Goal: Task Accomplishment & Management: Use online tool/utility

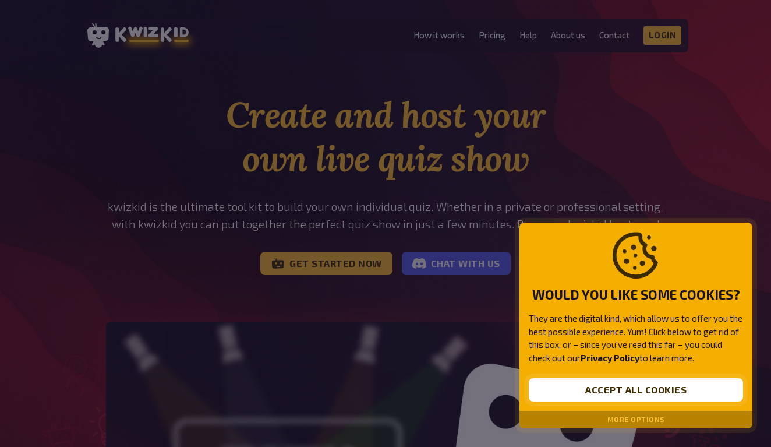
click at [695, 384] on button "Accept all cookies" at bounding box center [636, 389] width 214 height 23
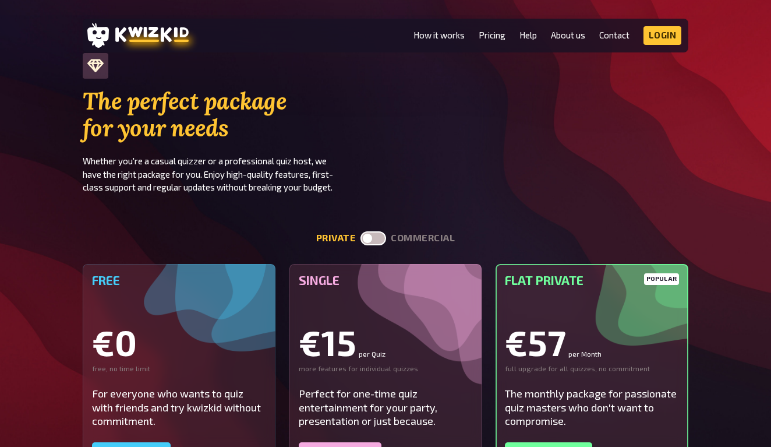
scroll to position [2391, 0]
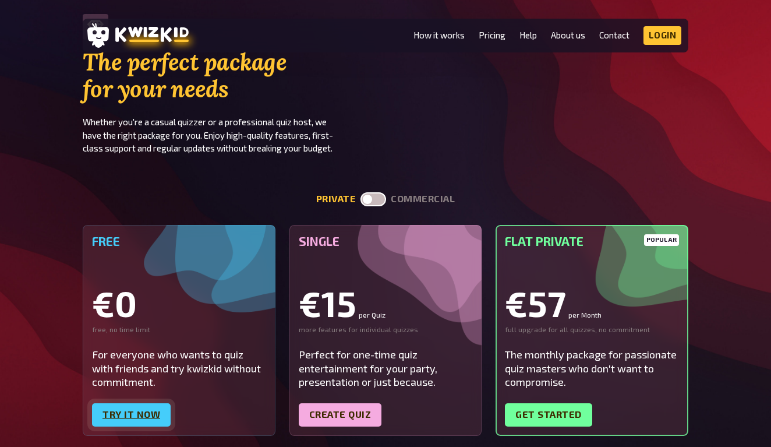
click at [150, 403] on link "Try it now" at bounding box center [131, 414] width 79 height 23
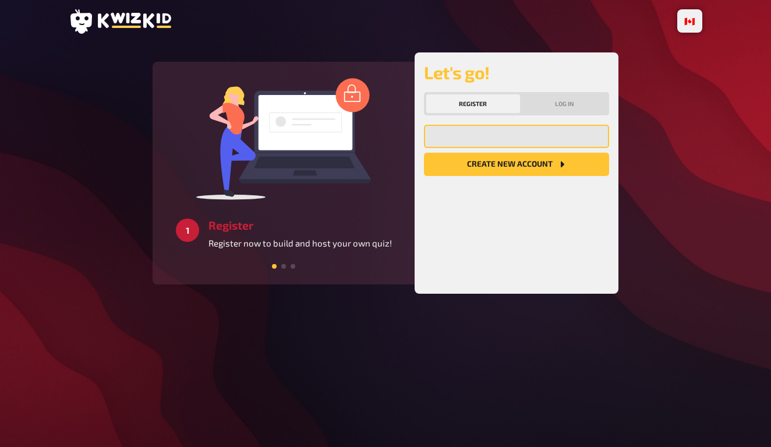
click at [523, 139] on input "email" at bounding box center [516, 136] width 185 height 23
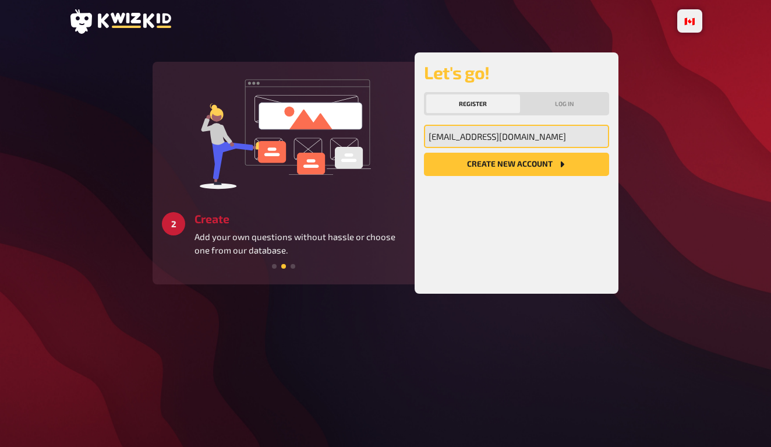
type input "[EMAIL_ADDRESS][DOMAIN_NAME]"
click at [535, 176] on div "[EMAIL_ADDRESS][DOMAIN_NAME] My email address Create new account" at bounding box center [516, 205] width 185 height 160
click at [536, 159] on button "Create new account" at bounding box center [516, 164] width 185 height 23
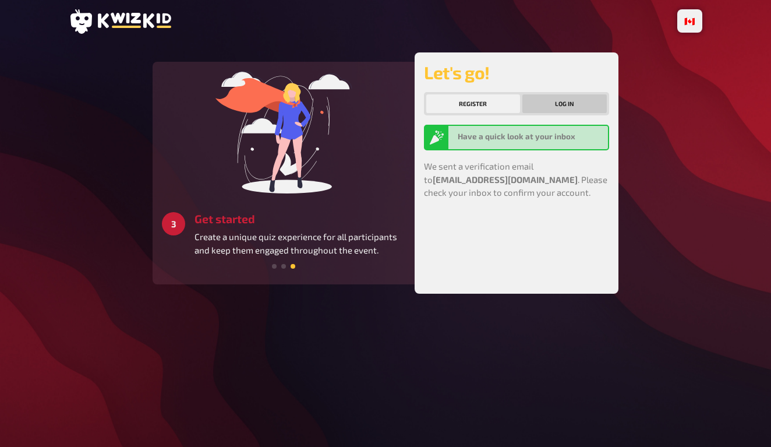
click at [579, 94] on button "Log in" at bounding box center [564, 103] width 85 height 19
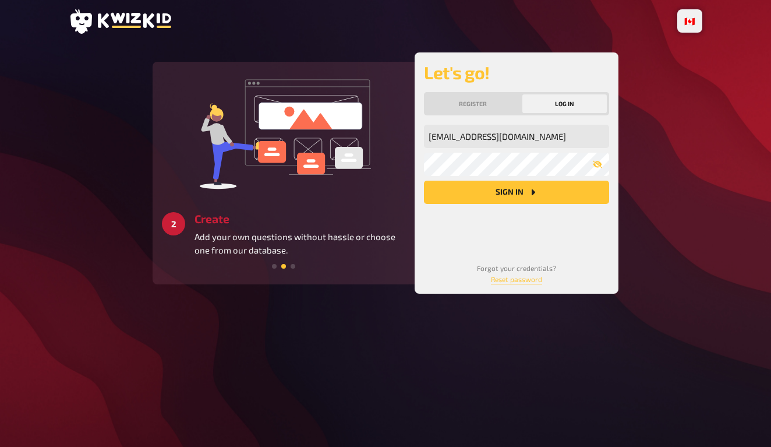
click at [479, 206] on div "[EMAIL_ADDRESS][DOMAIN_NAME] My email address My password Sign in" at bounding box center [516, 184] width 185 height 119
click at [518, 185] on button "Sign in" at bounding box center [516, 192] width 185 height 23
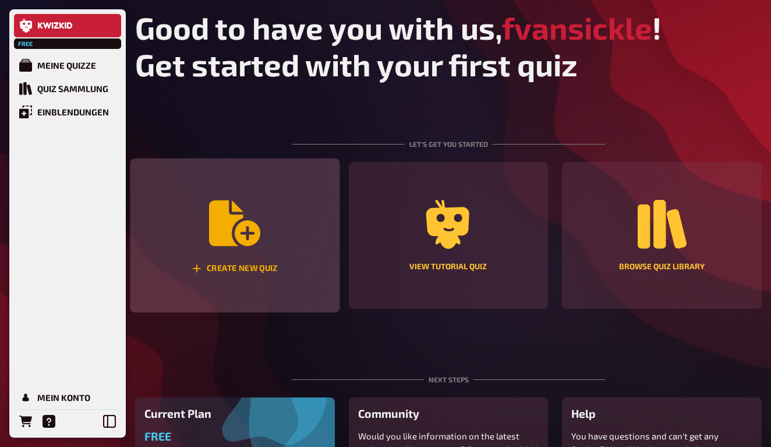
click at [271, 238] on div "Create new quiz" at bounding box center [235, 235] width 210 height 154
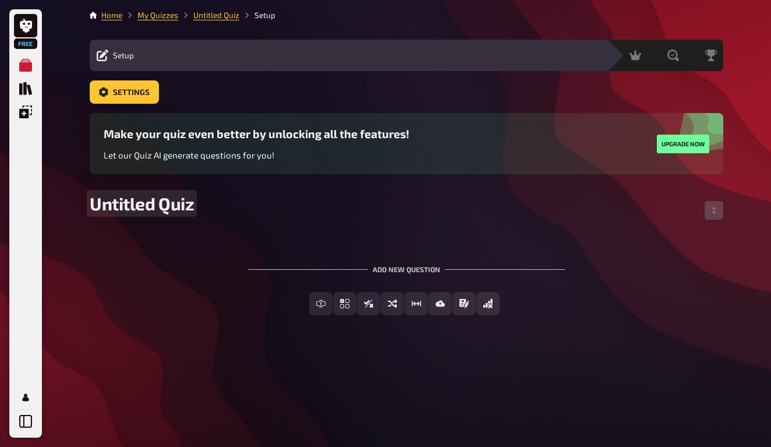
click at [177, 206] on span "Untitled Quiz" at bounding box center [142, 203] width 104 height 21
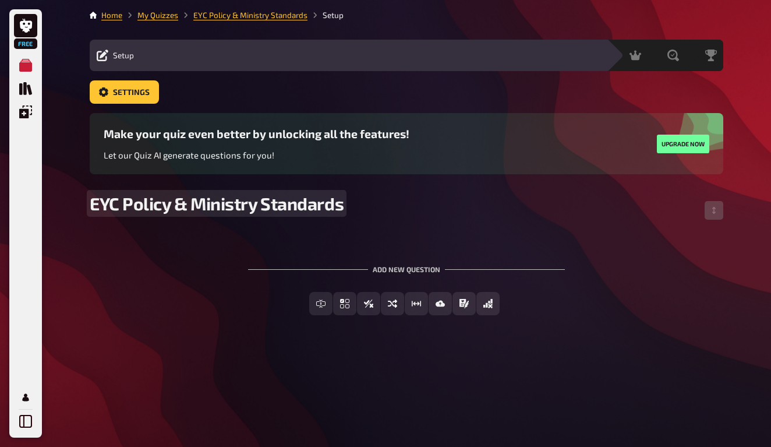
click at [167, 207] on span "EYC Policy & Ministry Standards" at bounding box center [217, 203] width 254 height 21
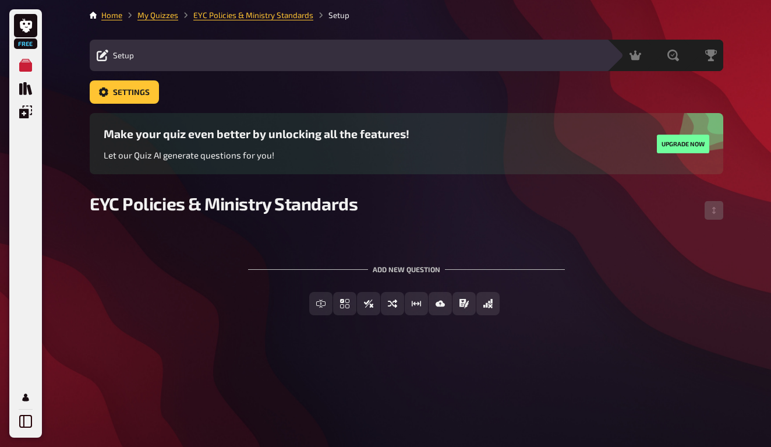
click at [526, 339] on div "Home My Quizzes EYC Policies & Ministry Standards Setup Setup Edit Content Quiz…" at bounding box center [406, 223] width 652 height 447
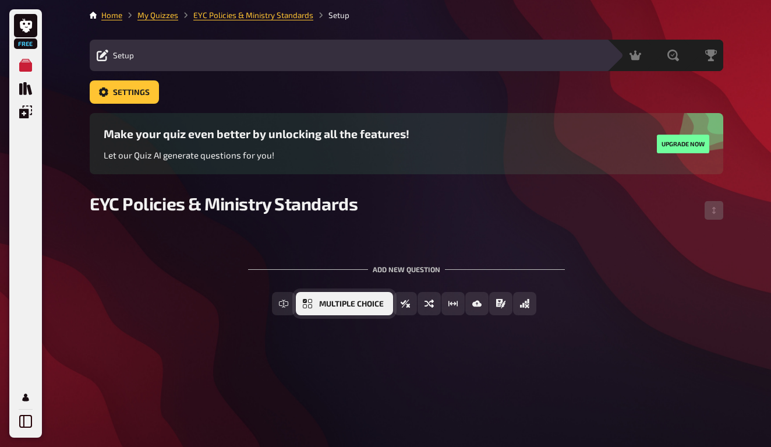
click at [373, 298] on button "Multiple Choice" at bounding box center [344, 303] width 97 height 23
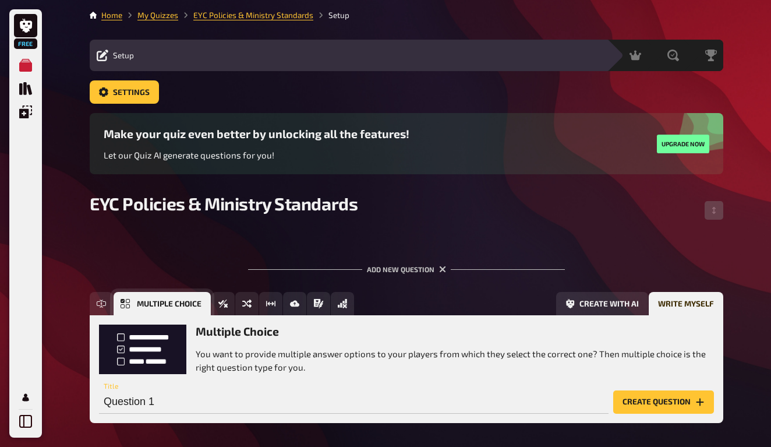
scroll to position [49, 0]
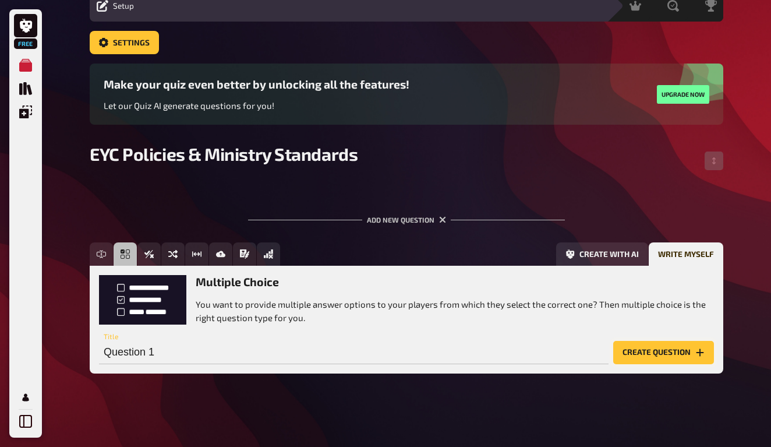
click at [653, 348] on button "Create question" at bounding box center [663, 352] width 101 height 23
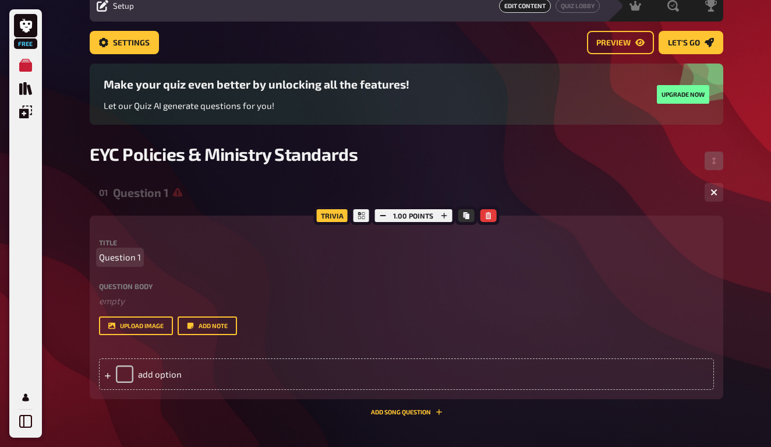
click at [124, 259] on span "Question 1" at bounding box center [120, 256] width 42 height 13
click at [124, 256] on span "Question 1" at bounding box center [120, 256] width 42 height 13
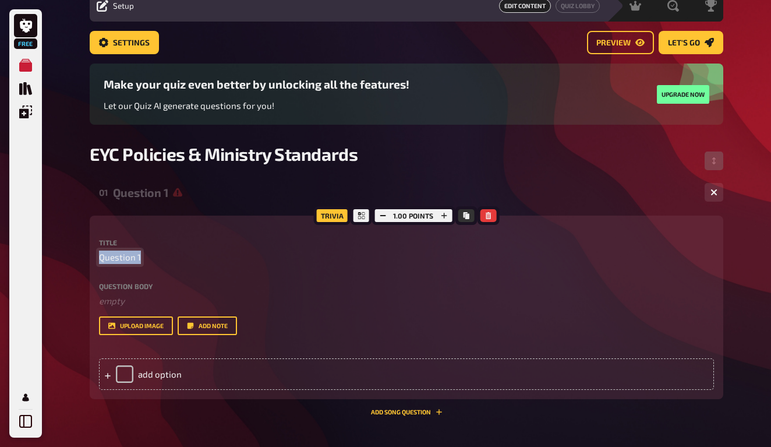
paste span
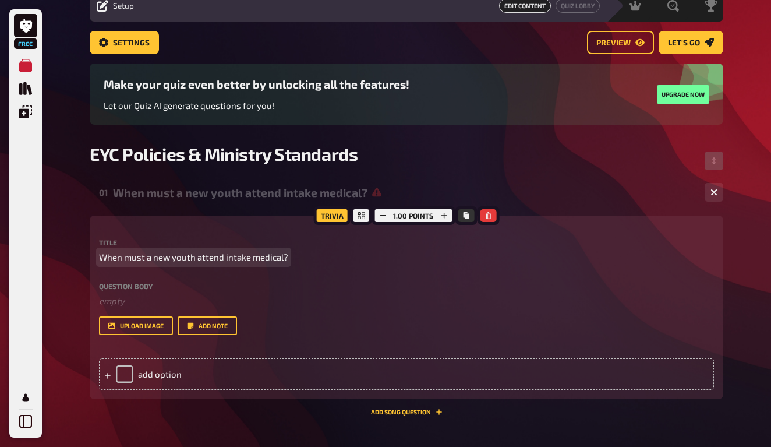
click at [222, 260] on span "When must a new youth attend intake medical?" at bounding box center [193, 256] width 189 height 13
click at [284, 261] on span "When must a new youth attend intake medical?" at bounding box center [193, 256] width 189 height 13
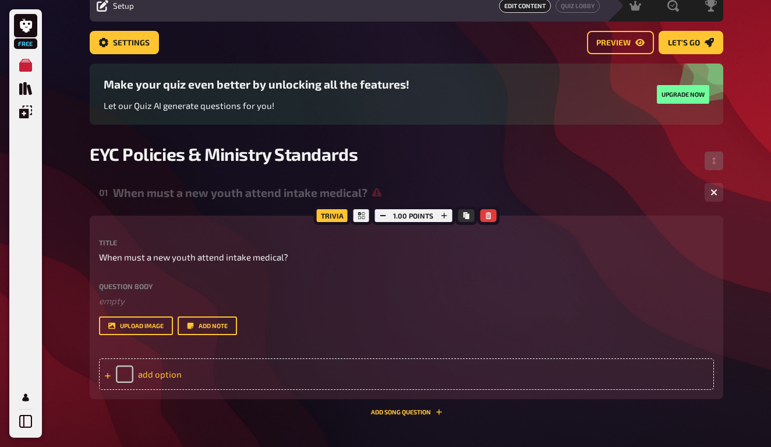
click at [142, 376] on div "add option" at bounding box center [406, 373] width 615 height 31
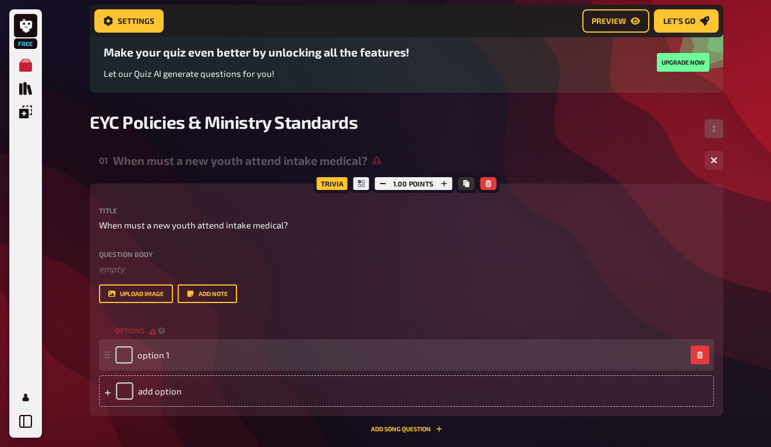
scroll to position [137, 0]
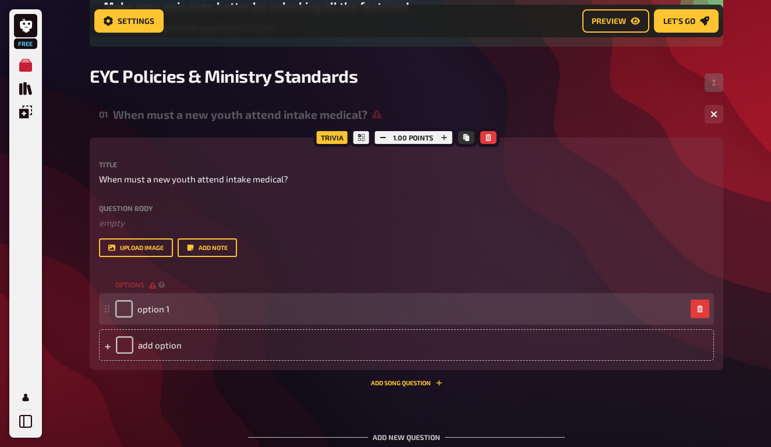
click at [182, 321] on div "option 1" at bounding box center [406, 308] width 615 height 31
click at [160, 309] on span "option 1" at bounding box center [153, 308] width 32 height 10
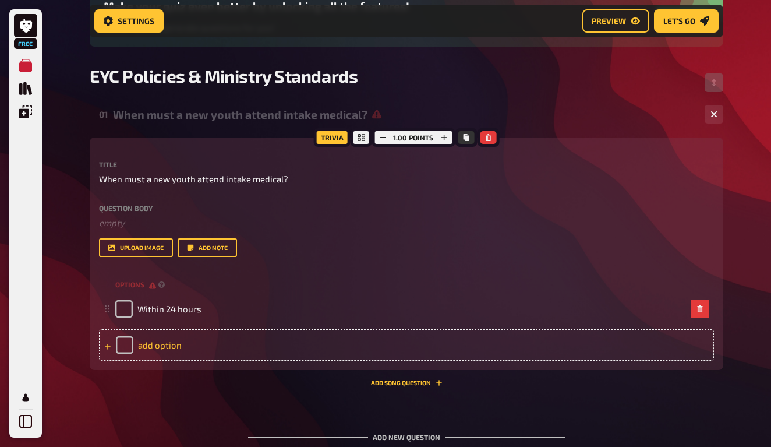
click at [175, 338] on div "add option" at bounding box center [406, 344] width 615 height 31
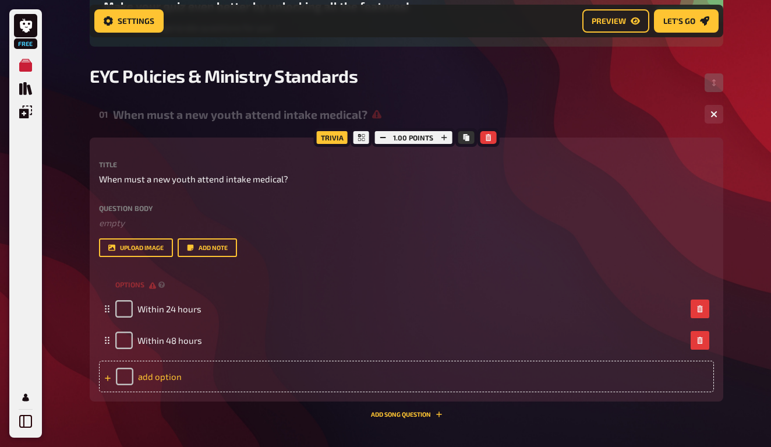
click at [176, 372] on div "add option" at bounding box center [406, 375] width 615 height 31
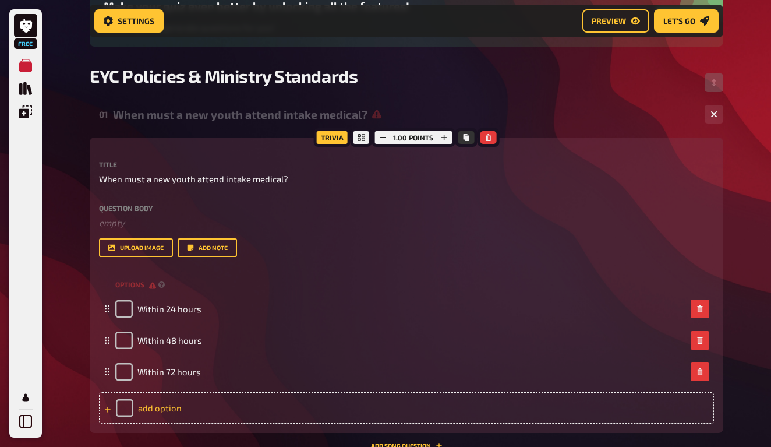
click at [169, 400] on div "add option" at bounding box center [406, 407] width 615 height 31
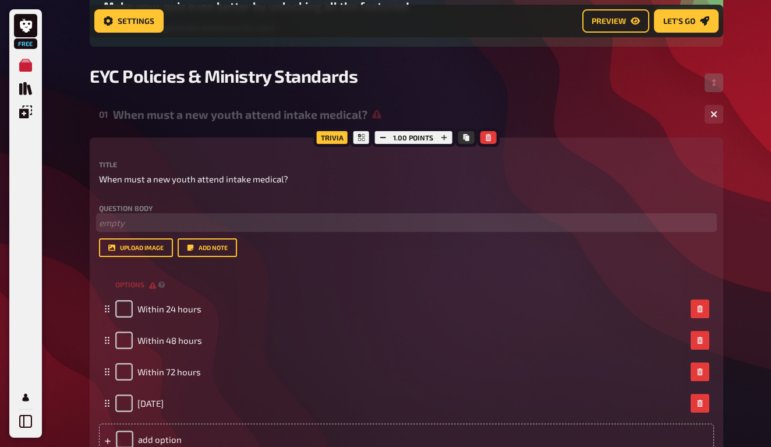
click at [358, 221] on p "﻿ empty" at bounding box center [406, 222] width 615 height 13
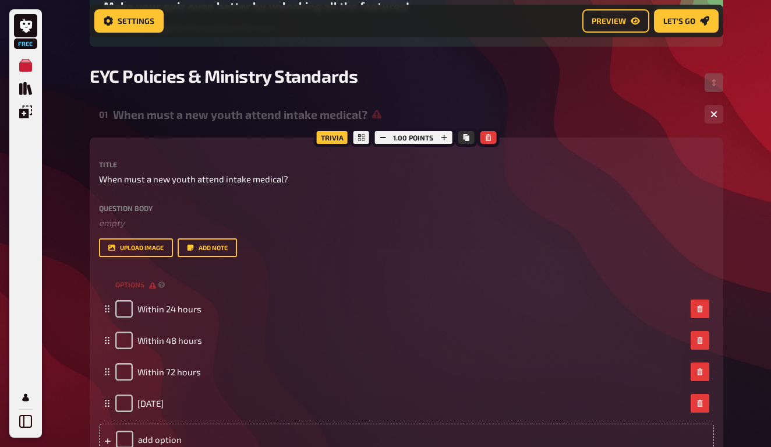
click at [344, 195] on div "Title When must a new youth attend intake medical? Question body ﻿ empty Drop h…" at bounding box center [406, 209] width 615 height 96
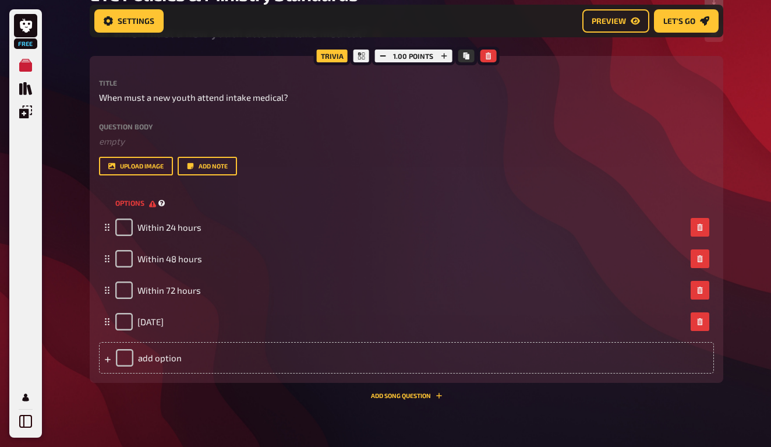
scroll to position [219, 0]
click at [320, 402] on div "01 When must a new youth attend intake medical? 4 Trivia 1.00 points Title When…" at bounding box center [407, 213] width 634 height 390
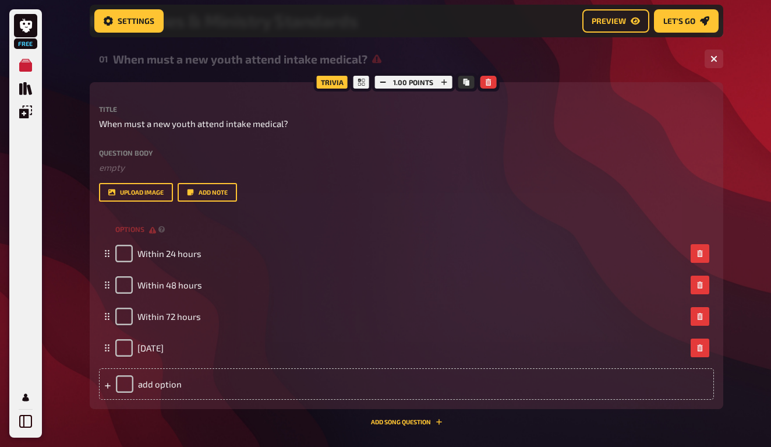
scroll to position [146, 0]
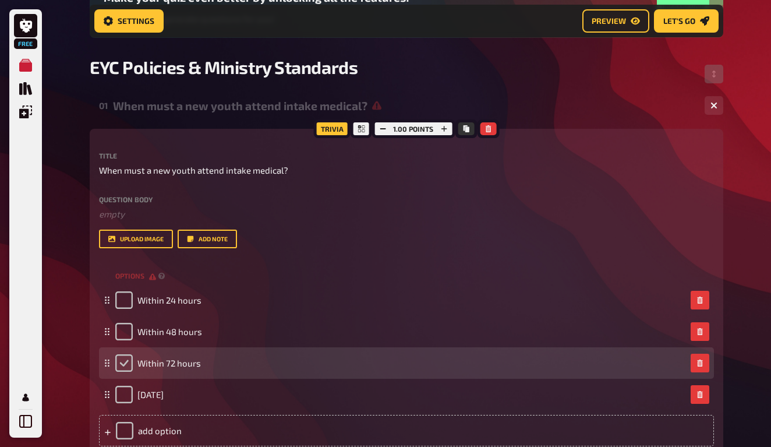
click at [121, 359] on input "checkbox" at bounding box center [123, 362] width 17 height 17
checkbox input "true"
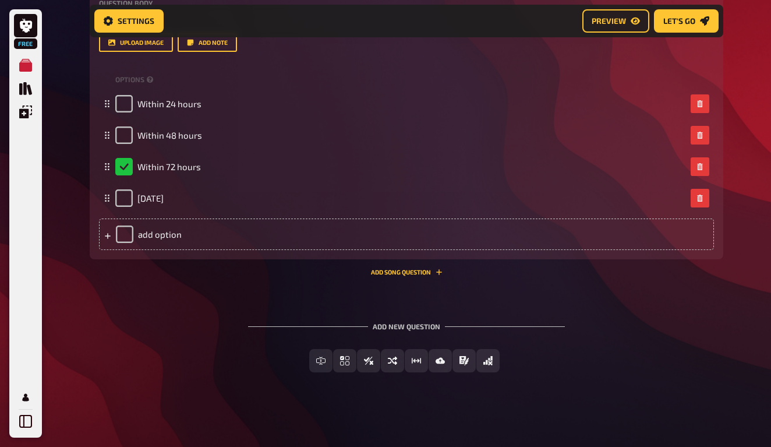
scroll to position [341, 0]
click at [411, 322] on div "Add new question" at bounding box center [406, 322] width 317 height 36
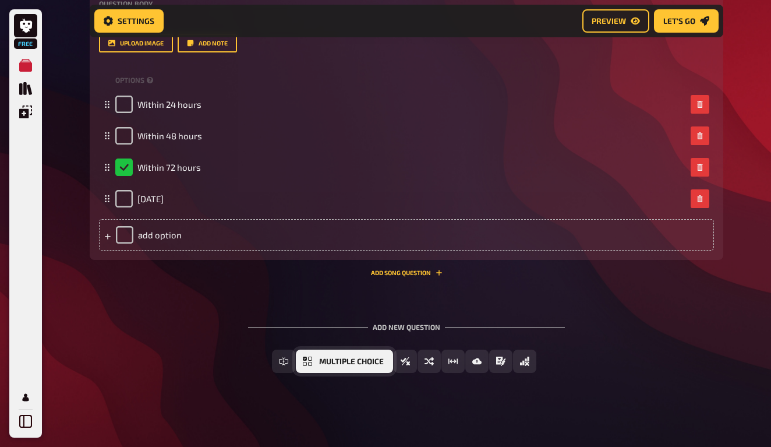
click at [342, 366] on button "Multiple Choice" at bounding box center [344, 360] width 97 height 23
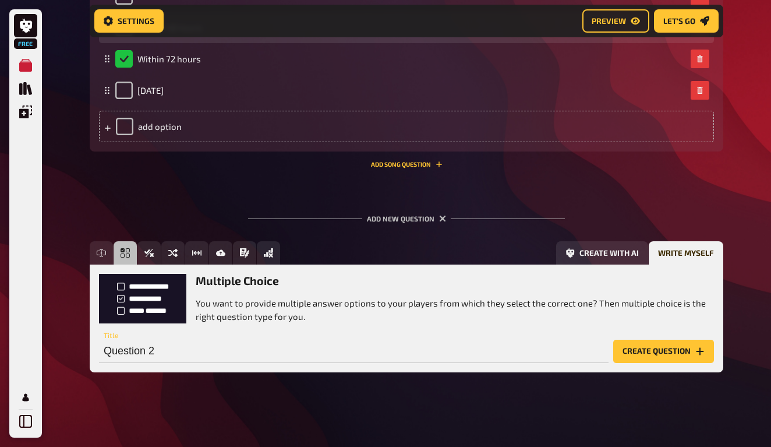
scroll to position [448, 0]
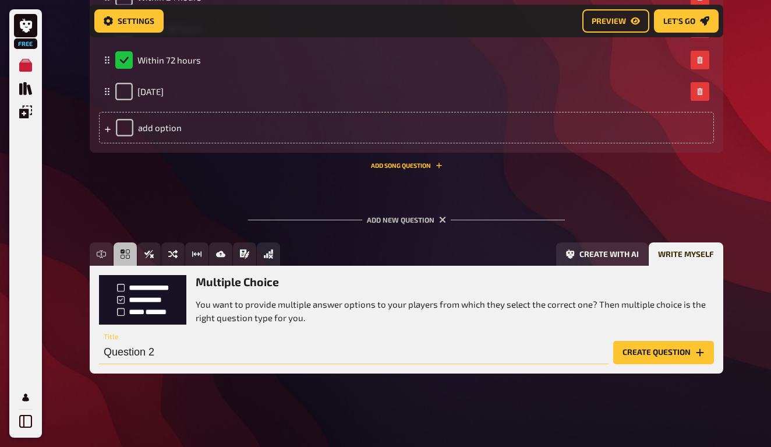
click at [140, 353] on input "Question 2" at bounding box center [354, 352] width 510 height 23
click at [326, 348] on input "When must a new youth attend intake dental appointment?" at bounding box center [354, 352] width 510 height 23
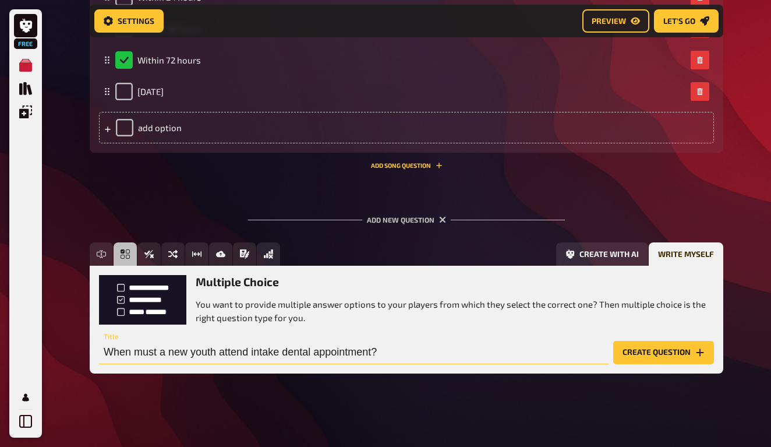
click at [326, 348] on input "When must a new youth attend intake dental appointment?" at bounding box center [354, 352] width 510 height 23
click at [220, 349] on input "When must a new youth attend intake dental?" at bounding box center [354, 352] width 510 height 23
drag, startPoint x: 219, startPoint y: 356, endPoint x: 249, endPoint y: 350, distance: 30.8
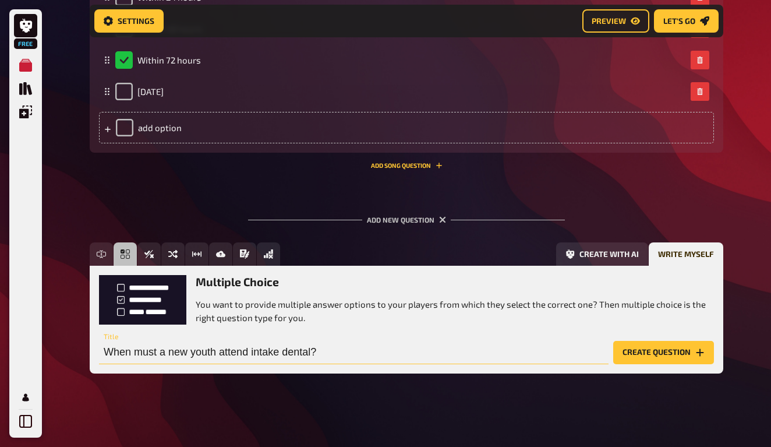
click at [249, 350] on input "When must a new youth attend intake dental?" at bounding box center [354, 352] width 510 height 23
click at [317, 353] on input "When must a new youth receive intake dental?" at bounding box center [354, 352] width 510 height 23
click at [254, 349] on input "When must a new youth receive intake dental exam?" at bounding box center [354, 352] width 510 height 23
type input "When must a new youth receive intake dental exam?"
click at [448, 317] on p "You want to provide multiple answer options to your players from which they sel…" at bounding box center [455, 311] width 518 height 26
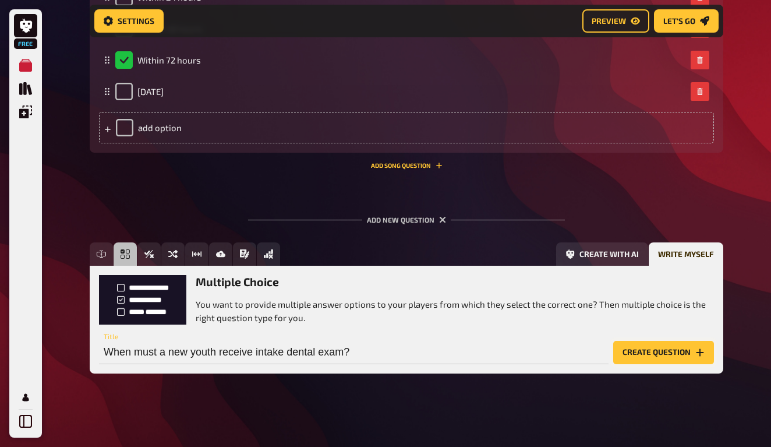
click at [670, 349] on button "Create question" at bounding box center [663, 352] width 101 height 23
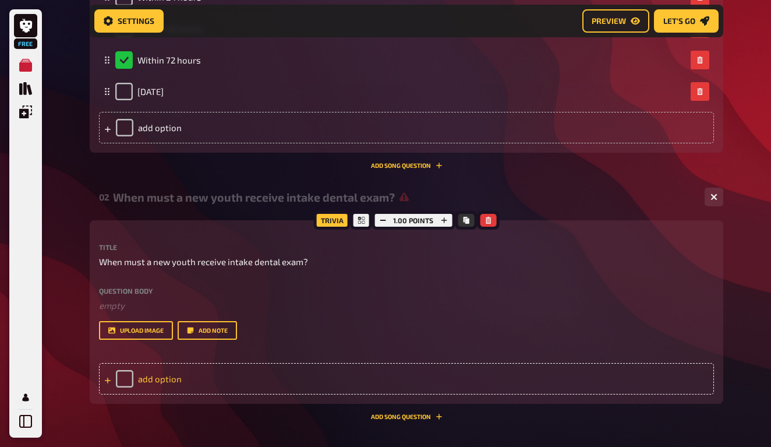
click at [158, 375] on div "add option" at bounding box center [406, 378] width 615 height 31
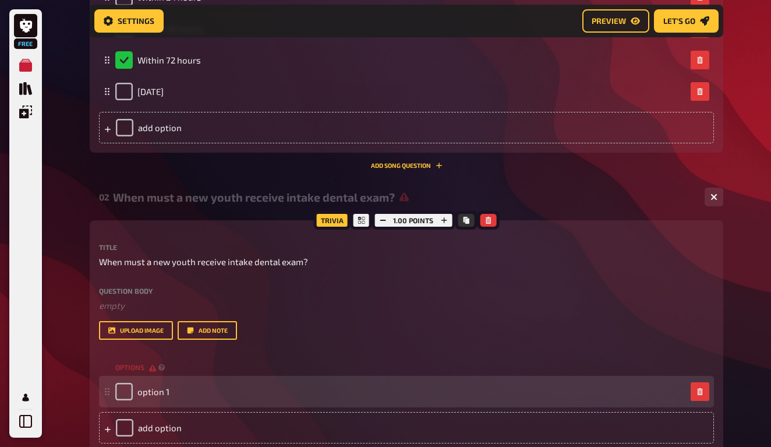
click at [228, 397] on div "option 1" at bounding box center [400, 391] width 571 height 17
click at [169, 394] on div "option 1" at bounding box center [400, 391] width 571 height 17
click at [153, 392] on span "option 1" at bounding box center [153, 391] width 32 height 10
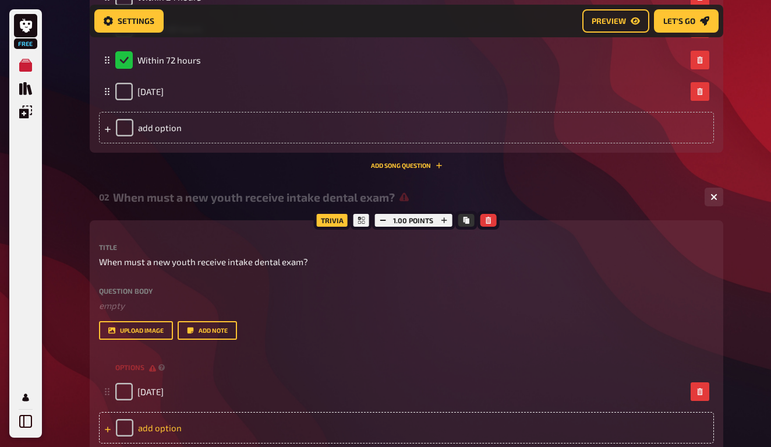
click at [152, 422] on div "add option" at bounding box center [406, 427] width 615 height 31
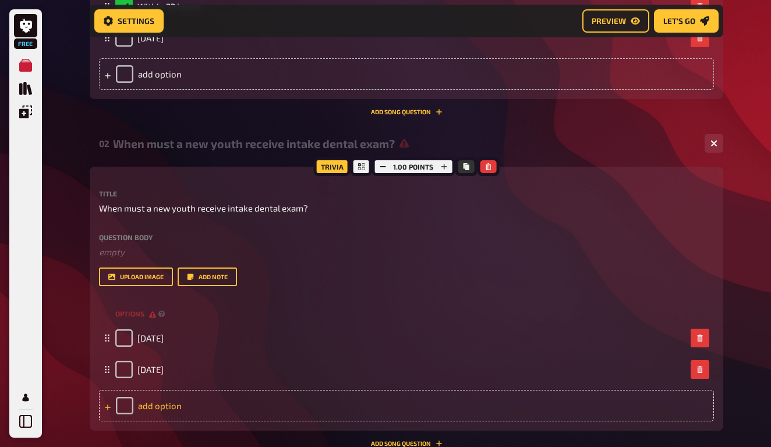
scroll to position [519, 0]
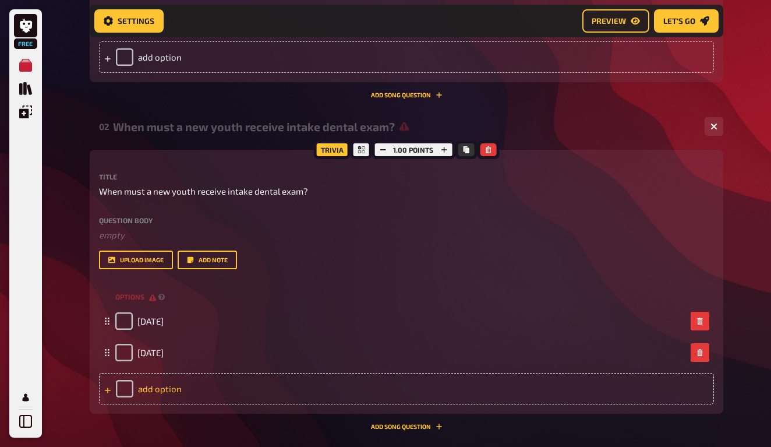
click at [160, 395] on div "add option" at bounding box center [406, 388] width 615 height 31
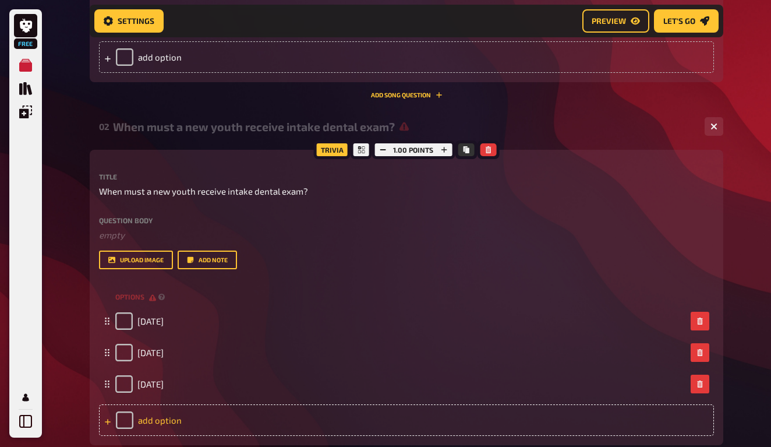
click at [172, 420] on div "add option" at bounding box center [406, 419] width 615 height 31
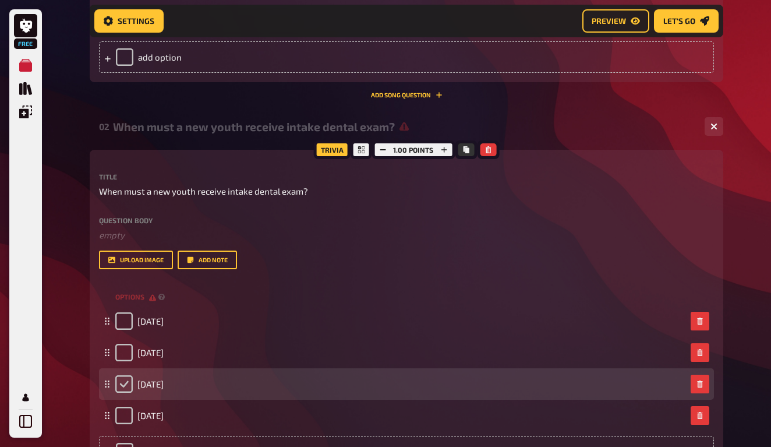
click at [121, 383] on input "checkbox" at bounding box center [123, 383] width 17 height 17
checkbox input "true"
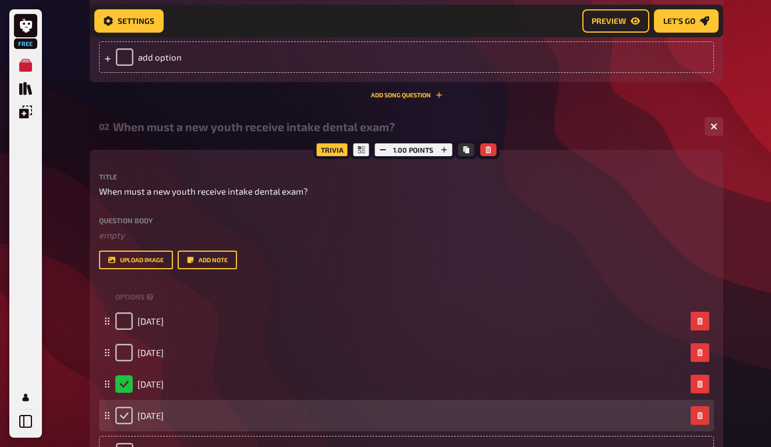
click at [122, 409] on input "checkbox" at bounding box center [123, 414] width 17 height 17
checkbox input "true"
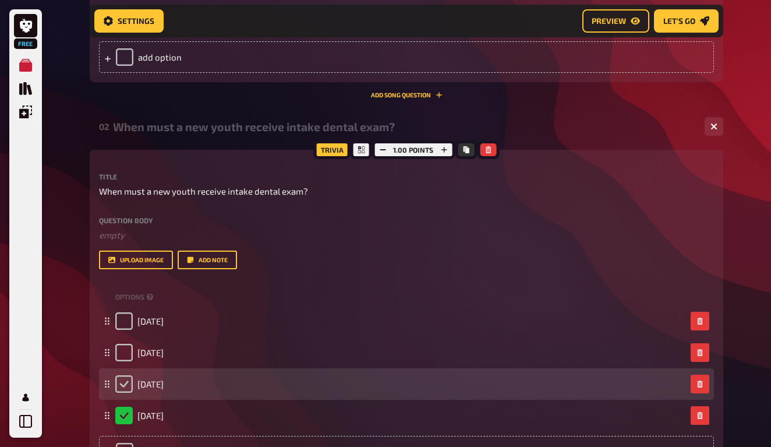
click at [121, 387] on input "checkbox" at bounding box center [123, 383] width 17 height 17
checkbox input "true"
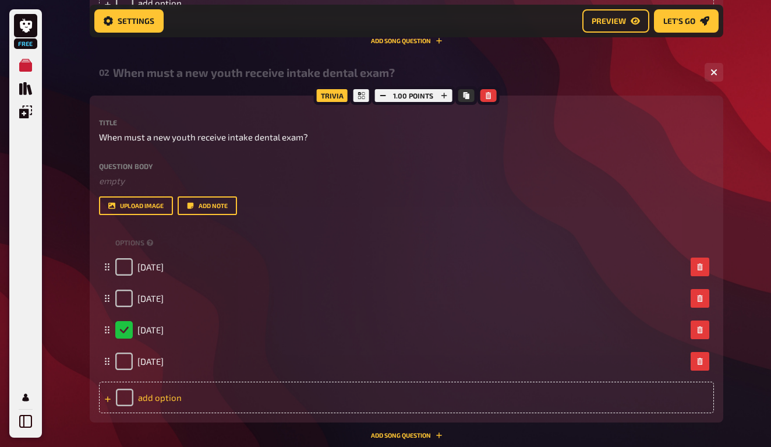
scroll to position [571, 0]
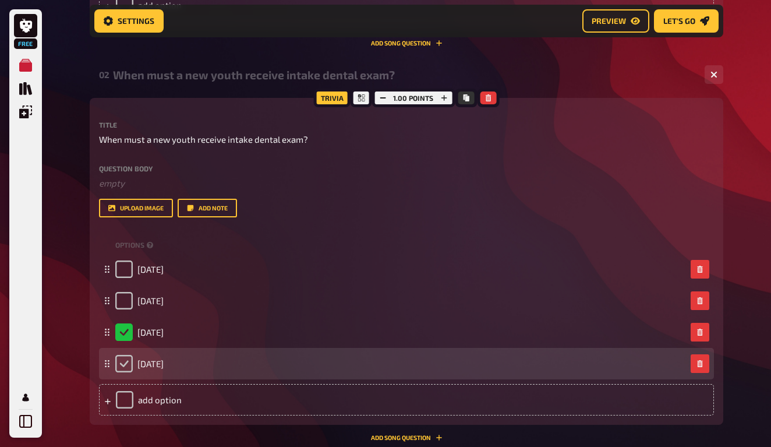
click at [126, 355] on input "checkbox" at bounding box center [123, 363] width 17 height 17
checkbox input "true"
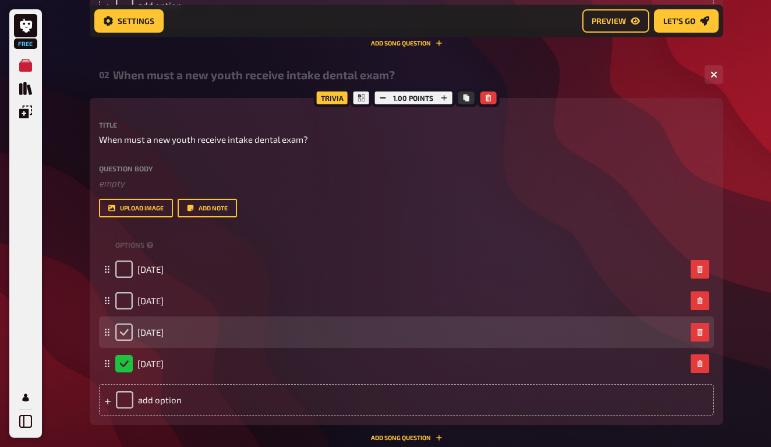
click at [125, 335] on input "checkbox" at bounding box center [123, 331] width 17 height 17
checkbox input "true"
checkbox input "false"
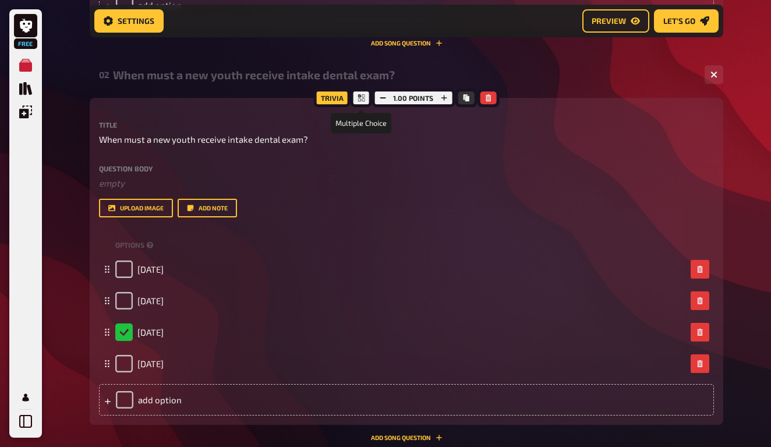
click at [359, 95] on icon at bounding box center [361, 97] width 7 height 7
click at [363, 95] on icon at bounding box center [361, 97] width 7 height 7
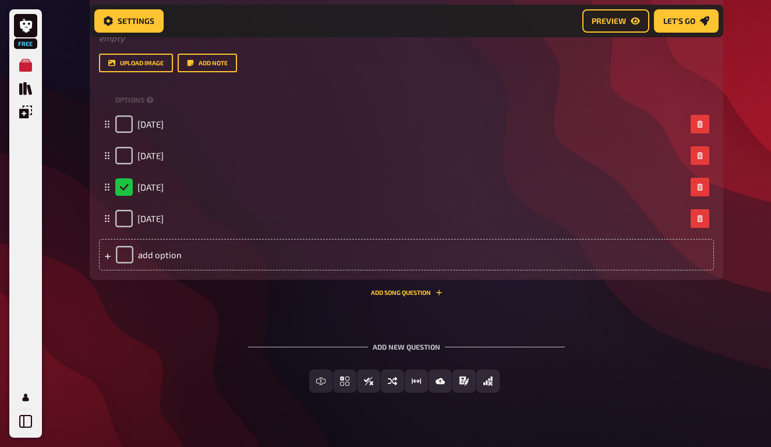
scroll to position [710, 0]
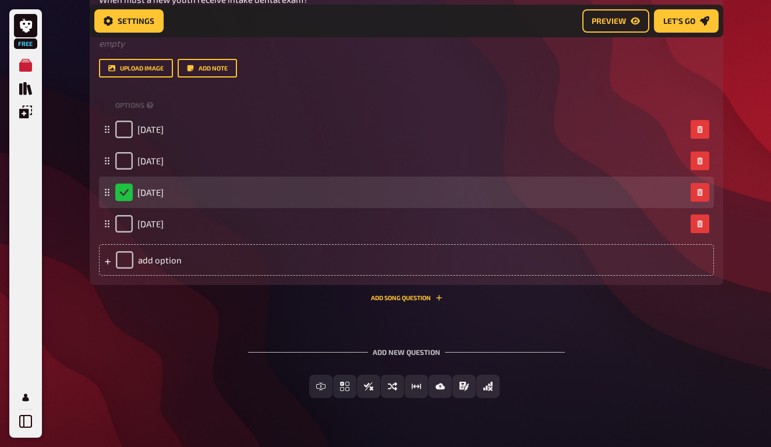
click at [123, 194] on div "[DATE]" at bounding box center [139, 191] width 48 height 17
click at [125, 189] on div "[DATE]" at bounding box center [139, 191] width 48 height 17
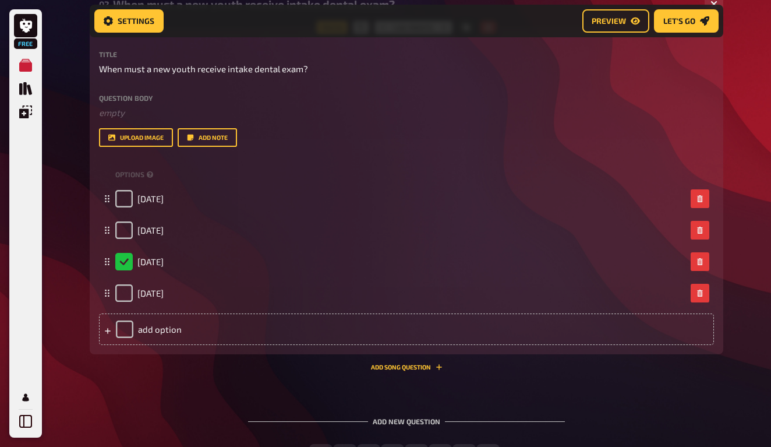
scroll to position [602, 0]
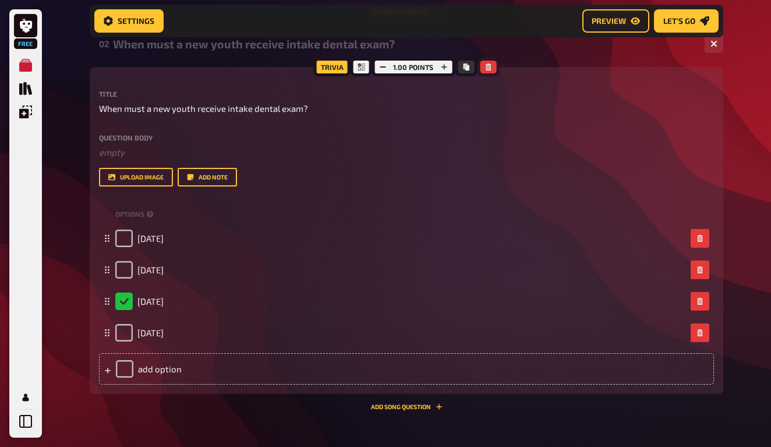
click at [483, 69] on button "button" at bounding box center [488, 67] width 16 height 13
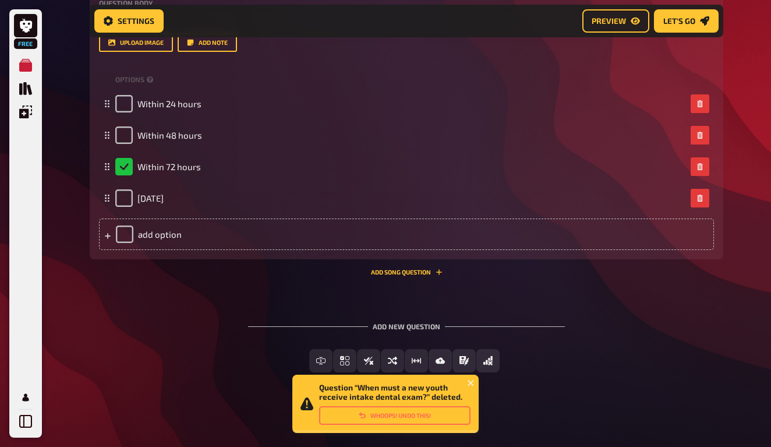
scroll to position [341, 0]
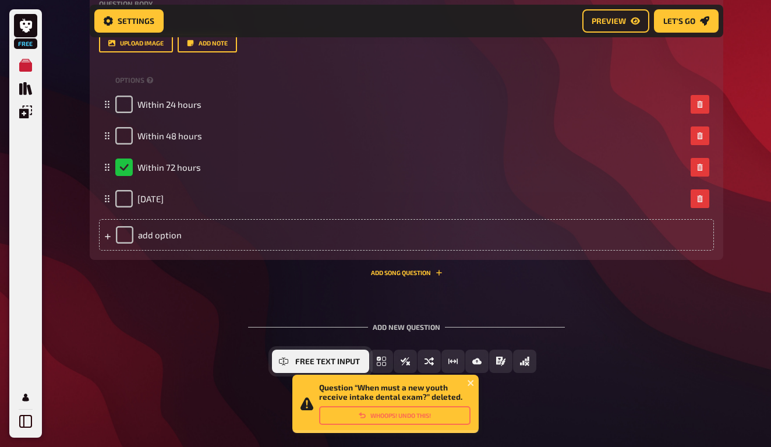
click at [285, 358] on icon "Free Text Input" at bounding box center [283, 360] width 9 height 9
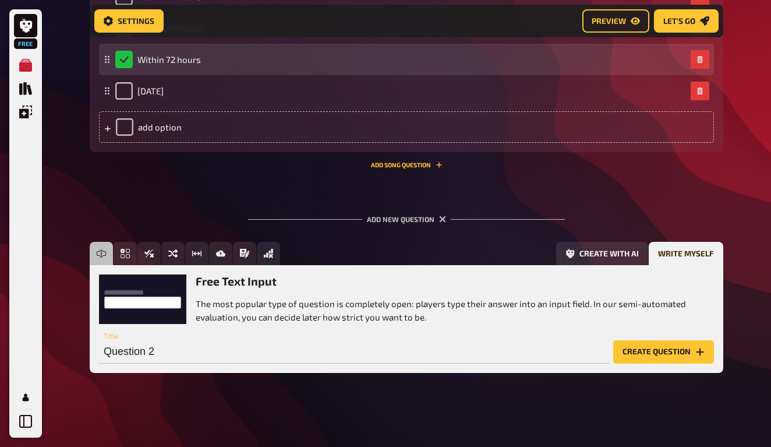
scroll to position [448, 0]
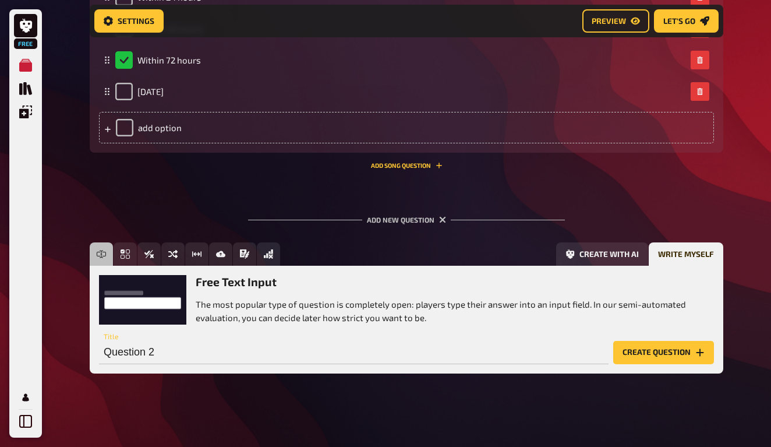
drag, startPoint x: 628, startPoint y: 342, endPoint x: 628, endPoint y: 332, distance: 9.9
click at [628, 341] on button "Create question" at bounding box center [663, 352] width 101 height 23
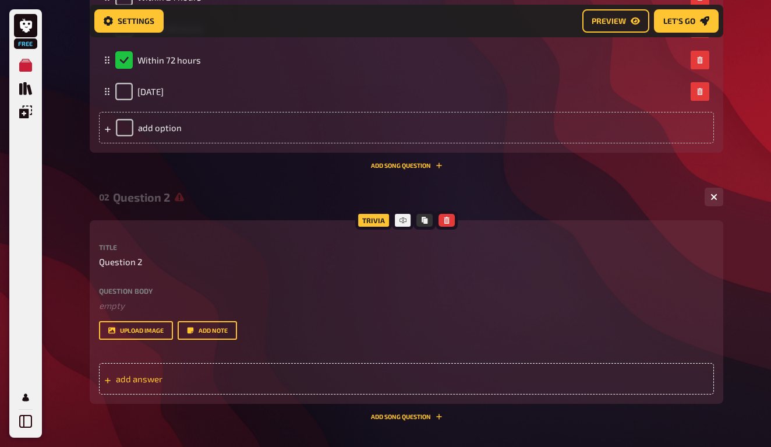
click at [288, 376] on span "add answer" at bounding box center [206, 378] width 181 height 10
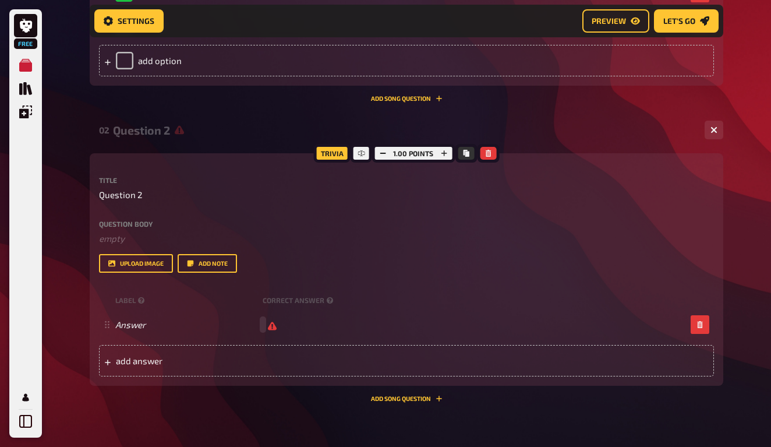
scroll to position [552, 0]
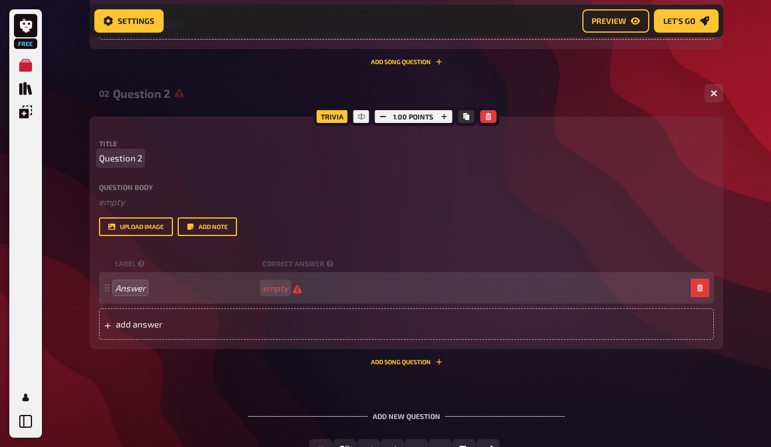
click at [126, 161] on span "Question 2" at bounding box center [120, 157] width 43 height 13
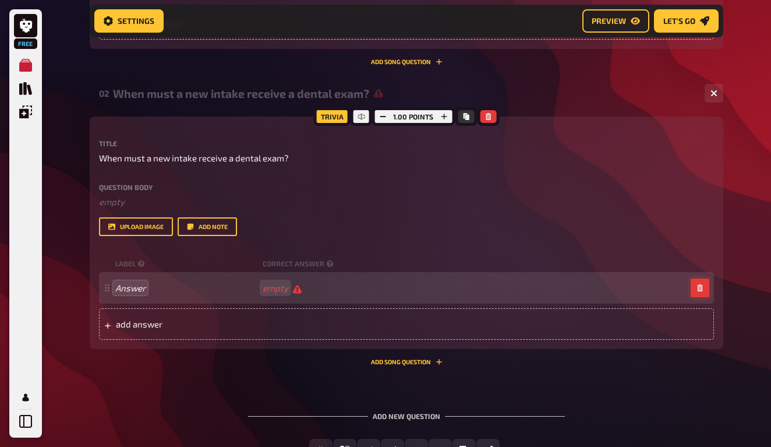
click at [694, 281] on button "button" at bounding box center [700, 287] width 19 height 19
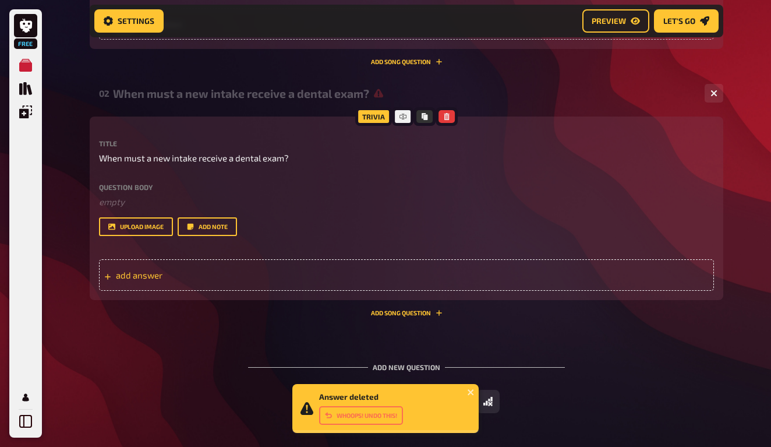
click at [139, 274] on span "add answer" at bounding box center [206, 275] width 181 height 10
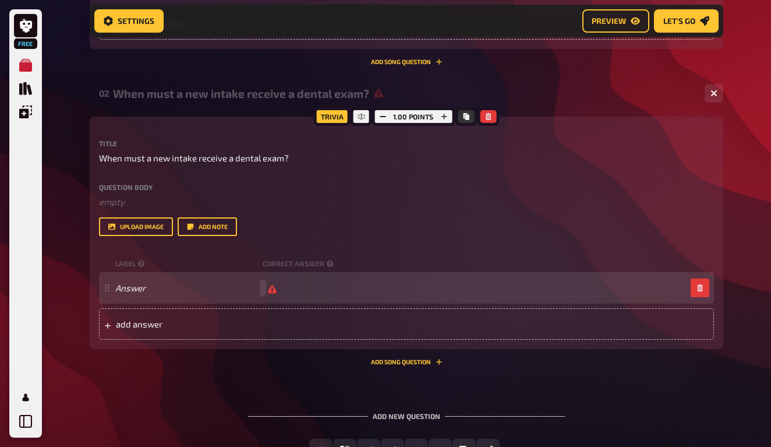
click at [132, 293] on div "Answer" at bounding box center [406, 287] width 615 height 31
click at [301, 283] on span "60 days,(90 days)" at bounding box center [298, 287] width 70 height 10
click at [356, 293] on div "Answer 60 days(90 days)" at bounding box center [406, 287] width 615 height 31
click at [338, 284] on div "Answer 60 days(90 days)" at bounding box center [400, 287] width 571 height 10
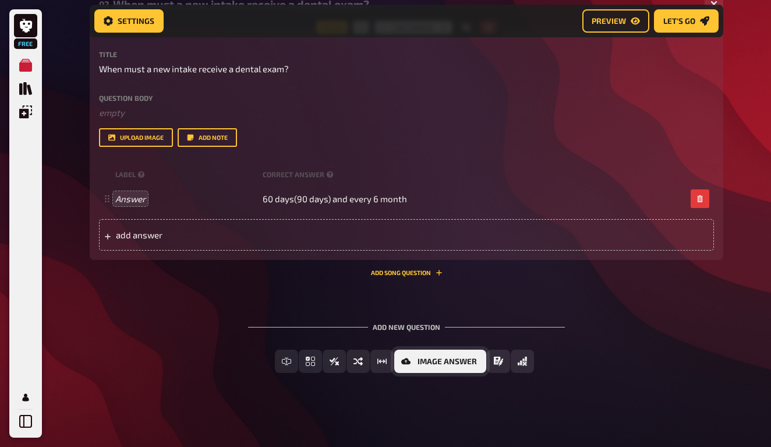
scroll to position [641, 0]
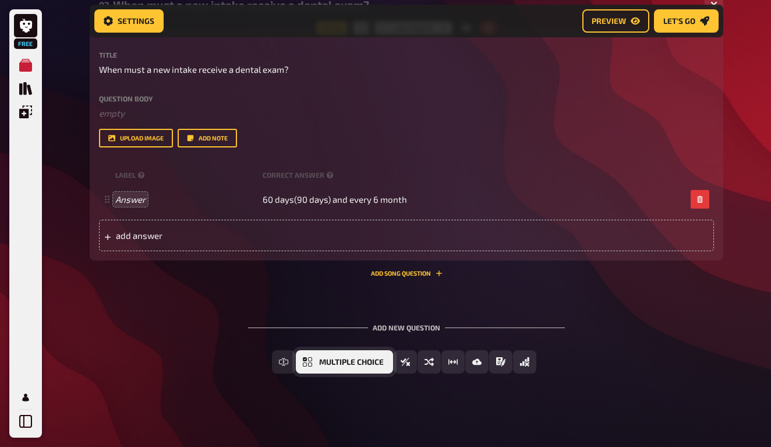
click at [344, 360] on span "Multiple Choice" at bounding box center [351, 362] width 65 height 8
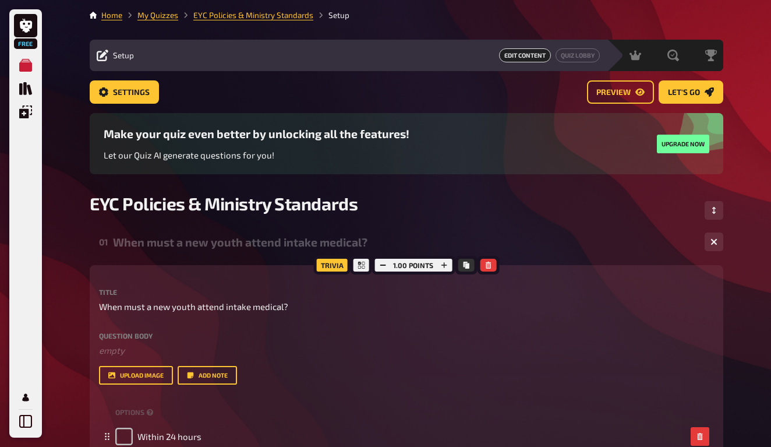
scroll to position [0, 0]
click at [628, 89] on span "Preview" at bounding box center [613, 93] width 34 height 8
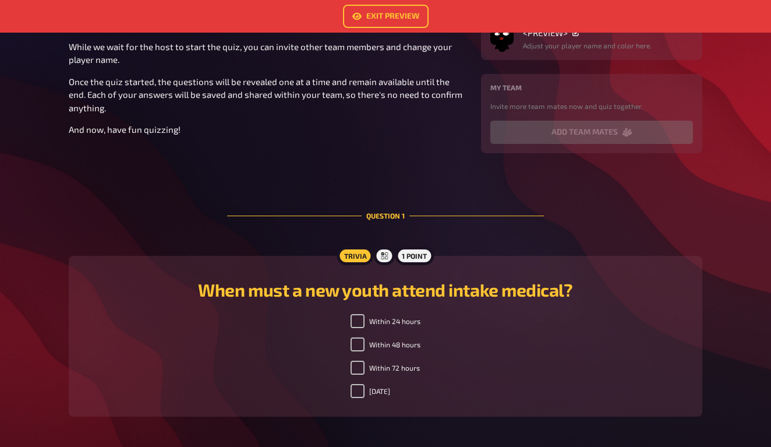
scroll to position [261, 0]
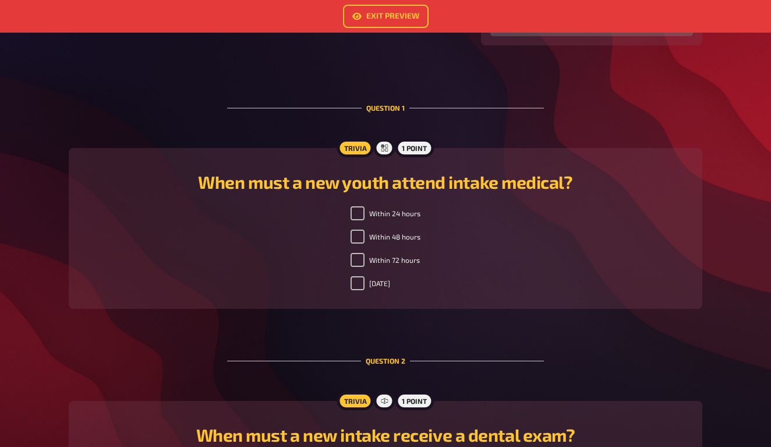
click at [397, 260] on label "Within 72 hours" at bounding box center [385, 260] width 69 height 14
click at [365, 260] on input "Within 72 hours" at bounding box center [358, 260] width 14 height 14
checkbox input "false"
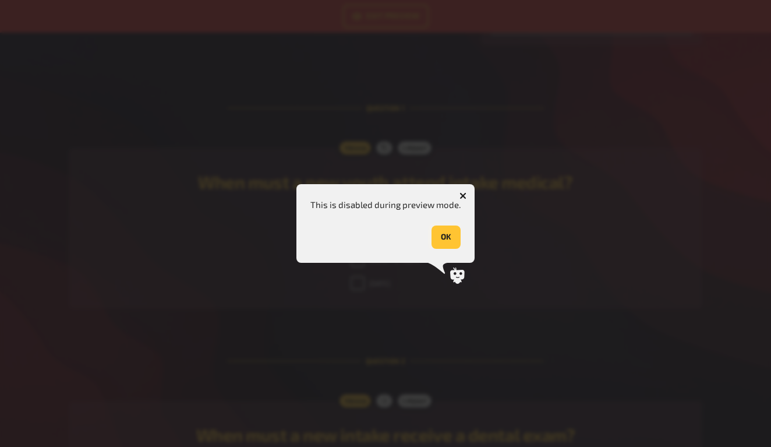
click at [447, 231] on button "OK" at bounding box center [445, 236] width 29 height 23
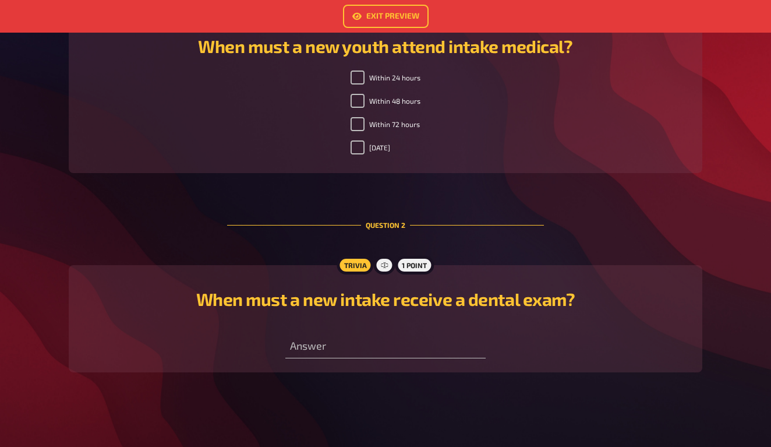
scroll to position [397, 0]
click at [333, 353] on input "text" at bounding box center [385, 346] width 200 height 23
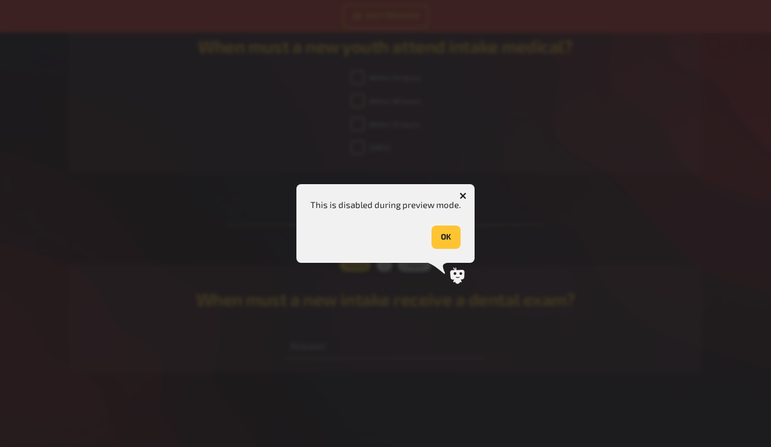
click at [452, 245] on button "OK" at bounding box center [445, 236] width 29 height 23
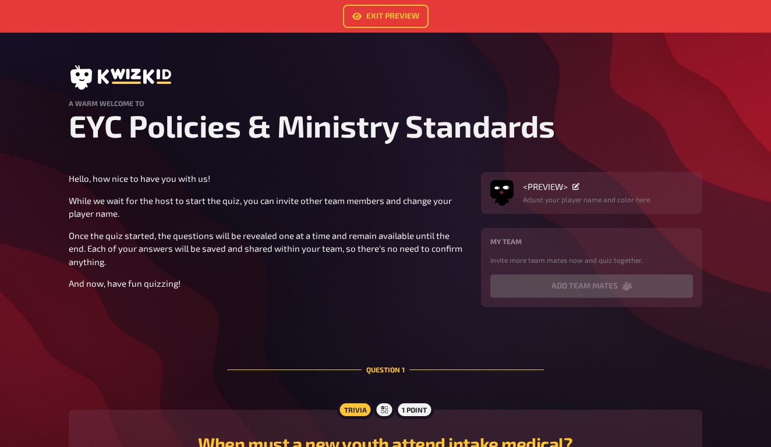
scroll to position [0, 0]
click at [398, 22] on link "Exit Preview" at bounding box center [386, 16] width 86 height 23
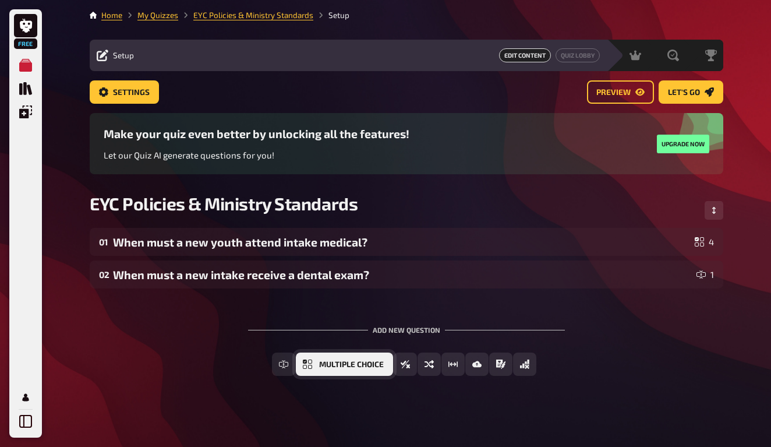
click at [347, 372] on button "Multiple Choice" at bounding box center [344, 363] width 97 height 23
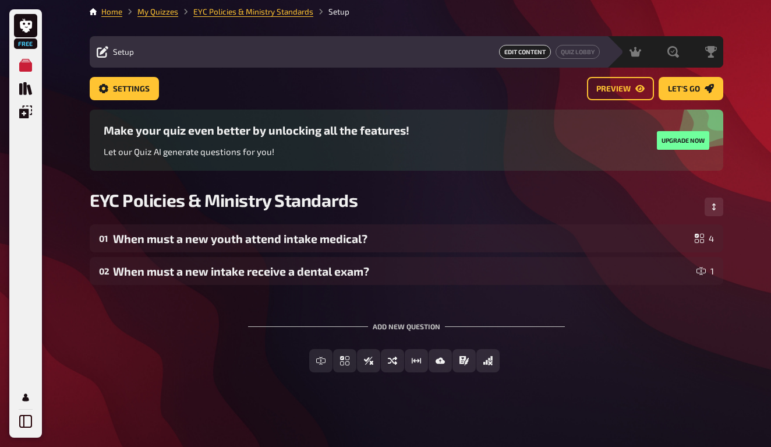
scroll to position [3, 0]
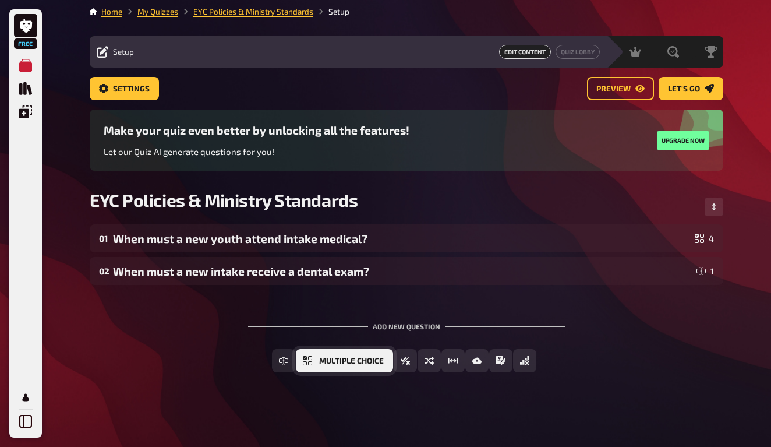
click at [314, 356] on button "Multiple Choice" at bounding box center [344, 360] width 97 height 23
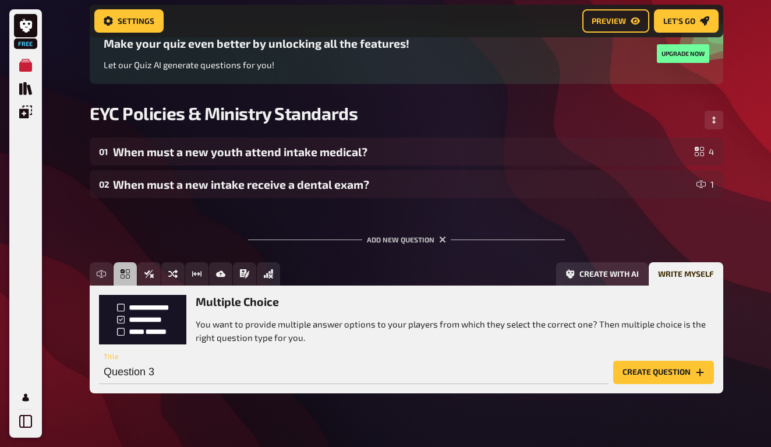
scroll to position [111, 0]
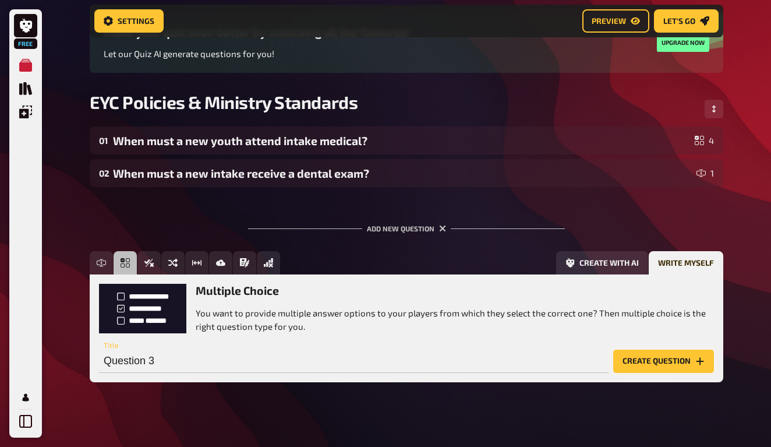
click at [665, 357] on button "Create question" at bounding box center [663, 360] width 101 height 23
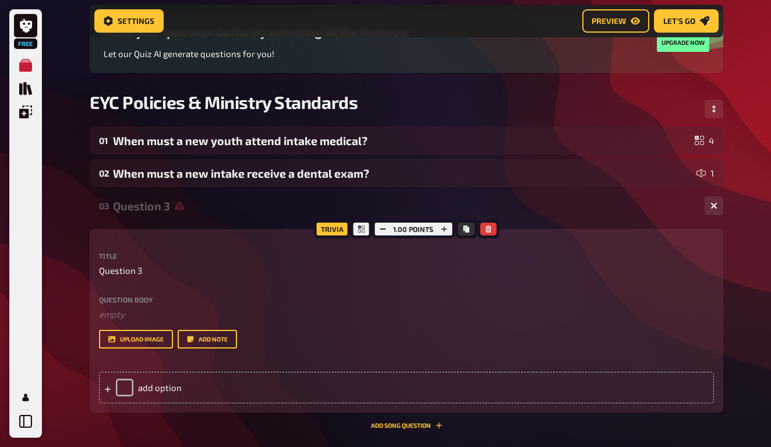
scroll to position [0, -1]
click at [123, 274] on span "Question 3" at bounding box center [120, 270] width 43 height 13
paste span
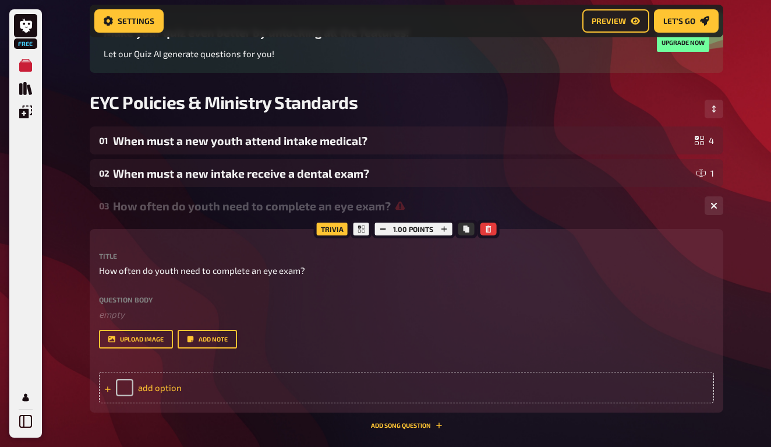
click at [139, 385] on div "add option" at bounding box center [406, 387] width 615 height 31
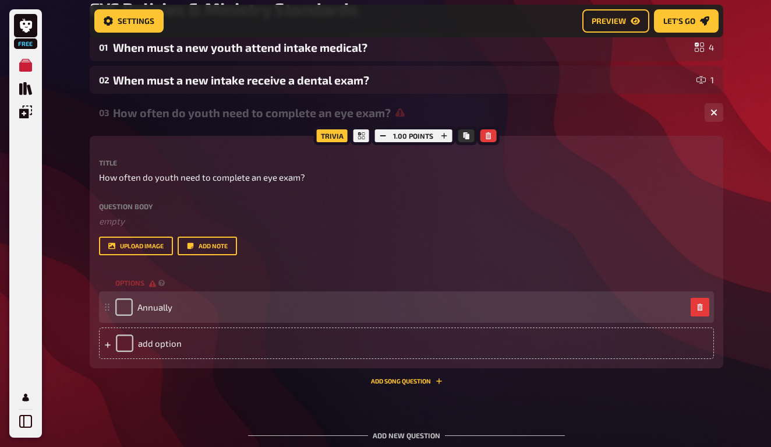
scroll to position [233, 0]
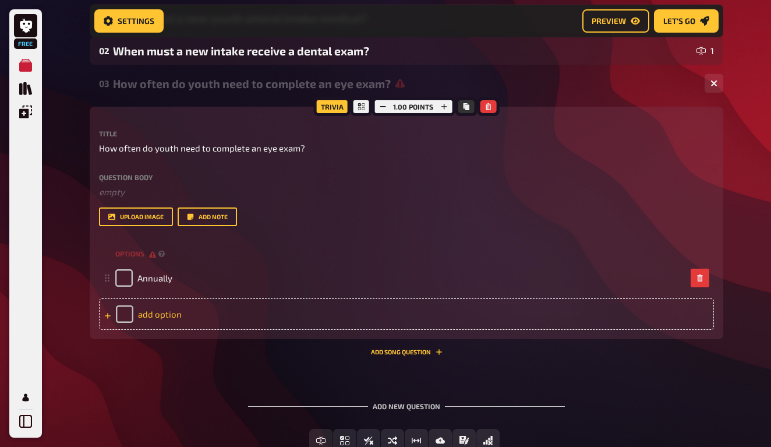
click at [179, 323] on div "add option" at bounding box center [406, 313] width 615 height 31
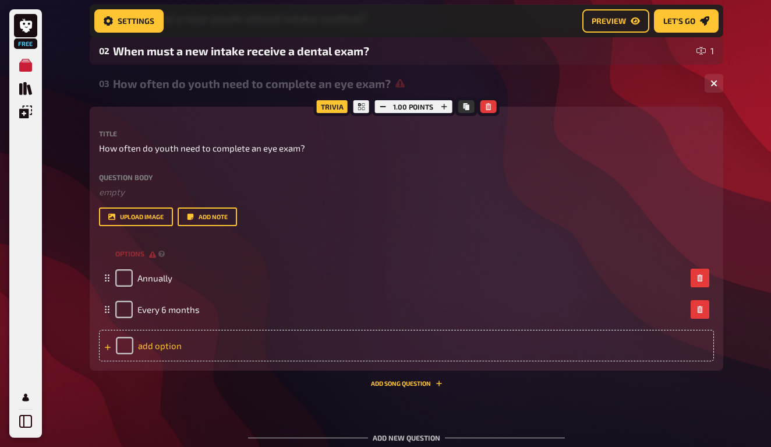
click at [189, 344] on div "add option" at bounding box center [406, 345] width 615 height 31
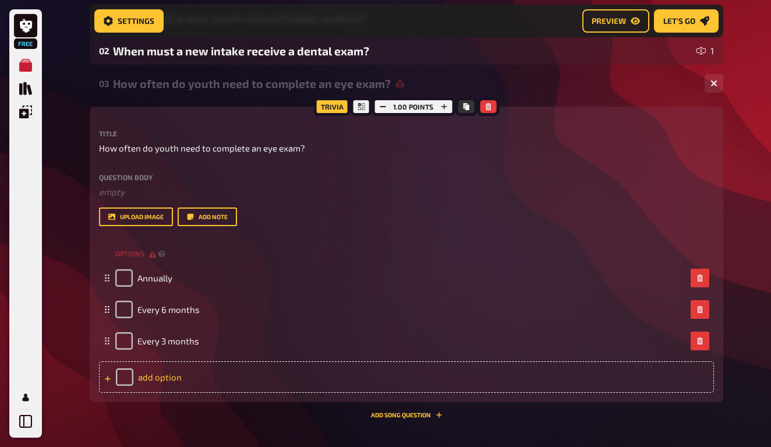
click at [192, 379] on div "add option" at bounding box center [406, 376] width 615 height 31
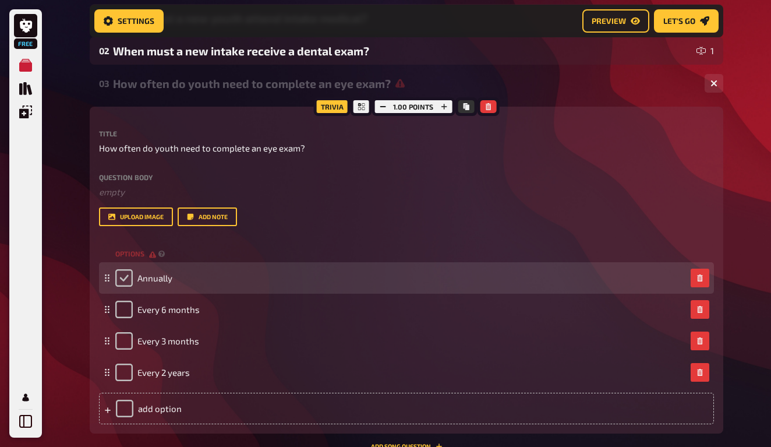
click at [121, 274] on input "checkbox" at bounding box center [123, 277] width 17 height 17
checkbox input "true"
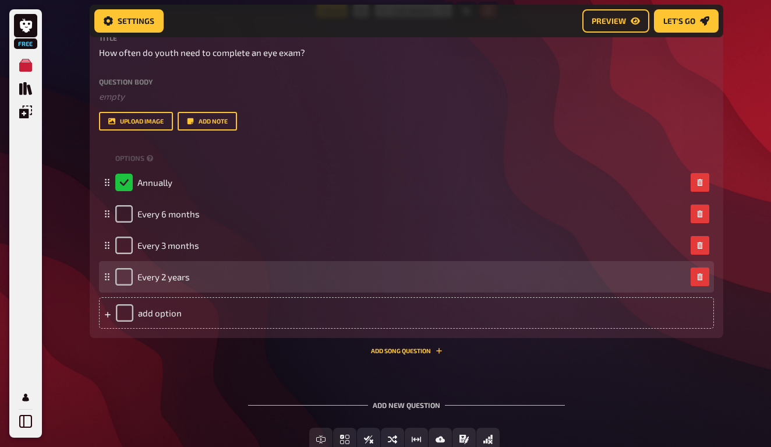
scroll to position [347, 0]
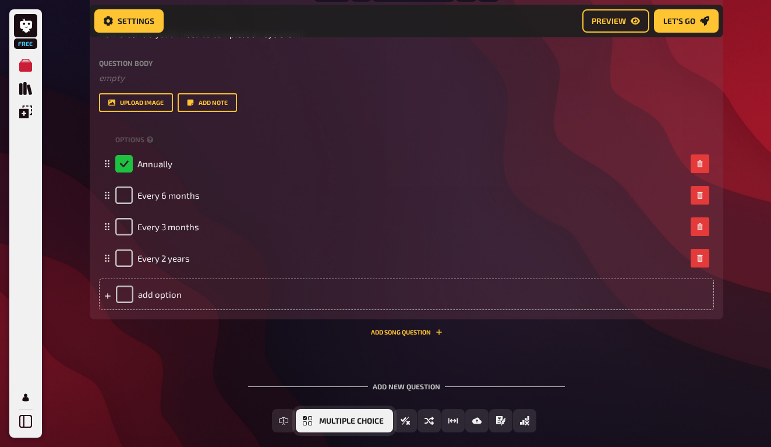
click at [340, 423] on span "Multiple Choice" at bounding box center [351, 421] width 65 height 8
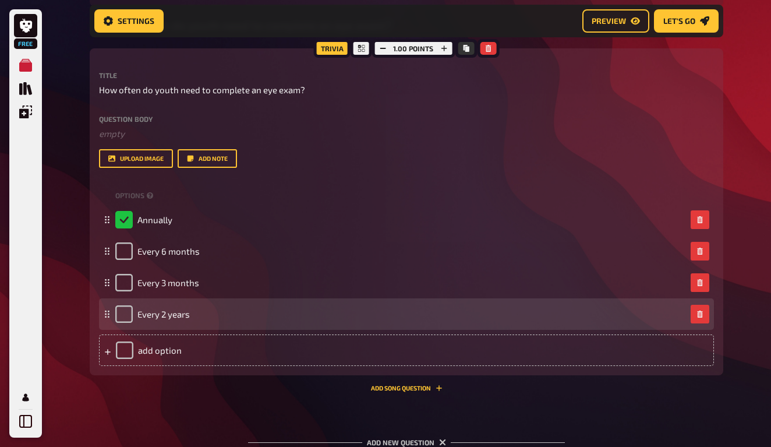
scroll to position [139, 0]
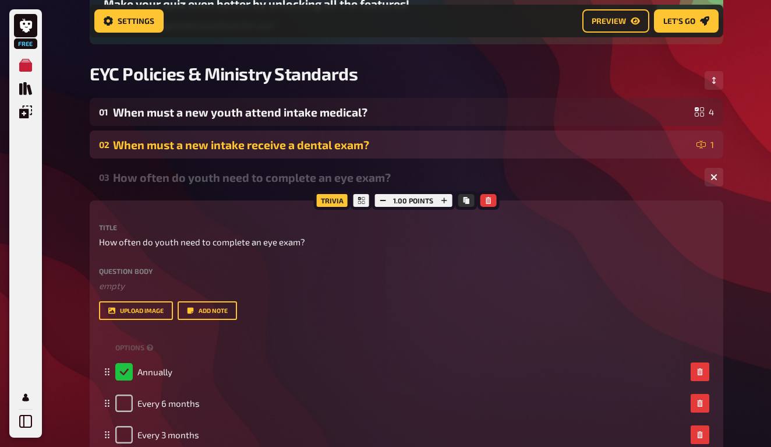
click at [208, 147] on div "When must a new intake receive a dental exam?" at bounding box center [402, 144] width 579 height 13
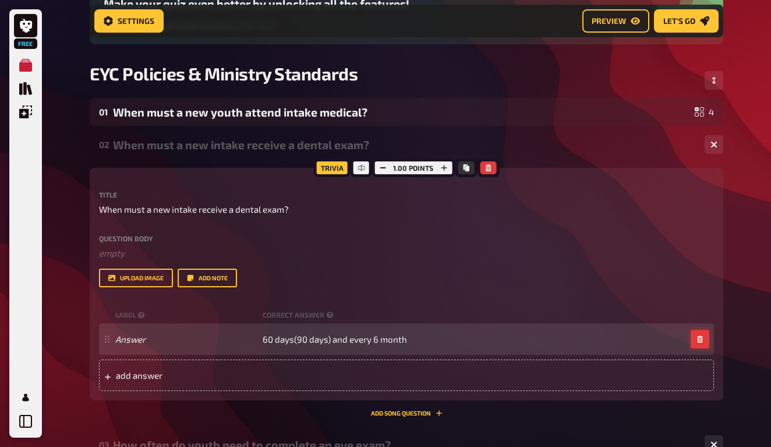
click at [702, 342] on button "button" at bounding box center [700, 339] width 19 height 19
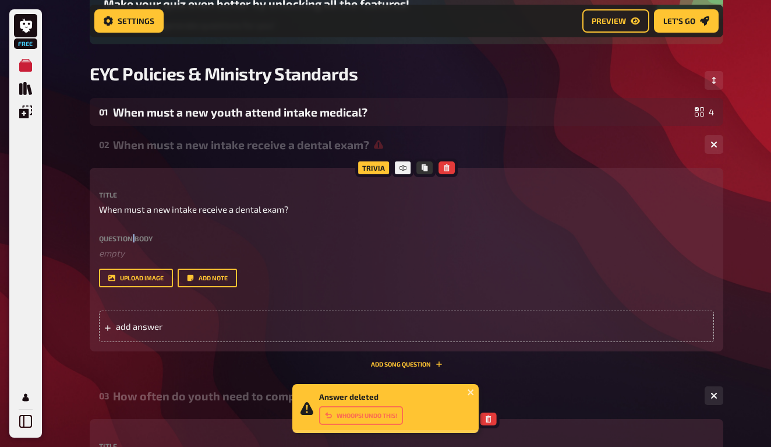
click at [133, 237] on label "Question body" at bounding box center [406, 238] width 615 height 7
click at [379, 169] on div "Trivia" at bounding box center [373, 167] width 37 height 19
click at [401, 168] on icon at bounding box center [402, 167] width 7 height 7
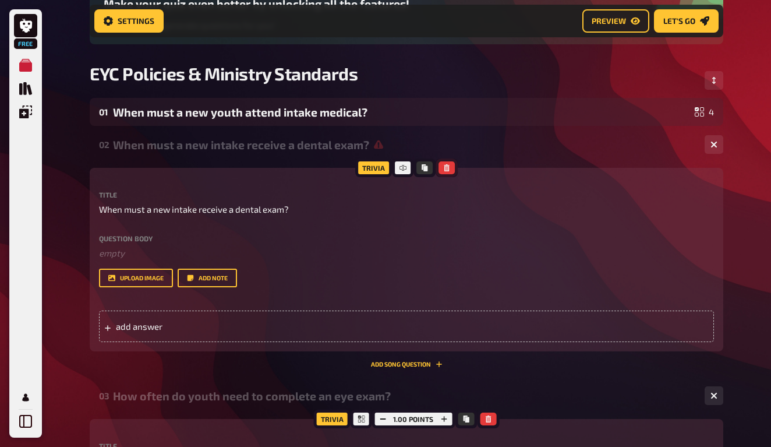
click at [453, 165] on button "button" at bounding box center [446, 167] width 16 height 13
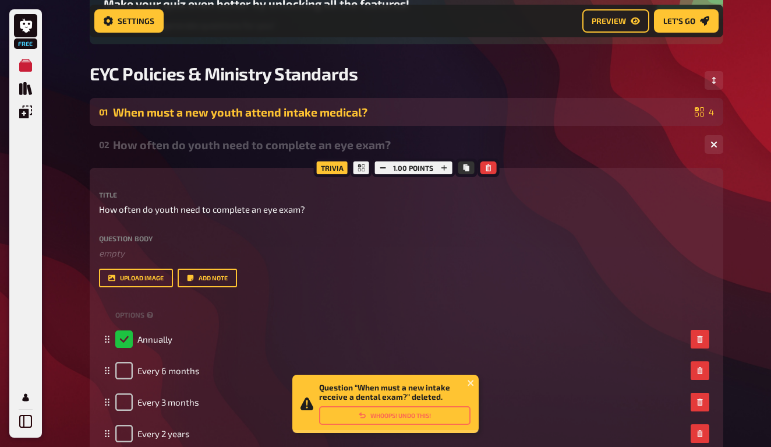
click at [374, 110] on div "When must a new youth attend intake medical?" at bounding box center [401, 111] width 577 height 13
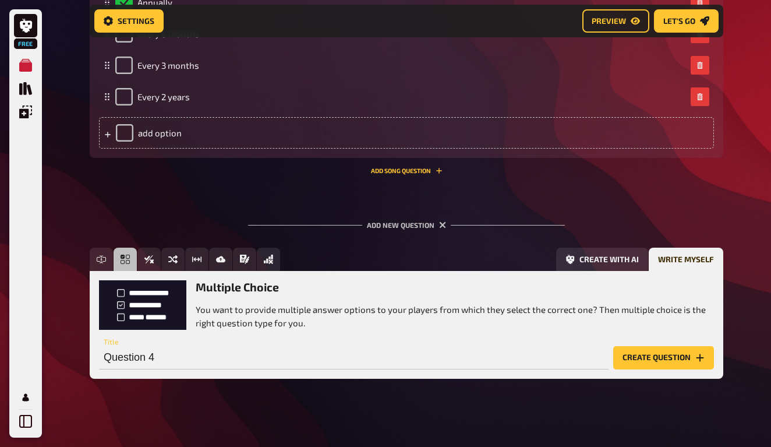
scroll to position [842, 0]
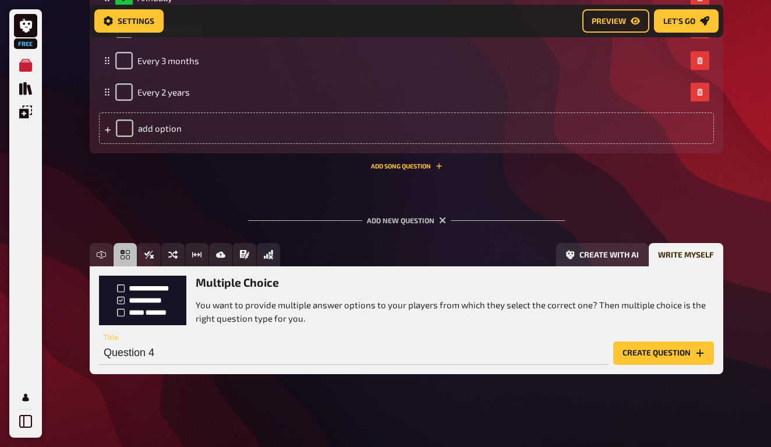
click at [684, 348] on button "Create question" at bounding box center [663, 352] width 101 height 23
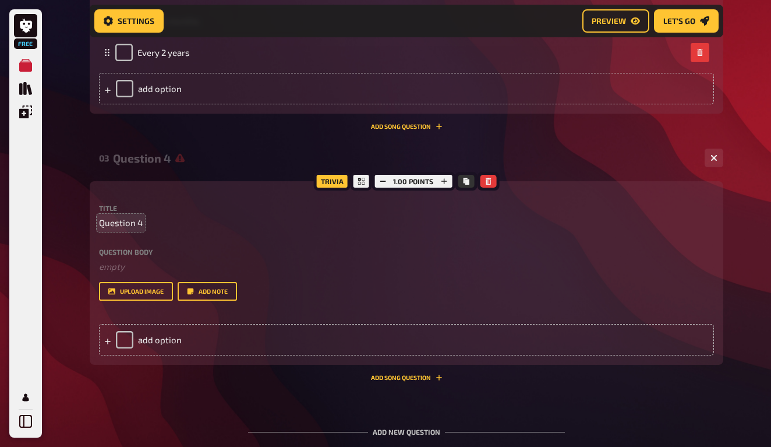
scroll to position [894, 0]
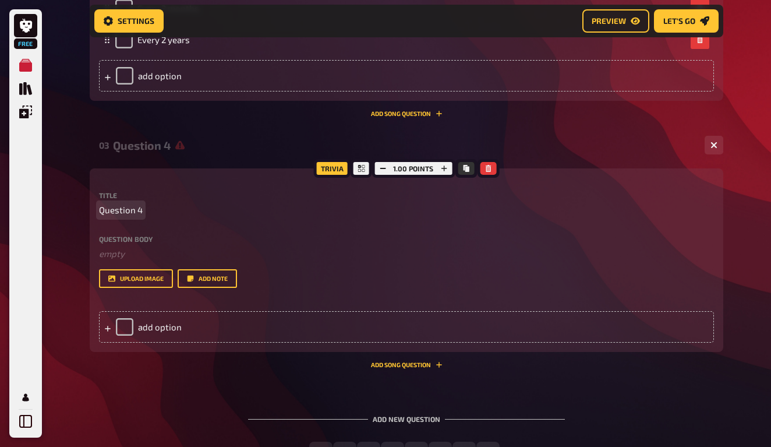
click at [132, 205] on span "Question 4" at bounding box center [121, 209] width 44 height 13
click at [125, 208] on span "When must a new" at bounding box center [135, 209] width 73 height 13
click at [168, 209] on span "When must a new" at bounding box center [134, 209] width 71 height 13
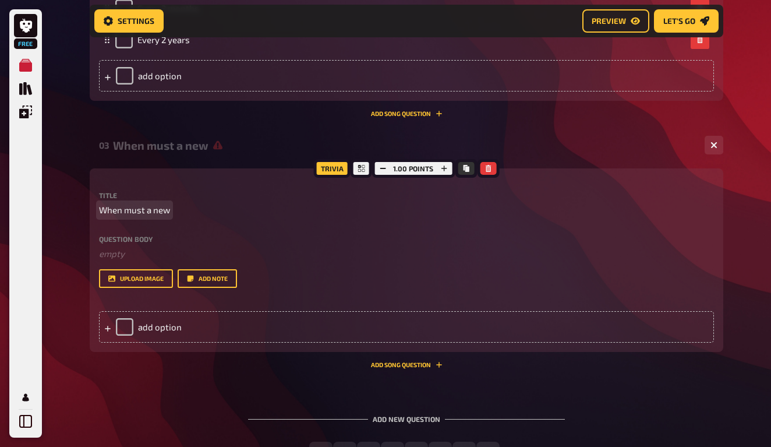
click at [163, 210] on span "When must a new" at bounding box center [134, 209] width 71 height 13
click at [138, 226] on div "Title When must a youth receive a dental exam? Question body ﻿ empty Drop here …" at bounding box center [406, 240] width 615 height 96
click at [153, 220] on div "Title When must a youth receive a dental exam? Question body ﻿ empty Drop here …" at bounding box center [406, 240] width 615 height 96
click at [153, 208] on span "When must a youth receive a dental exam?" at bounding box center [184, 209] width 170 height 13
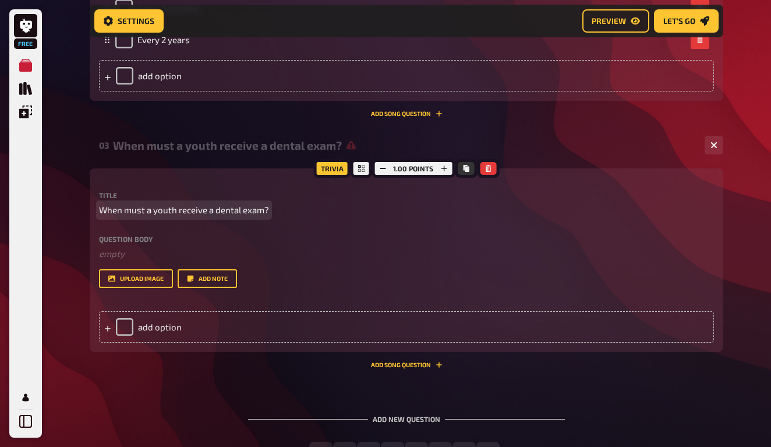
click at [148, 209] on span "When must a youth receive a dental exam?" at bounding box center [184, 209] width 170 height 13
click at [146, 238] on label "Question body" at bounding box center [406, 238] width 615 height 7
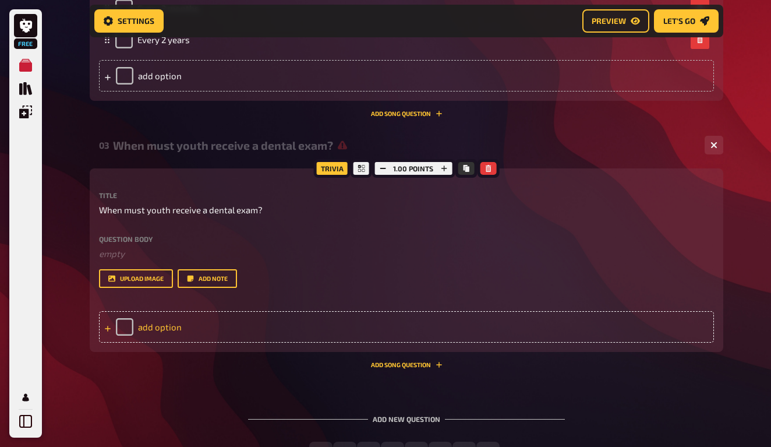
click at [195, 319] on div "add option" at bounding box center [406, 326] width 615 height 31
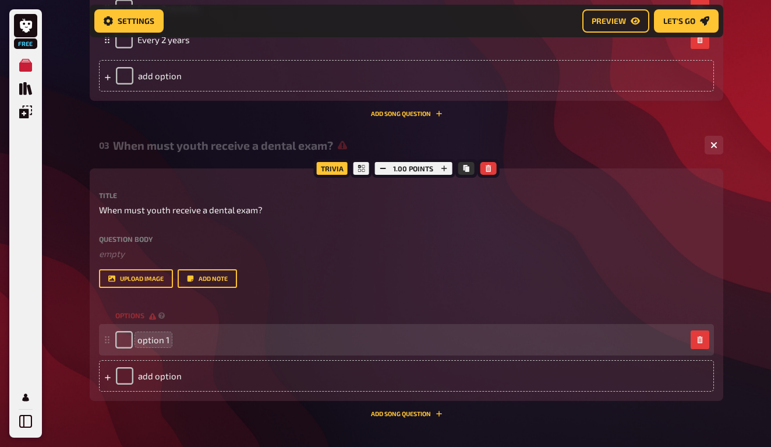
click at [159, 339] on span "option 1" at bounding box center [153, 339] width 32 height 10
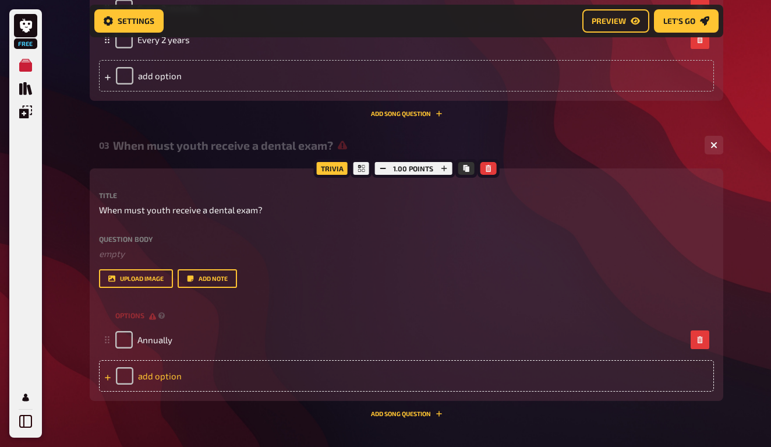
click at [153, 383] on div "add option" at bounding box center [406, 375] width 615 height 31
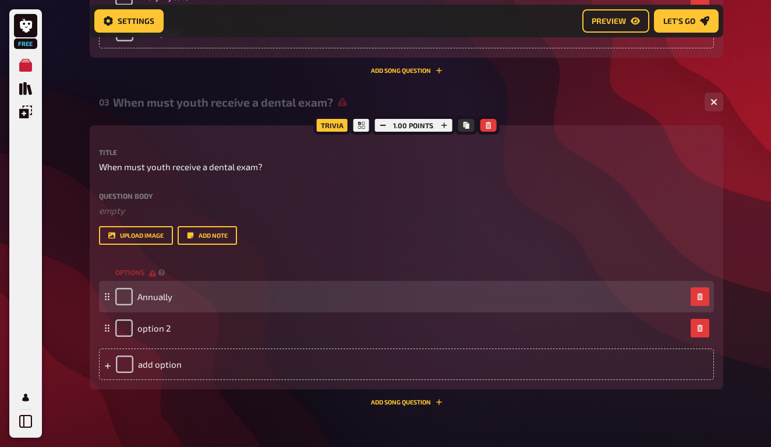
scroll to position [953, 0]
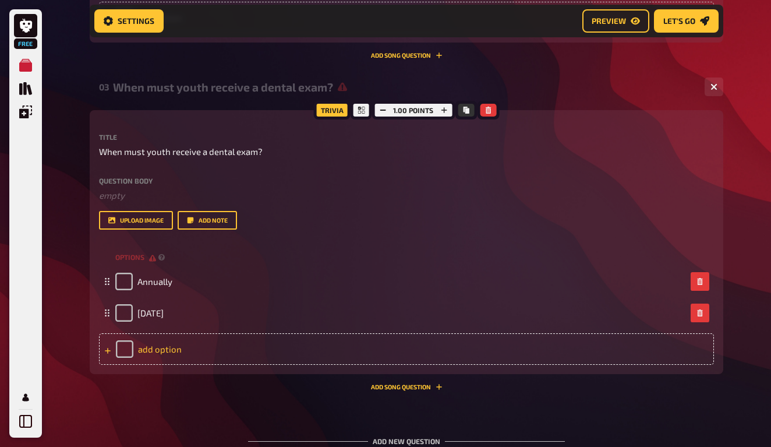
click at [205, 350] on div "add option" at bounding box center [406, 348] width 615 height 31
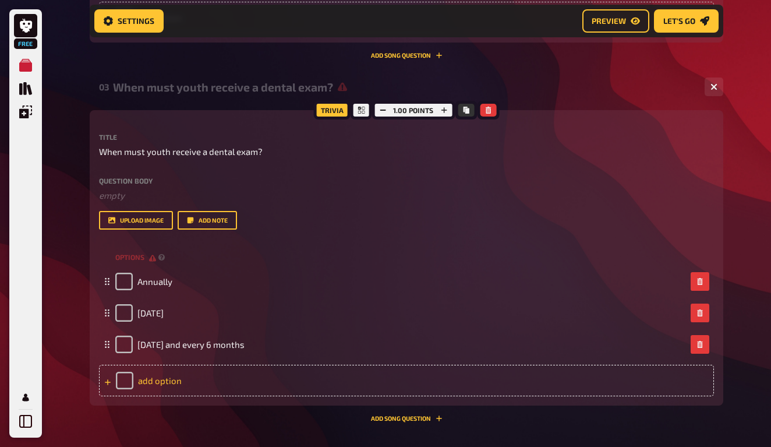
click at [214, 380] on div "add option" at bounding box center [406, 380] width 615 height 31
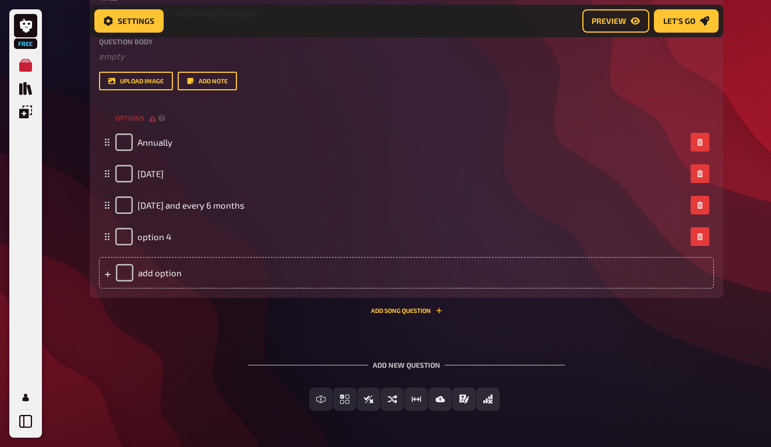
scroll to position [1102, 0]
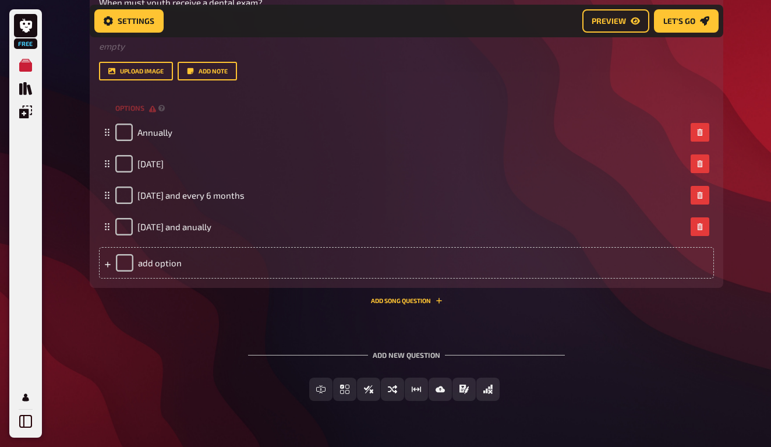
drag, startPoint x: 173, startPoint y: 354, endPoint x: 158, endPoint y: 386, distance: 35.2
click at [158, 386] on div "Free Text Input Multiple Choice True / False Sorting Question Estimation Questi…" at bounding box center [407, 388] width 634 height 23
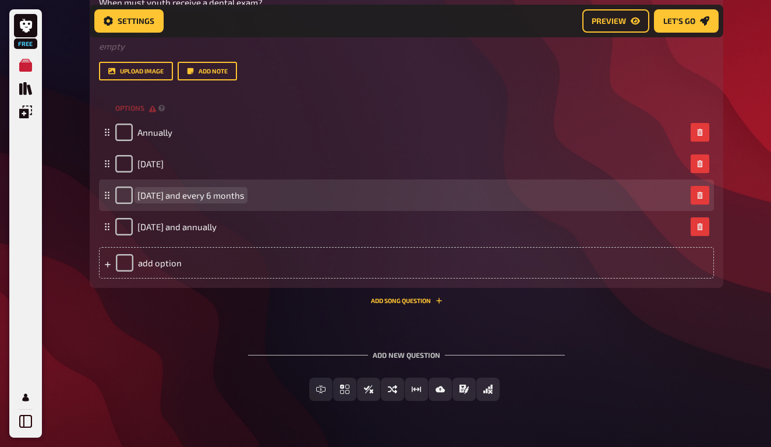
click at [220, 196] on span "[DATE] and every 6 months" at bounding box center [190, 195] width 107 height 10
click at [217, 194] on span "[DATE] and every 6 months" at bounding box center [190, 195] width 107 height 10
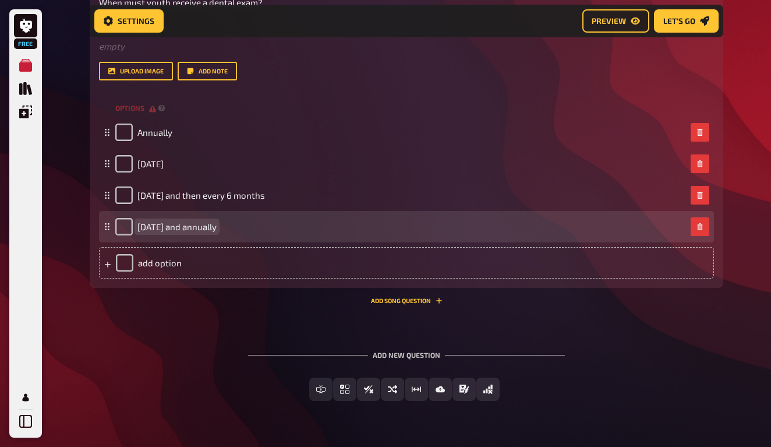
click at [217, 228] on span "[DATE] and annually" at bounding box center [176, 226] width 79 height 10
drag, startPoint x: 219, startPoint y: 230, endPoint x: 219, endPoint y: 218, distance: 11.6
click at [217, 218] on div "[DATE] and annually" at bounding box center [165, 226] width 101 height 17
click at [217, 221] on span "[DATE] and annually" at bounding box center [176, 226] width 79 height 10
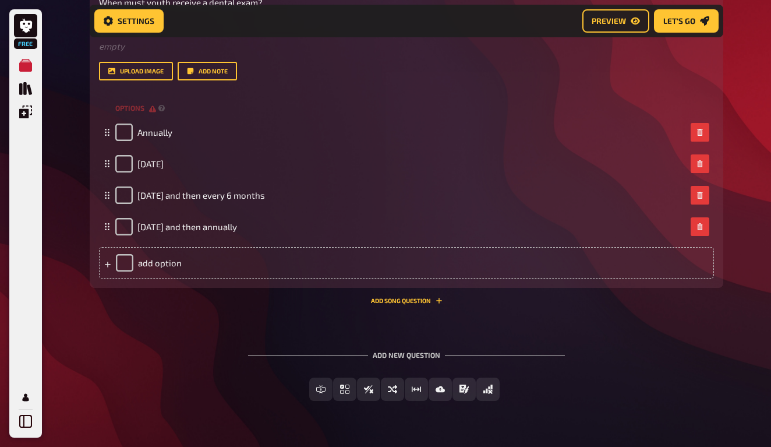
click at [161, 333] on div "Add new question Free Text Input Multiple Choice True / False Sorting Question …" at bounding box center [407, 375] width 634 height 87
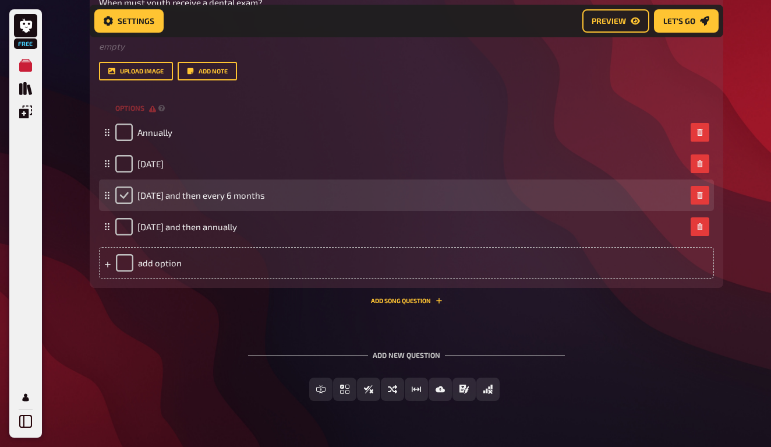
click at [126, 201] on input "checkbox" at bounding box center [123, 194] width 17 height 17
checkbox input "true"
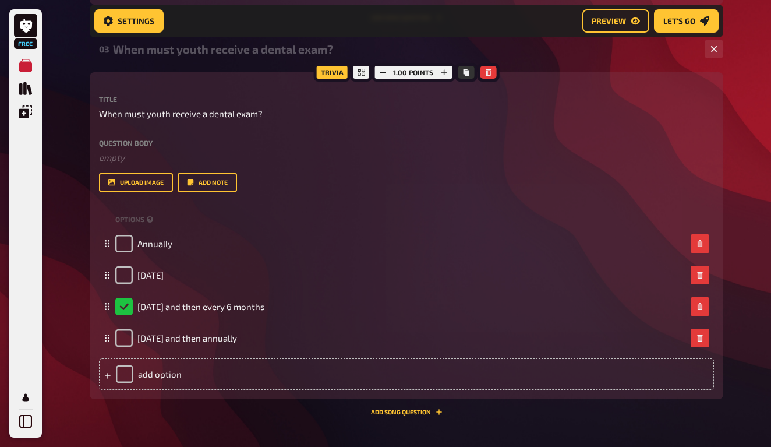
scroll to position [1127, 0]
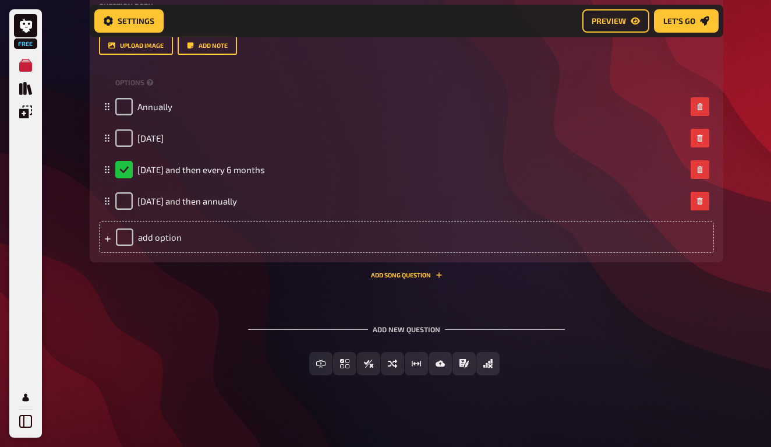
click at [334, 2] on label "Question body" at bounding box center [406, 5] width 615 height 7
click at [334, 0] on div "Title When must youth receive a dental exam? Question body ﻿ empty Drop here to…" at bounding box center [406, 7] width 615 height 96
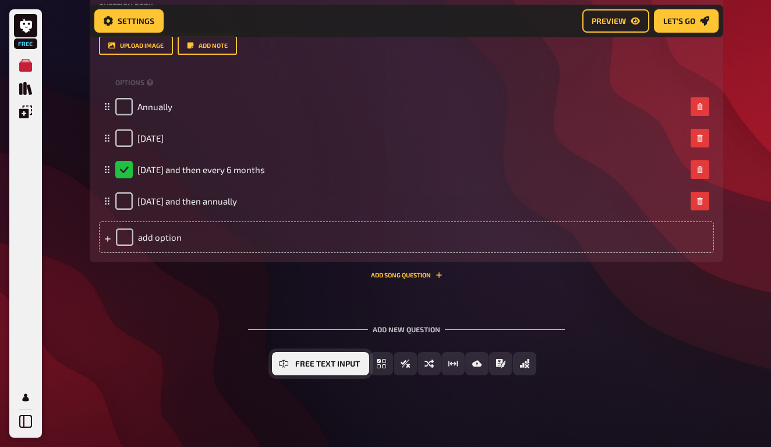
click at [275, 367] on button "Free Text Input" at bounding box center [320, 363] width 97 height 23
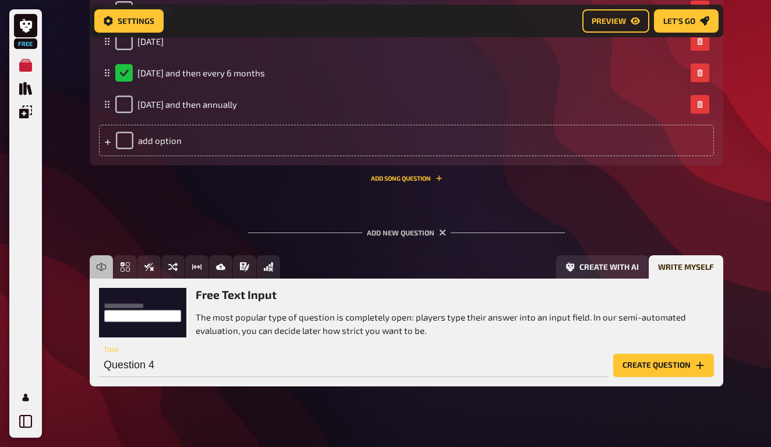
scroll to position [1236, 0]
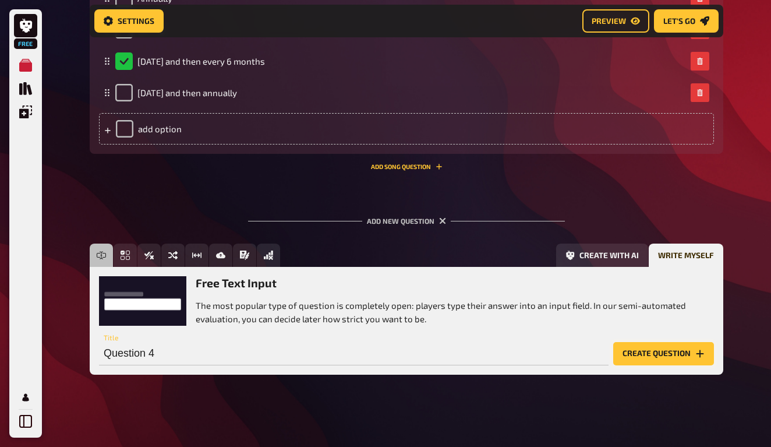
click at [674, 353] on button "Create question" at bounding box center [663, 353] width 101 height 23
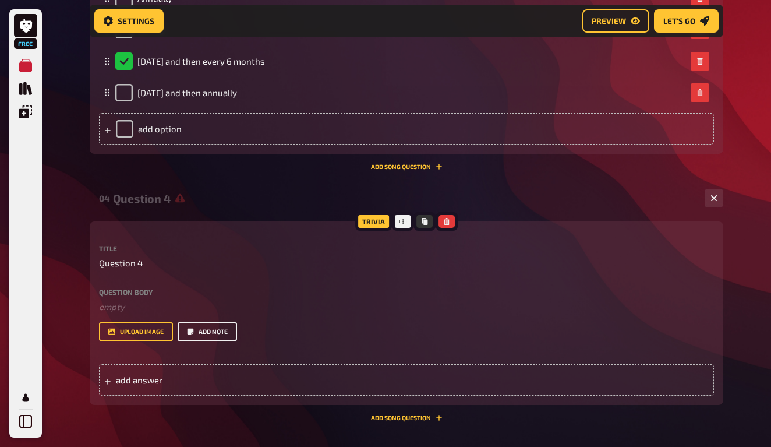
scroll to position [0, -1]
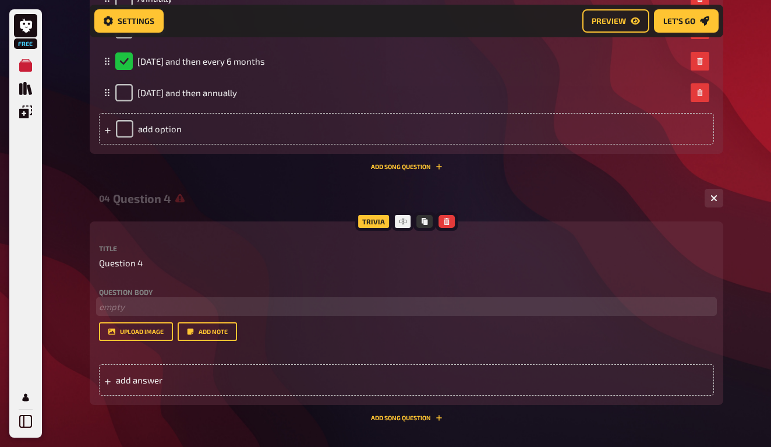
click at [162, 300] on p "﻿ empty" at bounding box center [406, 306] width 615 height 13
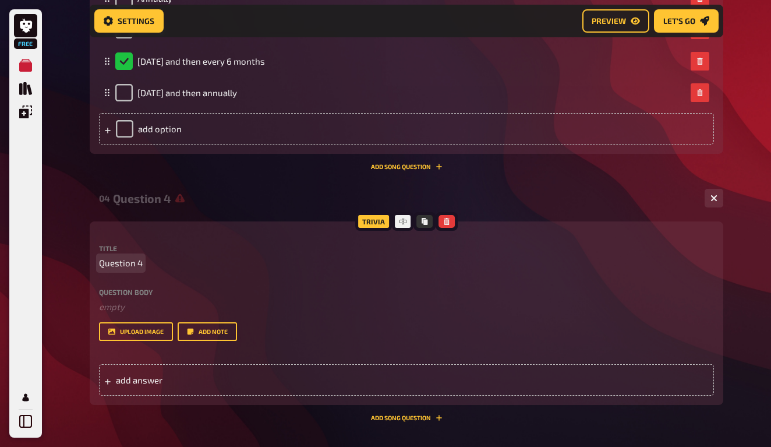
click at [133, 265] on span "Question 4" at bounding box center [121, 262] width 44 height 13
paste span
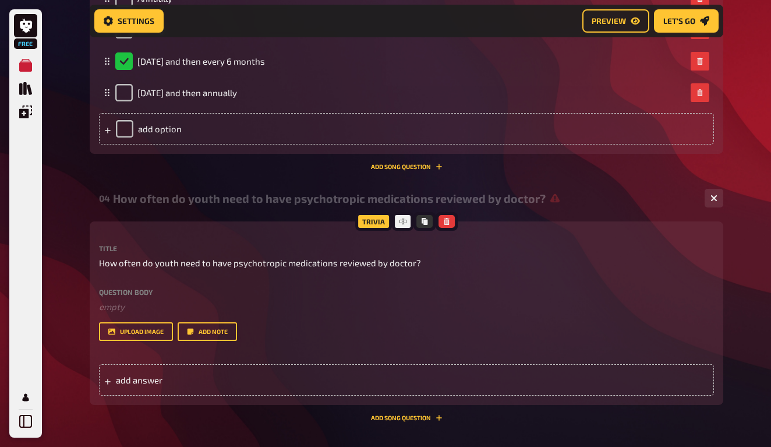
click at [312, 296] on div "Question body ﻿ empty Drop here to upload" at bounding box center [406, 300] width 615 height 25
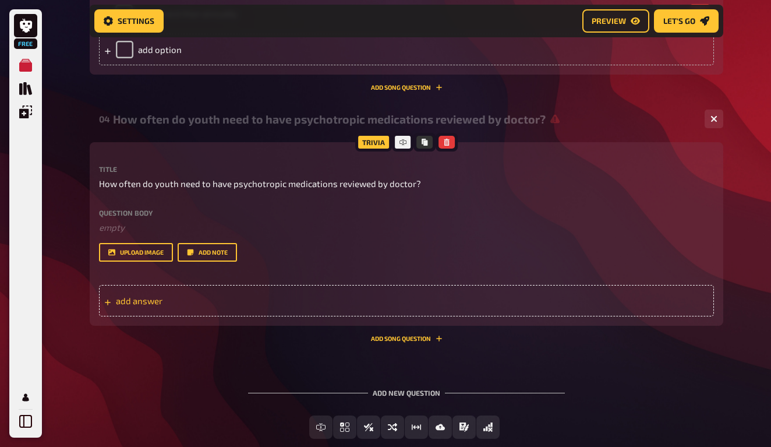
scroll to position [1316, 0]
click at [375, 334] on button "Add Song question" at bounding box center [407, 337] width 72 height 7
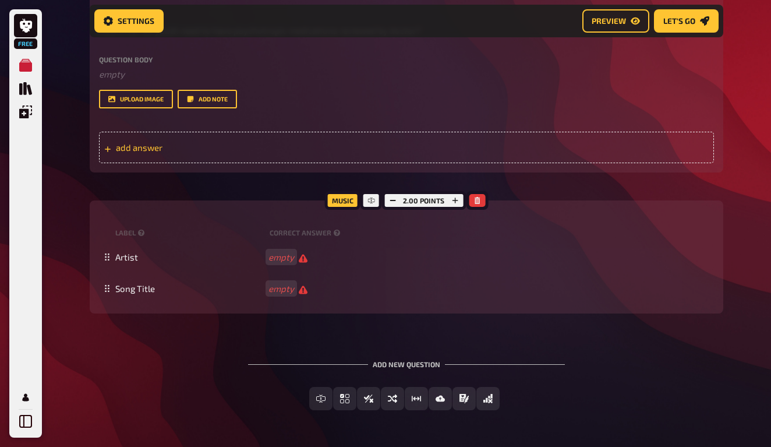
scroll to position [1469, 0]
click at [479, 197] on icon "button" at bounding box center [476, 199] width 7 height 7
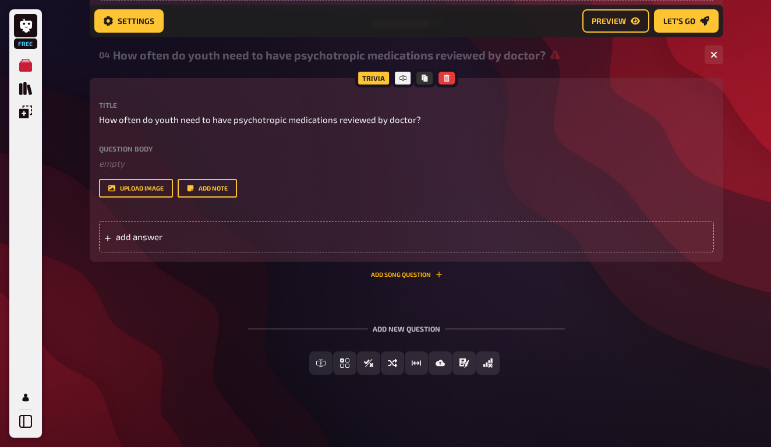
click at [390, 275] on button "Add Song question" at bounding box center [407, 274] width 72 height 7
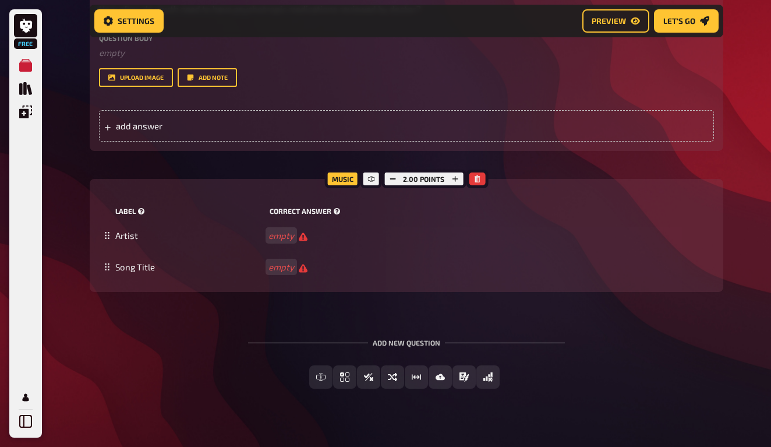
scroll to position [1499, 0]
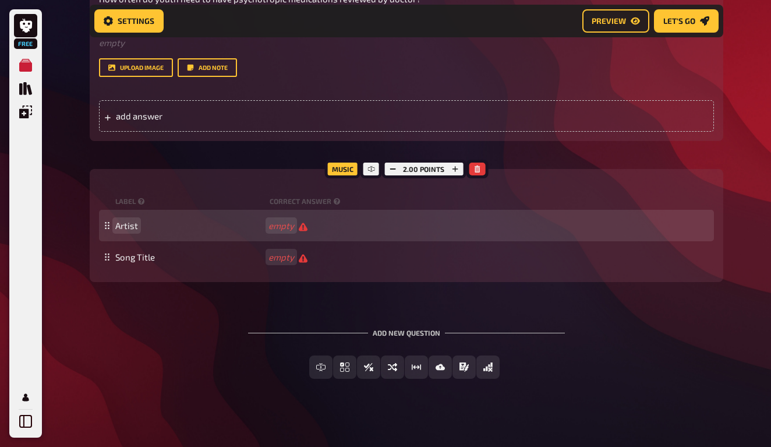
click at [121, 227] on span "Artist" at bounding box center [126, 225] width 23 height 10
click at [296, 224] on span "empty" at bounding box center [287, 225] width 39 height 11
click at [108, 225] on icon at bounding box center [107, 225] width 7 height 7
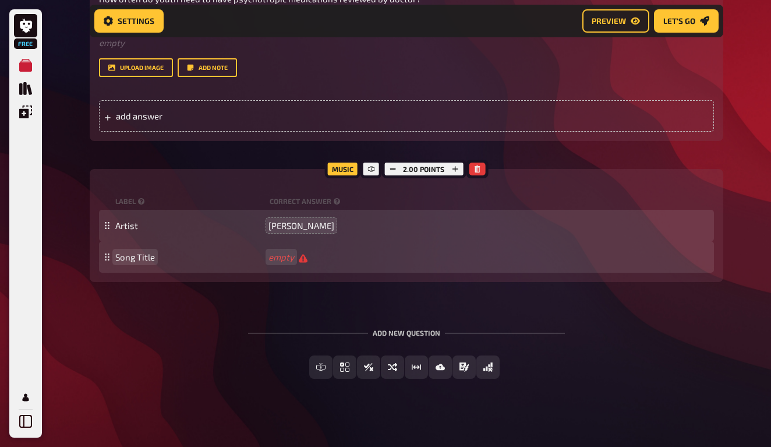
click at [264, 253] on div "Song Title empty" at bounding box center [412, 257] width 594 height 11
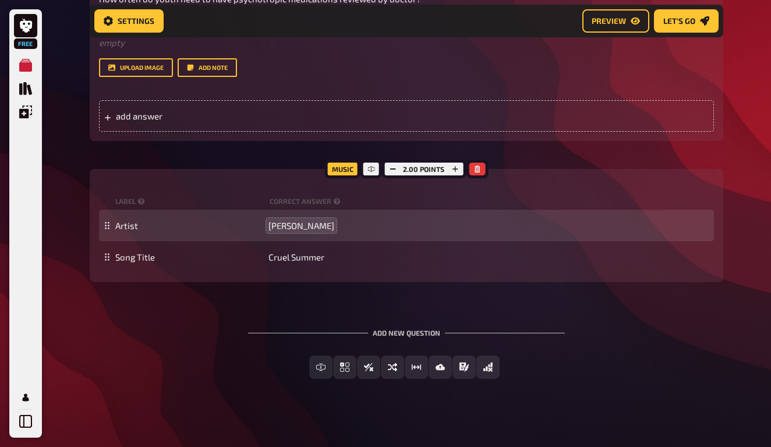
click at [171, 365] on div "Free Text Input Multiple Choice True / False Sorting Question Estimation Questi…" at bounding box center [407, 366] width 634 height 23
click at [342, 169] on div "Music" at bounding box center [343, 169] width 36 height 19
click at [376, 166] on div at bounding box center [370, 169] width 21 height 19
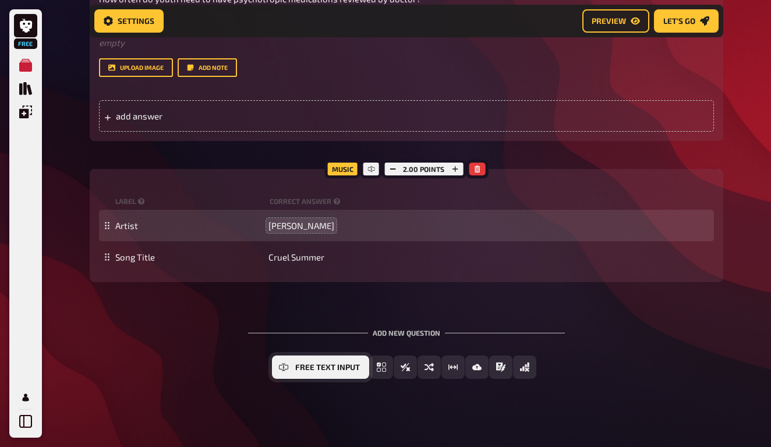
click at [333, 363] on span "Free Text Input" at bounding box center [327, 367] width 65 height 8
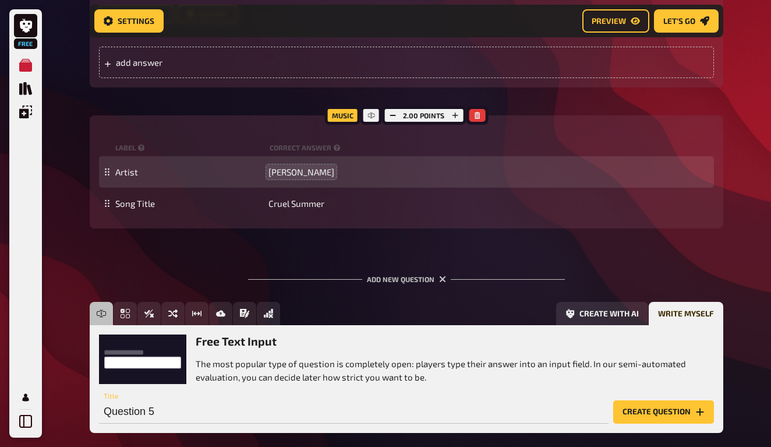
scroll to position [1507, 0]
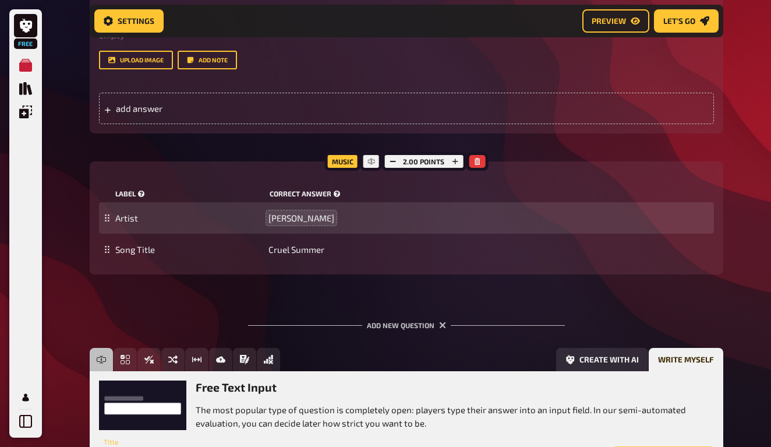
click at [309, 194] on small "correct answer" at bounding box center [306, 194] width 73 height 10
click at [124, 215] on span "Artist" at bounding box center [126, 218] width 23 height 10
click at [126, 213] on span at bounding box center [189, 218] width 148 height 10
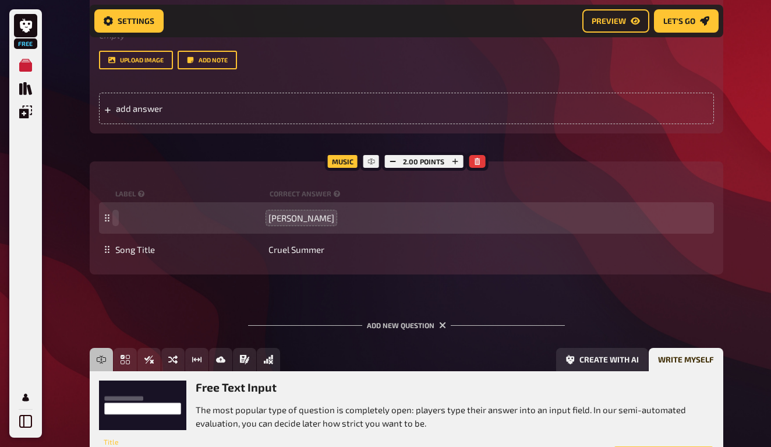
click at [115, 215] on span at bounding box center [115, 218] width 1 height 10
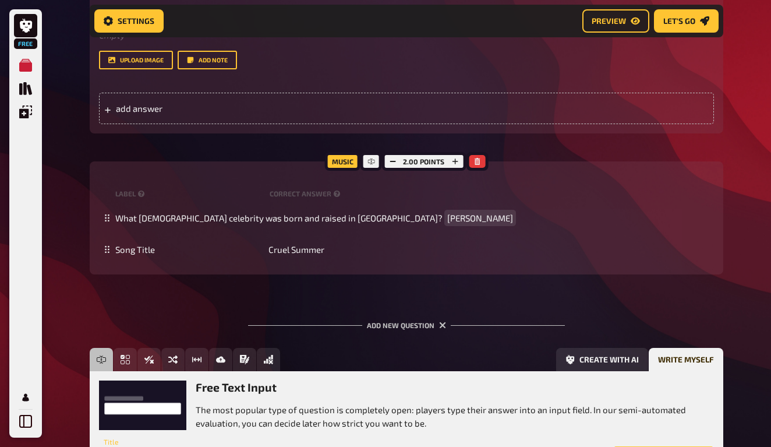
click at [447, 213] on span "[PERSON_NAME]" at bounding box center [480, 218] width 66 height 10
click at [447, 214] on span "[PERSON_NAME]" at bounding box center [480, 218] width 66 height 10
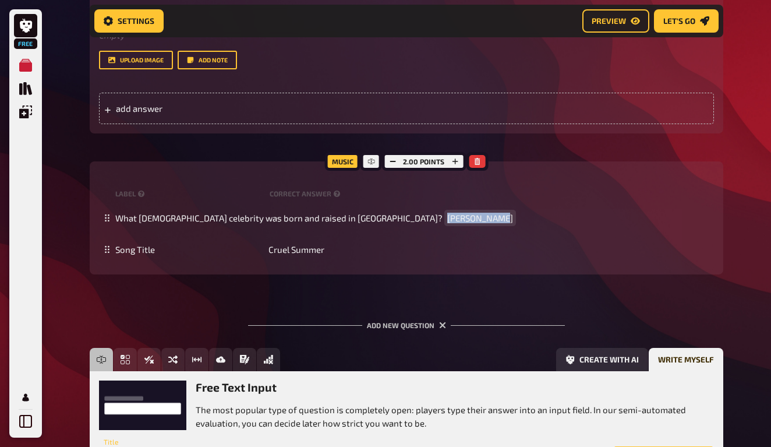
click at [447, 214] on span "[PERSON_NAME]" at bounding box center [480, 218] width 66 height 10
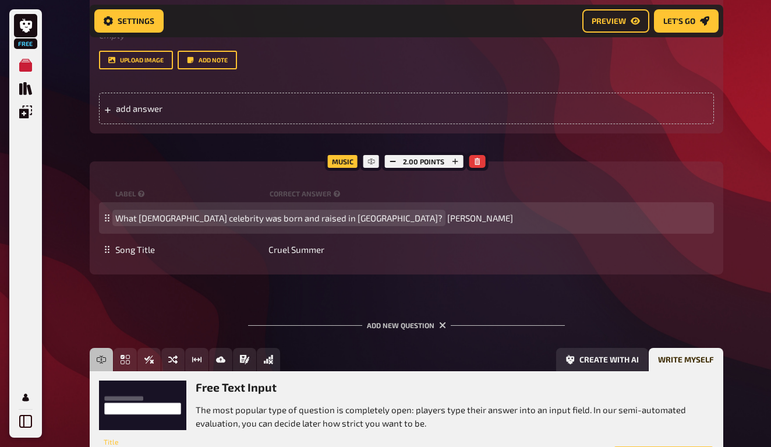
click at [165, 217] on span "What [DEMOGRAPHIC_DATA] celebrity was born and raised in [GEOGRAPHIC_DATA]?" at bounding box center [278, 218] width 327 height 10
click at [142, 218] on span "What [DEMOGRAPHIC_DATA] celebrity was born and raised in [GEOGRAPHIC_DATA]?" at bounding box center [278, 218] width 327 height 10
drag, startPoint x: 207, startPoint y: 215, endPoint x: 152, endPoint y: 210, distance: 55.6
click at [152, 210] on div "What [DEMOGRAPHIC_DATA] [DEMOGRAPHIC_DATA] celebrity was born and raised in [GE…" at bounding box center [406, 217] width 615 height 31
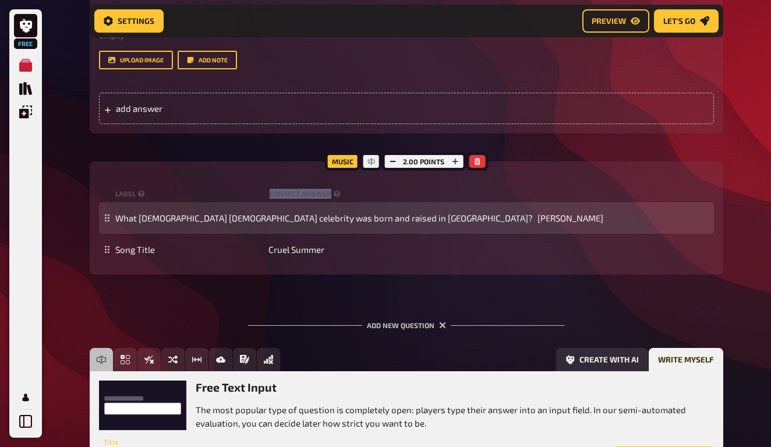
click at [152, 210] on div "What [DEMOGRAPHIC_DATA] [DEMOGRAPHIC_DATA] celebrity was born and raised in [GE…" at bounding box center [406, 217] width 615 height 31
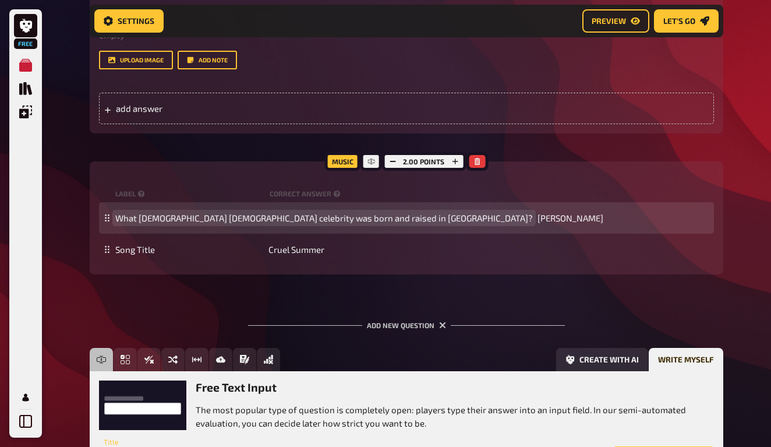
click at [154, 218] on span "What [DEMOGRAPHIC_DATA] [DEMOGRAPHIC_DATA] celebrity was born and raised in [GE…" at bounding box center [324, 218] width 418 height 10
click at [175, 217] on span "What [DEMOGRAPHIC_DATA] celebrity was born and raised in [GEOGRAPHIC_DATA]?" at bounding box center [278, 218] width 327 height 10
click at [224, 217] on span "What [DEMOGRAPHIC_DATA] singer celebrity was born and raised in [GEOGRAPHIC_DAT…" at bounding box center [292, 218] width 354 height 10
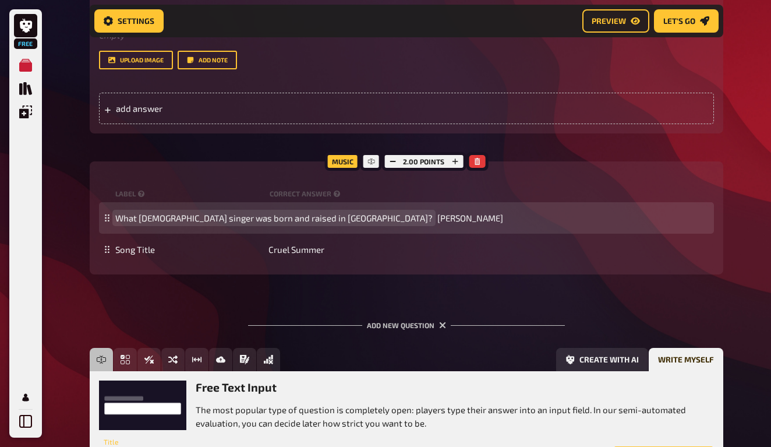
click at [130, 214] on span "What [DEMOGRAPHIC_DATA] singer was born and raised in [GEOGRAPHIC_DATA]?" at bounding box center [273, 218] width 317 height 10
click at [335, 220] on span "Which [DEMOGRAPHIC_DATA] singer was born and raised in [GEOGRAPHIC_DATA]?" at bounding box center [275, 218] width 321 height 10
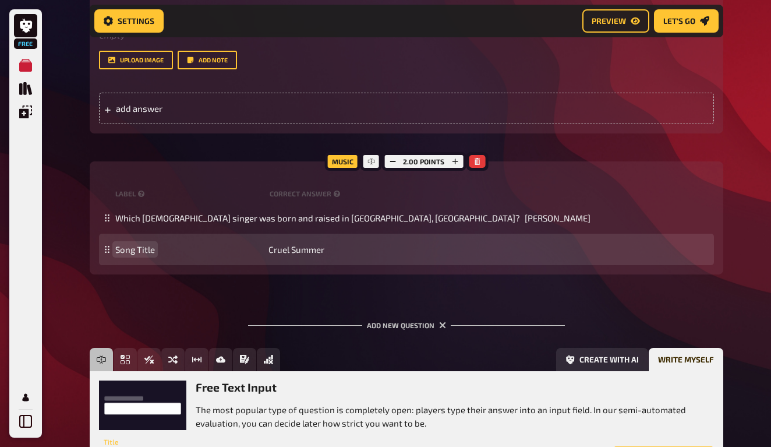
click at [133, 245] on span "Song Title" at bounding box center [135, 249] width 40 height 10
click at [132, 245] on span "Song Title" at bounding box center [135, 249] width 40 height 10
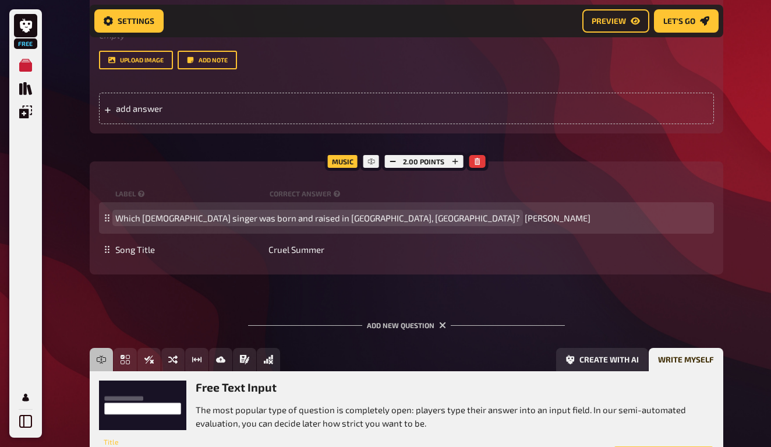
click at [305, 213] on span "Which [DEMOGRAPHIC_DATA] singer was born and raised in [GEOGRAPHIC_DATA], [GEOG…" at bounding box center [317, 218] width 405 height 10
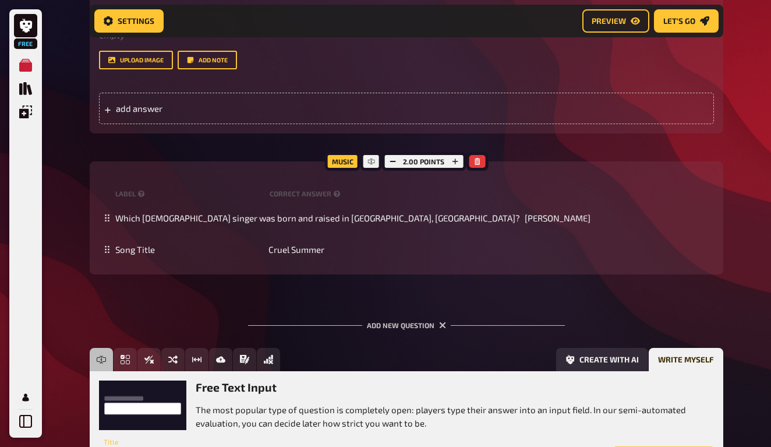
click at [391, 161] on icon "button" at bounding box center [392, 161] width 7 height 7
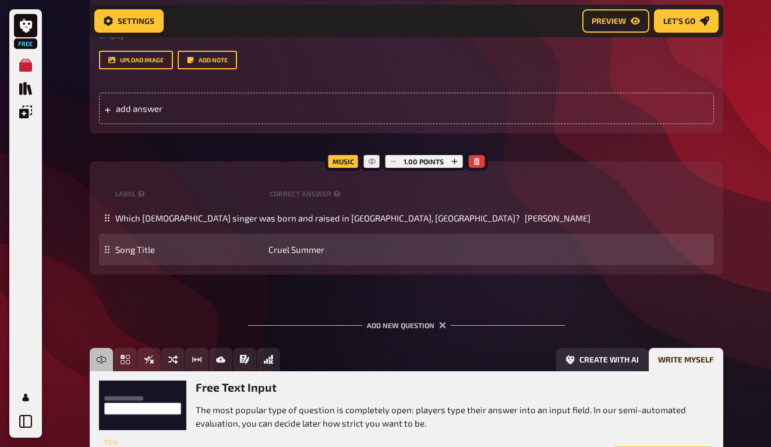
click at [144, 260] on div "Song Title Cruel Summer" at bounding box center [406, 249] width 615 height 31
click at [142, 250] on span "Song Title" at bounding box center [135, 249] width 40 height 10
click at [245, 251] on span "Which [PERSON_NAME] song references" at bounding box center [194, 249] width 159 height 10
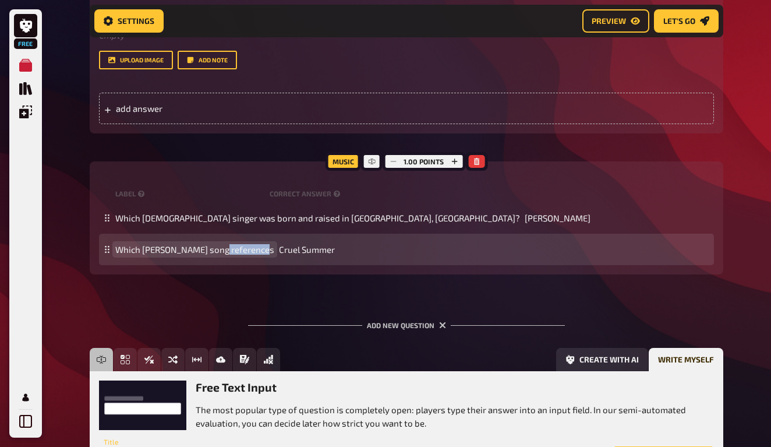
click at [245, 251] on span "Which [PERSON_NAME] song references" at bounding box center [194, 249] width 159 height 10
click at [360, 241] on div "Which [PERSON_NAME] song features [PERSON_NAME]? Cruel Summer" at bounding box center [406, 249] width 615 height 31
click at [359, 246] on span "Cruel Summer" at bounding box center [370, 249] width 56 height 10
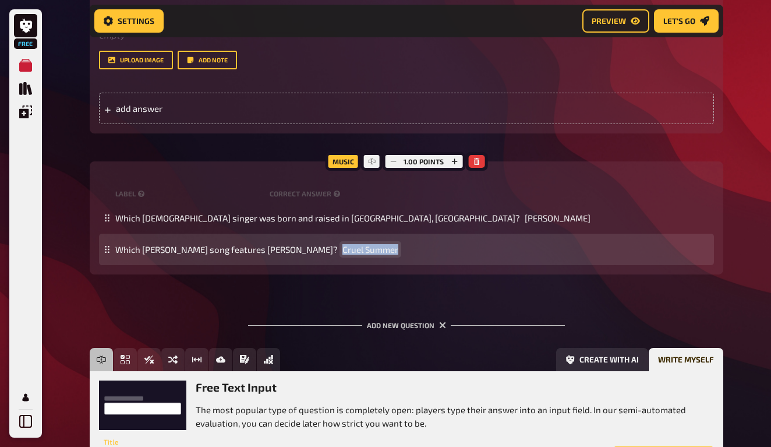
click at [359, 246] on span "Cruel Summer" at bounding box center [370, 249] width 56 height 10
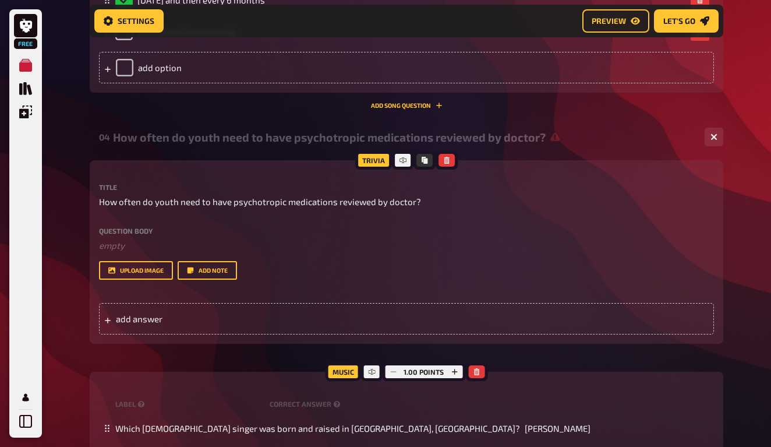
scroll to position [1345, 0]
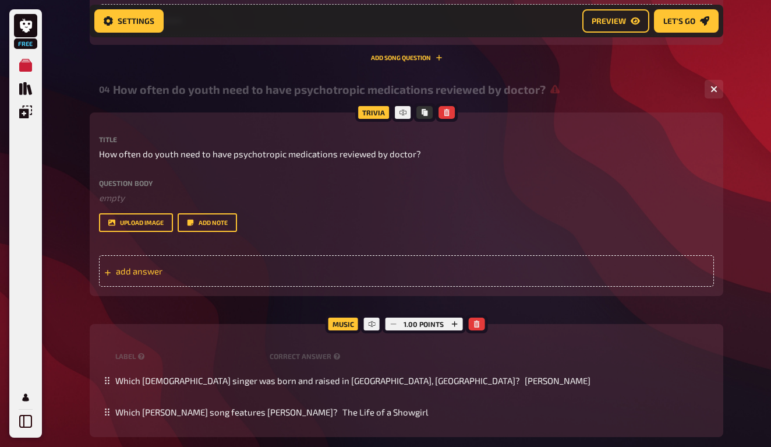
click at [160, 266] on span "add answer" at bounding box center [206, 271] width 181 height 10
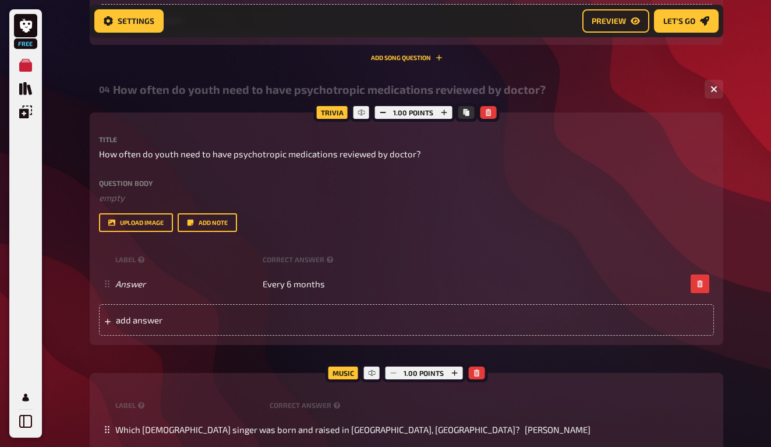
click at [147, 353] on div "Trivia 1.00 points Title How often do youth need to have psychotropic medicatio…" at bounding box center [407, 298] width 634 height 373
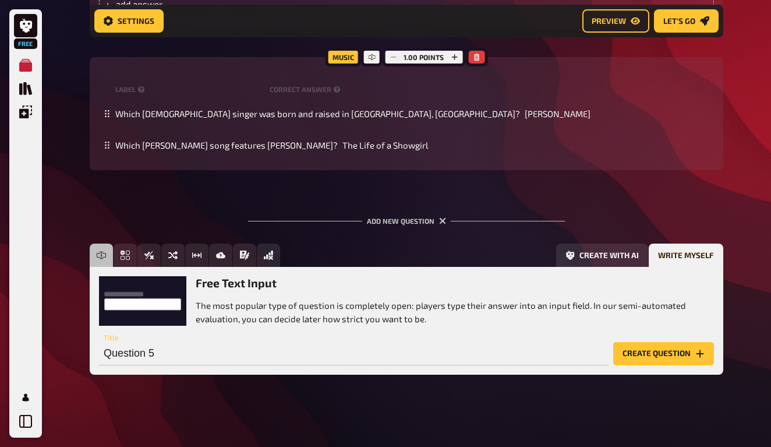
scroll to position [1660, 0]
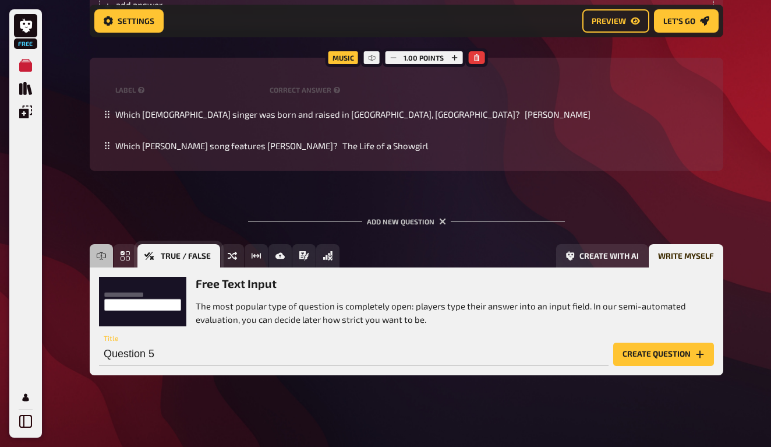
click at [172, 253] on span "True / False" at bounding box center [186, 256] width 50 height 8
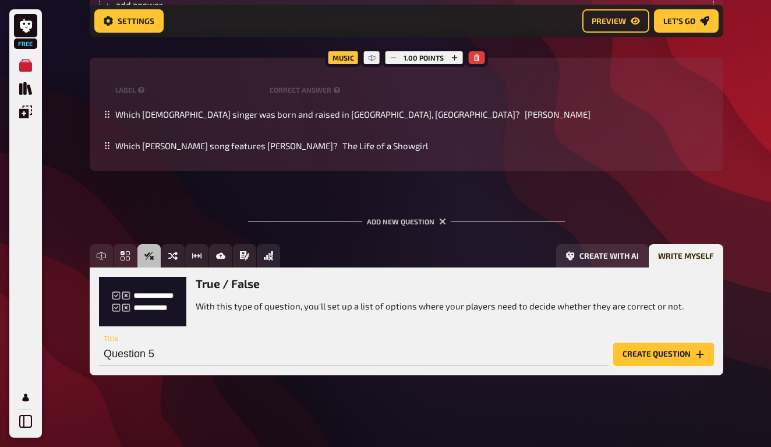
click at [654, 351] on button "Create question" at bounding box center [663, 353] width 101 height 23
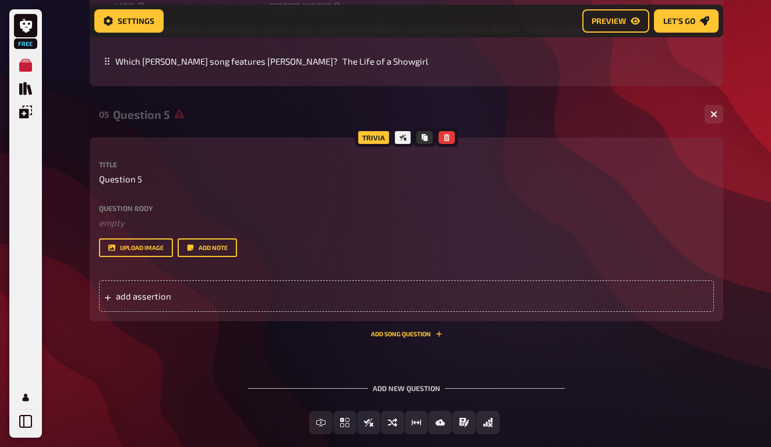
scroll to position [1779, 0]
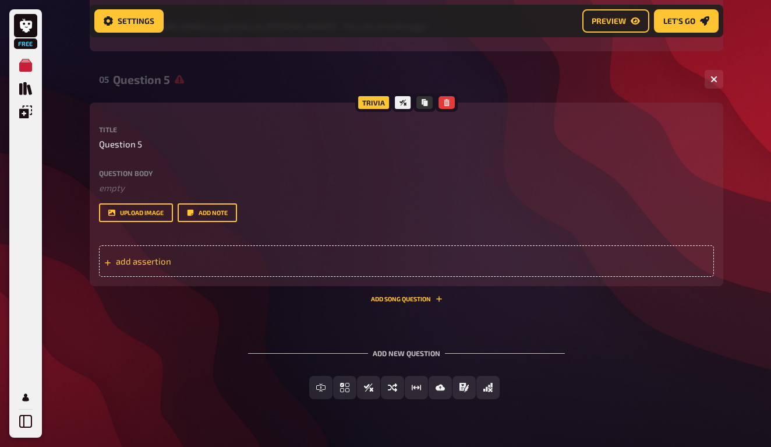
click at [211, 252] on div "add assertion" at bounding box center [406, 260] width 615 height 31
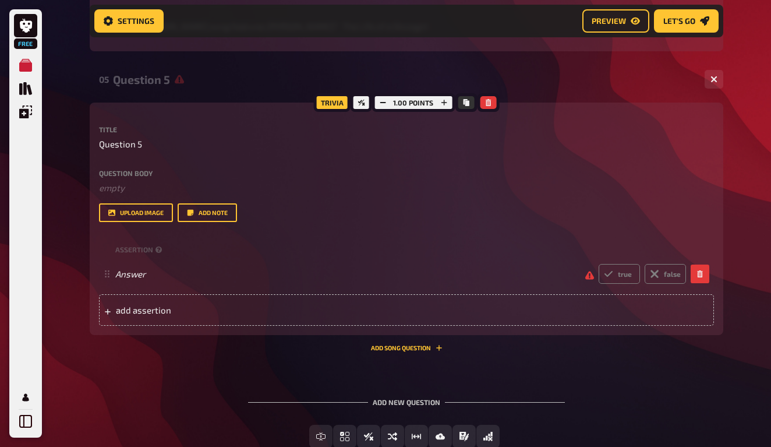
click at [127, 131] on div "Title Question 5" at bounding box center [406, 138] width 615 height 25
click at [130, 139] on span "Question 5" at bounding box center [120, 143] width 43 height 13
paste span
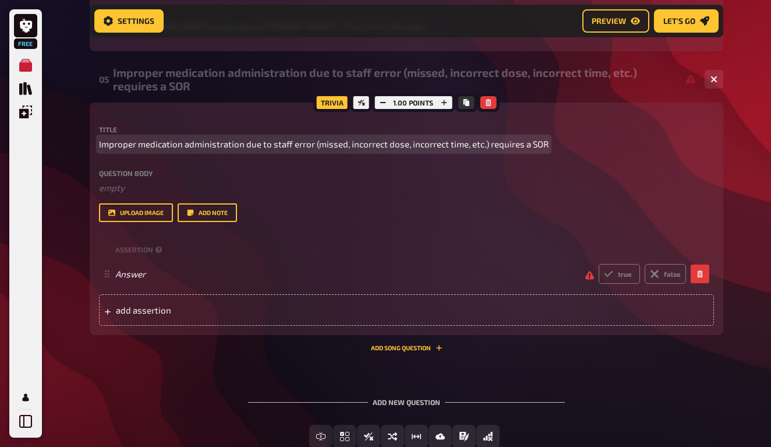
click at [304, 139] on span "Improper medication administration due to staff error (missed, incorrect dose, …" at bounding box center [324, 143] width 450 height 13
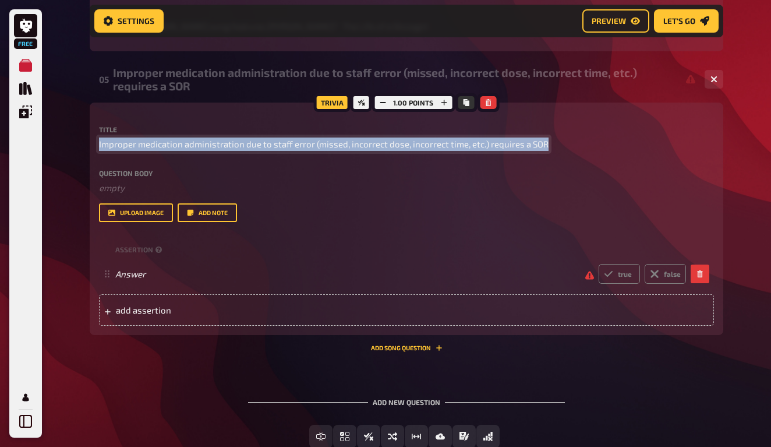
click at [304, 139] on span "Improper medication administration due to staff error (missed, incorrect dose, …" at bounding box center [324, 143] width 450 height 13
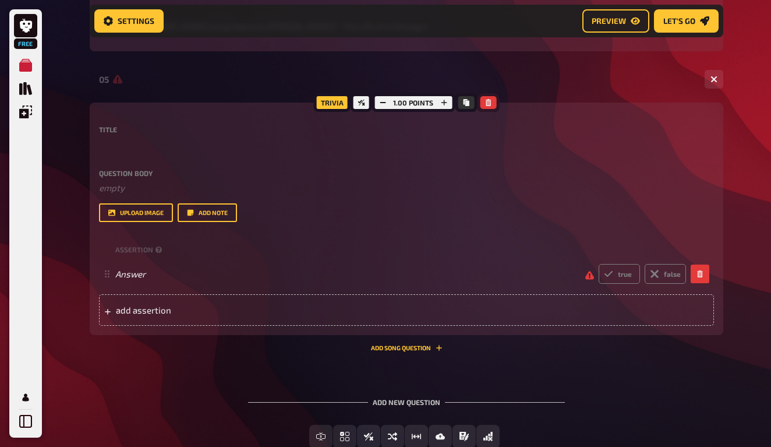
click at [488, 99] on icon "button" at bounding box center [488, 102] width 5 height 7
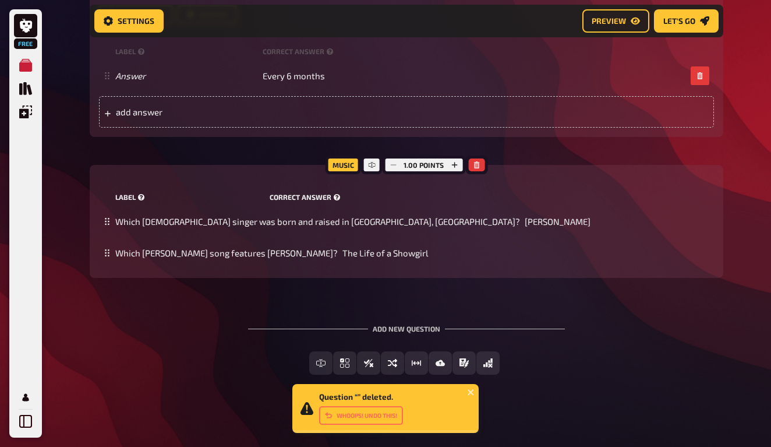
scroll to position [1552, 0]
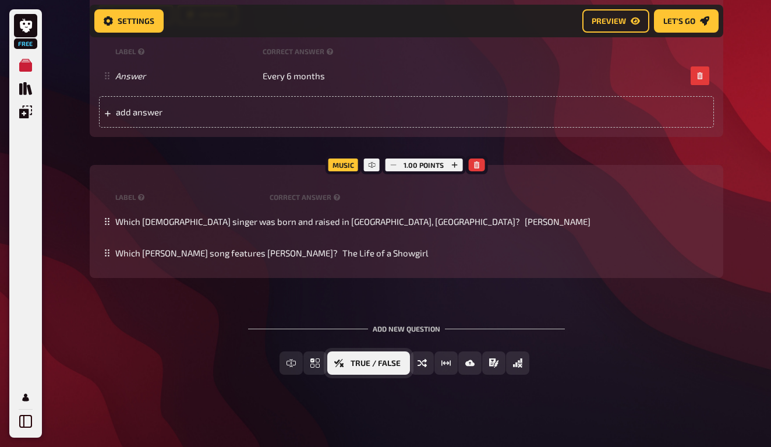
click at [380, 365] on button "True / False" at bounding box center [368, 362] width 83 height 23
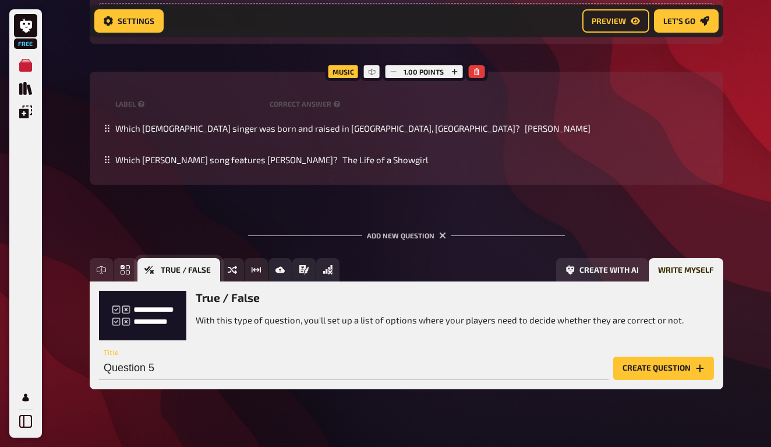
scroll to position [1660, 0]
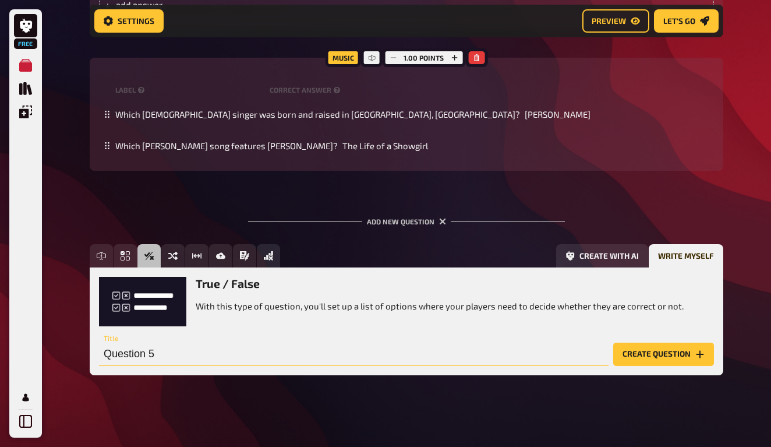
click at [137, 356] on input "Question 5" at bounding box center [354, 353] width 510 height 23
paste input "Improper medication administration due to staff error (missed, incorrect dose, …"
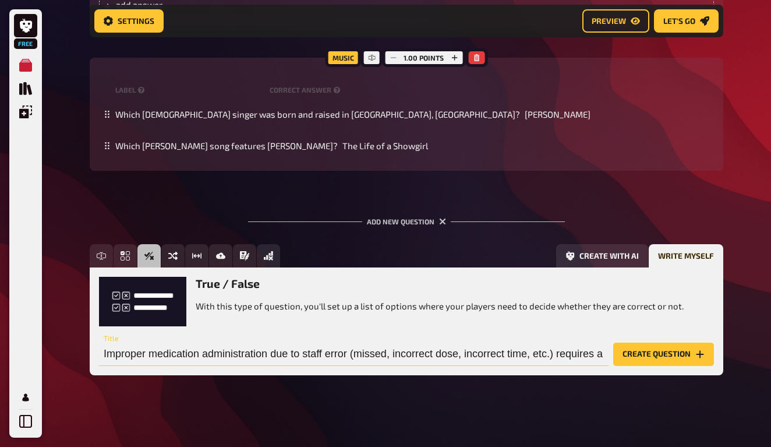
type input "Improper medication administration due to staff error (missed, incorrect dose, …"
click at [646, 347] on button "Create question" at bounding box center [663, 353] width 101 height 23
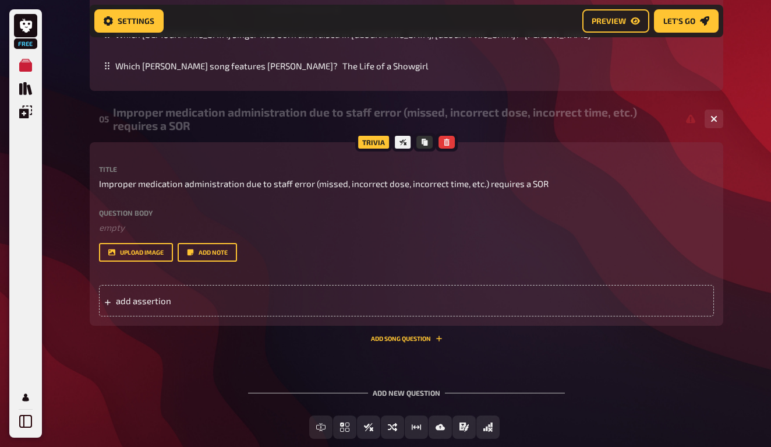
scroll to position [1740, 0]
click at [176, 302] on div "add assertion" at bounding box center [406, 299] width 615 height 31
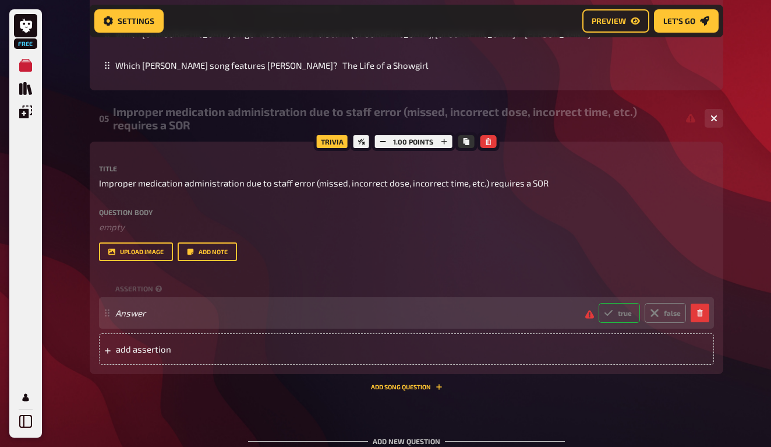
click at [622, 313] on label "true" at bounding box center [619, 313] width 41 height 20
click at [599, 303] on input "true" at bounding box center [598, 302] width 1 height 1
radio input "true"
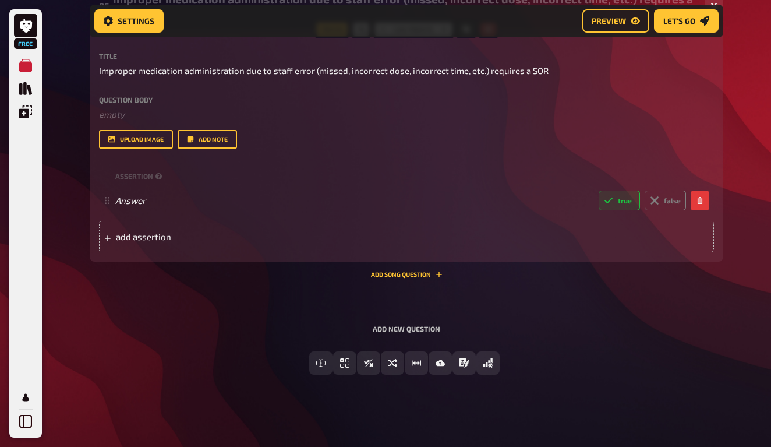
scroll to position [1852, 0]
click at [622, 20] on span "Preview" at bounding box center [609, 21] width 34 height 8
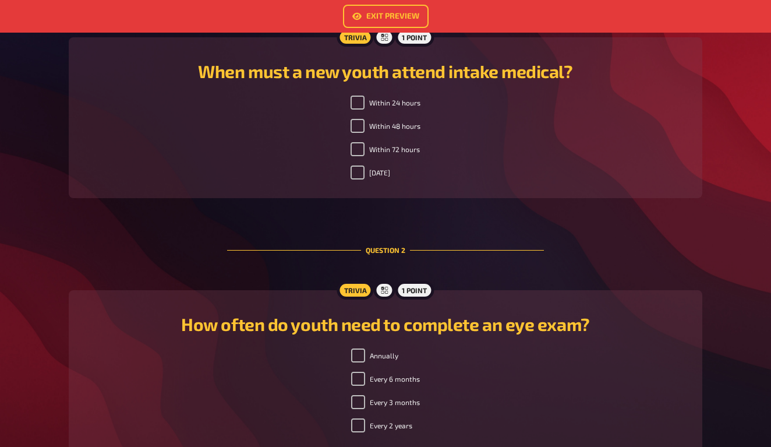
scroll to position [284, 0]
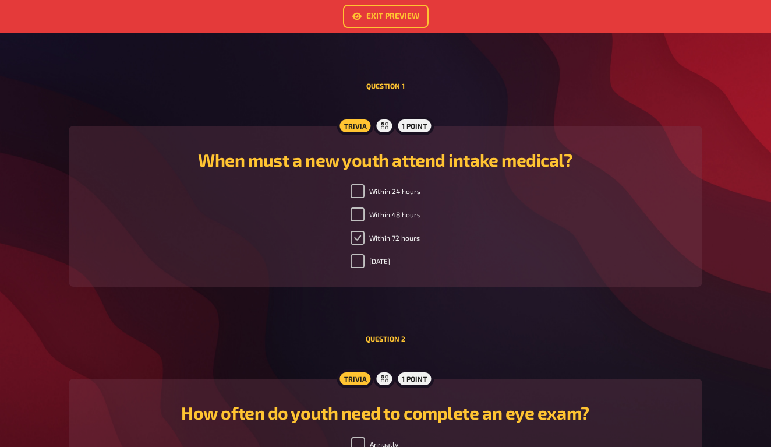
click at [355, 239] on input "Within 72 hours" at bounding box center [358, 238] width 14 height 14
checkbox input "false"
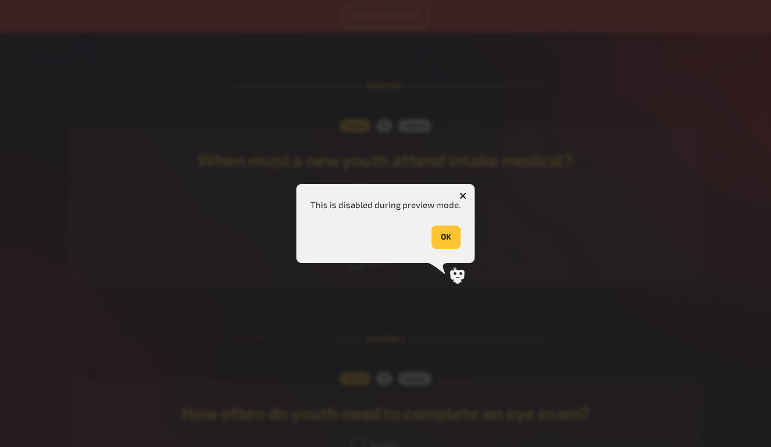
click at [436, 234] on button "OK" at bounding box center [445, 236] width 29 height 23
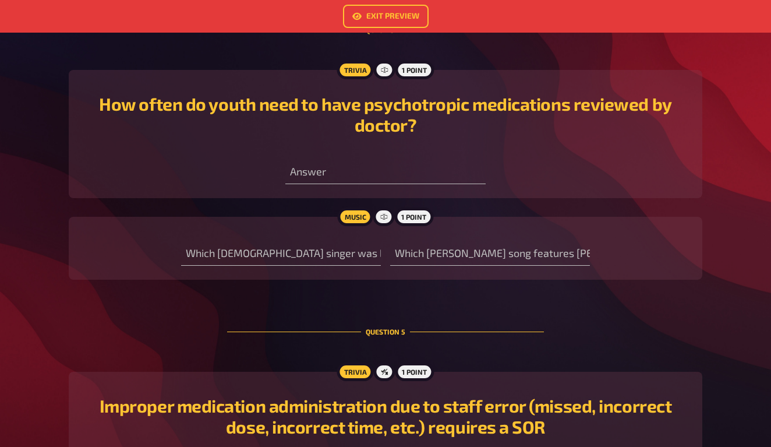
scroll to position [1115, 0]
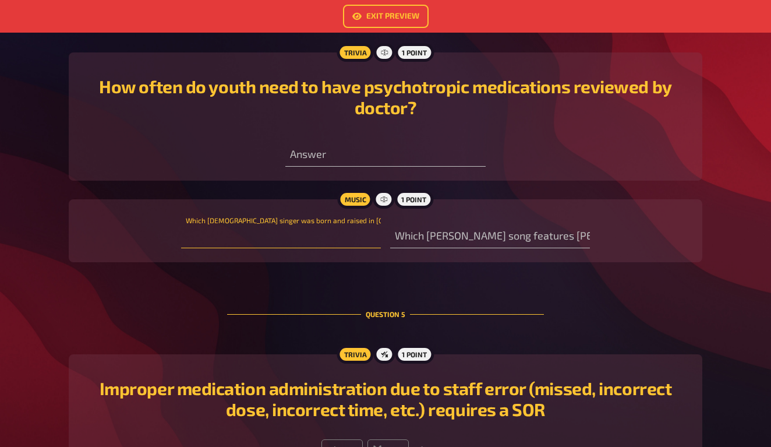
click at [340, 238] on input "text" at bounding box center [281, 236] width 200 height 23
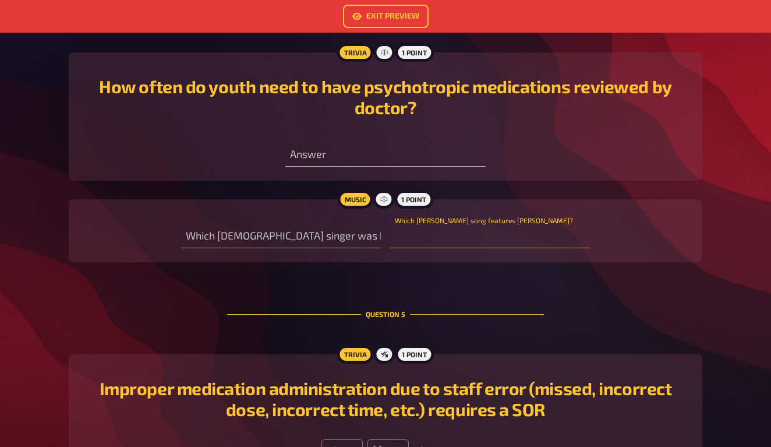
click at [510, 246] on input "text" at bounding box center [490, 236] width 200 height 23
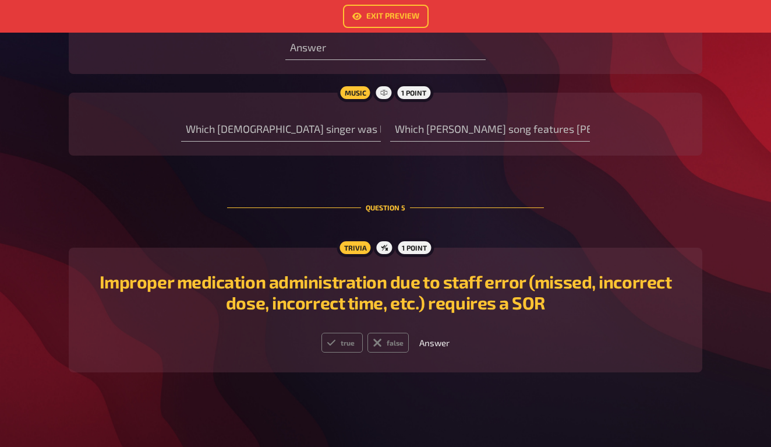
scroll to position [1222, 0]
click at [353, 341] on label "true" at bounding box center [341, 343] width 41 height 20
click at [321, 333] on input "true" at bounding box center [321, 332] width 1 height 1
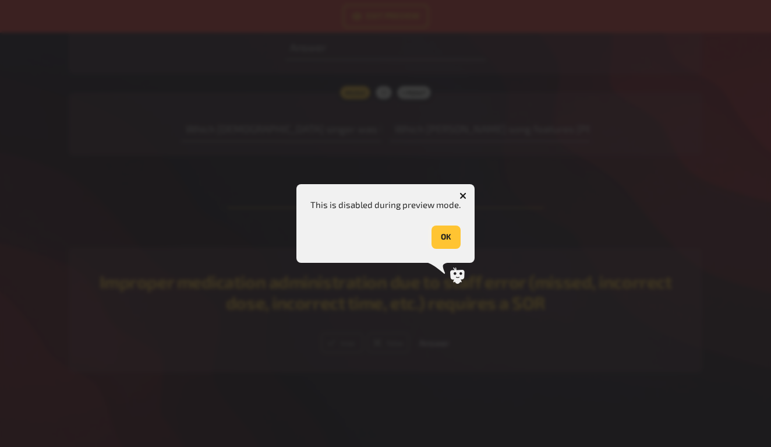
click at [449, 240] on button "OK" at bounding box center [445, 236] width 29 height 23
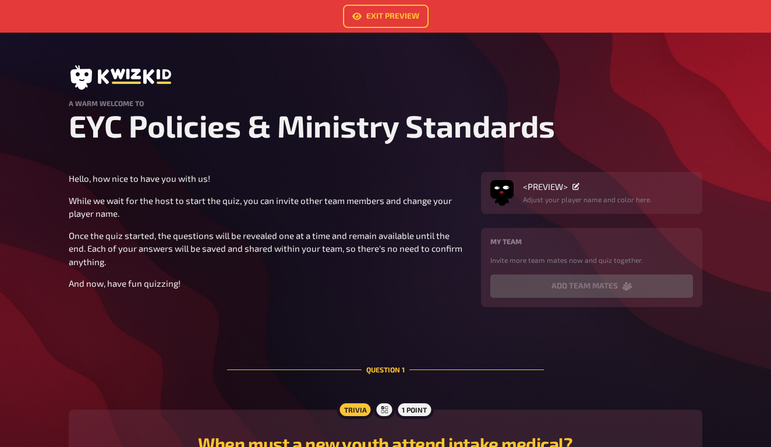
scroll to position [0, 0]
click at [395, 28] on div "Exit Preview" at bounding box center [385, 16] width 771 height 33
click at [393, 21] on link "Exit Preview" at bounding box center [386, 16] width 86 height 23
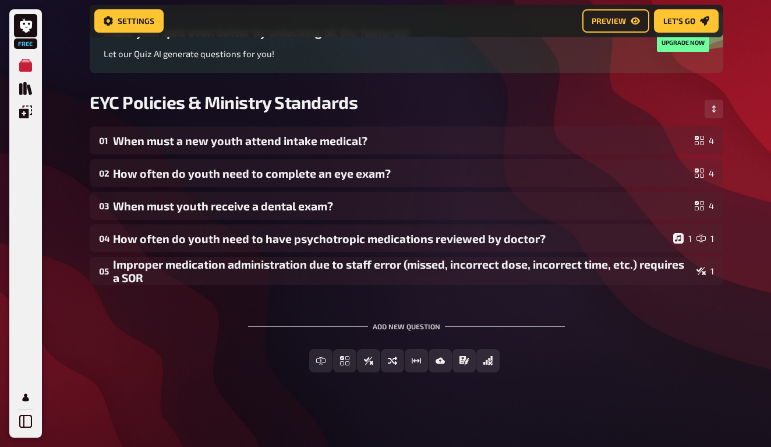
scroll to position [111, 0]
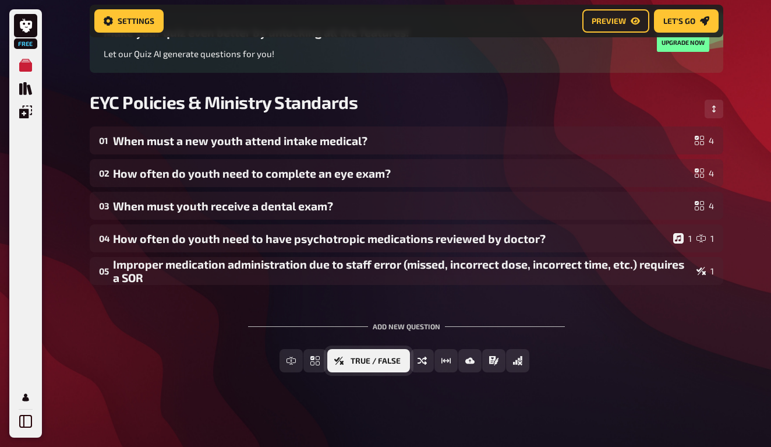
click at [387, 359] on span "True / False" at bounding box center [376, 361] width 50 height 8
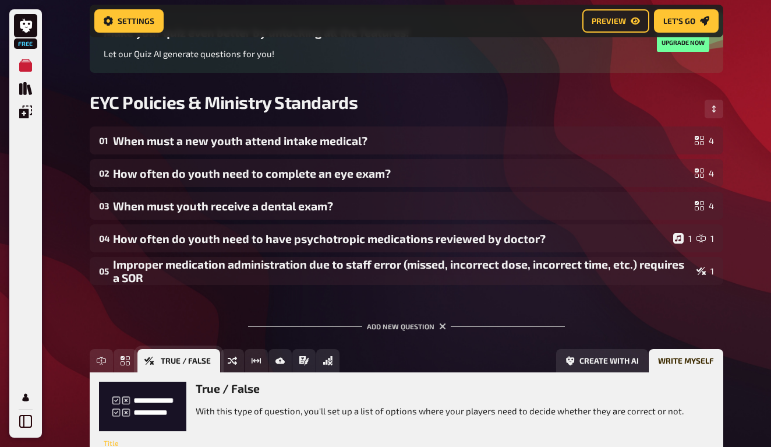
scroll to position [218, 0]
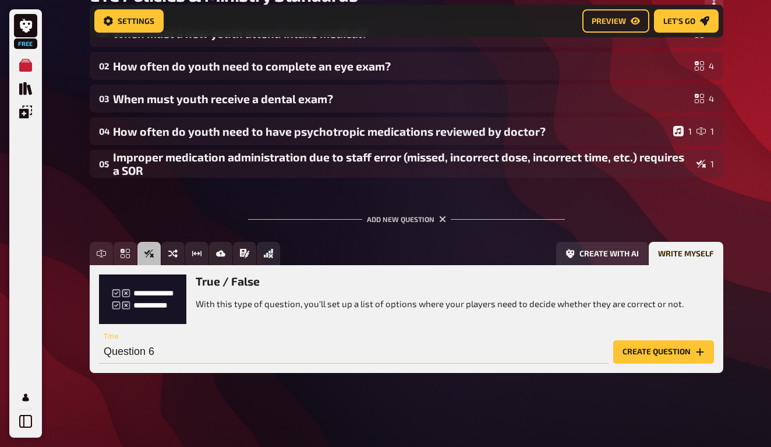
click at [120, 352] on input "Question 6" at bounding box center [354, 351] width 510 height 23
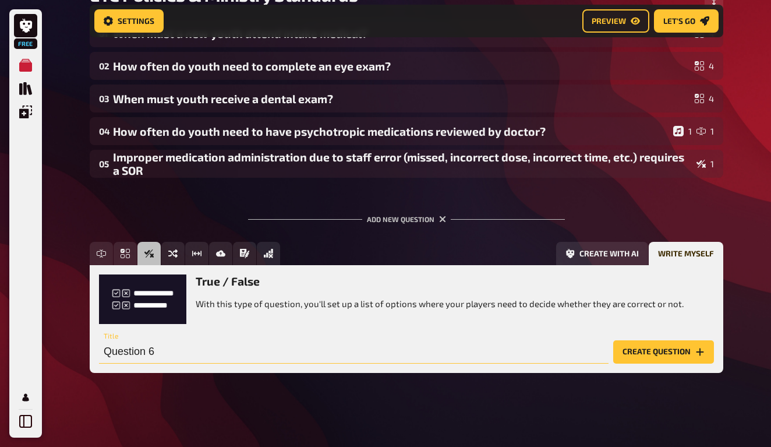
paste input "When transporting medication outside of the home, all medication must be transp…"
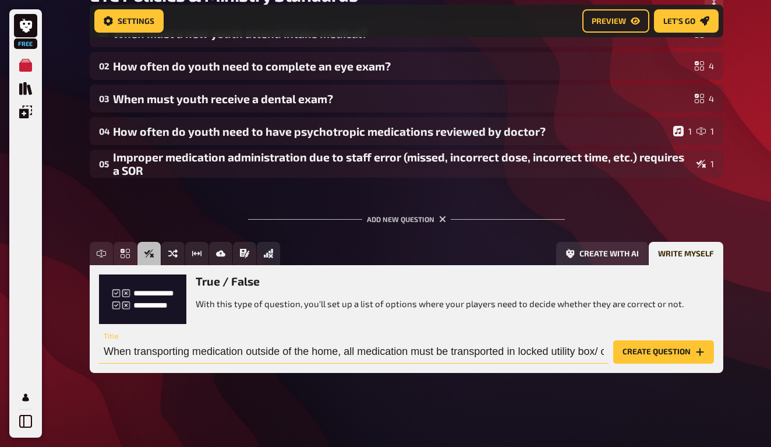
drag, startPoint x: 120, startPoint y: 354, endPoint x: -9, endPoint y: 350, distance: 128.8
click at [0, 350] on html "Free My Quizzes Quiz Library Overlays My Account Home My Quizzes EYC Policies &…" at bounding box center [385, 114] width 771 height 665
click at [405, 348] on input "When transporting medication outside of the home, all medication must be transp…" at bounding box center [354, 351] width 510 height 23
type input "When transporting medication outside of the home, all medication must be transp…"
click at [661, 349] on button "Create question" at bounding box center [663, 351] width 101 height 23
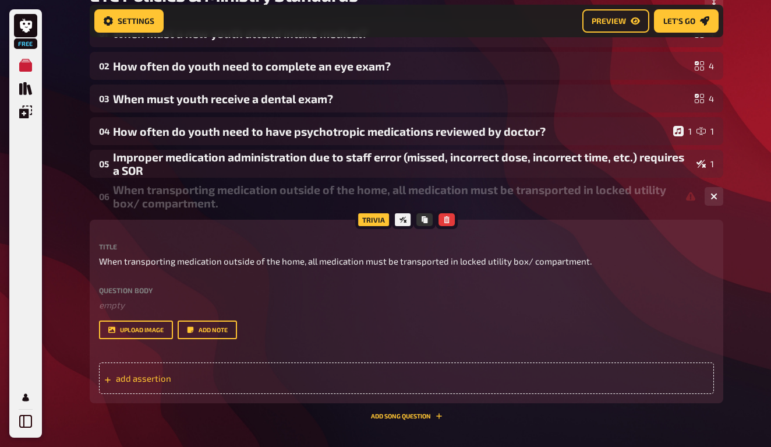
click at [174, 381] on span "add assertion" at bounding box center [206, 378] width 181 height 10
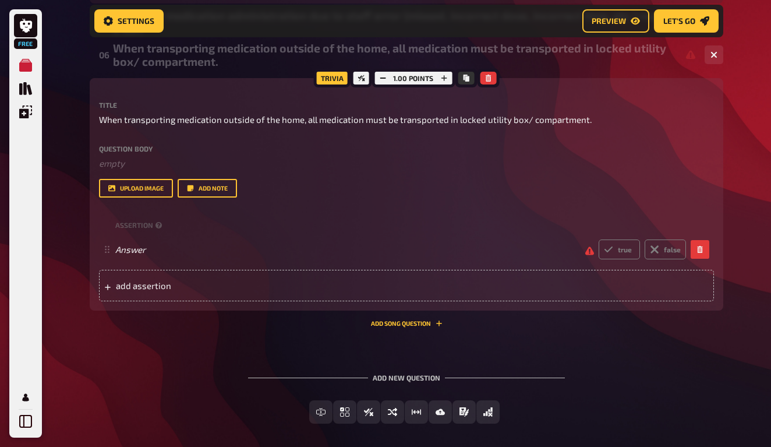
scroll to position [369, 0]
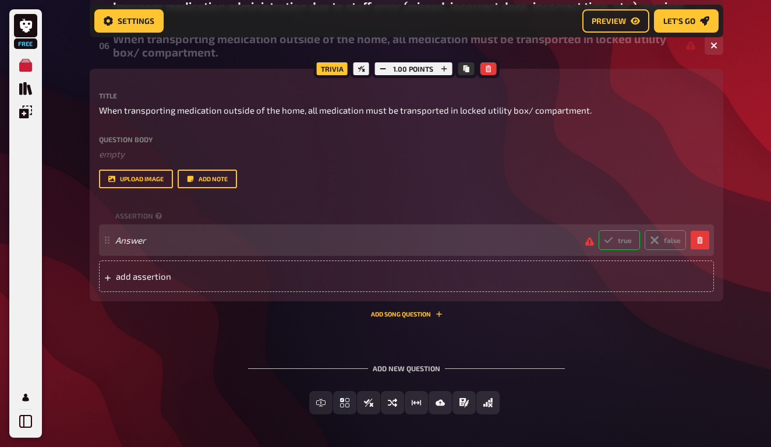
click at [616, 236] on label "true" at bounding box center [619, 240] width 41 height 20
click at [599, 230] on input "true" at bounding box center [598, 229] width 1 height 1
radio input "true"
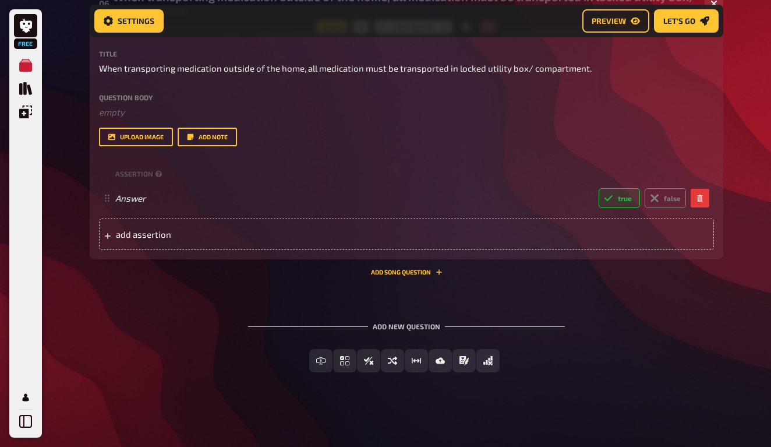
scroll to position [410, 0]
click at [225, 235] on span "add assertion" at bounding box center [206, 234] width 181 height 10
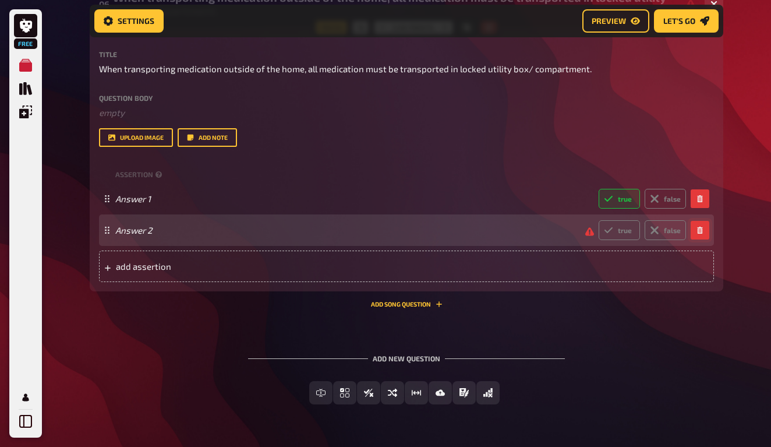
click at [703, 226] on button "button" at bounding box center [700, 230] width 19 height 19
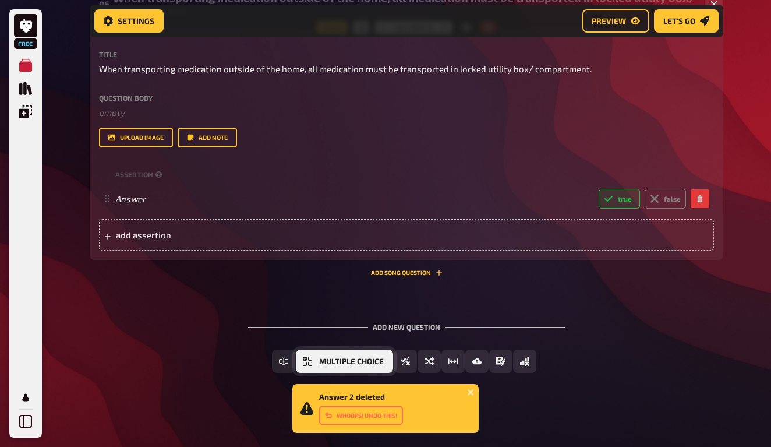
click at [377, 359] on span "Multiple Choice" at bounding box center [351, 362] width 65 height 8
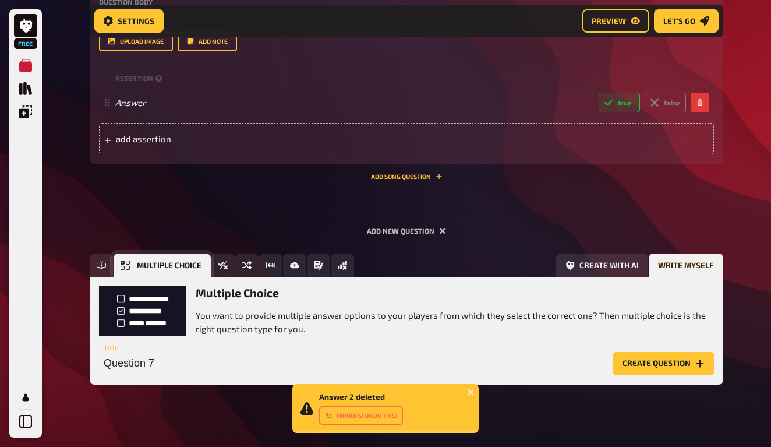
scroll to position [517, 0]
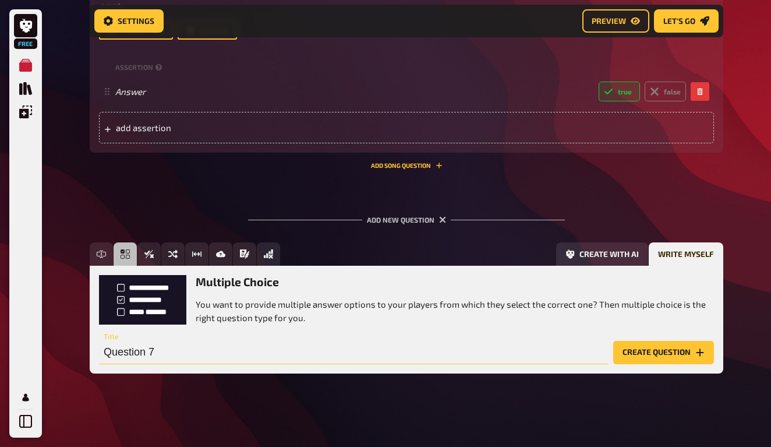
click at [136, 342] on input "Question 7" at bounding box center [354, 352] width 510 height 23
click at [137, 356] on input "Question 7" at bounding box center [354, 352] width 510 height 23
paste input "How often do we review rights and responsibilities with the youth?"
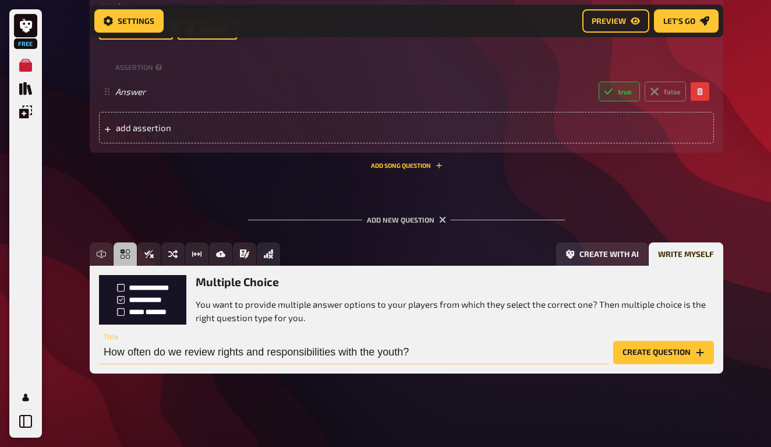
type input "How often do we review rights and responsibilities with the youth?"
click at [645, 352] on button "Create question" at bounding box center [663, 352] width 101 height 23
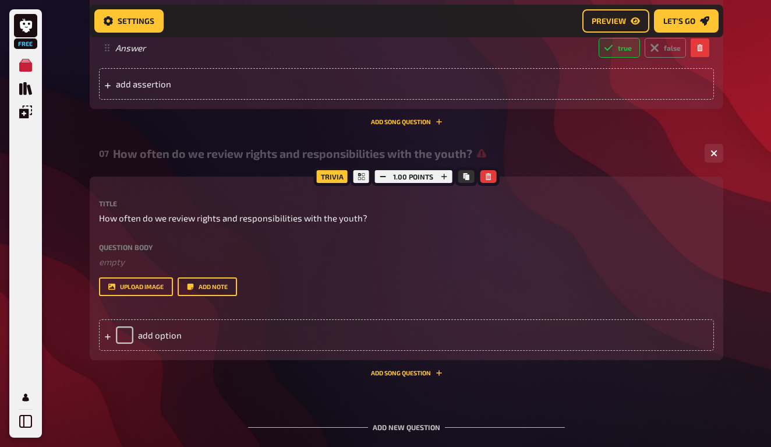
scroll to position [573, 0]
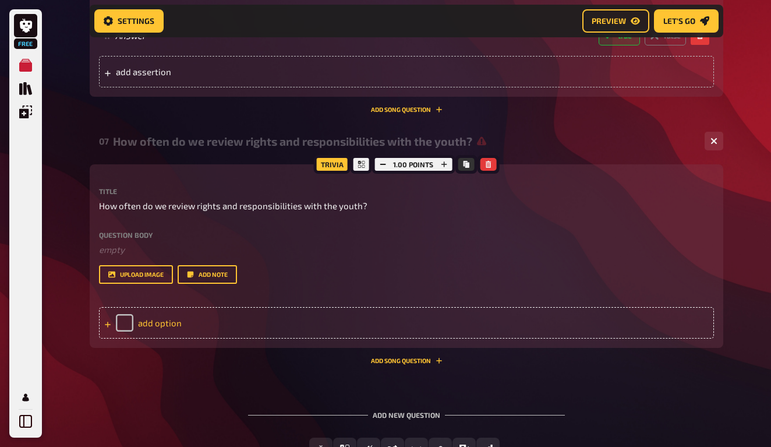
click at [164, 324] on div "add option" at bounding box center [406, 322] width 615 height 31
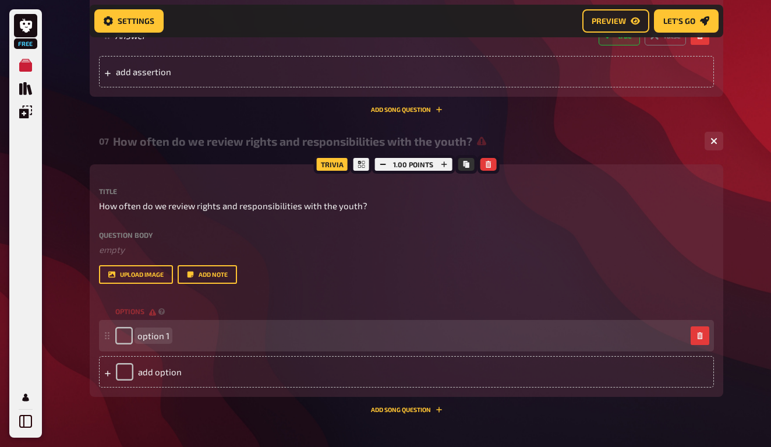
click at [169, 338] on div "option 1" at bounding box center [400, 335] width 571 height 17
click at [155, 337] on span "option 1" at bounding box center [153, 335] width 32 height 10
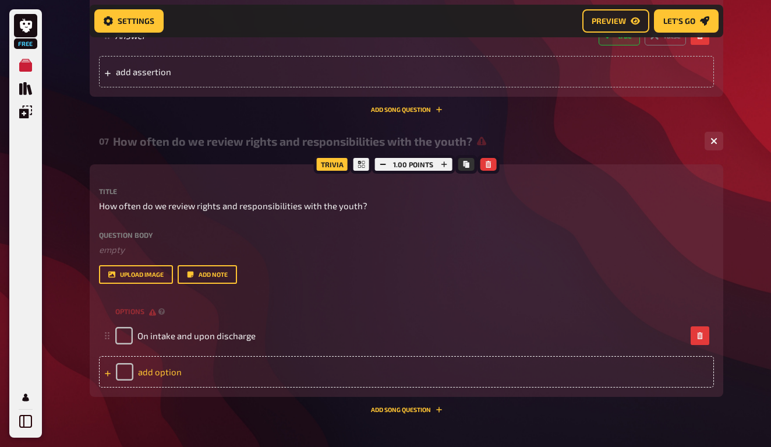
click at [168, 367] on div "add option" at bounding box center [406, 371] width 615 height 31
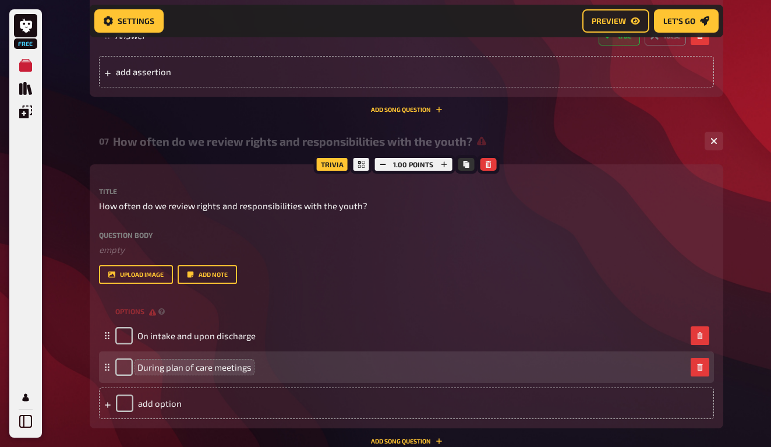
click at [158, 362] on span "During plan of care meetings" at bounding box center [194, 367] width 114 height 10
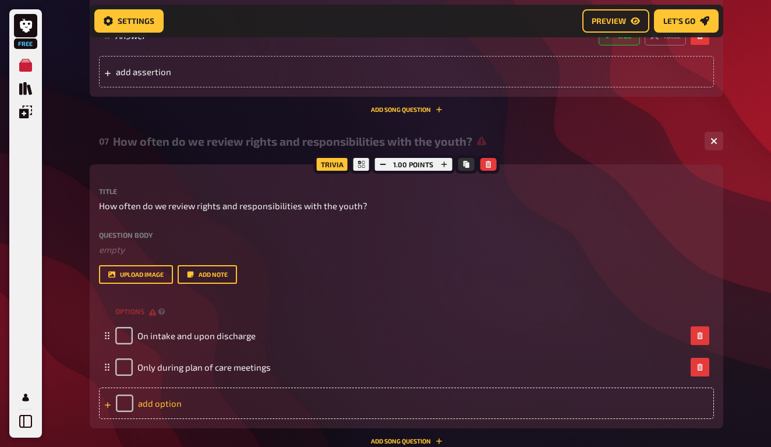
click at [198, 403] on div "add option" at bounding box center [406, 402] width 615 height 31
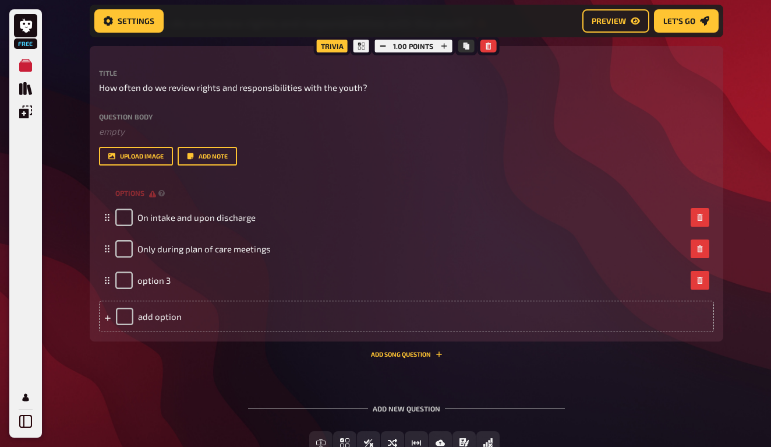
scroll to position [714, 0]
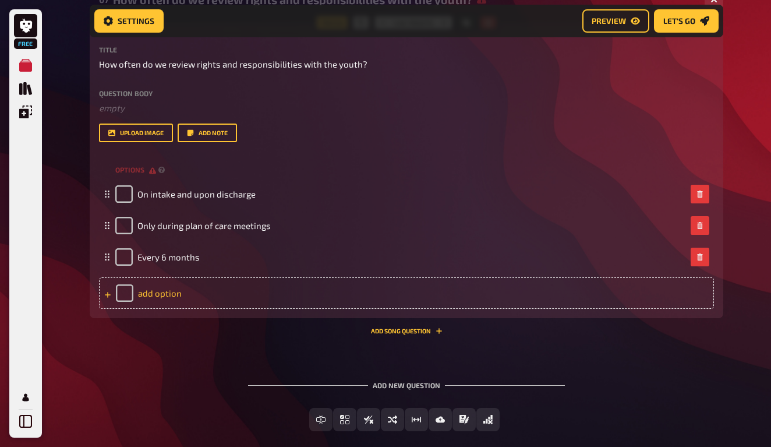
click at [221, 289] on div "add option" at bounding box center [406, 292] width 615 height 31
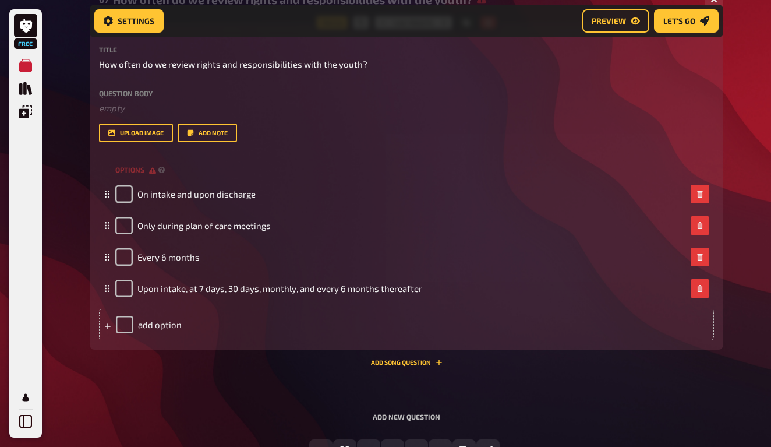
click at [181, 358] on div "Trivia 1.00 points Title How often do we review rights and responsibilities wit…" at bounding box center [407, 194] width 634 height 343
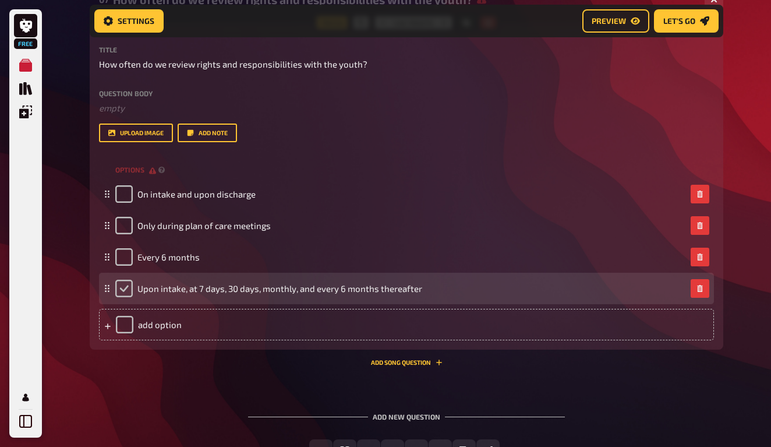
click at [124, 292] on input "checkbox" at bounding box center [123, 288] width 17 height 17
checkbox input "true"
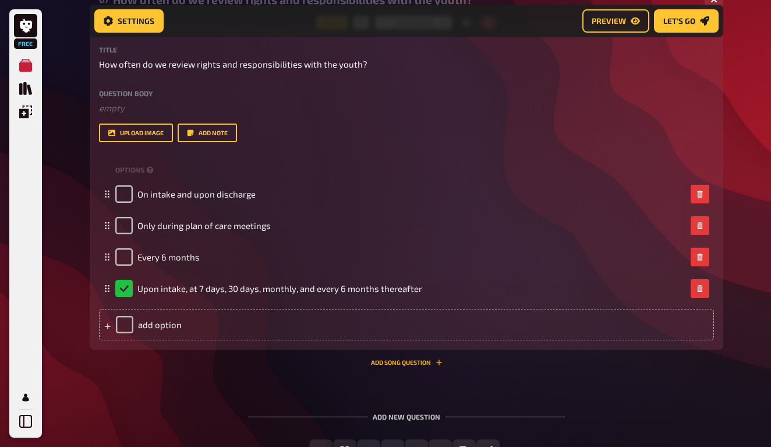
click at [395, 362] on button "Add Song question" at bounding box center [407, 362] width 72 height 7
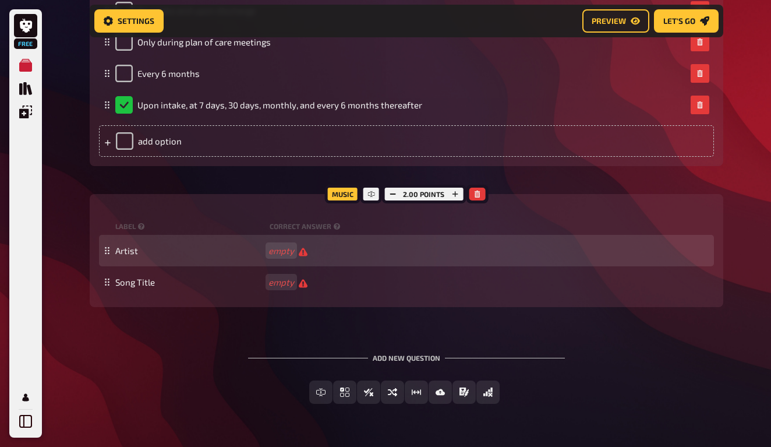
scroll to position [911, 0]
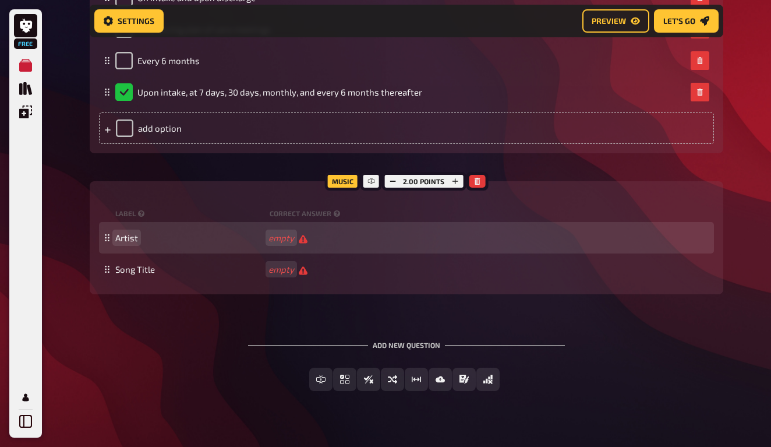
click at [128, 235] on span "Artist" at bounding box center [126, 237] width 23 height 10
click at [128, 230] on div "Artist empty" at bounding box center [406, 237] width 615 height 31
click at [133, 236] on span "Artist" at bounding box center [126, 237] width 23 height 10
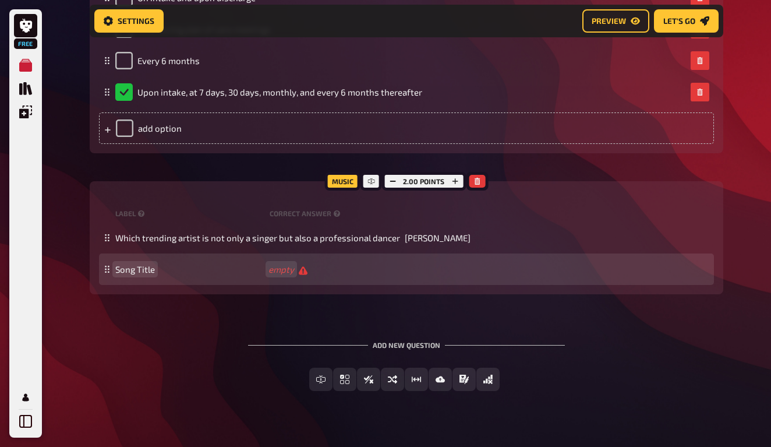
click at [146, 270] on span "Song Title" at bounding box center [135, 269] width 40 height 10
click at [131, 269] on span "Song Title" at bounding box center [135, 269] width 40 height 10
click at [339, 253] on div "What is [PERSON_NAME] top grossing single? empty" at bounding box center [406, 268] width 615 height 31
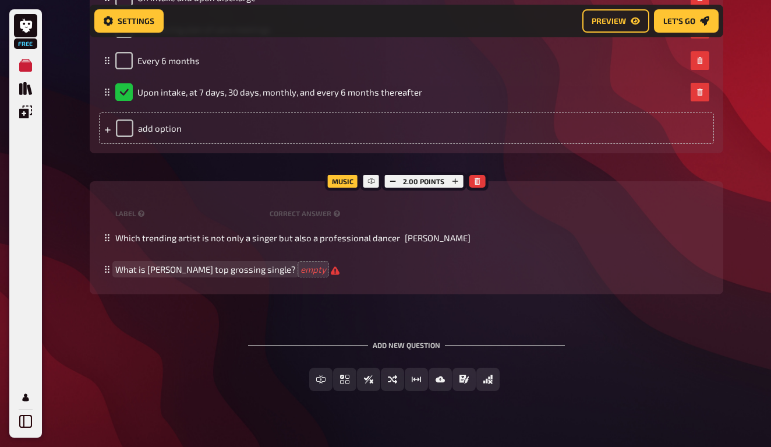
click at [247, 272] on span "What is [PERSON_NAME] top grossing single?" at bounding box center [205, 269] width 181 height 10
click at [228, 383] on div "Free Text Input Multiple Choice True / False Sorting Question Estimation Questi…" at bounding box center [407, 378] width 634 height 23
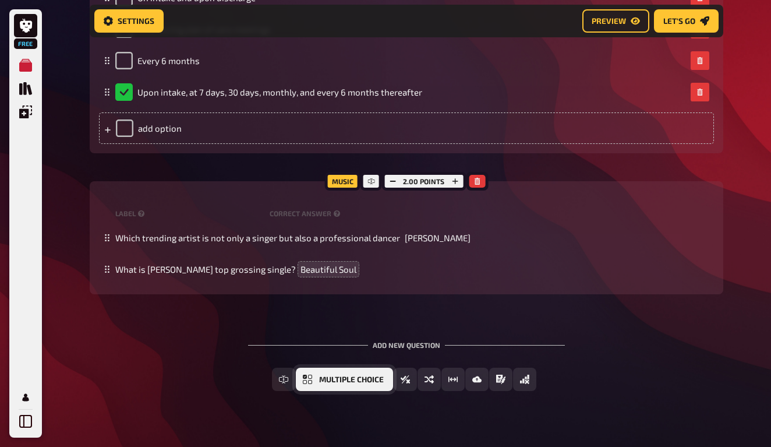
click at [346, 377] on span "Multiple Choice" at bounding box center [351, 380] width 65 height 8
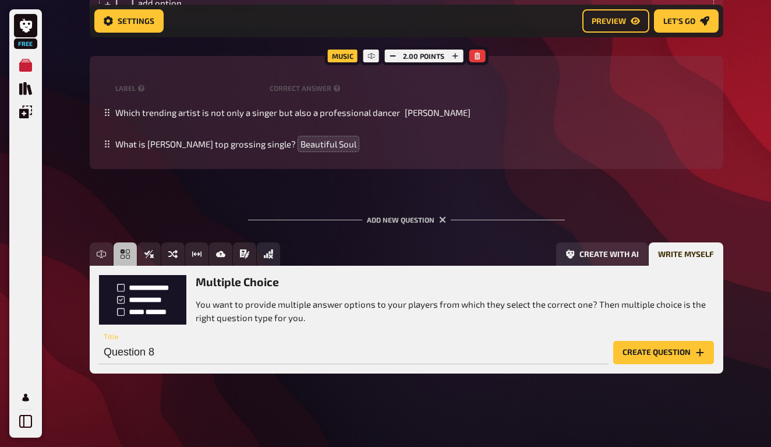
scroll to position [1035, 0]
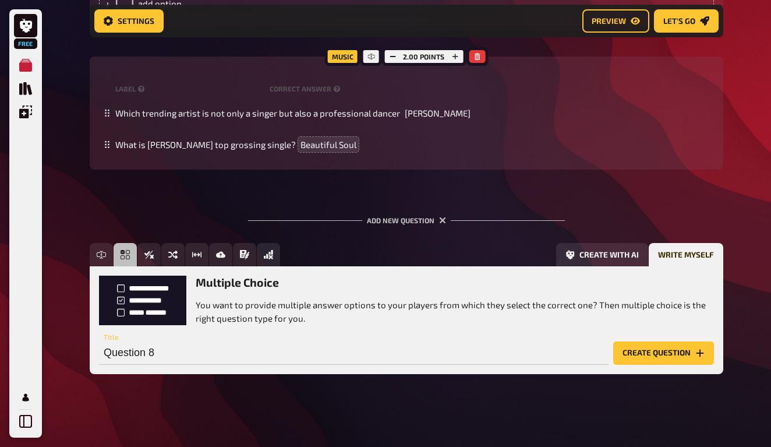
click at [646, 347] on button "Create question" at bounding box center [663, 352] width 101 height 23
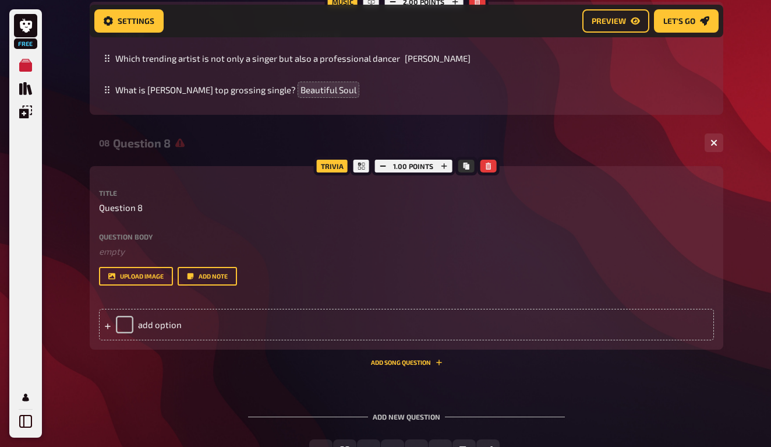
scroll to position [1144, 0]
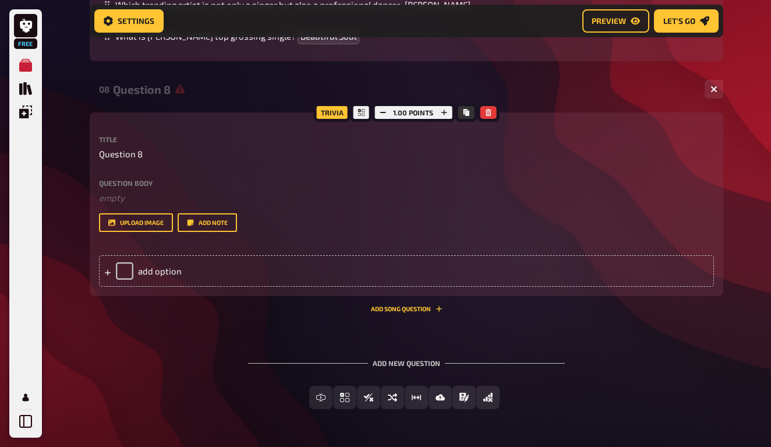
click at [111, 164] on div "Title Question 8 Question body ﻿ empty Drop here to upload upload image Add note" at bounding box center [406, 184] width 615 height 96
click at [111, 160] on div "Title Question 8 Question body ﻿ empty Drop here to upload upload image Add note" at bounding box center [406, 184] width 615 height 96
click at [111, 156] on span "Question 8" at bounding box center [121, 153] width 44 height 13
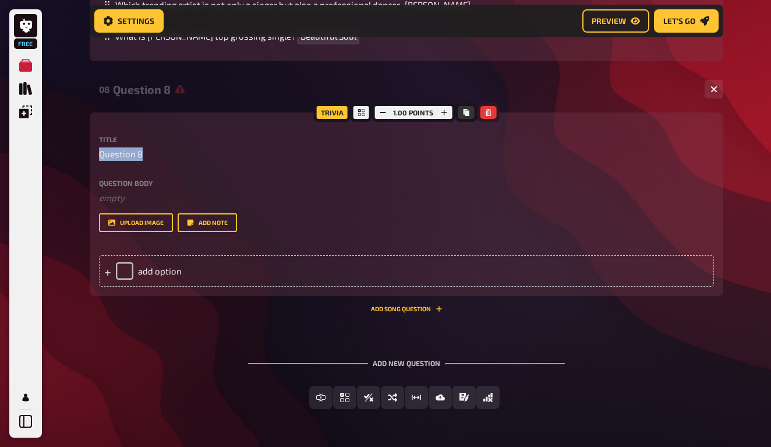
click at [484, 111] on icon "button" at bounding box center [487, 112] width 7 height 7
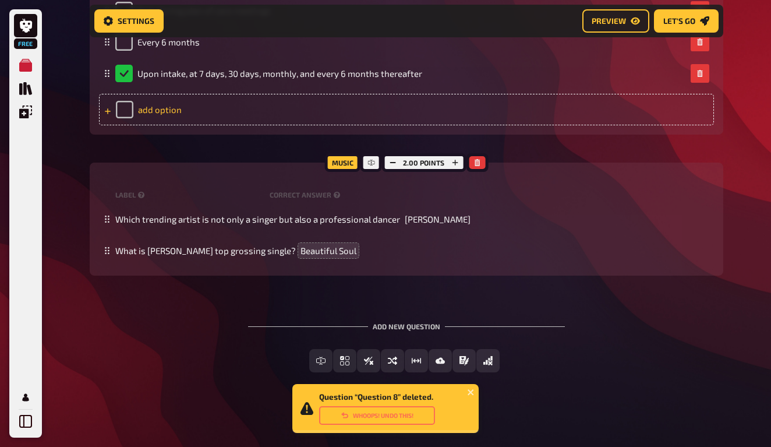
scroll to position [928, 0]
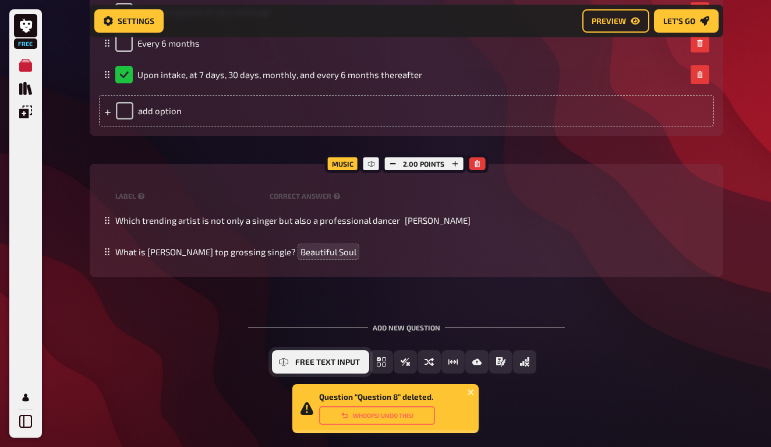
click at [293, 355] on button "Free Text Input" at bounding box center [320, 361] width 97 height 23
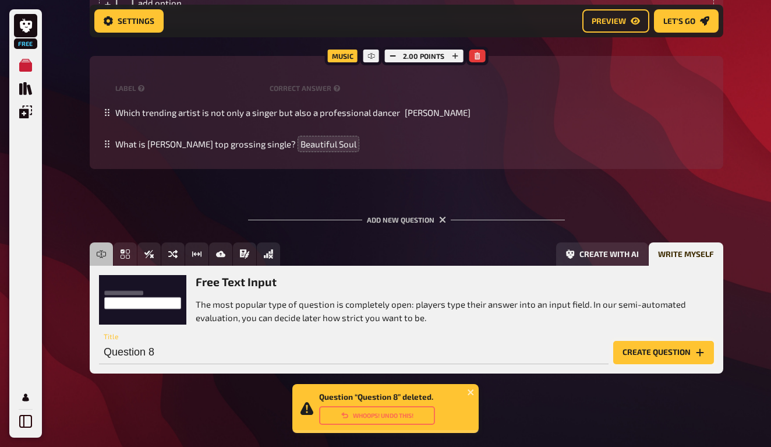
scroll to position [1035, 0]
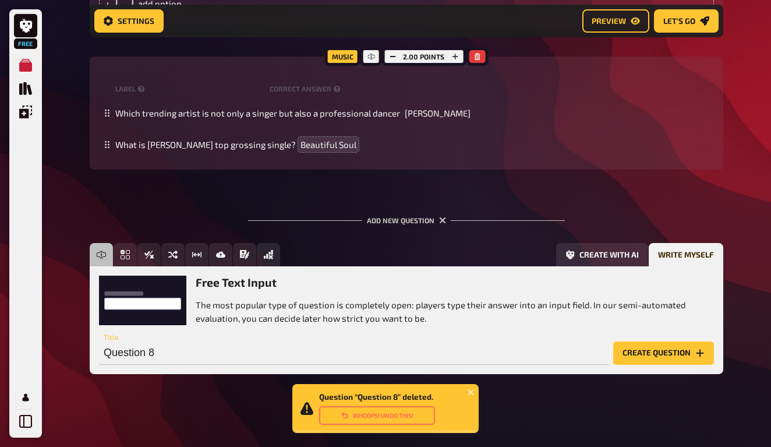
click at [684, 345] on button "Create question" at bounding box center [663, 352] width 101 height 23
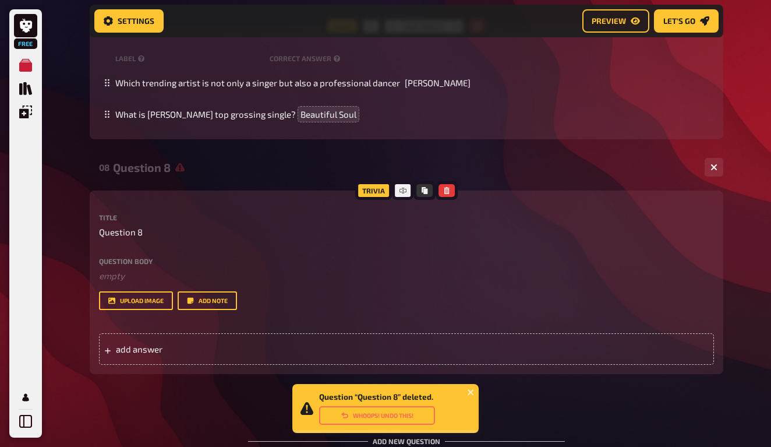
scroll to position [1119, 0]
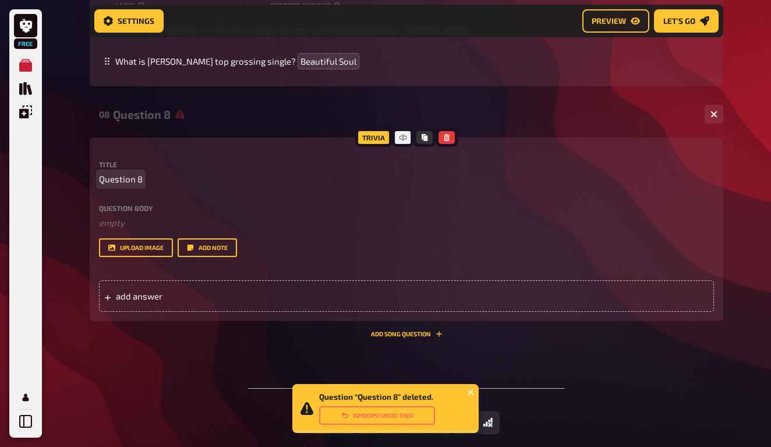
click at [119, 179] on span "Question 8" at bounding box center [121, 178] width 44 height 13
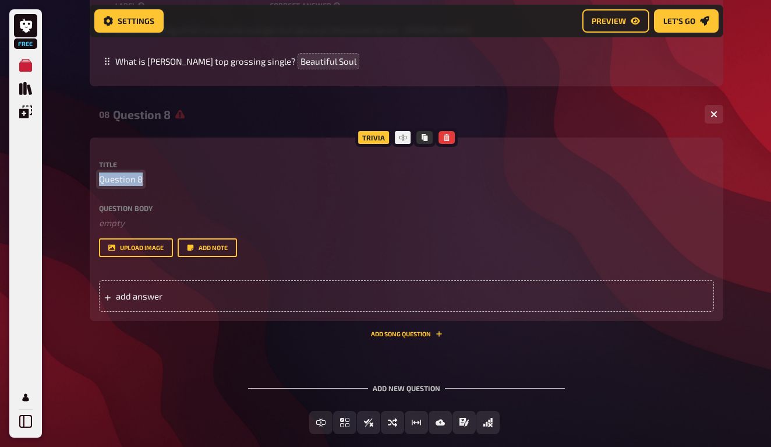
paste span
click at [168, 340] on div "08 What is the role of a resource person? 0 Trivia Title What is the role of a …" at bounding box center [407, 223] width 634 height 246
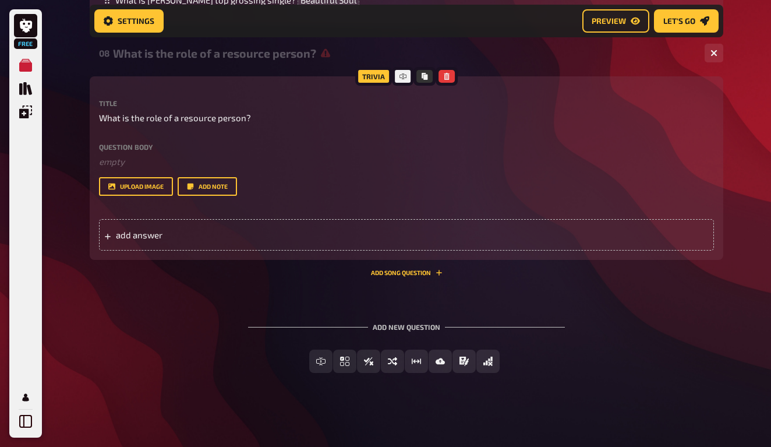
scroll to position [1179, 0]
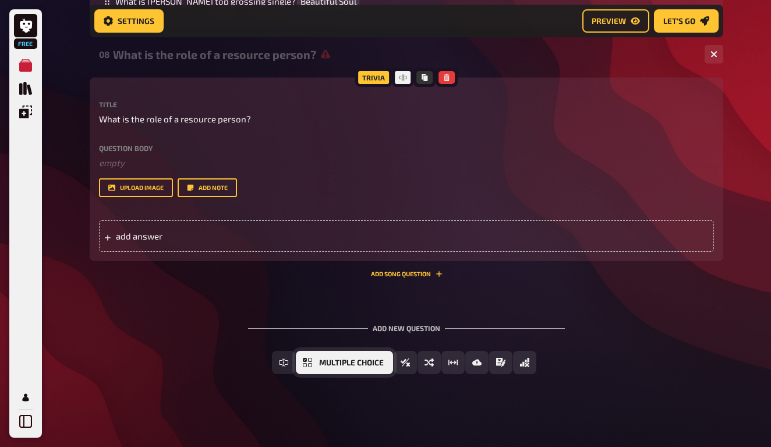
click at [374, 363] on span "Multiple Choice" at bounding box center [351, 363] width 65 height 8
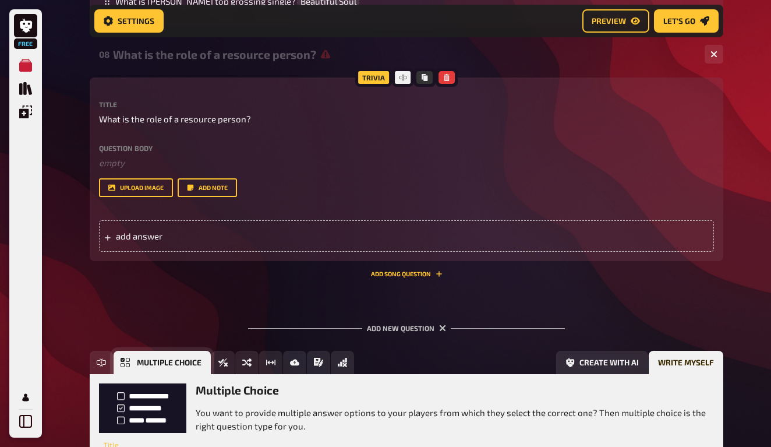
scroll to position [1286, 0]
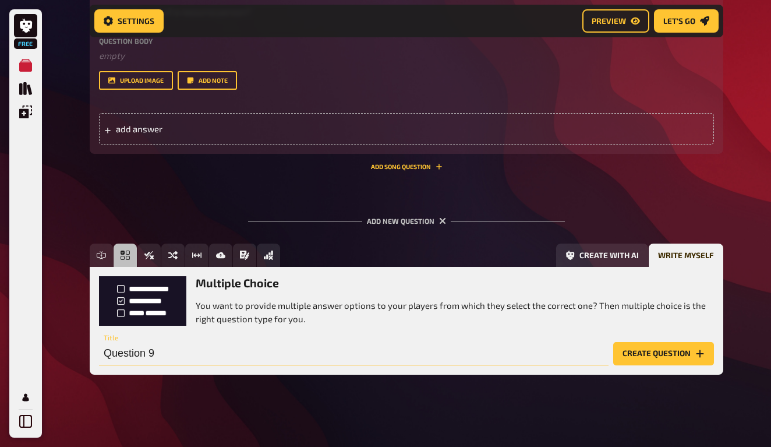
click at [128, 348] on input "Question 9" at bounding box center [354, 353] width 510 height 23
paste input "How often must a fire drill take place?"
type input "How often must a fire drill take place?"
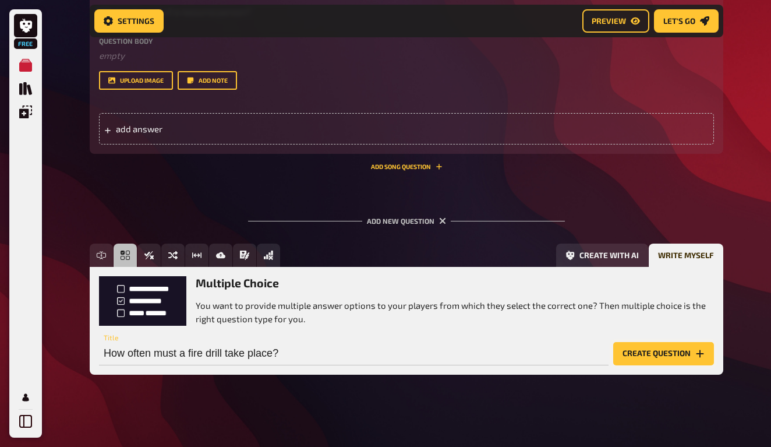
click at [654, 344] on button "Create question" at bounding box center [663, 353] width 101 height 23
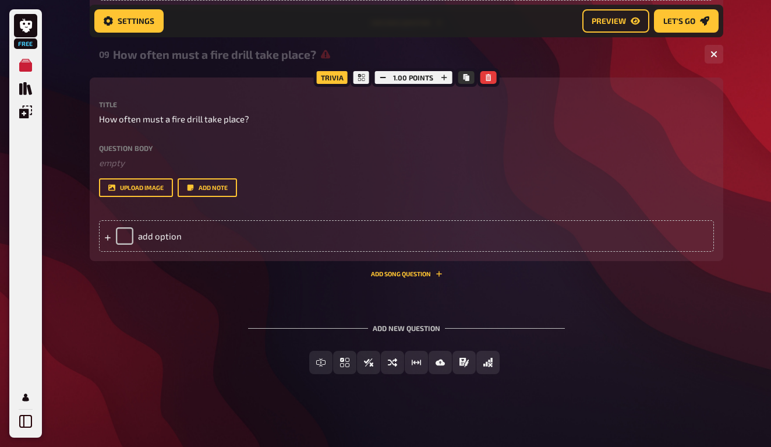
scroll to position [1429, 0]
click at [206, 225] on div "add option" at bounding box center [406, 236] width 615 height 31
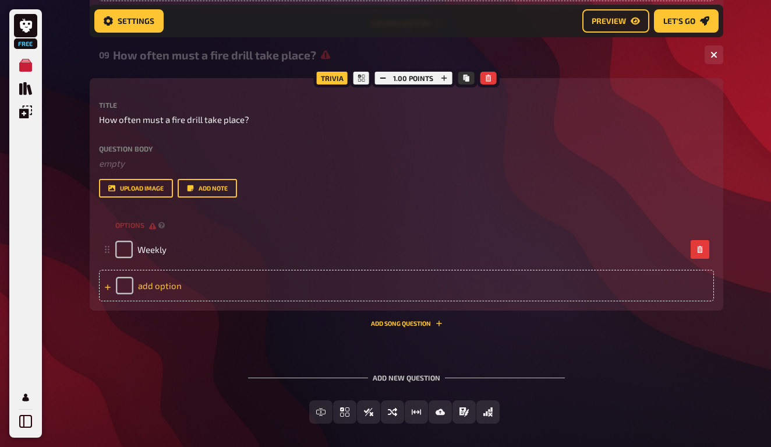
click at [171, 292] on div "add option" at bounding box center [406, 285] width 615 height 31
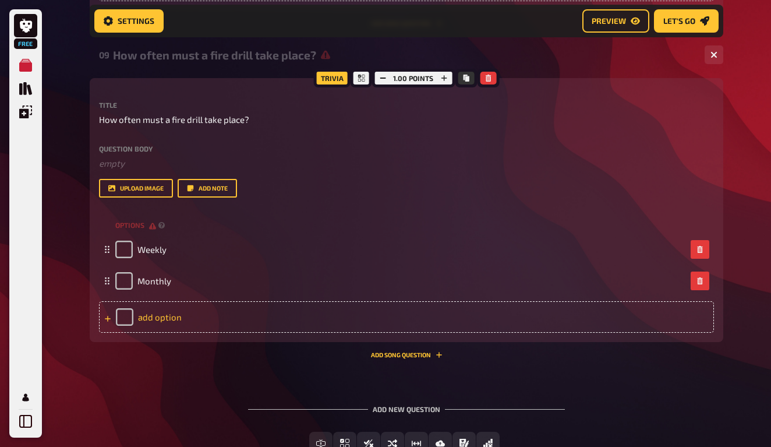
click at [169, 316] on div "add option" at bounding box center [406, 316] width 615 height 31
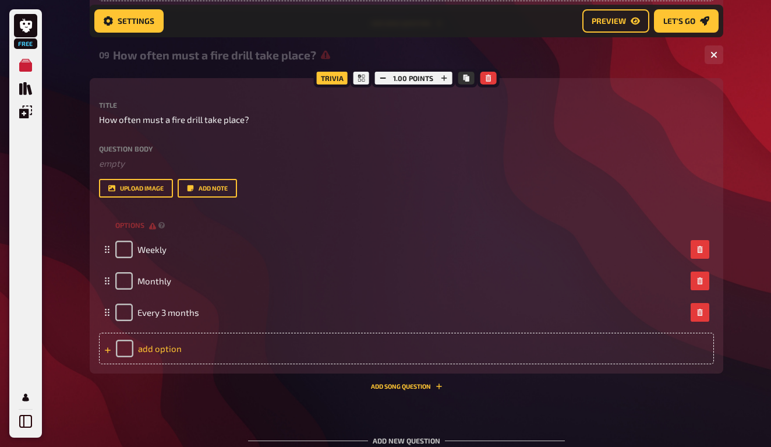
click at [164, 344] on div "add option" at bounding box center [406, 348] width 615 height 31
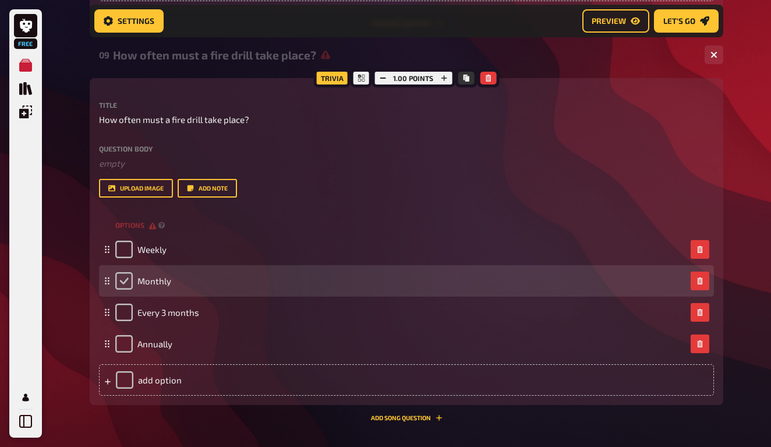
click at [125, 280] on input "checkbox" at bounding box center [123, 280] width 17 height 17
checkbox input "true"
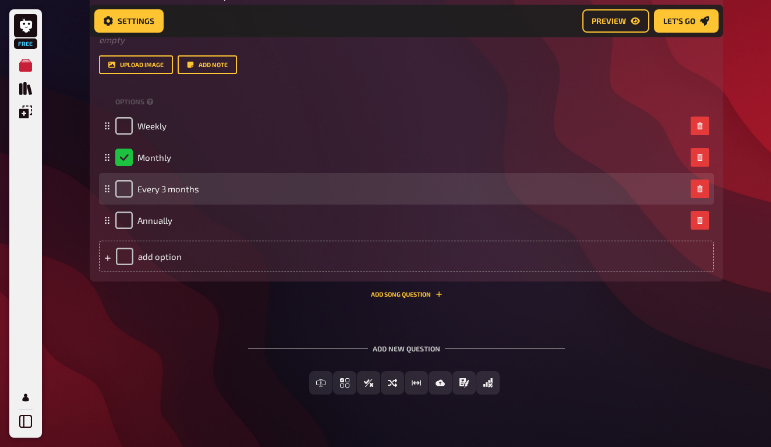
scroll to position [1563, 0]
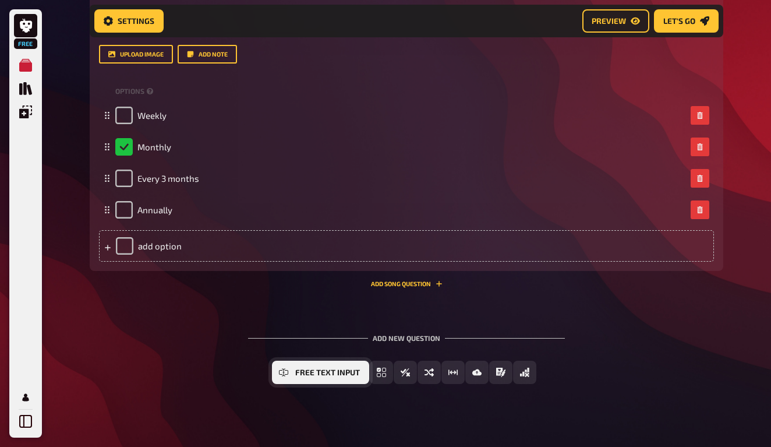
click at [285, 369] on icon "Free Text Input" at bounding box center [283, 371] width 9 height 9
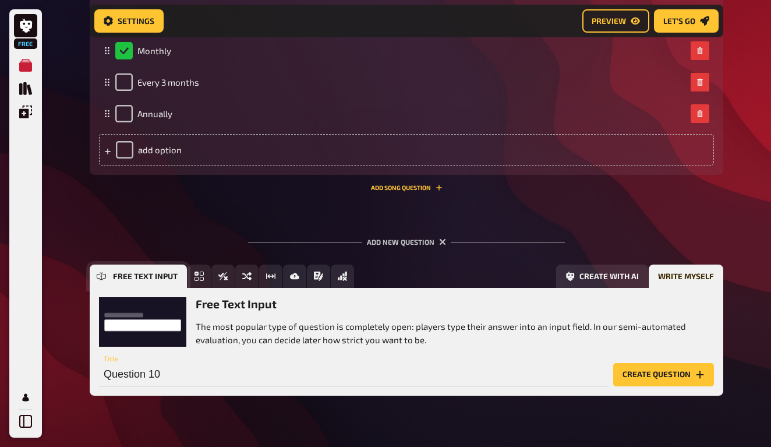
scroll to position [1679, 0]
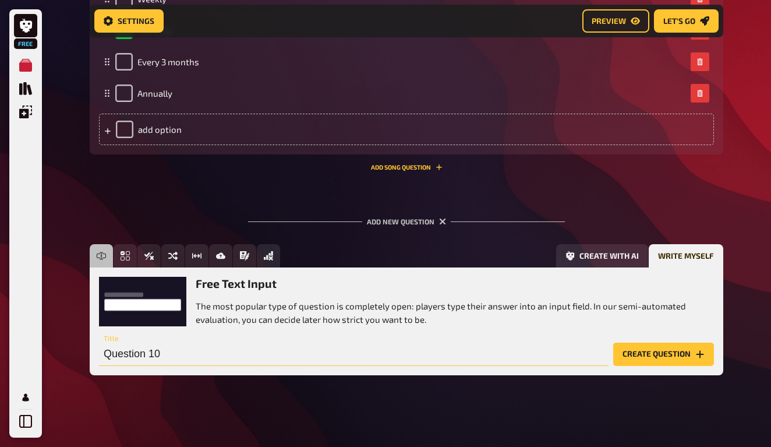
click at [211, 345] on input "Question 10" at bounding box center [354, 353] width 510 height 23
click at [204, 353] on input "Question 10" at bounding box center [354, 353] width 510 height 23
type input "Q"
paste input "When a new medication is prescribed, we can't begin administering until.."
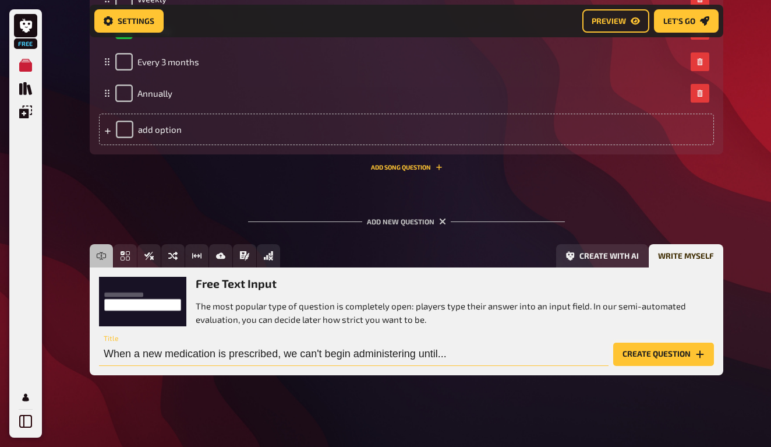
type input "When a new medication is prescribed, we can't begin administering until..."
click at [664, 351] on button "Create question" at bounding box center [663, 353] width 101 height 23
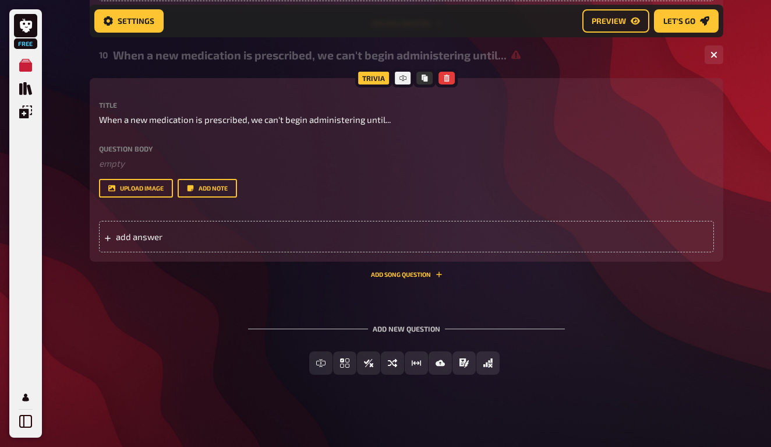
scroll to position [1823, 0]
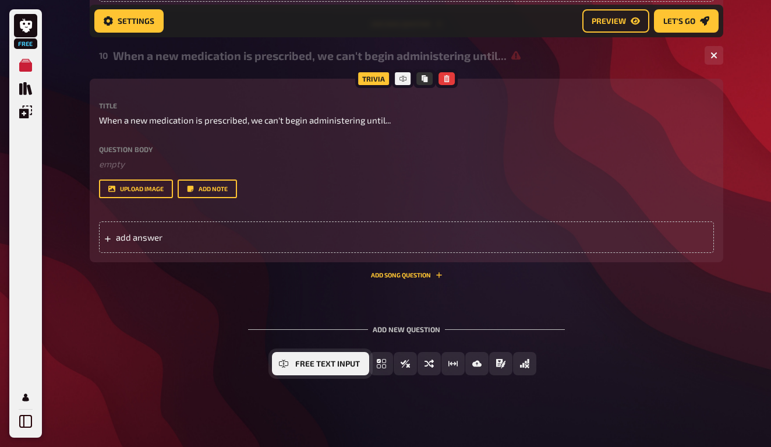
click at [287, 361] on icon "Free Text Input" at bounding box center [283, 363] width 9 height 5
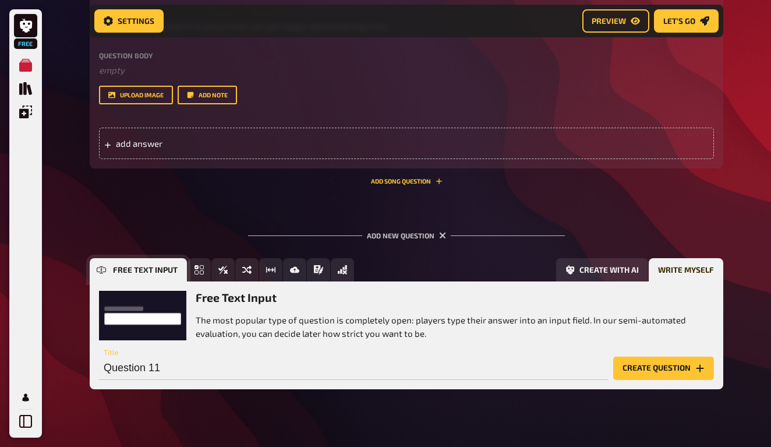
scroll to position [1930, 0]
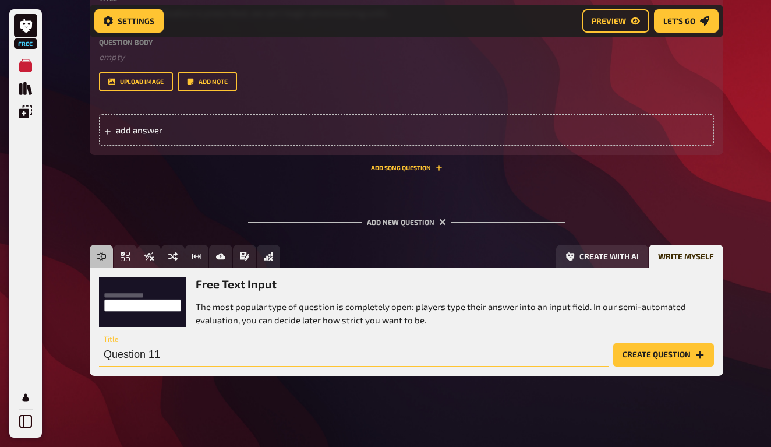
click at [130, 349] on input "Question 11" at bounding box center [354, 354] width 510 height 23
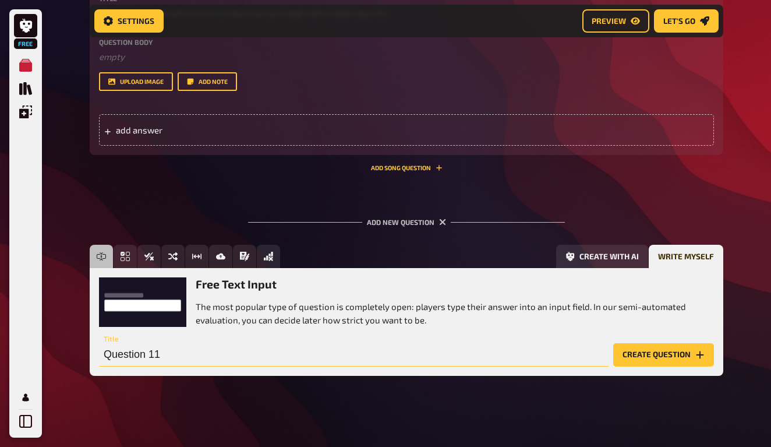
paste input "Who is responsible for the overall up keep of the home?"
type input "Who is responsible for the overall up keep of the home?"
click at [451, 374] on div "Free Text Input Multiple Choice True / False Sorting Question Estimation Questi…" at bounding box center [407, 319] width 634 height 149
click at [653, 352] on button "Create question" at bounding box center [663, 354] width 101 height 23
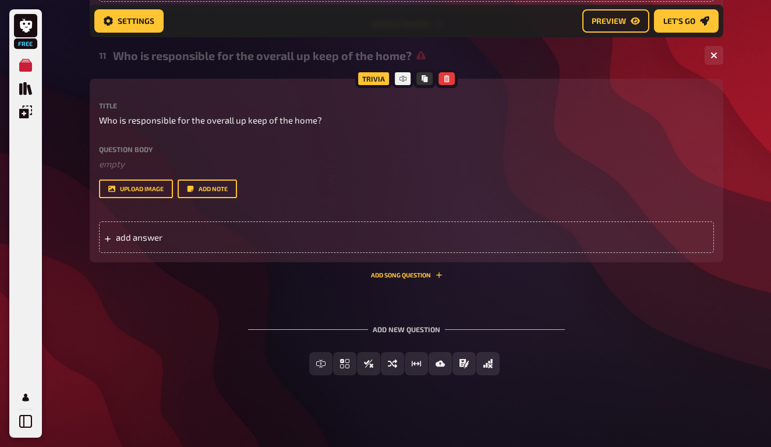
scroll to position [2073, 0]
click at [394, 274] on button "Add Song question" at bounding box center [407, 275] width 72 height 7
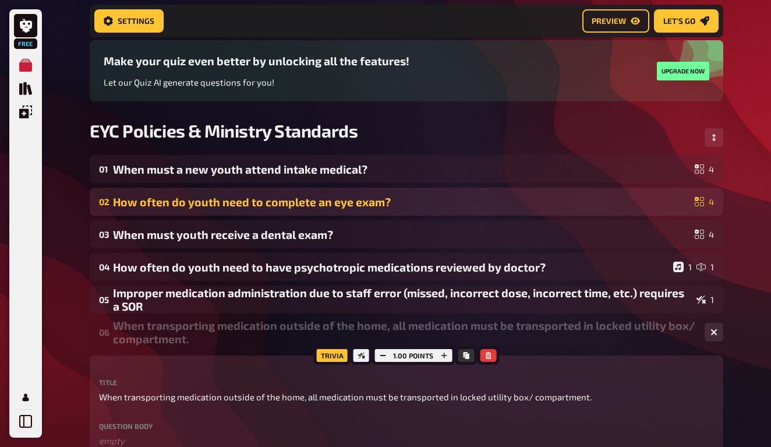
scroll to position [80, 0]
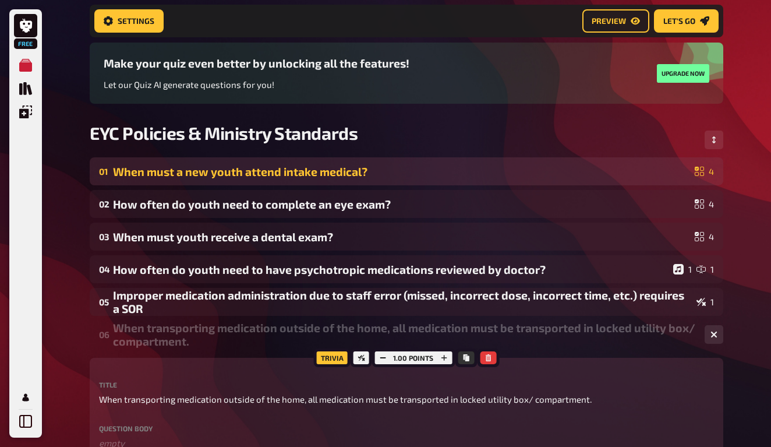
click at [214, 171] on div "When must a new youth attend intake medical?" at bounding box center [401, 171] width 577 height 13
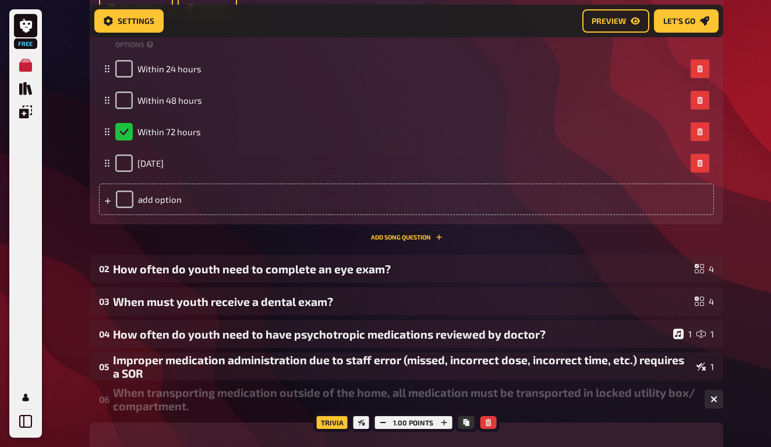
scroll to position [429, 0]
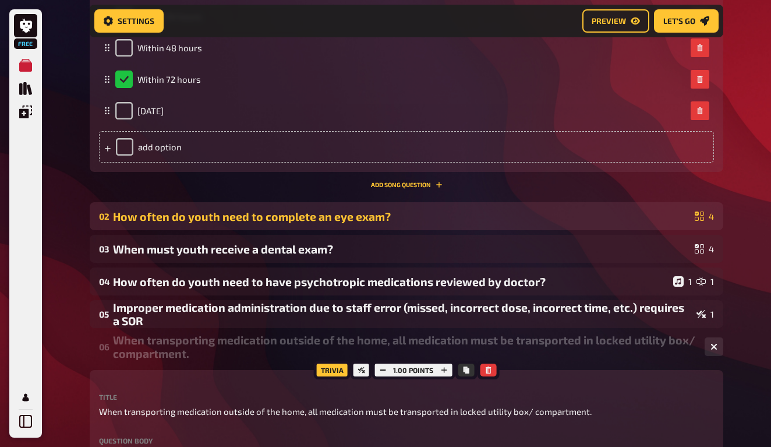
click at [231, 222] on div "How often do youth need to complete an eye exam?" at bounding box center [401, 216] width 577 height 13
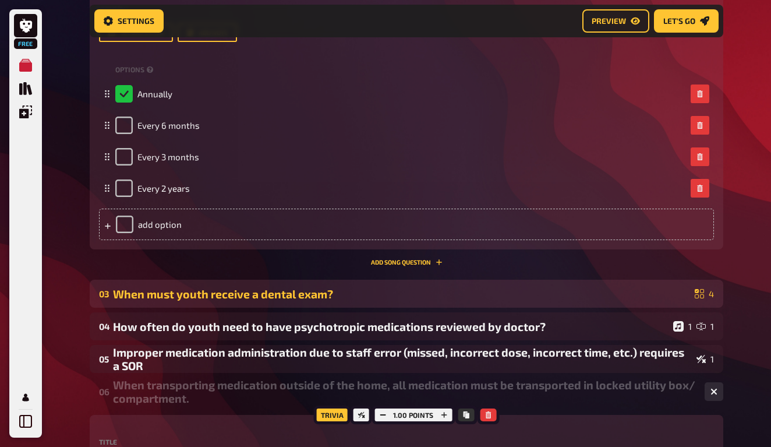
click at [235, 295] on div "When must youth receive a dental exam?" at bounding box center [401, 293] width 577 height 13
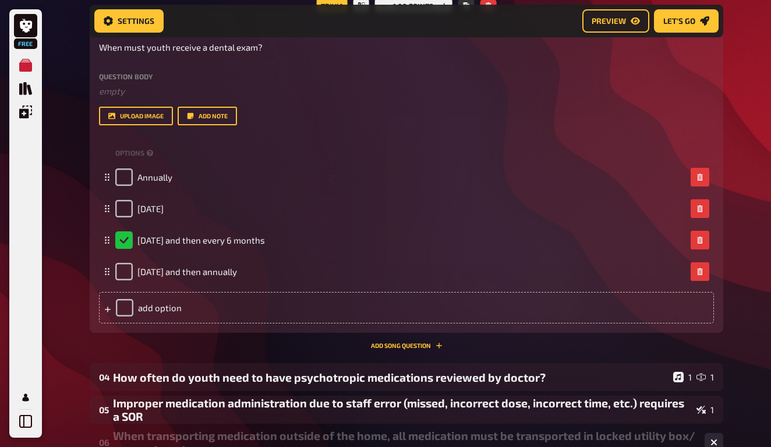
scroll to position [1088, 0]
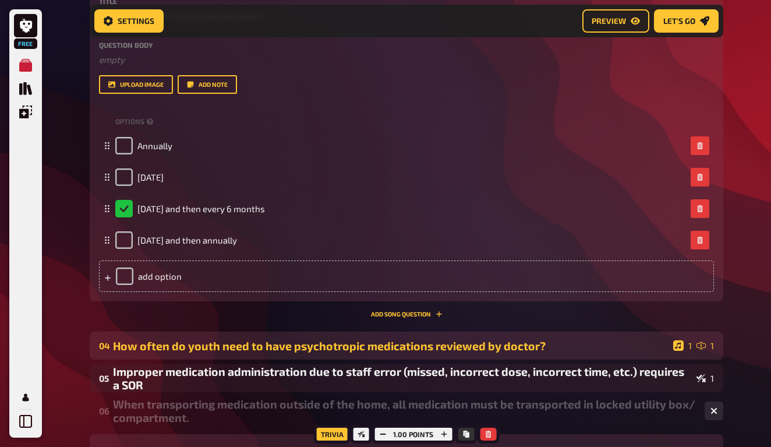
click at [235, 345] on div "How often do youth need to have psychotropic medications reviewed by doctor?" at bounding box center [391, 345] width 556 height 13
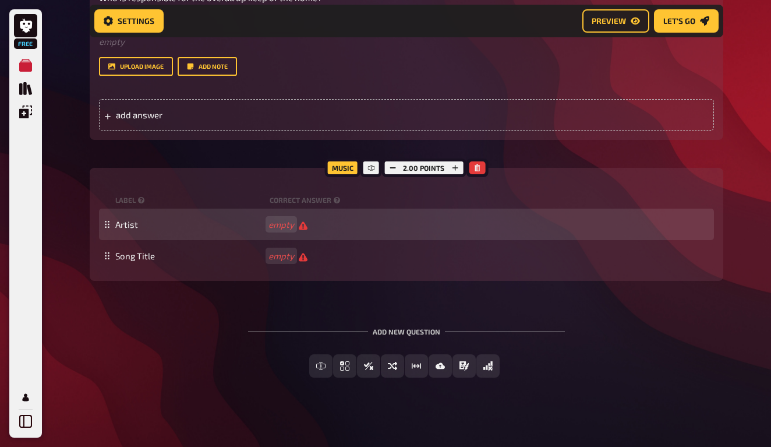
scroll to position [3672, 0]
click at [130, 221] on span "Artist" at bounding box center [126, 225] width 23 height 10
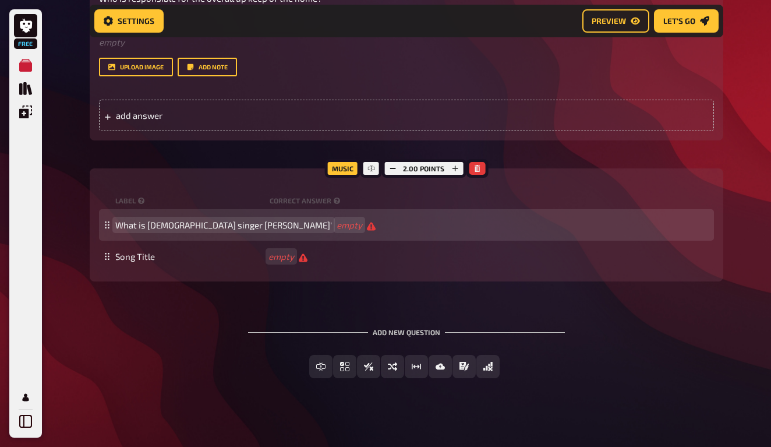
click at [198, 220] on span "What is [DEMOGRAPHIC_DATA] singer [PERSON_NAME]'" at bounding box center [223, 225] width 217 height 10
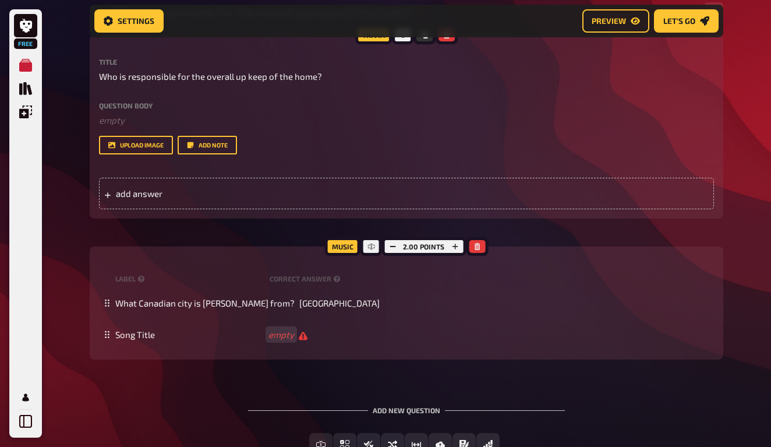
scroll to position [3599, 0]
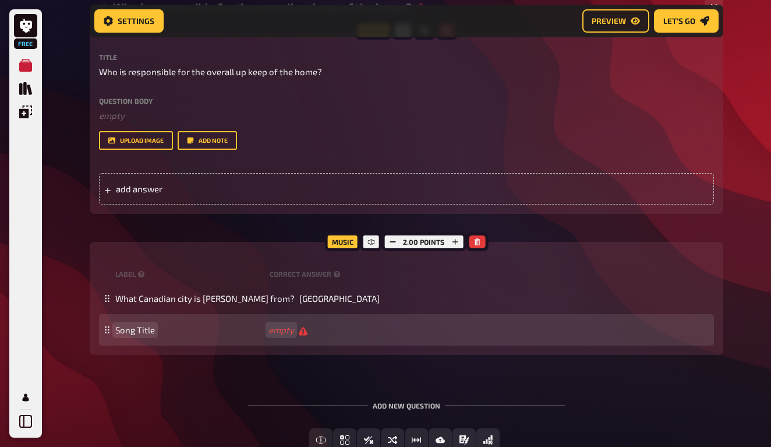
click at [147, 328] on span "Song Title" at bounding box center [135, 329] width 40 height 10
click at [130, 324] on span "Song Title" at bounding box center [135, 329] width 40 height 10
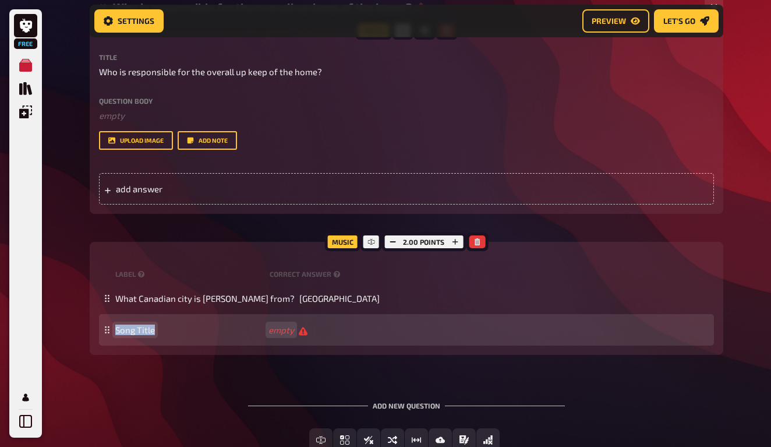
click at [130, 324] on span "Song Title" at bounding box center [135, 329] width 40 height 10
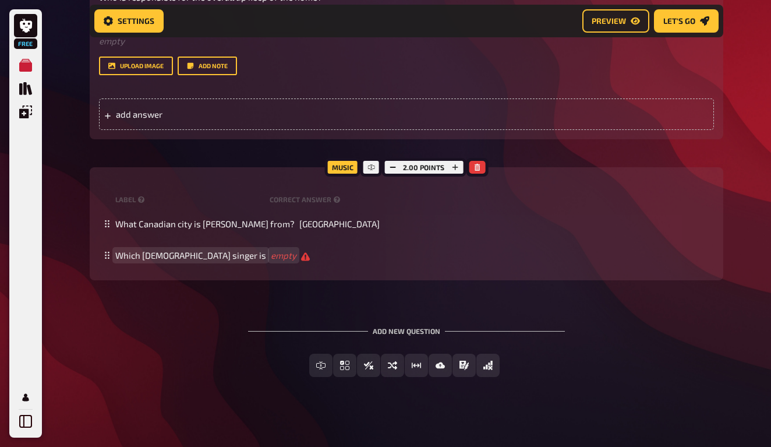
scroll to position [3672, 0]
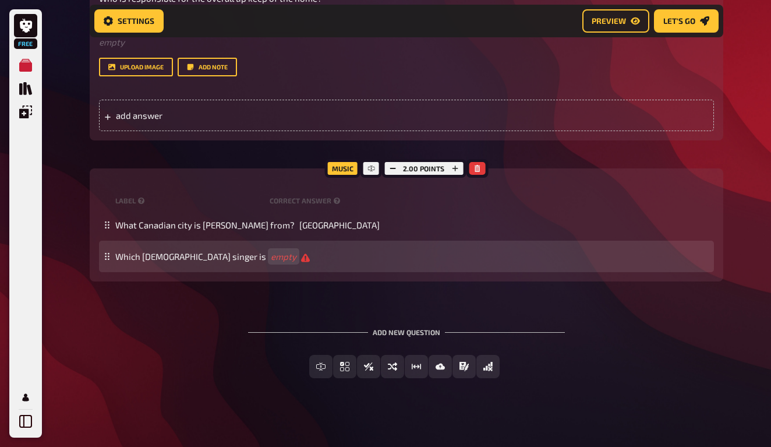
click at [188, 256] on div "Which [DEMOGRAPHIC_DATA] singer is empty" at bounding box center [412, 256] width 594 height 11
click at [183, 251] on span "Which [DEMOGRAPHIC_DATA] singer is" at bounding box center [190, 256] width 151 height 10
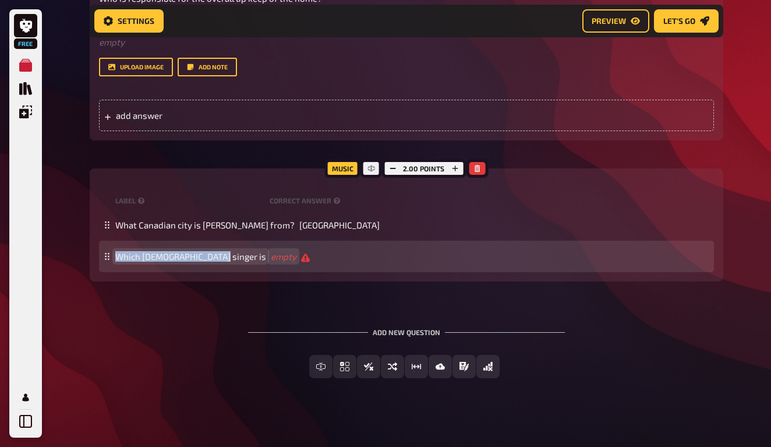
click at [183, 251] on span "Which [DEMOGRAPHIC_DATA] singer is" at bounding box center [190, 256] width 151 height 10
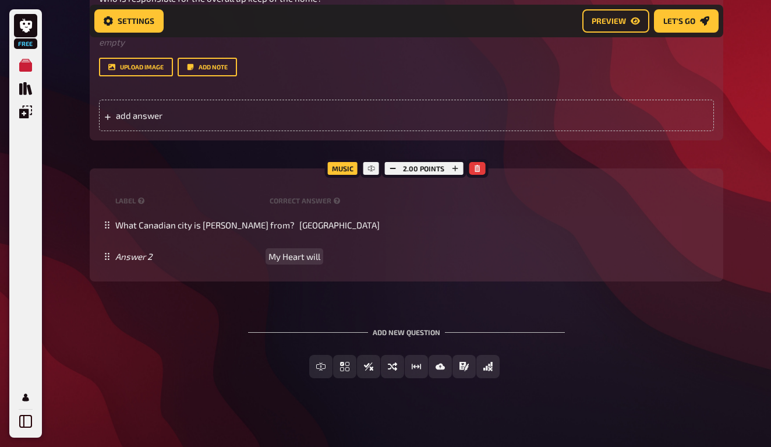
click at [300, 251] on span "My Heart will" at bounding box center [294, 256] width 52 height 10
click at [210, 326] on div "Add new question Free Text Input Multiple Choice True / False Sorting Question …" at bounding box center [407, 352] width 634 height 87
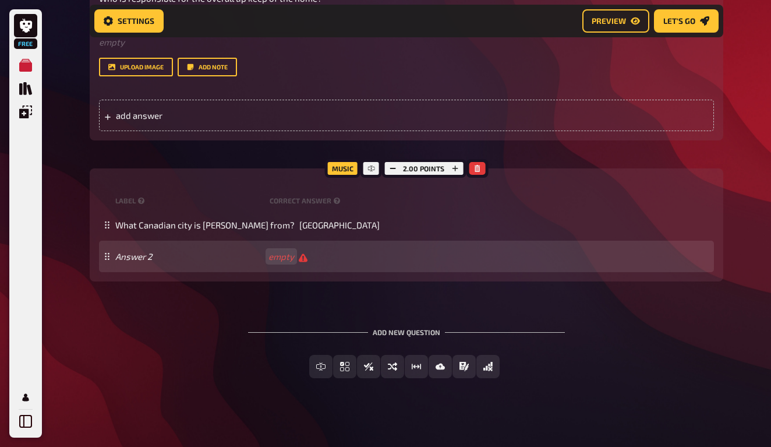
click at [146, 242] on div "Answer 2 empty" at bounding box center [406, 255] width 615 height 31
click at [146, 256] on div "Answer 2 empty" at bounding box center [406, 255] width 615 height 31
click at [140, 254] on span at bounding box center [189, 256] width 148 height 10
click at [176, 253] on span "Which Canadian had a" at bounding box center [158, 256] width 87 height 10
click at [226, 251] on span "Which [DEMOGRAPHIC_DATA] artist had a" at bounding box center [196, 256] width 162 height 10
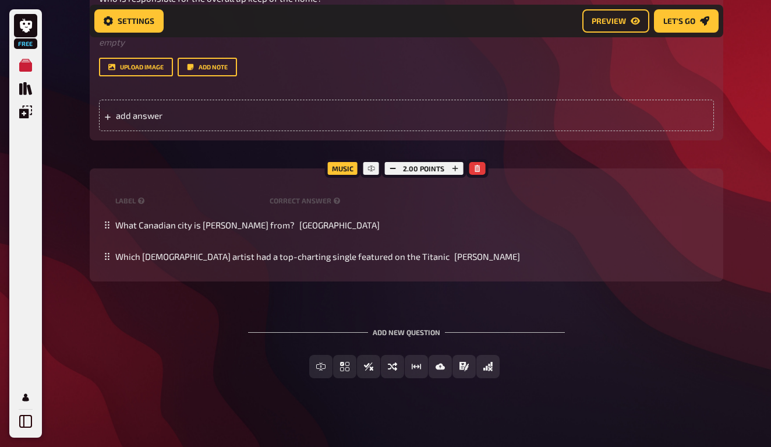
click at [177, 320] on div "Add new question Free Text Input Multiple Choice True / False Sorting Question …" at bounding box center [407, 352] width 634 height 87
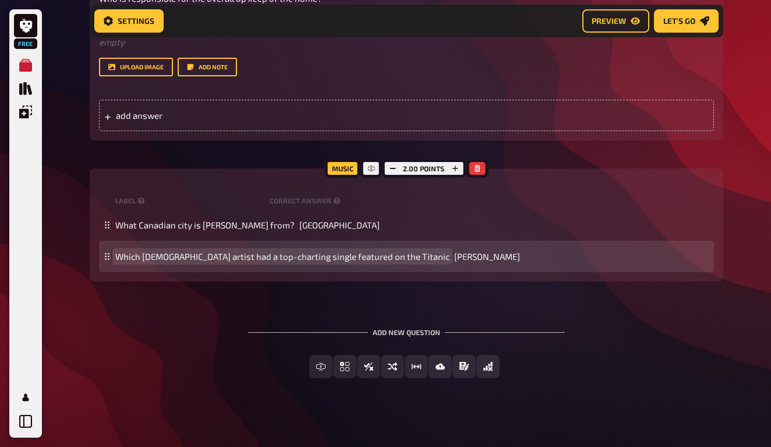
click at [280, 251] on span "Which [DEMOGRAPHIC_DATA] artist had a top-charting single featured on the Titan…" at bounding box center [282, 256] width 334 height 10
click at [235, 254] on span "Which [DEMOGRAPHIC_DATA] artist had a top-charting single featured on the Titan…" at bounding box center [282, 256] width 334 height 10
drag, startPoint x: 231, startPoint y: 251, endPoint x: 302, endPoint y: 251, distance: 71.0
click at [302, 251] on span "Which [DEMOGRAPHIC_DATA] artist had a top-charting single featured on the Titan…" at bounding box center [282, 256] width 334 height 10
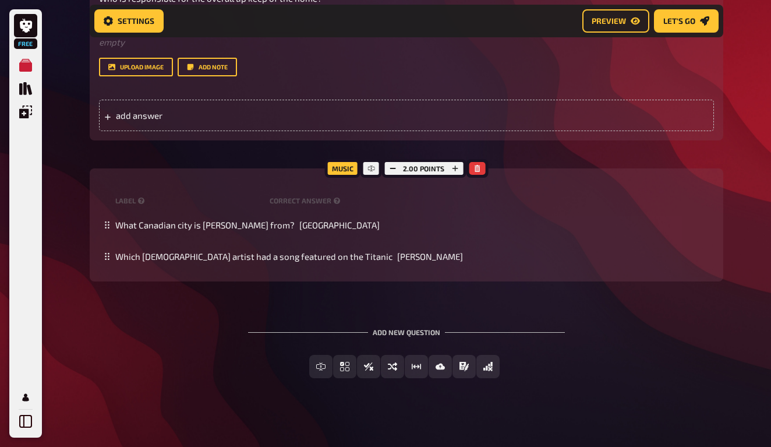
click at [210, 320] on div "Add new question Free Text Input Multiple Choice True / False Sorting Question …" at bounding box center [407, 352] width 634 height 87
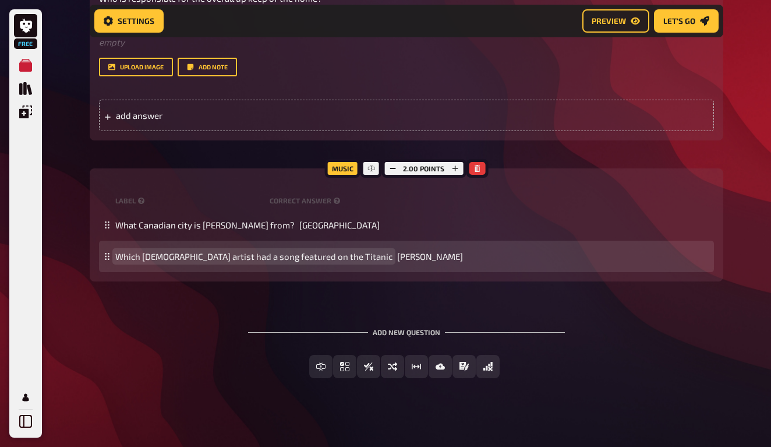
click at [336, 253] on span "Which [DEMOGRAPHIC_DATA] artist had a song featured on the Titanic" at bounding box center [253, 256] width 277 height 10
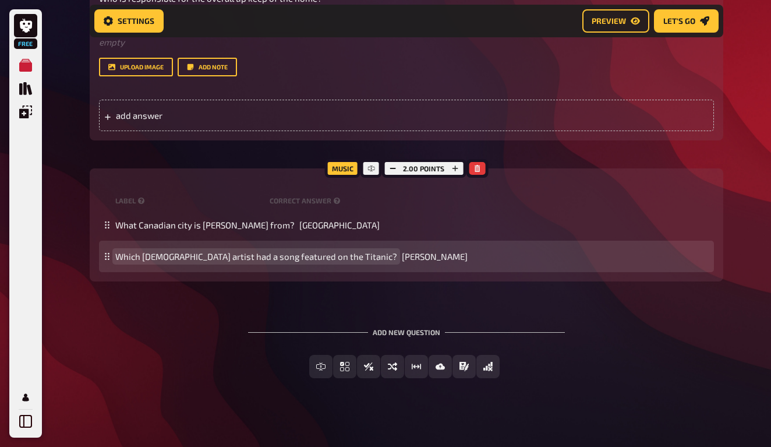
click at [187, 254] on span "Which [DEMOGRAPHIC_DATA] artist had a song featured on the Titanic?" at bounding box center [256, 256] width 282 height 10
click at [178, 254] on span "Which [DEMOGRAPHIC_DATA] artist had a song featured on the Titanic?" at bounding box center [256, 256] width 282 height 10
click at [118, 251] on span "Which [DEMOGRAPHIC_DATA] artist had a song featured on the Titanic?" at bounding box center [256, 256] width 282 height 10
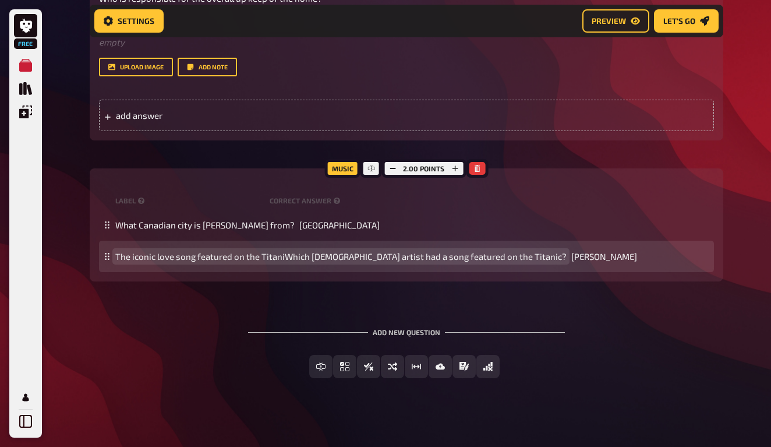
click at [256, 251] on span "The iconic love song featured on the TitaniWhich [DEMOGRAPHIC_DATA] artist had …" at bounding box center [340, 256] width 451 height 10
drag, startPoint x: 274, startPoint y: 251, endPoint x: 491, endPoint y: 257, distance: 217.9
click at [491, 257] on div "The iconic love song featured on TitaniWhich [DEMOGRAPHIC_DATA] artist had a so…" at bounding box center [406, 255] width 615 height 31
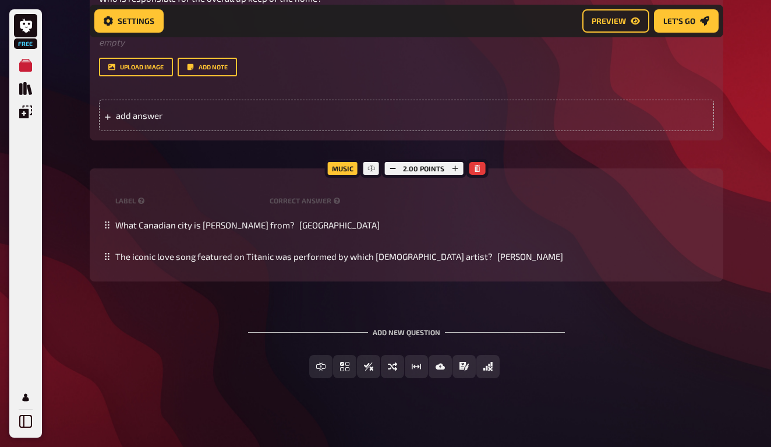
click at [167, 338] on div "Add new question Free Text Input Multiple Choice True / False Sorting Question …" at bounding box center [407, 352] width 634 height 87
click at [188, 1] on div "Title Who is responsible for the overall up keep of the home? Question body ﻿ e…" at bounding box center [406, 28] width 615 height 96
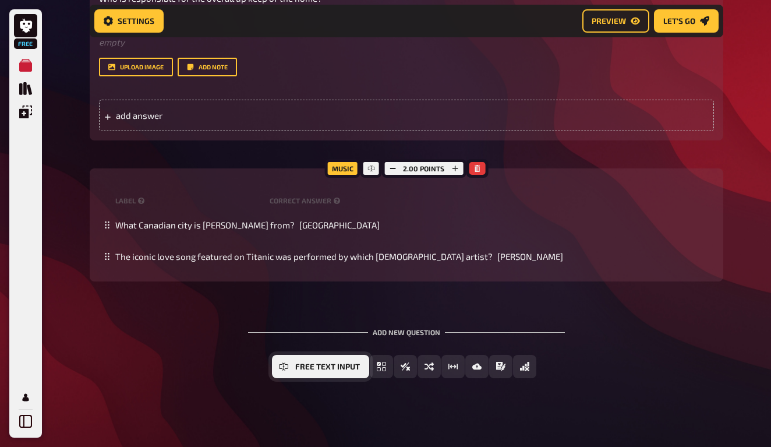
click at [292, 358] on button "Free Text Input" at bounding box center [320, 366] width 97 height 23
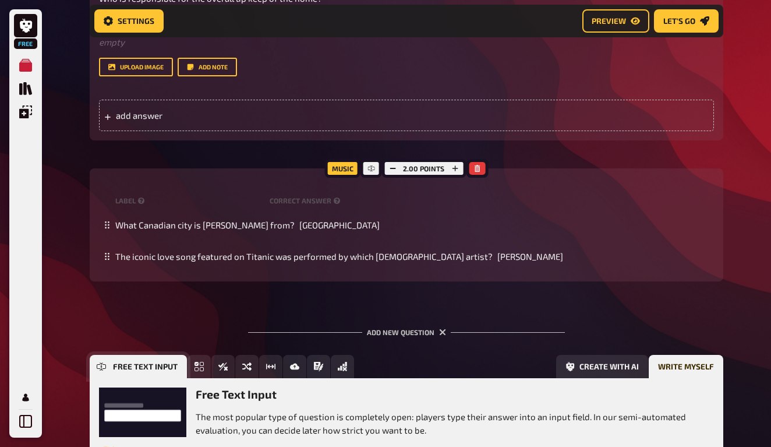
scroll to position [3779, 0]
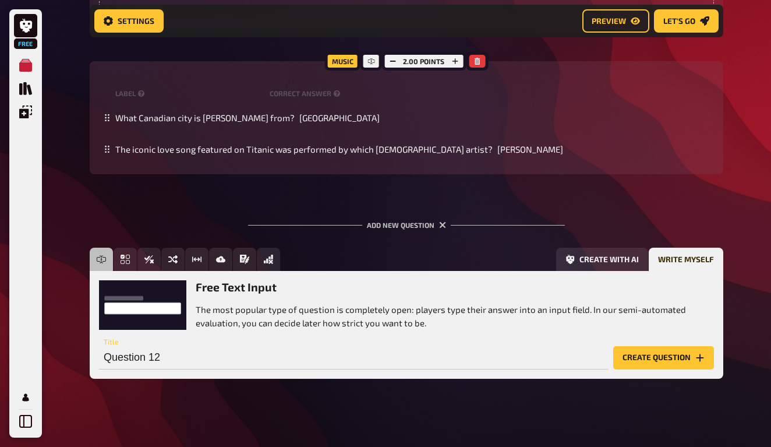
click at [126, 358] on input "Question 12" at bounding box center [354, 357] width 510 height 23
paste input "What is the focus of a physical walk-through? (select all that apply)"
drag, startPoint x: 430, startPoint y: 360, endPoint x: 316, endPoint y: 355, distance: 114.3
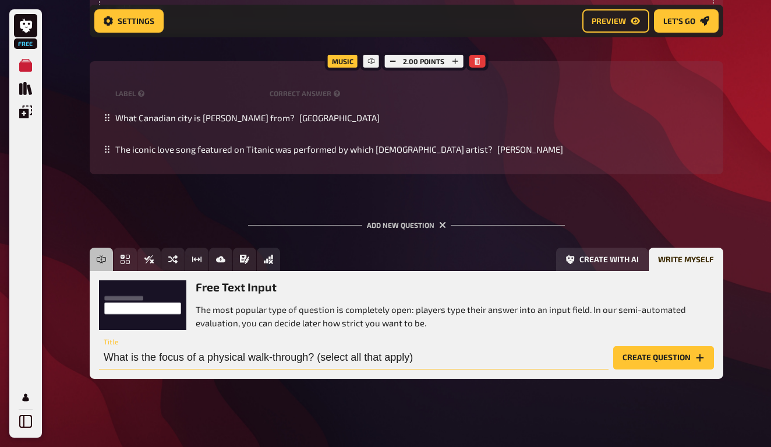
click at [316, 355] on input "What is the focus of a physical walk-through? (select all that apply)" at bounding box center [354, 357] width 510 height 23
drag, startPoint x: 134, startPoint y: 349, endPoint x: 173, endPoint y: 347, distance: 39.1
click at [173, 347] on input "What is the focus of a physical walk-through?" at bounding box center [354, 357] width 510 height 23
click at [146, 365] on div "Free Text Input The most popular type of question is completely open: players t…" at bounding box center [407, 324] width 634 height 107
drag, startPoint x: 132, startPoint y: 352, endPoint x: 207, endPoint y: 354, distance: 75.7
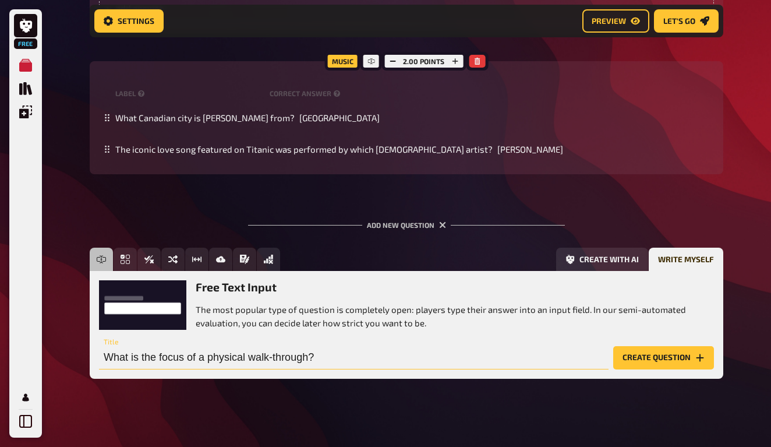
click at [207, 354] on input "What is the focus of a physical walk-through?" at bounding box center [354, 357] width 510 height 23
click at [157, 364] on div "Free Text Input The most popular type of question is completely open: players t…" at bounding box center [407, 324] width 634 height 107
drag, startPoint x: 208, startPoint y: 349, endPoint x: 130, endPoint y: 353, distance: 78.1
click at [130, 353] on input "What is the focus of a physical walk-through?" at bounding box center [354, 357] width 510 height 23
click at [318, 361] on input "What is the focus of a physical walk-through?" at bounding box center [354, 357] width 510 height 23
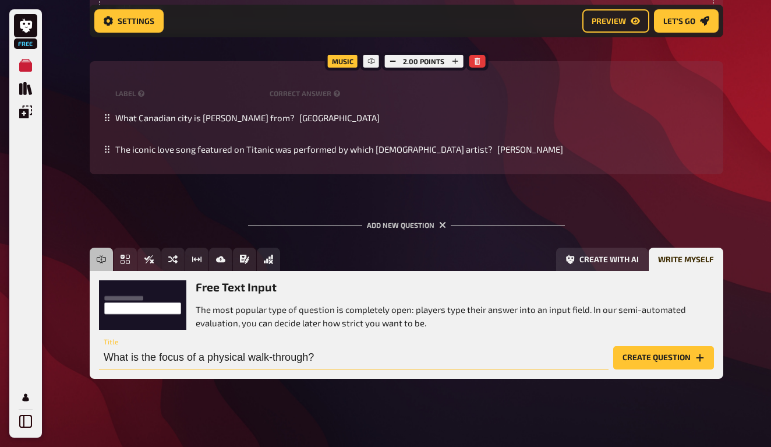
click at [168, 346] on input "What is the focus of a physical walk-through?" at bounding box center [354, 357] width 510 height 23
click at [174, 350] on input "What is the focus of a physical walk-through?" at bounding box center [354, 357] width 510 height 23
drag, startPoint x: 188, startPoint y: 355, endPoint x: 141, endPoint y: 346, distance: 48.0
click at [141, 346] on input "What is the focus of a physical walk-through?" at bounding box center [354, 357] width 510 height 23
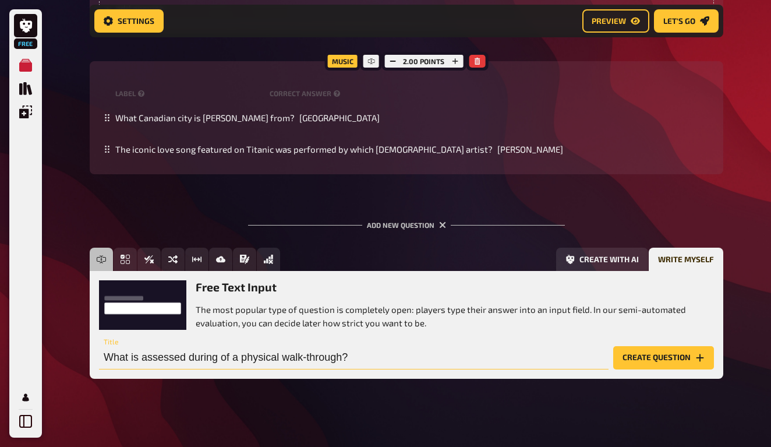
click at [224, 356] on input "What is assessed during of a physical walk-through?" at bounding box center [354, 357] width 510 height 23
drag, startPoint x: 210, startPoint y: 355, endPoint x: 326, endPoint y: 349, distance: 116.0
click at [326, 349] on input "What is assessed during a physical walk-through?" at bounding box center [354, 357] width 510 height 23
click at [330, 351] on input "What is assessed during a physical walk-through?" at bounding box center [354, 357] width 510 height 23
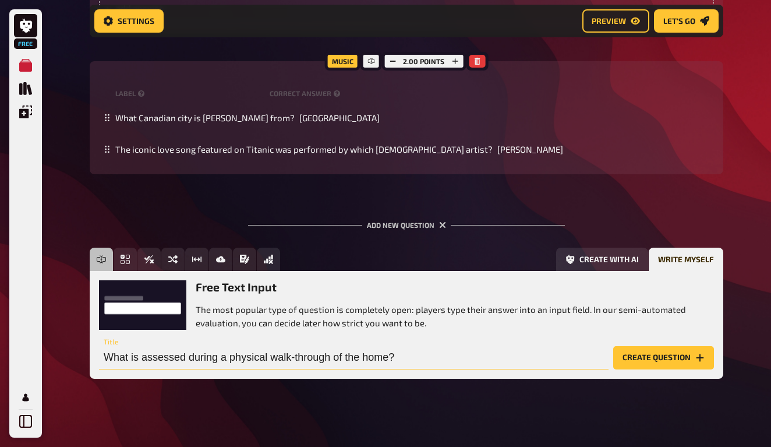
click at [426, 351] on input "What is assessed during a physical walk-through of the home?" at bounding box center [354, 357] width 510 height 23
type input "What is assessed during a physical walk-through of the home? Please list severa…"
click at [645, 348] on button "Create question" at bounding box center [663, 357] width 101 height 23
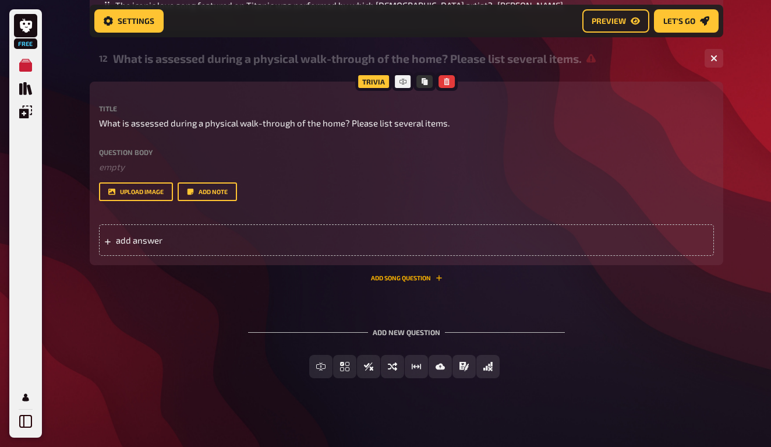
scroll to position [3922, 0]
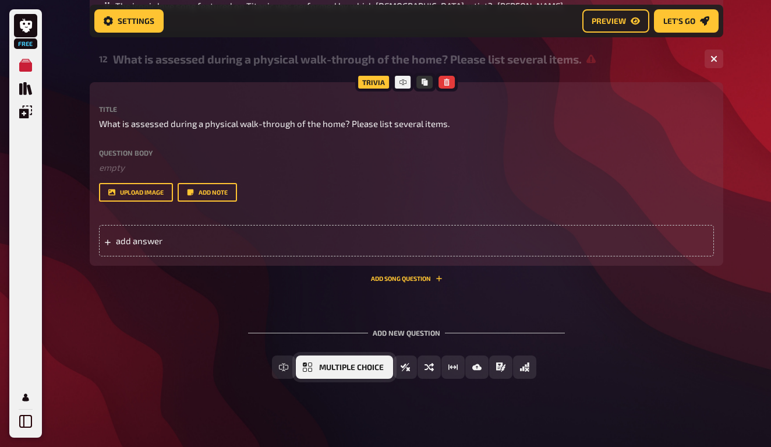
click at [321, 363] on span "Multiple Choice" at bounding box center [351, 367] width 65 height 8
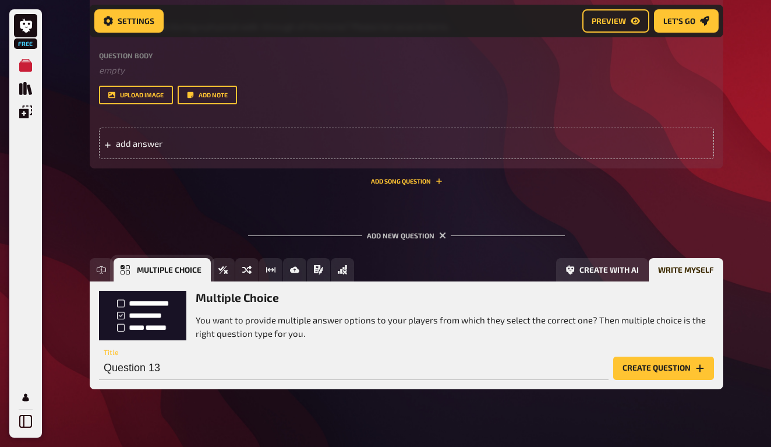
scroll to position [4030, 0]
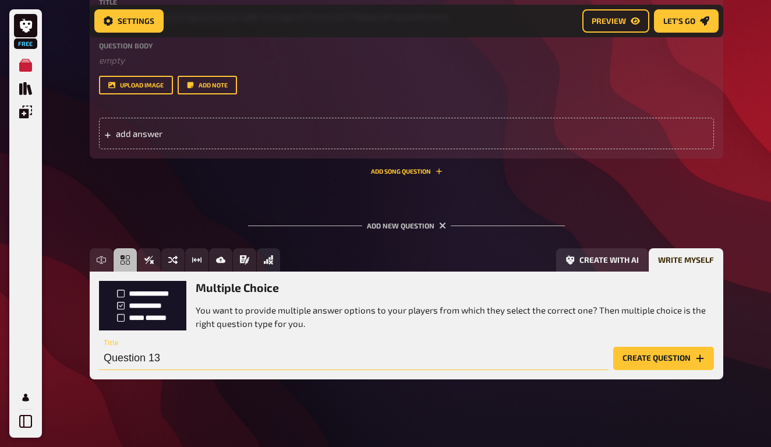
paste input "Can we open a youth's mail if we have reason to believe it could be harmful?"
type input "Can we open a youth's mail if we have reason to believe it could be harmful?"
click at [616, 349] on button "Create question" at bounding box center [663, 357] width 101 height 23
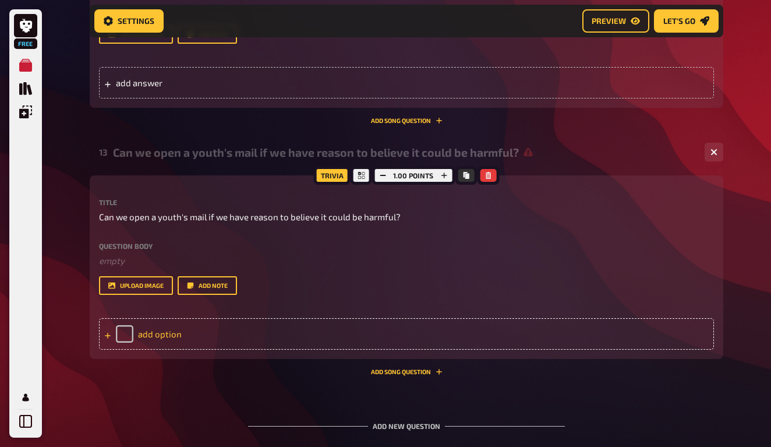
scroll to position [4173, 0]
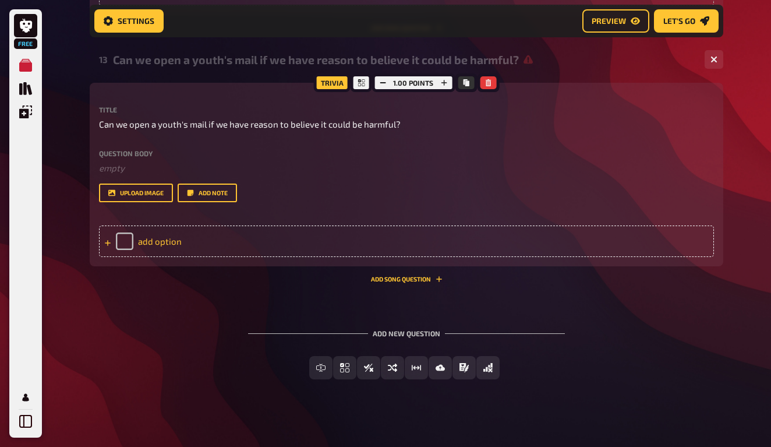
click at [199, 236] on div "add option" at bounding box center [406, 240] width 615 height 31
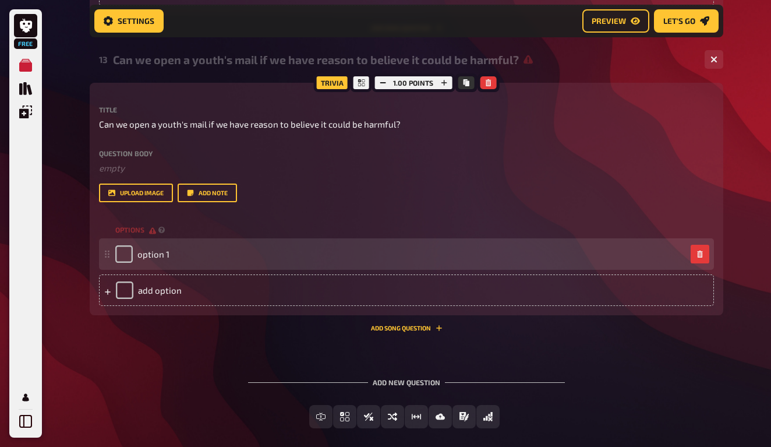
click at [156, 253] on div "option 1" at bounding box center [142, 253] width 54 height 17
click at [155, 249] on span "option 1" at bounding box center [153, 254] width 32 height 10
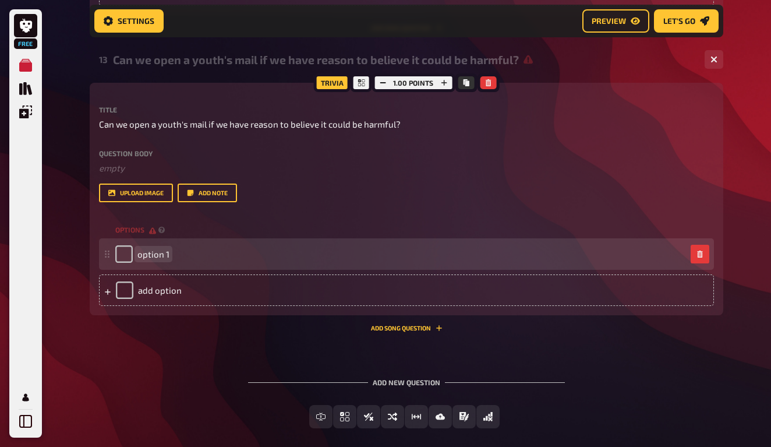
click at [155, 249] on span "option 1" at bounding box center [153, 254] width 32 height 10
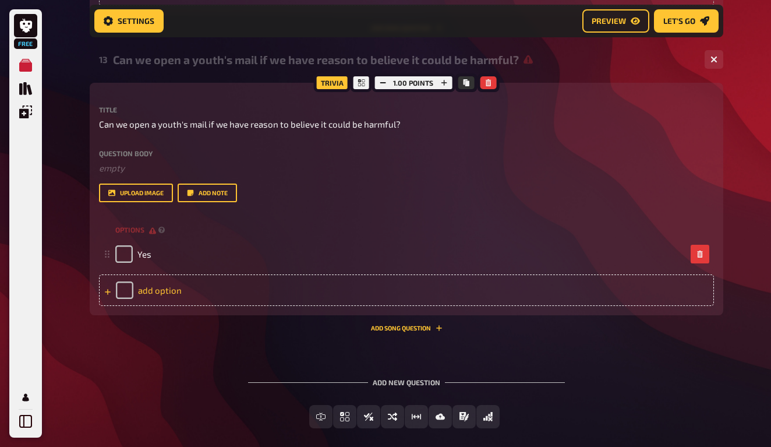
click at [157, 278] on div "add option" at bounding box center [406, 289] width 615 height 31
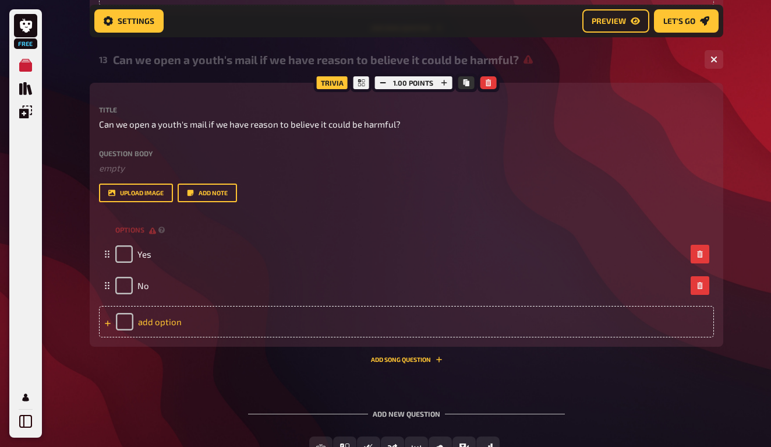
click at [146, 314] on div "add option" at bounding box center [406, 321] width 615 height 31
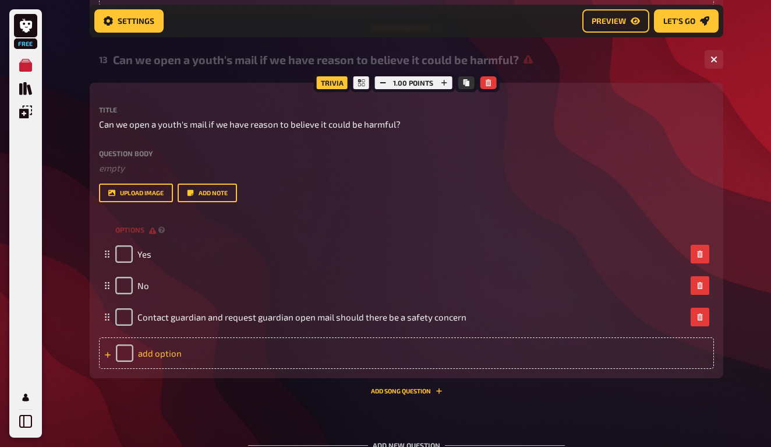
click at [150, 348] on div "add option" at bounding box center [406, 352] width 615 height 31
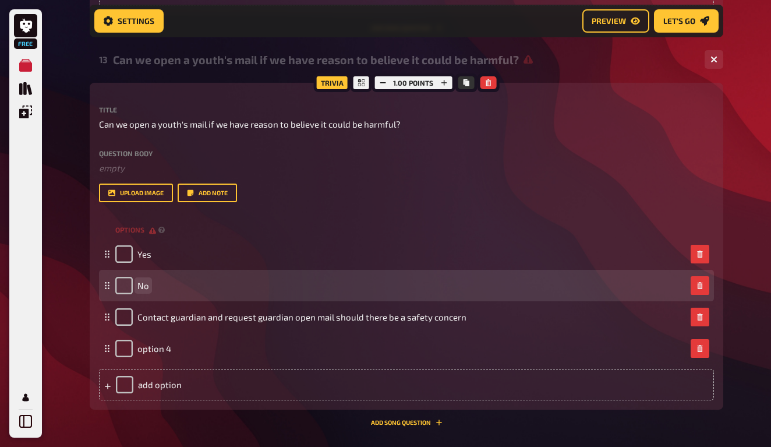
click at [144, 280] on span "No" at bounding box center [143, 285] width 12 height 10
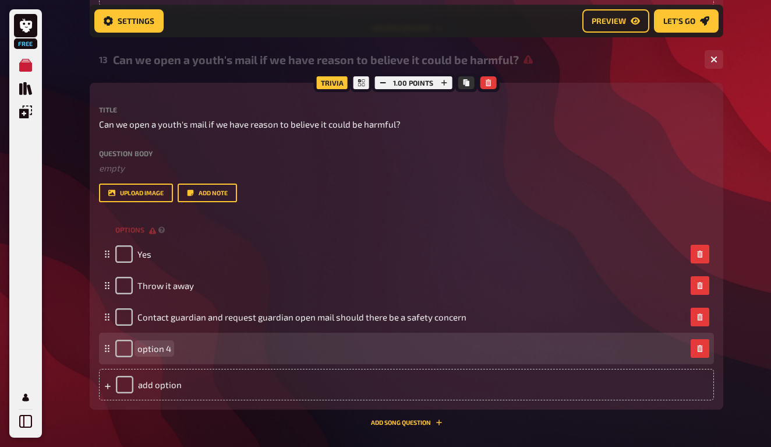
click at [155, 343] on span "option 4" at bounding box center [154, 348] width 34 height 10
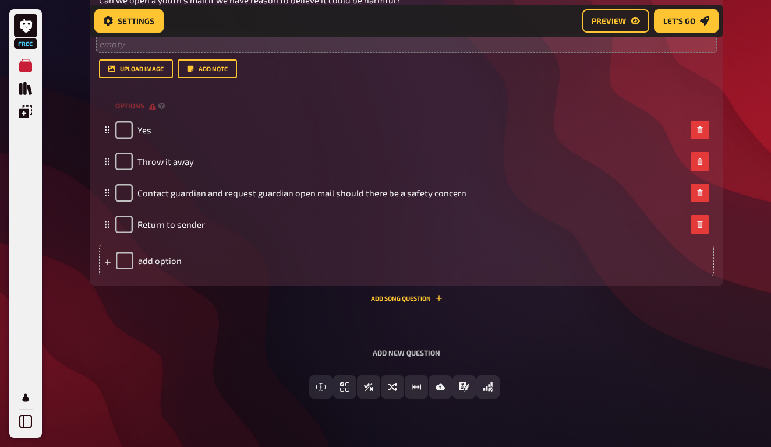
scroll to position [4302, 0]
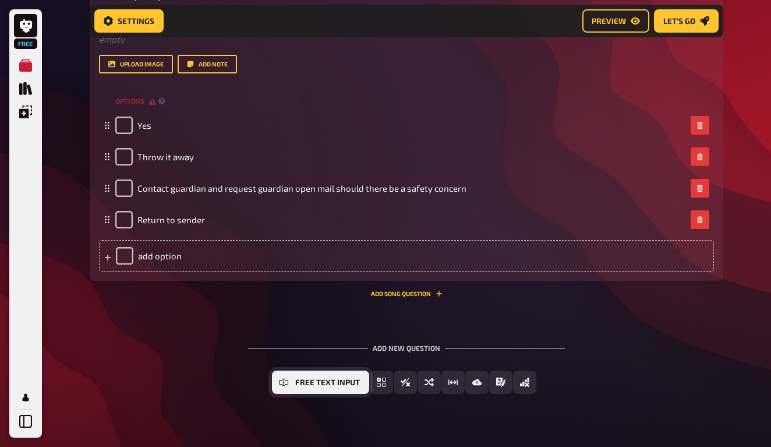
click at [285, 377] on icon "Free Text Input" at bounding box center [283, 381] width 9 height 9
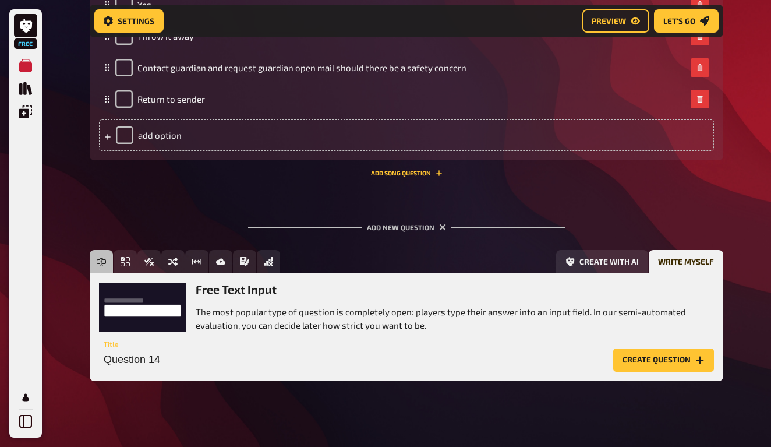
scroll to position [4423, 0]
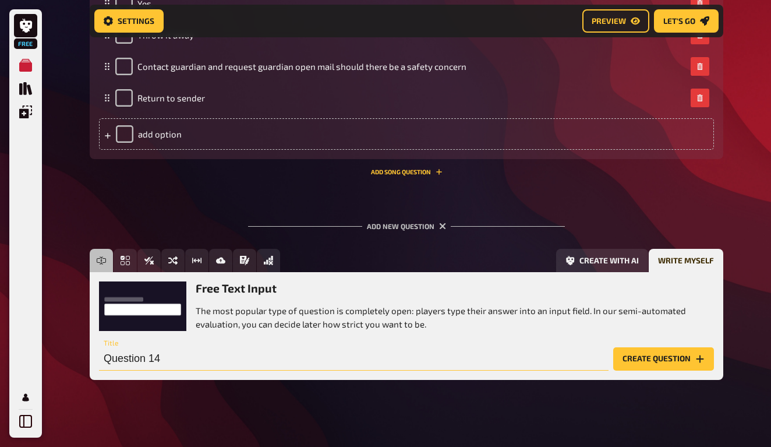
click at [167, 353] on input "Question 14" at bounding box center [354, 358] width 510 height 23
paste input "What is our duty to report?"
type input "What is our duty to report? Please explain."
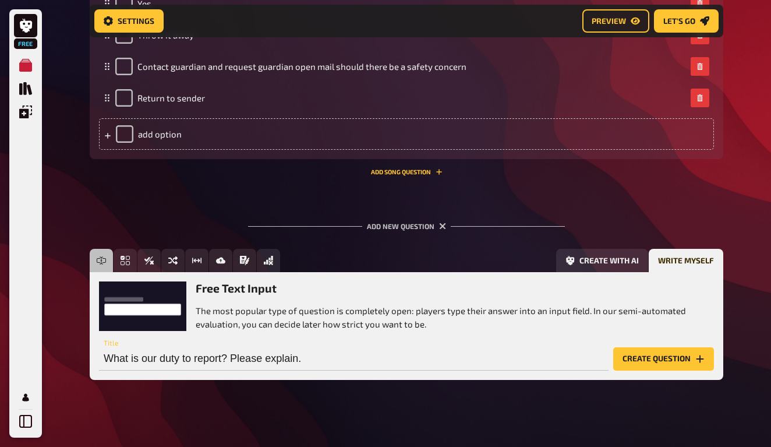
click at [654, 353] on button "Create question" at bounding box center [663, 358] width 101 height 23
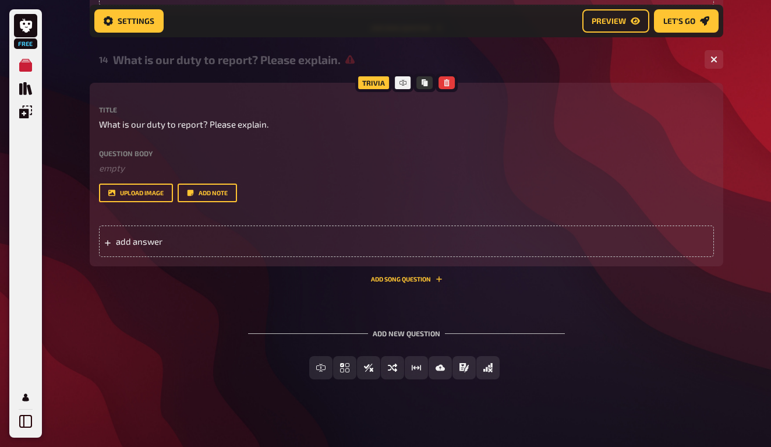
scroll to position [4566, 0]
click at [206, 236] on span "add answer" at bounding box center [206, 241] width 181 height 10
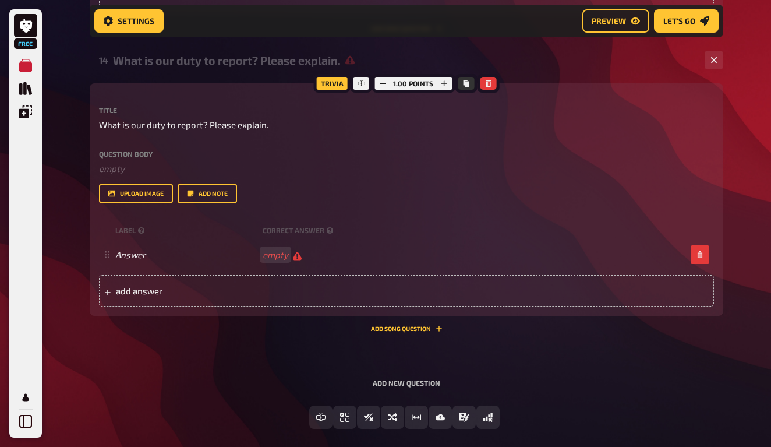
click at [130, 150] on label "Question body" at bounding box center [406, 153] width 615 height 7
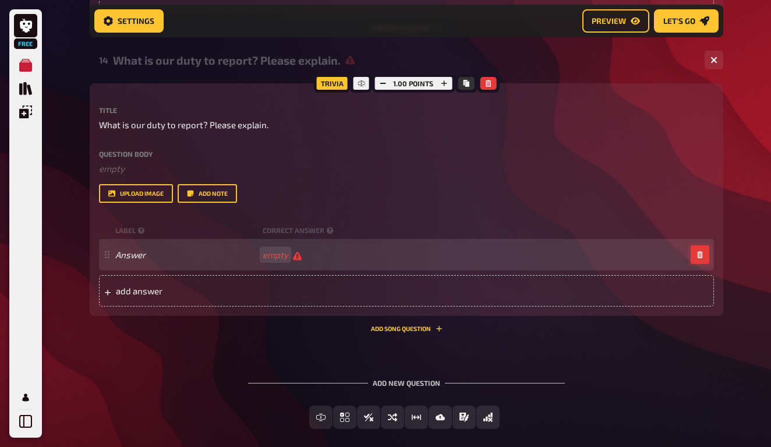
click at [698, 251] on icon "button" at bounding box center [699, 254] width 5 height 7
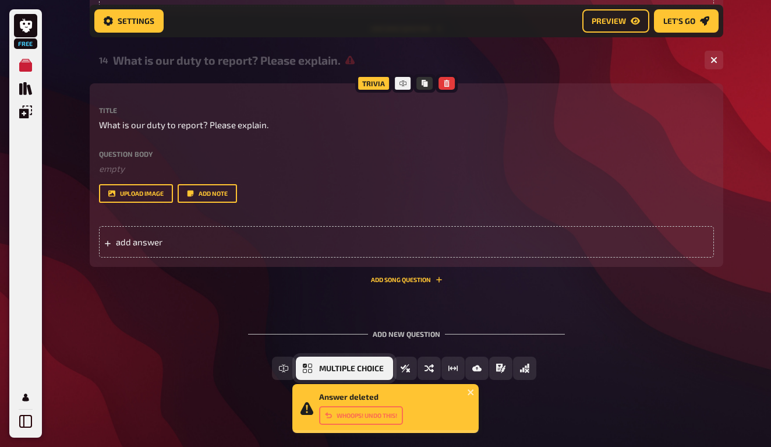
click at [344, 365] on span "Multiple Choice" at bounding box center [351, 369] width 65 height 8
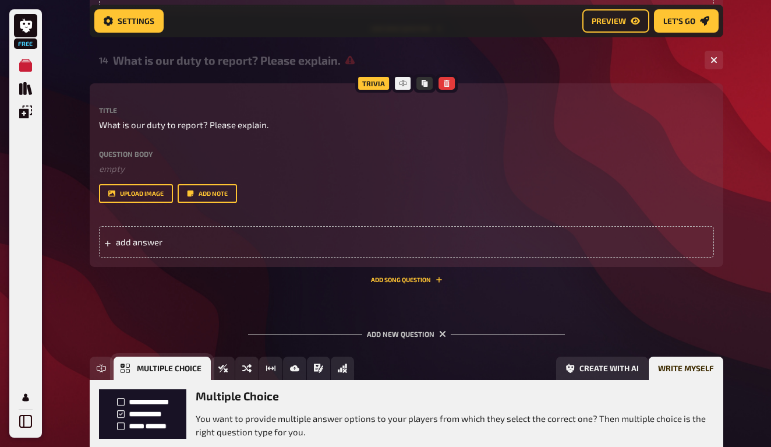
scroll to position [4674, 0]
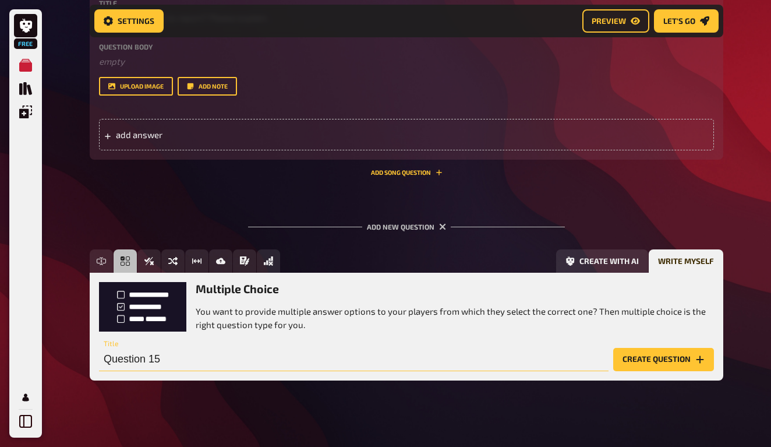
click at [140, 353] on input "Question 15" at bounding box center [354, 359] width 510 height 23
click at [142, 356] on input "Question 15" at bounding box center [354, 359] width 510 height 23
paste input "After a child submits a complaint form, when do we need to review and debrief w…"
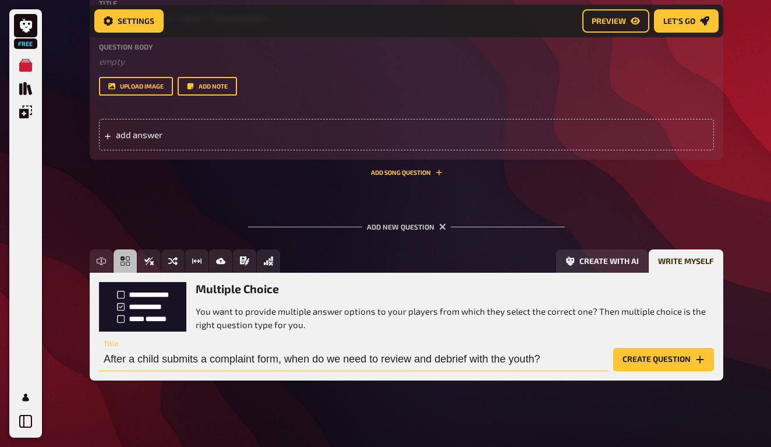
type input "After a child submits a complaint form, when do we need to review and debrief w…"
click at [659, 357] on button "Create question" at bounding box center [663, 359] width 101 height 23
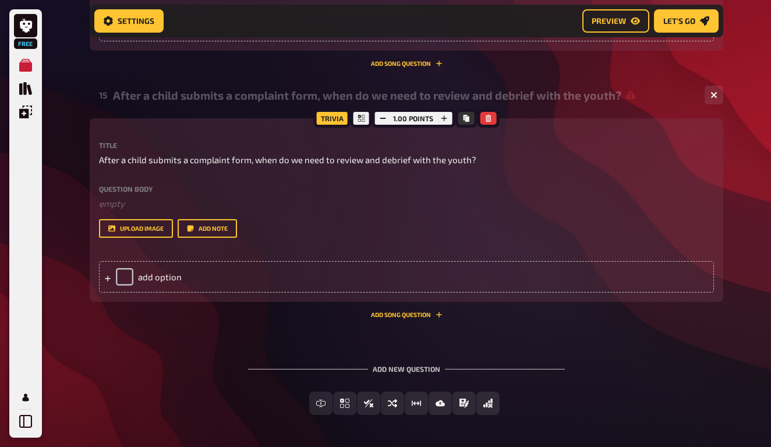
scroll to position [4792, 0]
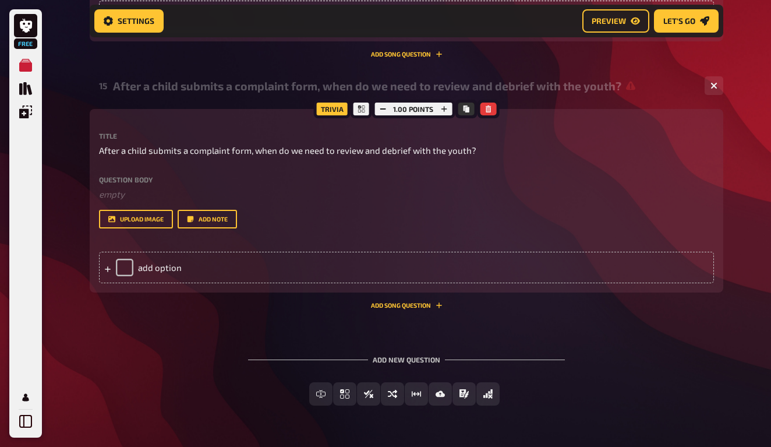
click at [201, 2] on div "add answer" at bounding box center [406, 16] width 615 height 31
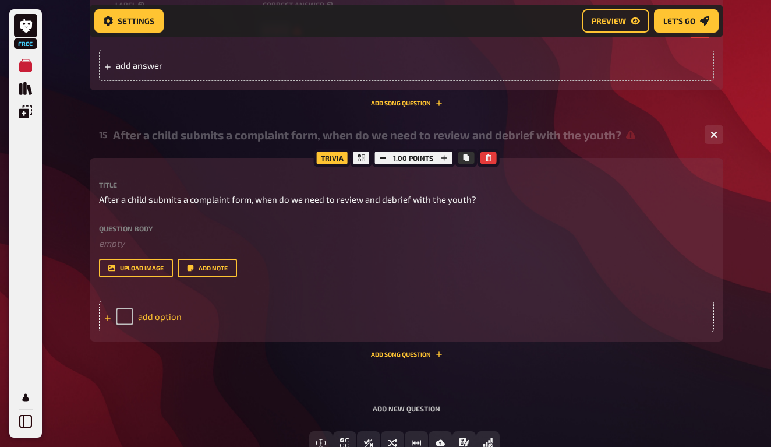
click at [178, 313] on div "add option" at bounding box center [406, 315] width 615 height 31
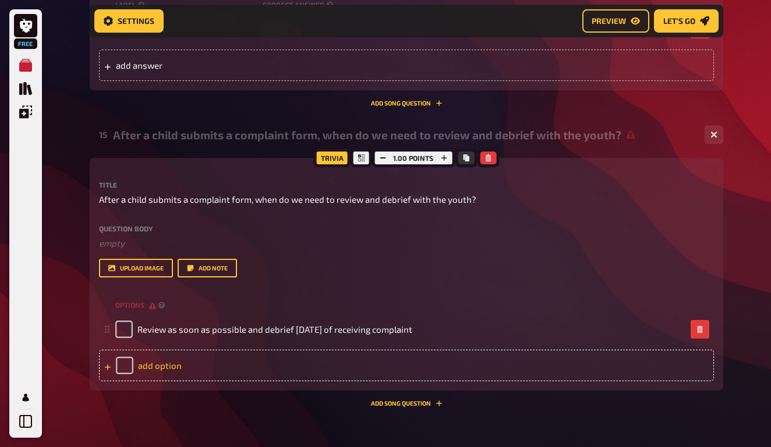
click at [236, 357] on div "add option" at bounding box center [406, 364] width 615 height 31
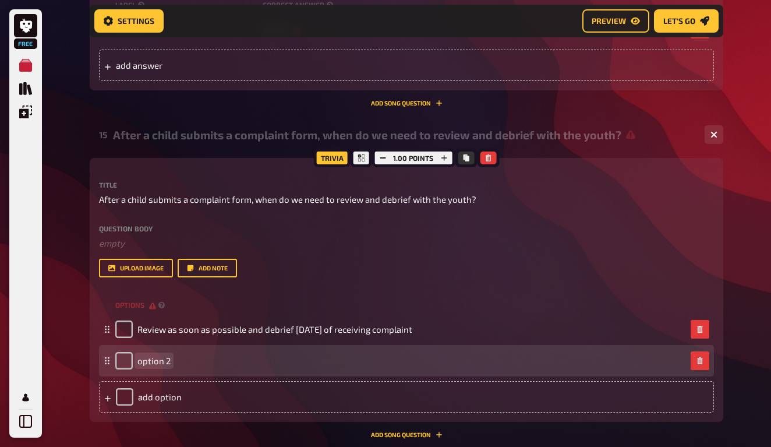
click at [155, 355] on span "option 2" at bounding box center [153, 360] width 33 height 10
paste span
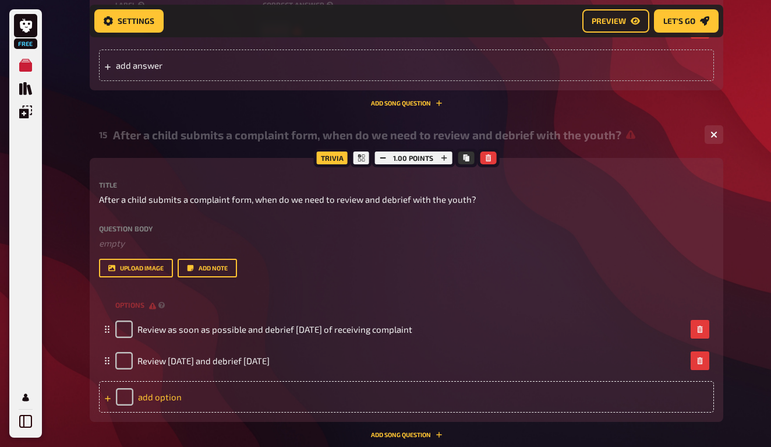
click at [186, 386] on div "add option" at bounding box center [406, 396] width 615 height 31
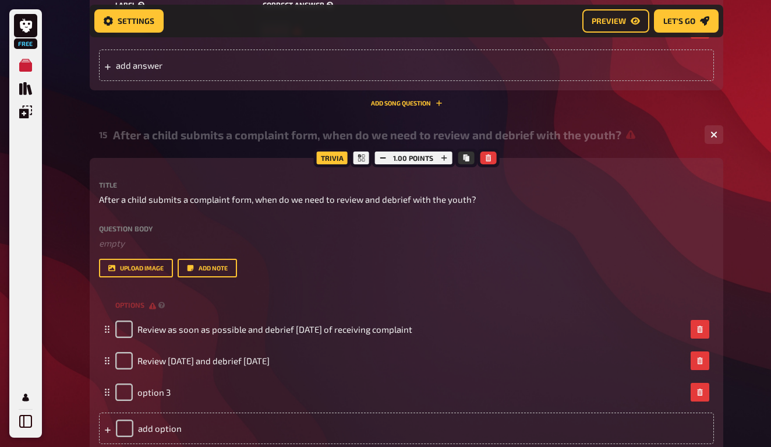
click at [330, 1] on small "correct answer" at bounding box center [299, 5] width 73 height 10
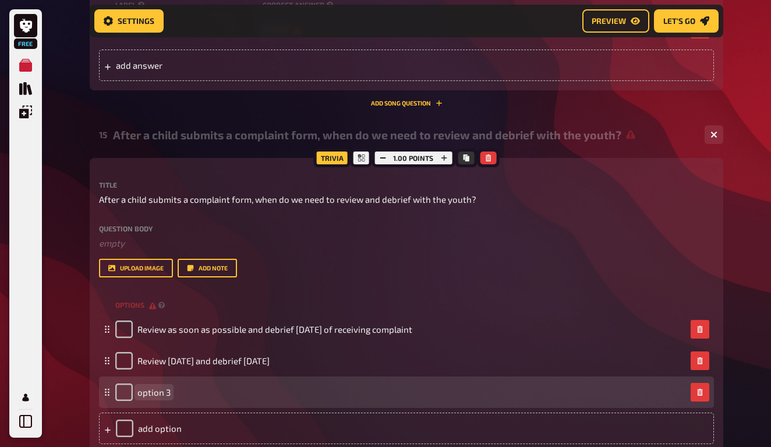
click at [153, 387] on span "option 3" at bounding box center [153, 392] width 33 height 10
paste span
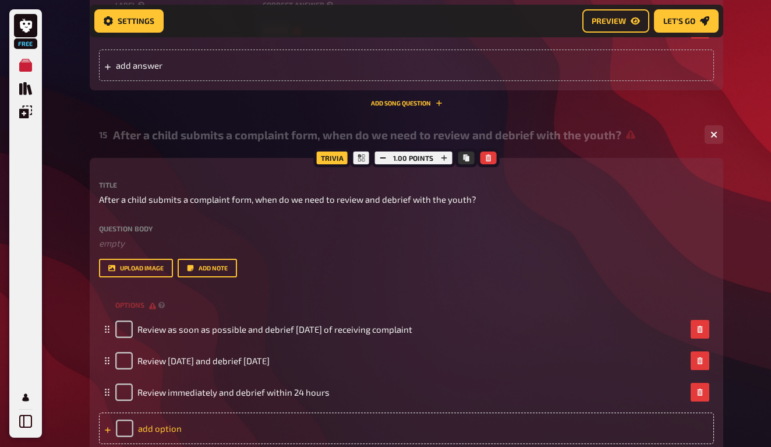
click at [169, 418] on div "add option" at bounding box center [406, 427] width 615 height 31
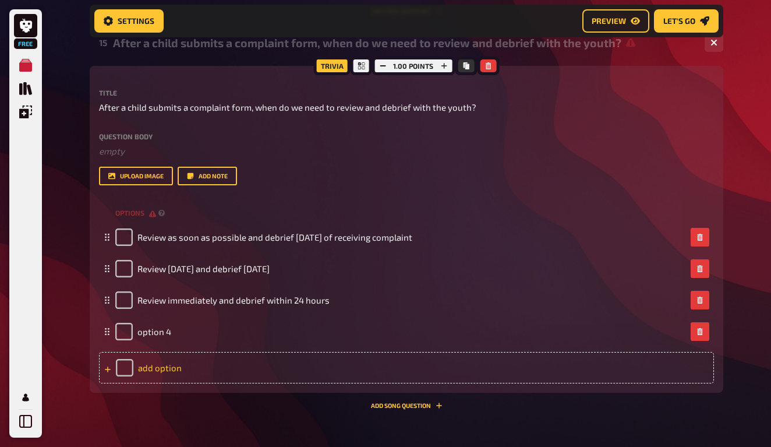
scroll to position [4892, 0]
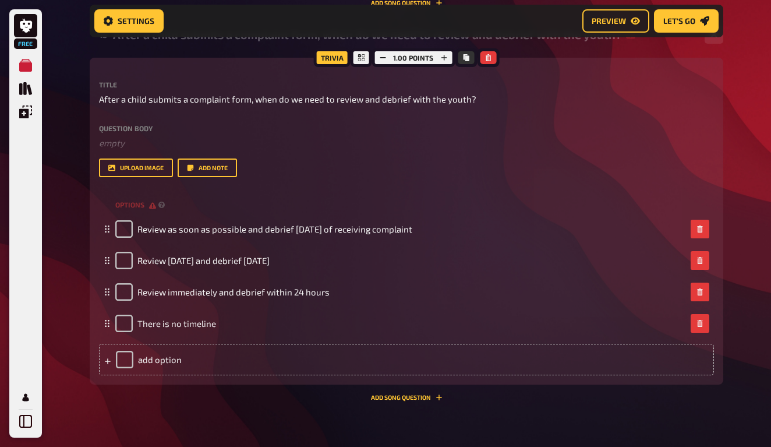
click at [189, 390] on div "Trivia 1.00 points Title After a child submits a complaint form, when do we nee…" at bounding box center [407, 229] width 634 height 343
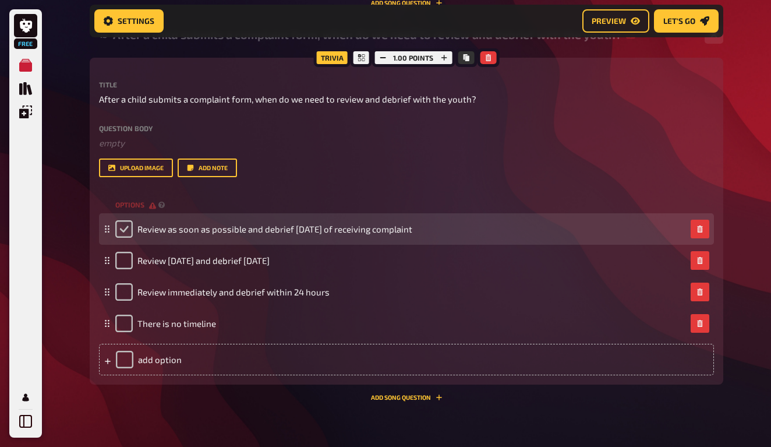
click at [128, 220] on input "checkbox" at bounding box center [123, 228] width 17 height 17
checkbox input "true"
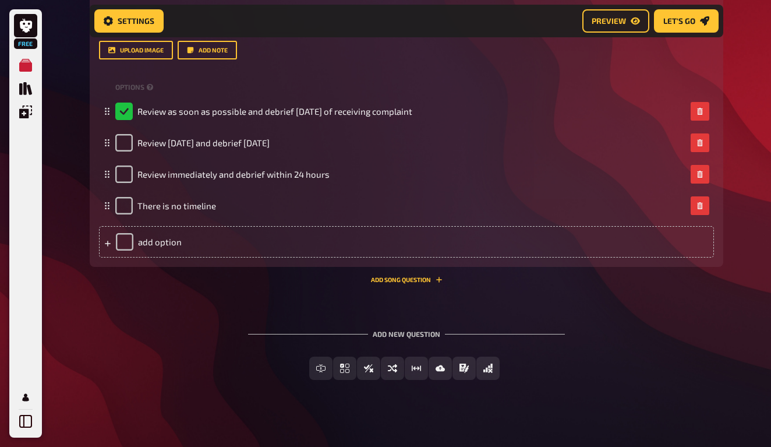
scroll to position [5009, 0]
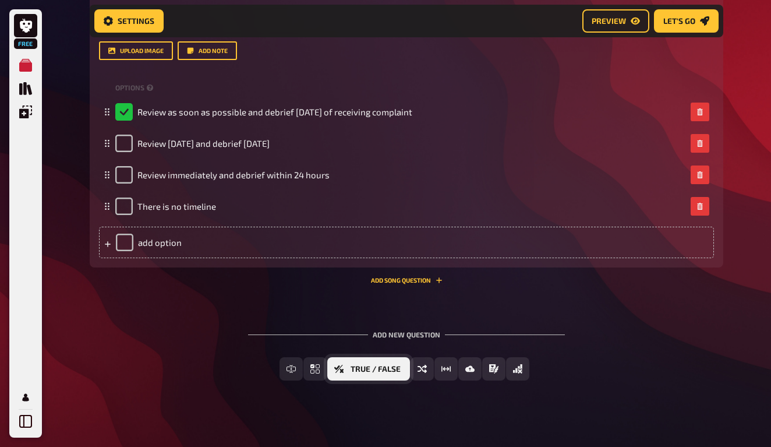
click at [354, 365] on span "True / False" at bounding box center [376, 369] width 50 height 8
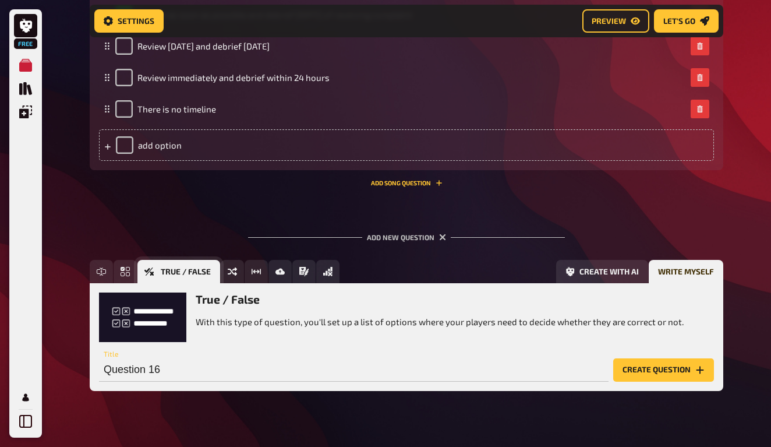
scroll to position [5116, 0]
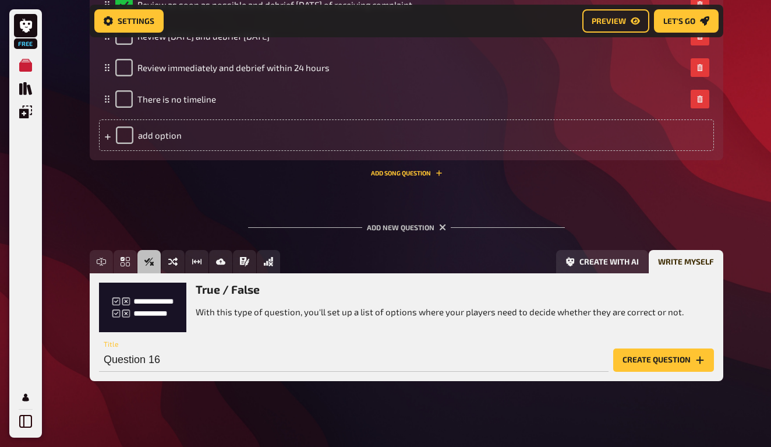
click at [217, 307] on p "With this type of question, you'll set up a list of options where your players …" at bounding box center [440, 311] width 488 height 13
click at [143, 356] on input "Question 16" at bounding box center [354, 359] width 510 height 23
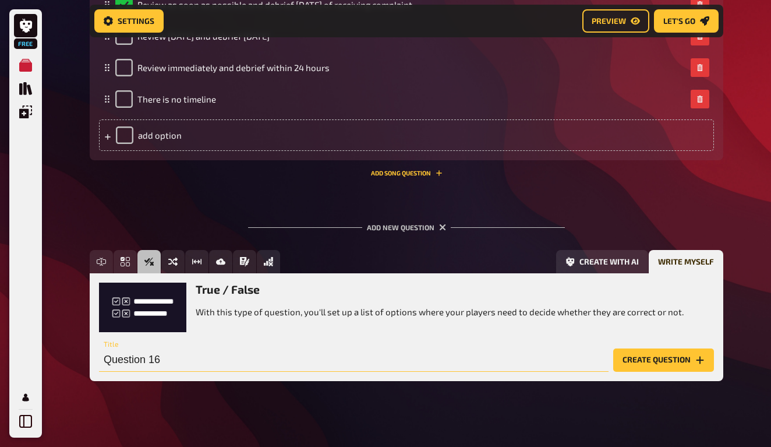
paste input "Which of the following need to be posted in the home, where youth can view?"
drag, startPoint x: 105, startPoint y: 351, endPoint x: 489, endPoint y: 361, distance: 383.9
click at [489, 361] on input "Which of the following need to be posted in the home, where youth can view?" at bounding box center [354, 359] width 510 height 23
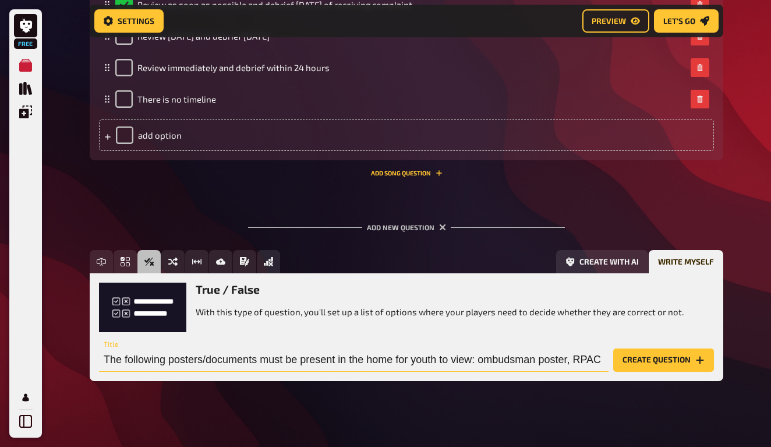
click at [448, 350] on input "The following posters/documents must be present in the home for youth to view: …" at bounding box center [354, 359] width 510 height 23
click at [529, 353] on input "The following posters/documents must be present in the home for youth to view: …" at bounding box center [354, 359] width 510 height 23
click at [581, 348] on input "The following posters/documents must be present in the home for youth to view: …" at bounding box center [354, 359] width 510 height 23
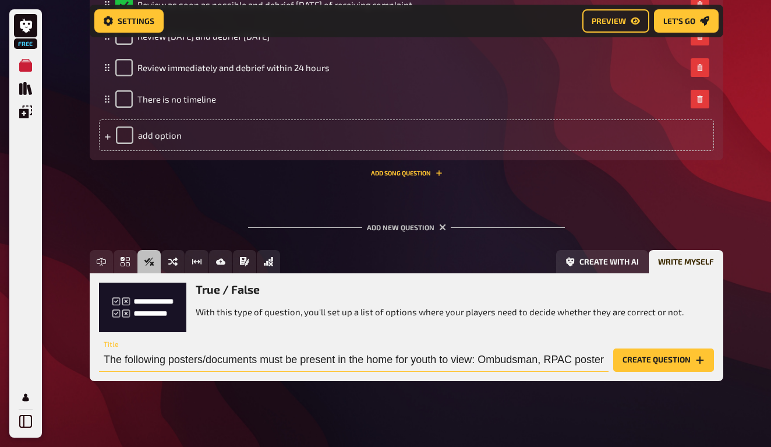
click at [581, 353] on input "The following posters/documents must be present in the home for youth to view: …" at bounding box center [354, 359] width 510 height 23
click at [139, 356] on input "The following posters/documents must be present in the home for youth to view: …" at bounding box center [354, 359] width 510 height 23
drag, startPoint x: 147, startPoint y: 351, endPoint x: 38, endPoint y: 346, distance: 109.6
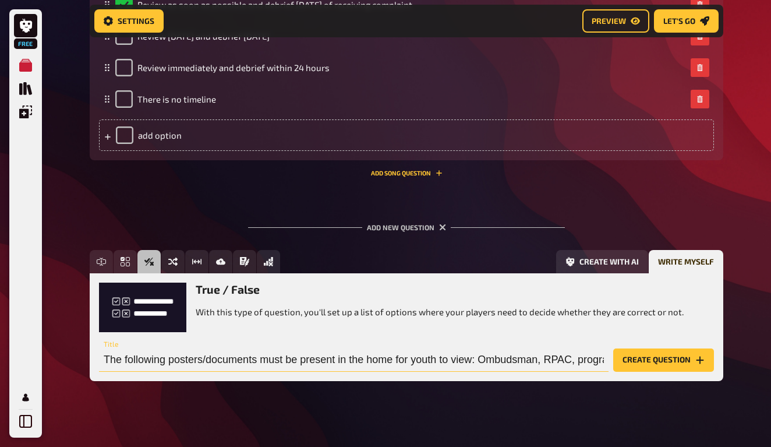
click at [309, 353] on input "The following posters/documents must be present in the home for youth to view: …" at bounding box center [354, 359] width 510 height 23
click at [480, 349] on input "The following posters/documents must be present in the home for youth to view: …" at bounding box center [354, 359] width 510 height 23
click at [537, 348] on input "The following posters/documents must be present in the home for youth to view: …" at bounding box center [354, 359] width 510 height 23
drag, startPoint x: 521, startPoint y: 352, endPoint x: 621, endPoint y: 365, distance: 101.6
click at [625, 365] on div "True / False With this type of question, you'll set up a list of options where …" at bounding box center [407, 326] width 634 height 107
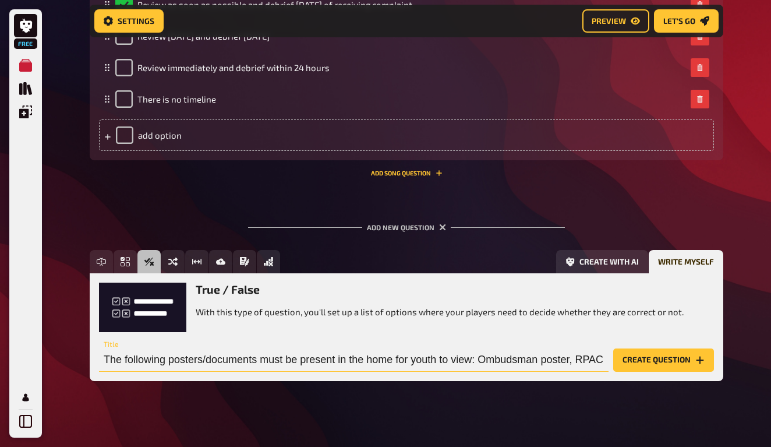
click at [485, 349] on input "The following posters/documents must be present in the home for youth to view: …" at bounding box center [354, 359] width 510 height 23
drag, startPoint x: 527, startPoint y: 349, endPoint x: 621, endPoint y: 373, distance: 96.7
click at [621, 373] on div "Free Text Input Multiple Choice True / False Sorting Question Estimation Questi…" at bounding box center [407, 324] width 634 height 149
click at [504, 348] on input "The following posters/documents must be present in the home for youth to view: …" at bounding box center [354, 359] width 510 height 23
click at [419, 358] on input "The following posters/documents must be present in the home for youth to view: …" at bounding box center [354, 359] width 510 height 23
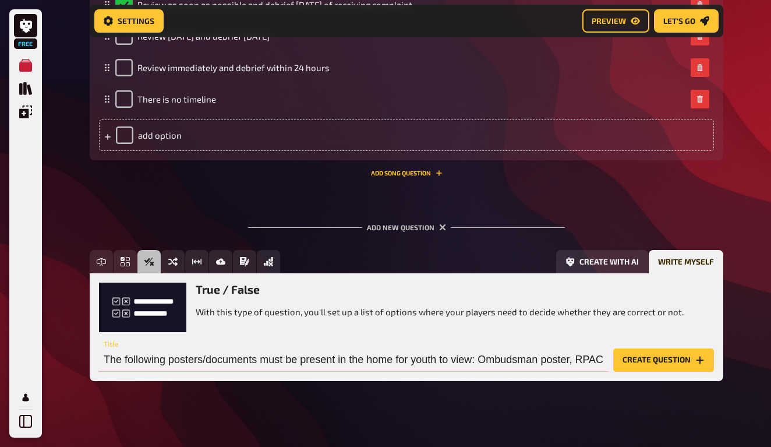
click at [420, 352] on input "The following posters/documents must be present in the home for youth to view: …" at bounding box center [354, 359] width 510 height 23
drag, startPoint x: 465, startPoint y: 358, endPoint x: 568, endPoint y: 354, distance: 103.7
click at [603, 366] on div "True / False With this type of question, you'll set up a list of options where …" at bounding box center [407, 326] width 634 height 107
drag, startPoint x: 511, startPoint y: 346, endPoint x: 555, endPoint y: 356, distance: 44.8
click at [554, 356] on input "The following posters/documents must be present in the home for youth to view: …" at bounding box center [354, 359] width 510 height 23
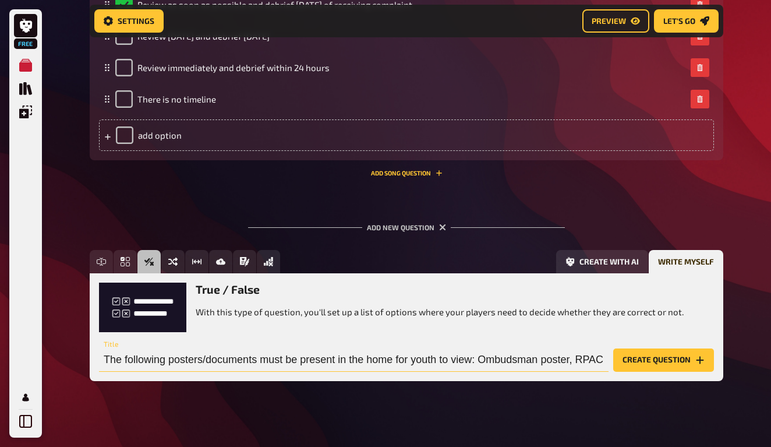
click at [491, 353] on input "The following posters/documents must be present in the home for youth to view: …" at bounding box center [354, 359] width 510 height 23
drag, startPoint x: 480, startPoint y: 353, endPoint x: 667, endPoint y: 377, distance: 188.4
click at [667, 377] on div "Free Text Input Multiple Choice True / False Sorting Question Estimation Questi…" at bounding box center [407, 324] width 634 height 149
click at [591, 353] on input "The following posters/documents must be present in the home for youth to view: …" at bounding box center [354, 359] width 510 height 23
click at [602, 354] on input "The following posters/documents must be present in the home for youth to view: …" at bounding box center [354, 359] width 510 height 23
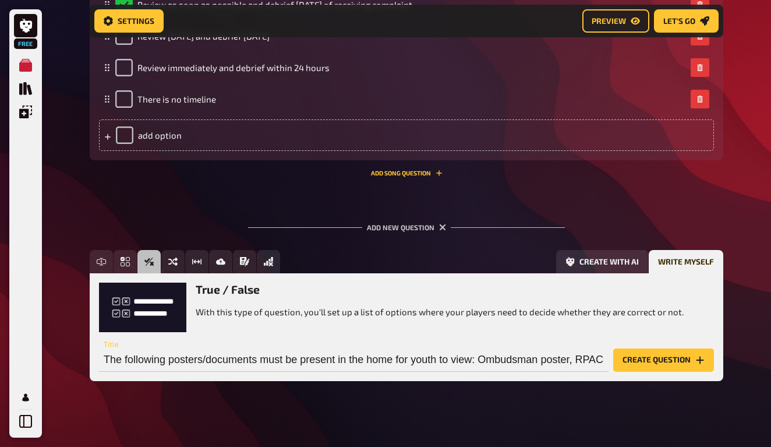
type input "The following posters/documents must be present in the home for youth to view: …"
click at [666, 359] on button "Create question" at bounding box center [663, 359] width 101 height 23
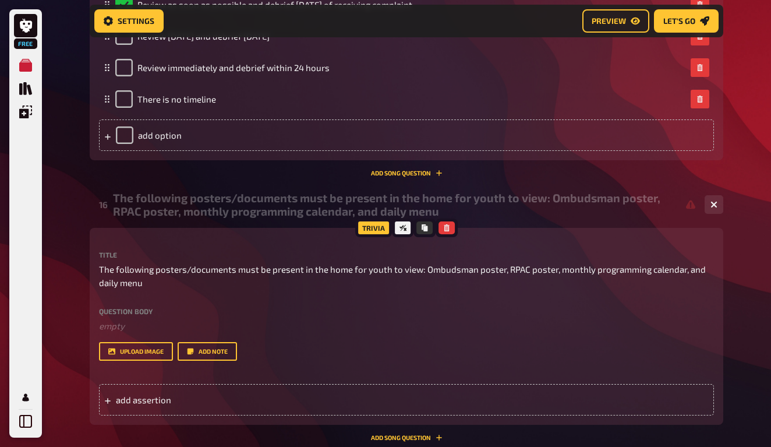
scroll to position [0, -1]
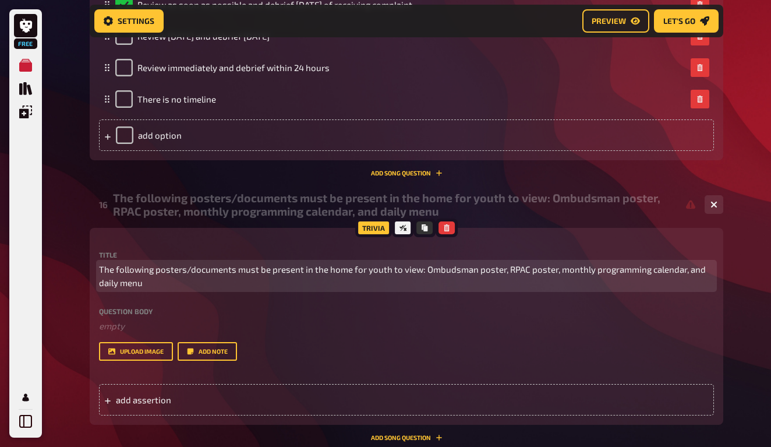
drag, startPoint x: 157, startPoint y: 275, endPoint x: 86, endPoint y: 242, distance: 77.6
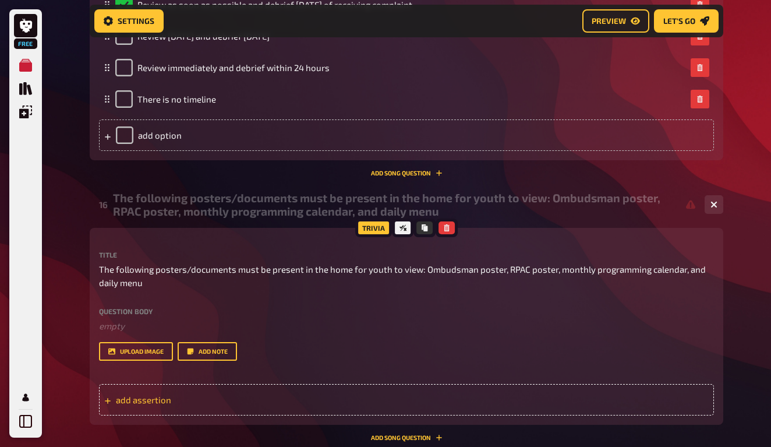
click at [131, 384] on div "add assertion" at bounding box center [406, 399] width 615 height 31
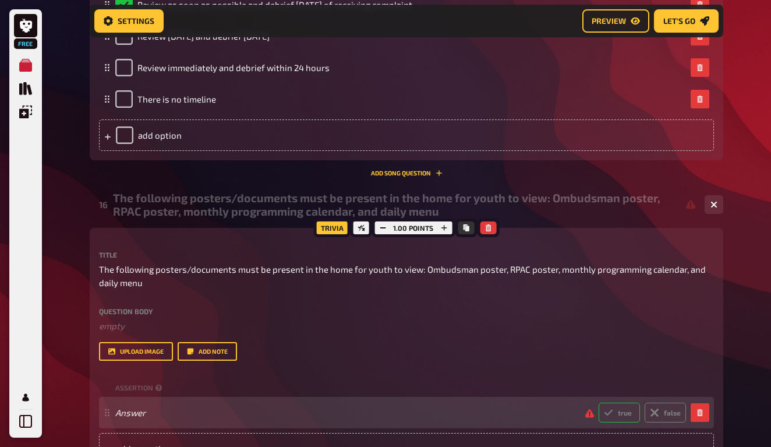
click at [621, 406] on label "true" at bounding box center [619, 412] width 41 height 20
click at [599, 402] on input "true" at bounding box center [598, 402] width 1 height 1
radio input "true"
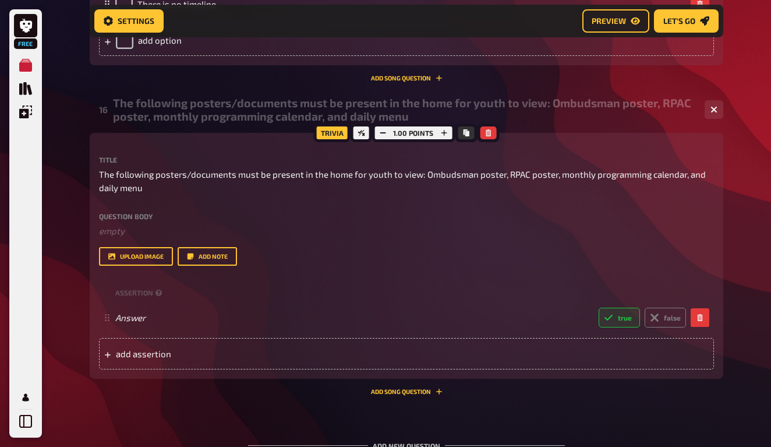
scroll to position [5296, 0]
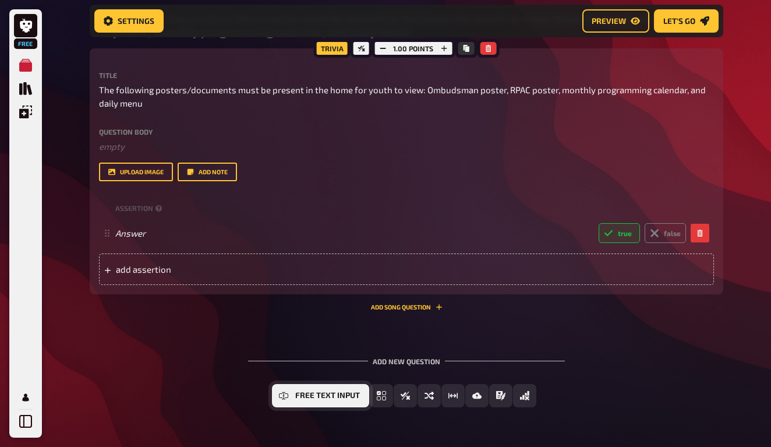
click at [295, 384] on button "Free Text Input" at bounding box center [320, 395] width 97 height 23
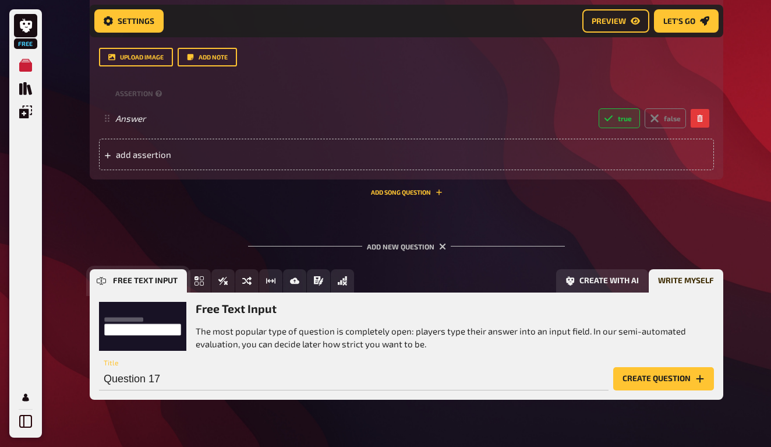
scroll to position [5428, 0]
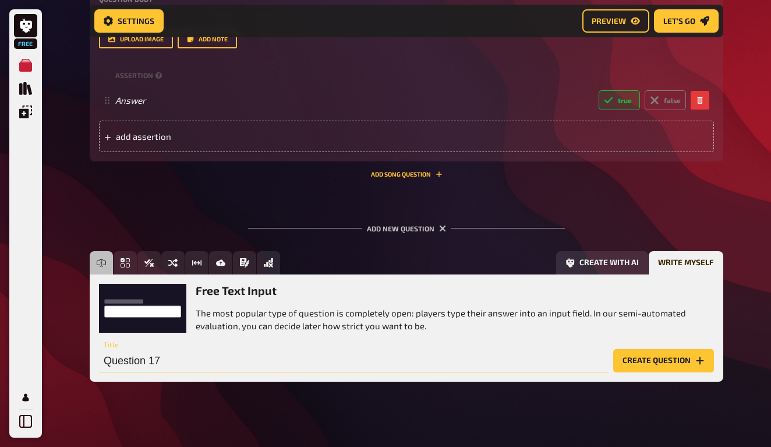
click at [136, 353] on input "Question 17" at bounding box center [354, 360] width 510 height 23
paste input "What should we include during a debrief with a youth following the use of a phy…"
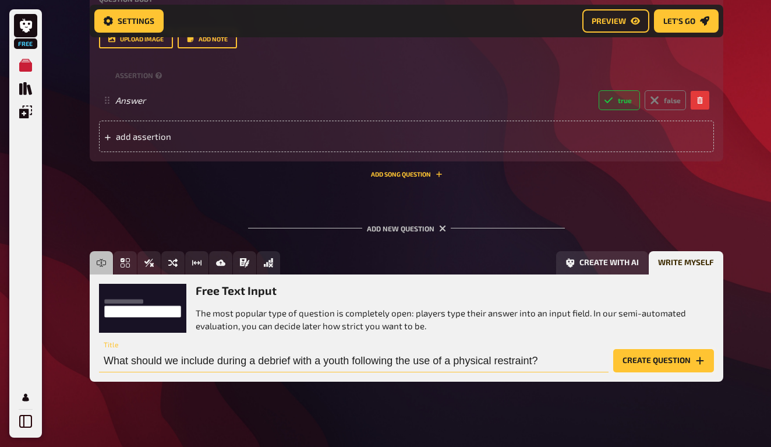
type input "What should we include during a debrief with a youth following the use of a phy…"
click at [646, 353] on button "Create question" at bounding box center [663, 360] width 101 height 23
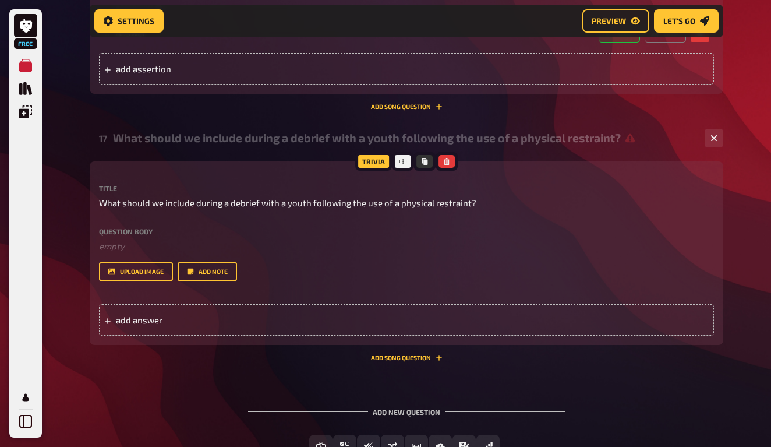
scroll to position [5521, 0]
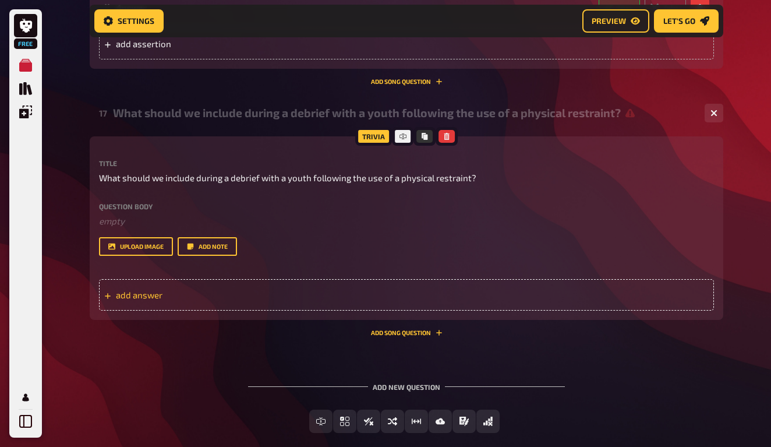
click at [228, 279] on div "add answer" at bounding box center [406, 294] width 615 height 31
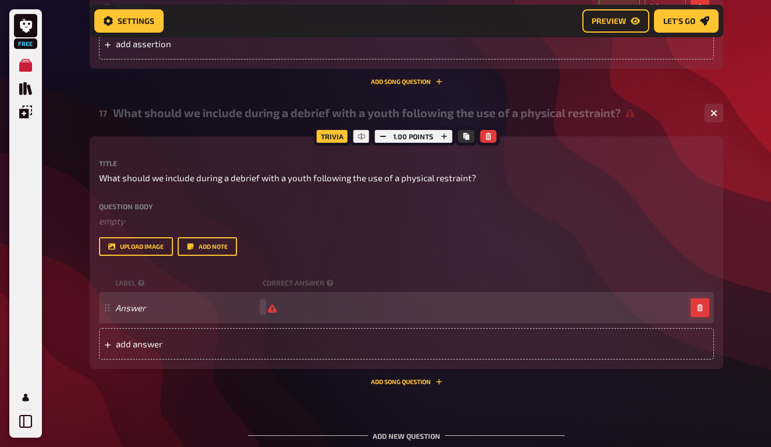
click at [695, 298] on button "button" at bounding box center [700, 307] width 19 height 19
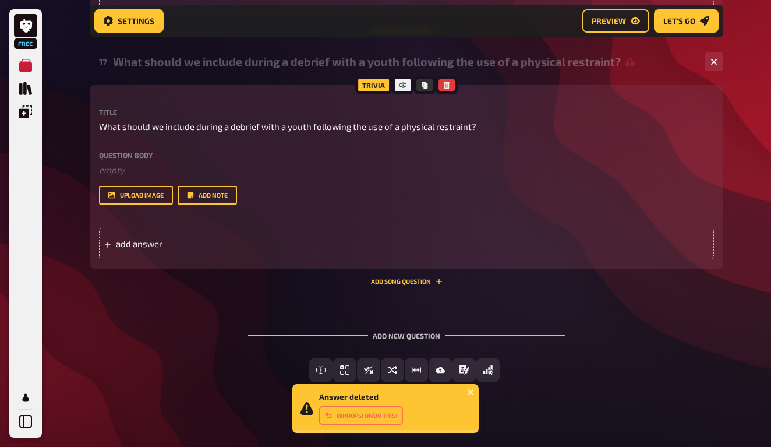
scroll to position [5572, 0]
click at [408, 278] on button "Add Song question" at bounding box center [407, 281] width 72 height 7
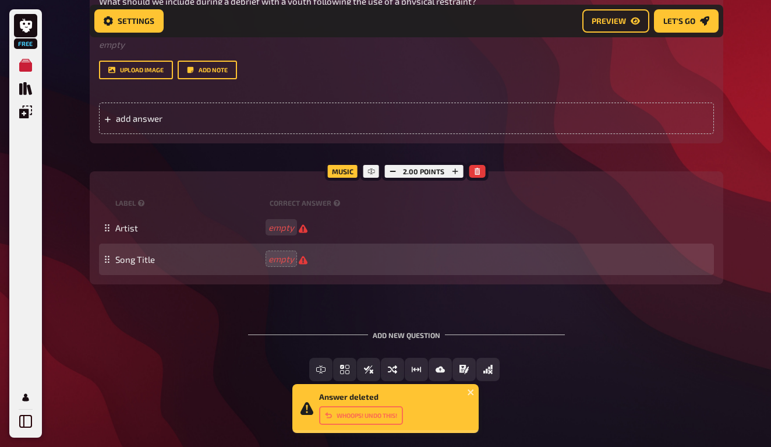
scroll to position [5696, 0]
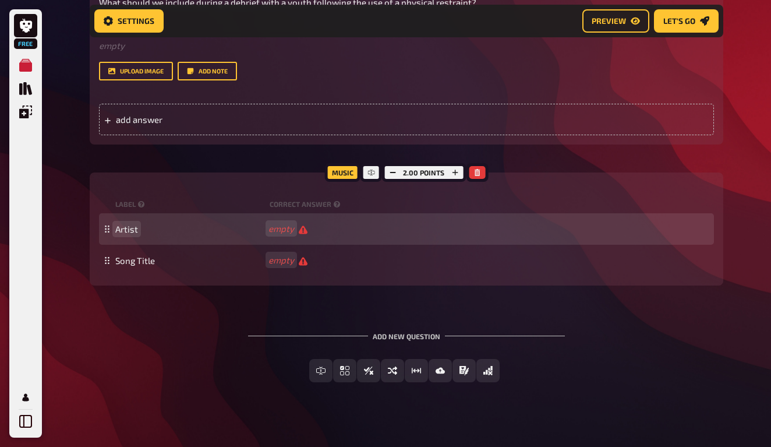
click at [118, 224] on span "Artist" at bounding box center [126, 229] width 23 height 10
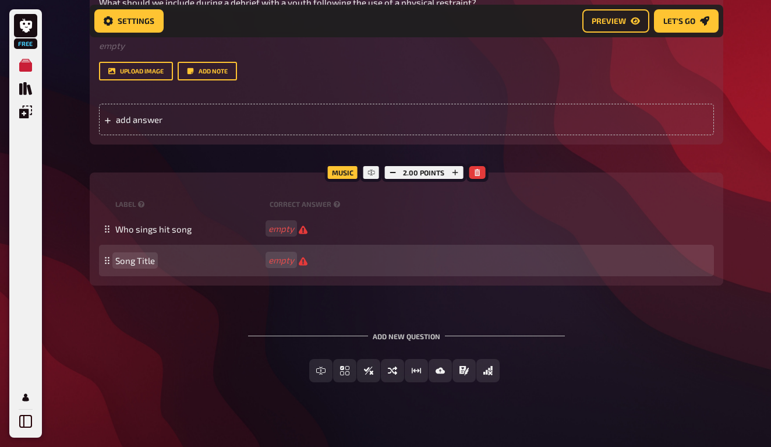
click at [130, 255] on span "Song Title" at bounding box center [135, 260] width 40 height 10
click at [124, 255] on span "Song Title" at bounding box center [135, 260] width 40 height 10
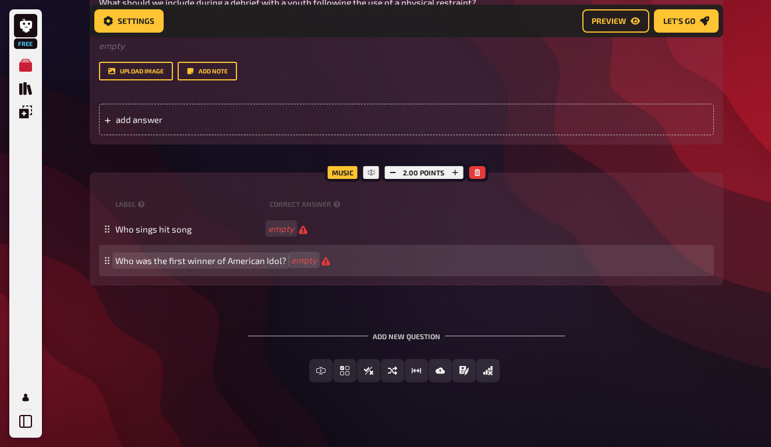
click at [214, 255] on span "Who was the first winner of American Idol?" at bounding box center [200, 260] width 171 height 10
click at [207, 255] on span "Who was the first winner and most successful alumni of American Idol?" at bounding box center [258, 260] width 286 height 10
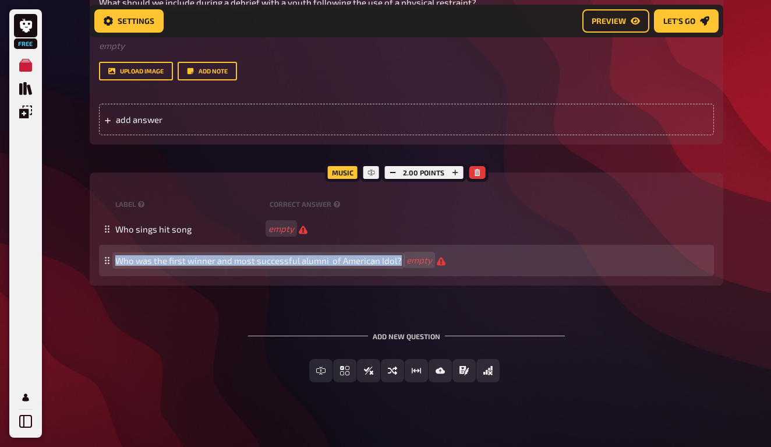
click at [207, 255] on span "Who was the first winner and most successful alumni of American Idol?" at bounding box center [258, 260] width 286 height 10
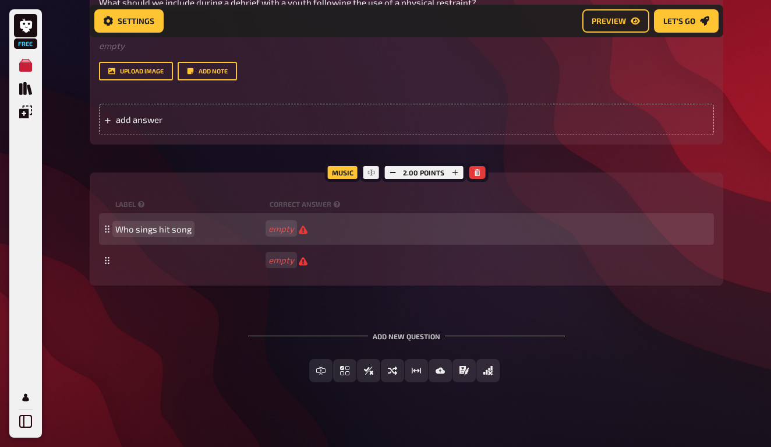
click at [205, 224] on span "Who sings hit song" at bounding box center [189, 229] width 148 height 10
click at [281, 224] on div "Who sings hit song "Umbrella"? empty" at bounding box center [406, 228] width 615 height 31
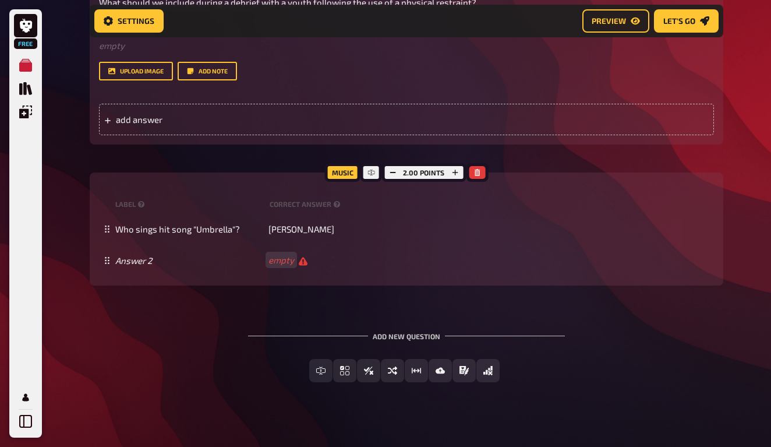
click at [185, 271] on div "Music 2.00 points label correct answer Who sings hit song "Umbrella"? [PERSON_N…" at bounding box center [407, 228] width 634 height 113
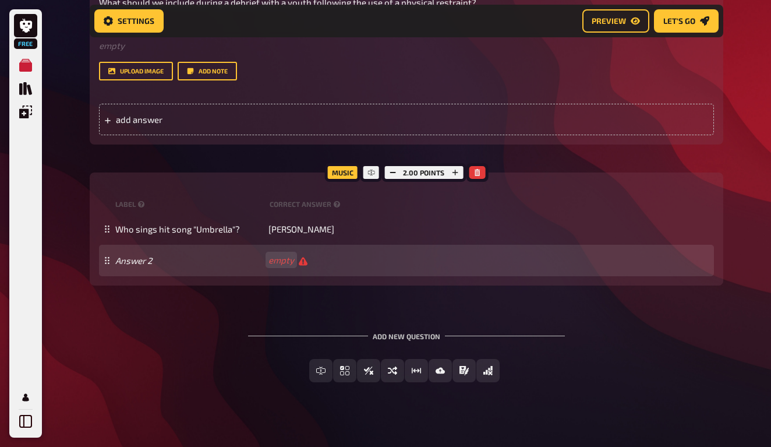
click at [147, 257] on div "Answer 2 empty" at bounding box center [406, 260] width 615 height 31
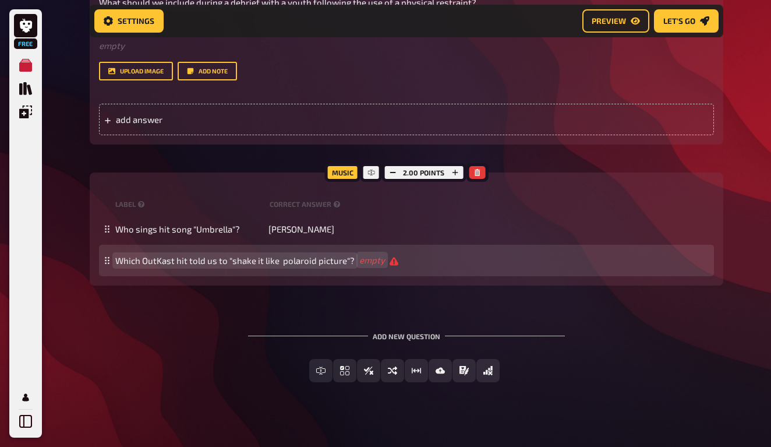
click at [282, 255] on span "Which OutKast hit told us to "shake it like polaroid picture"?" at bounding box center [234, 260] width 239 height 10
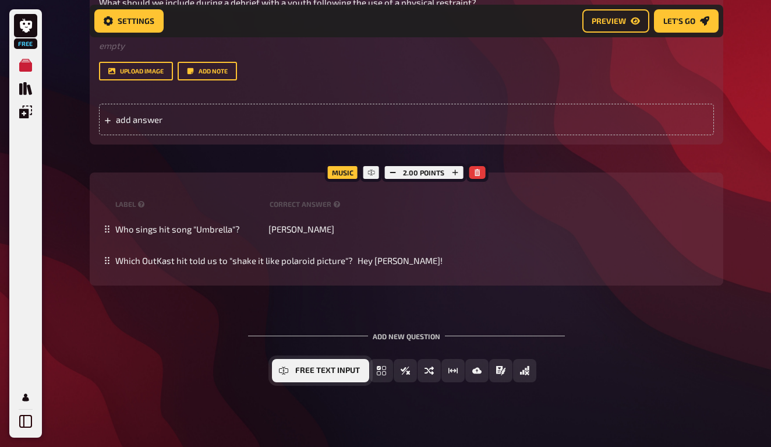
click at [314, 366] on span "Free Text Input" at bounding box center [327, 370] width 65 height 8
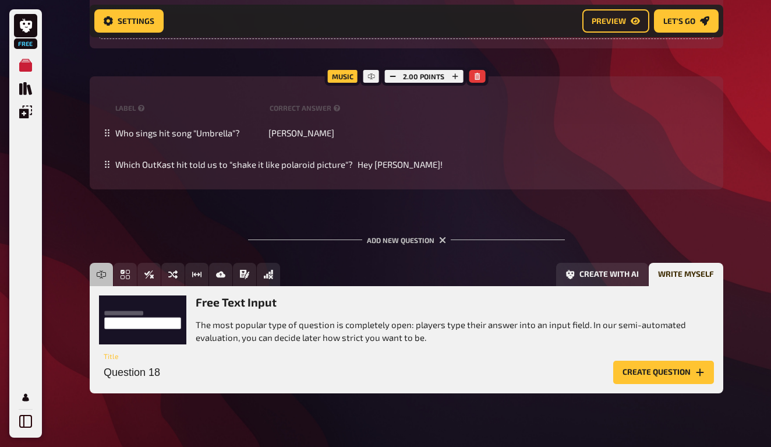
scroll to position [5803, 0]
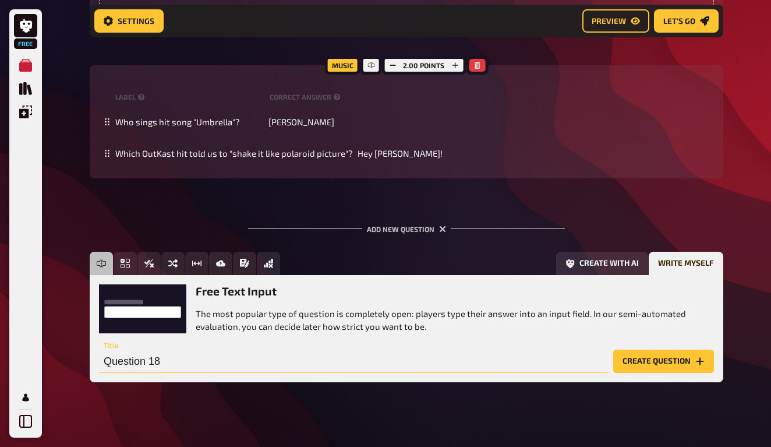
click at [167, 349] on input "Question 18" at bounding box center [354, 360] width 510 height 23
click at [150, 356] on input "Question 18" at bounding box center [354, 360] width 510 height 23
click at [209, 352] on input "Are there any policies you would like to review [DATE]?" at bounding box center [354, 360] width 510 height 23
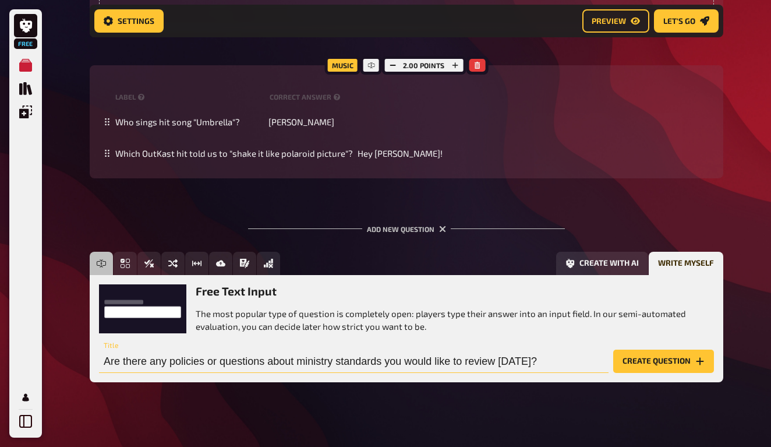
click at [170, 349] on input "Are there any policies or questions about ministry standards you would like to …" at bounding box center [354, 360] width 510 height 23
type input "Are there any other policies or questions about ministry standards you would li…"
click at [652, 351] on button "Create question" at bounding box center [663, 360] width 101 height 23
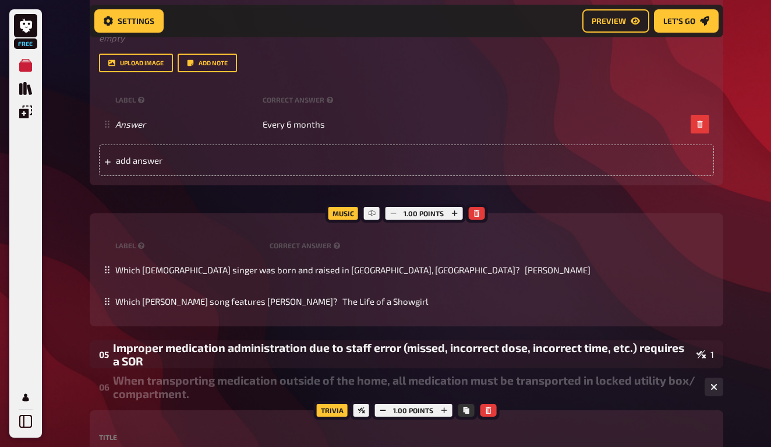
scroll to position [1505, 0]
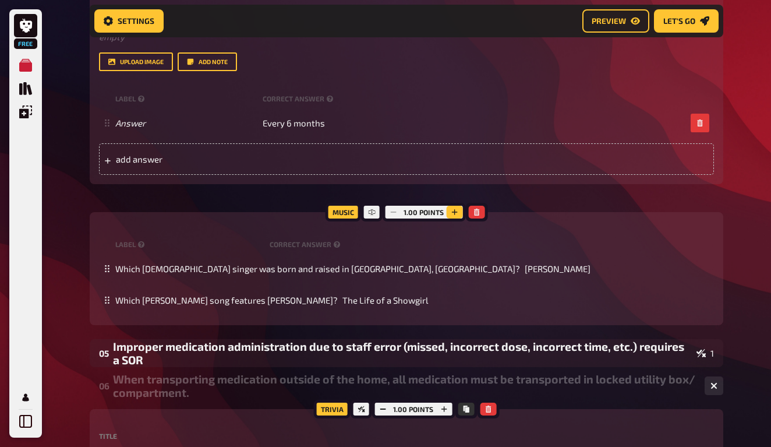
click at [459, 206] on button "button" at bounding box center [454, 212] width 16 height 13
click at [695, 19] on span "Let's go" at bounding box center [679, 21] width 32 height 8
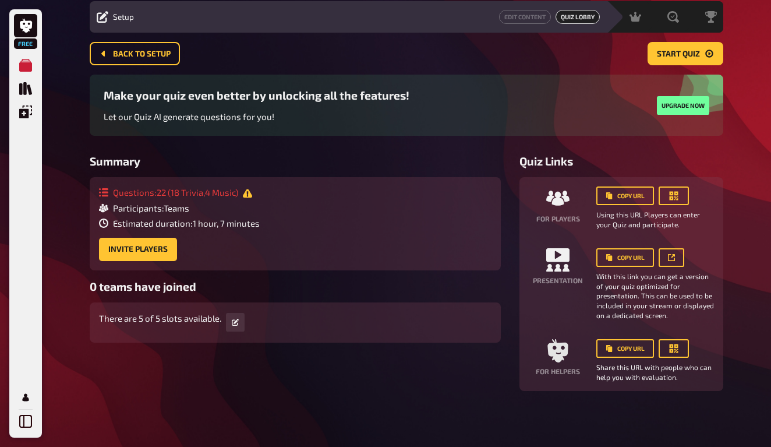
scroll to position [34, 0]
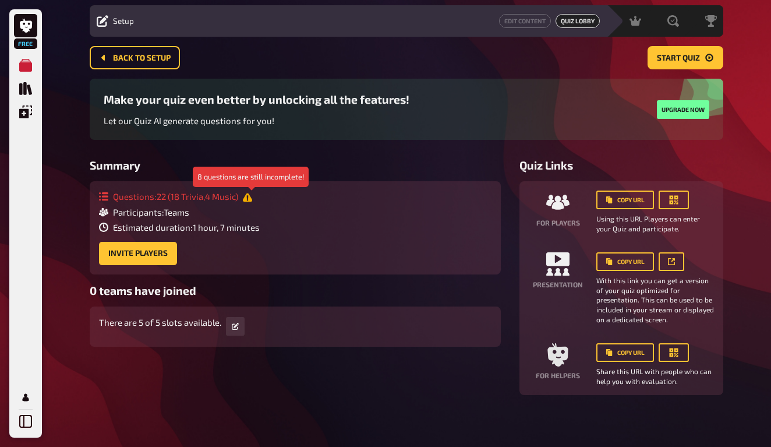
click at [252, 197] on icon at bounding box center [247, 197] width 9 height 9
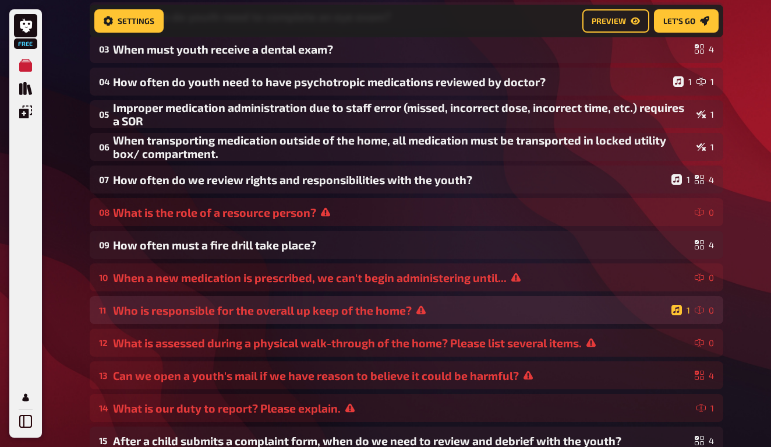
scroll to position [344, 0]
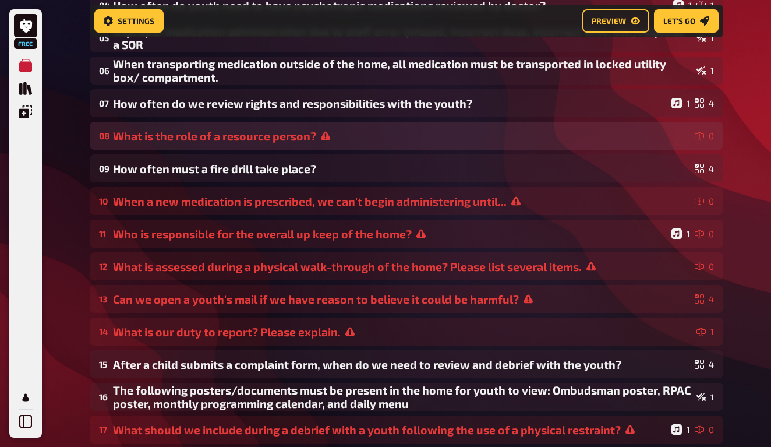
click at [325, 140] on div "What is the role of a resource person?" at bounding box center [401, 135] width 577 height 13
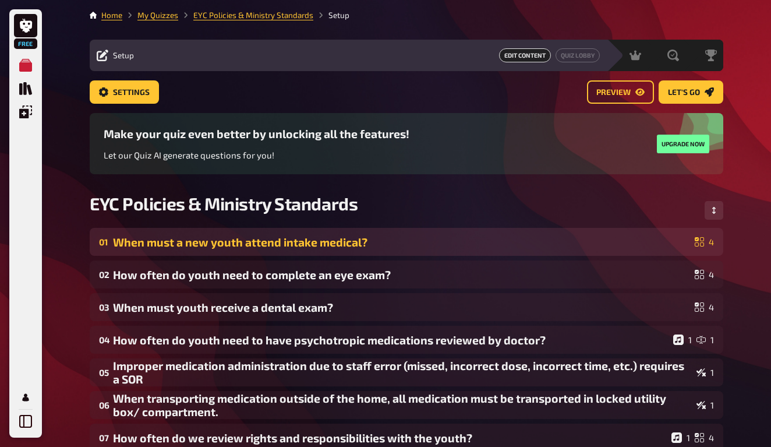
scroll to position [0, 0]
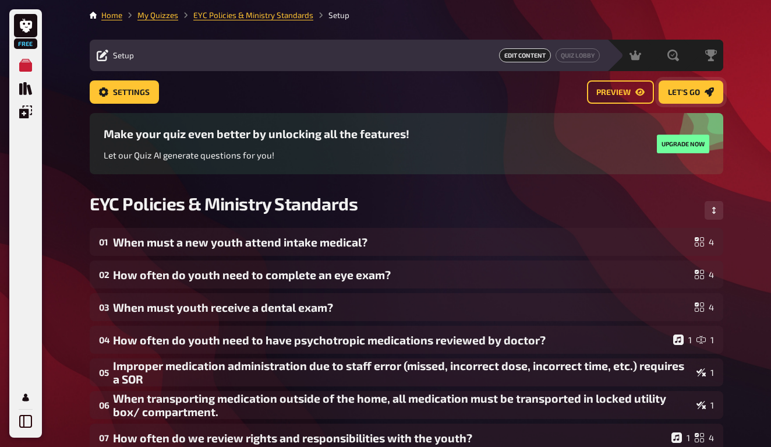
click at [707, 83] on link "Let's go" at bounding box center [691, 91] width 65 height 23
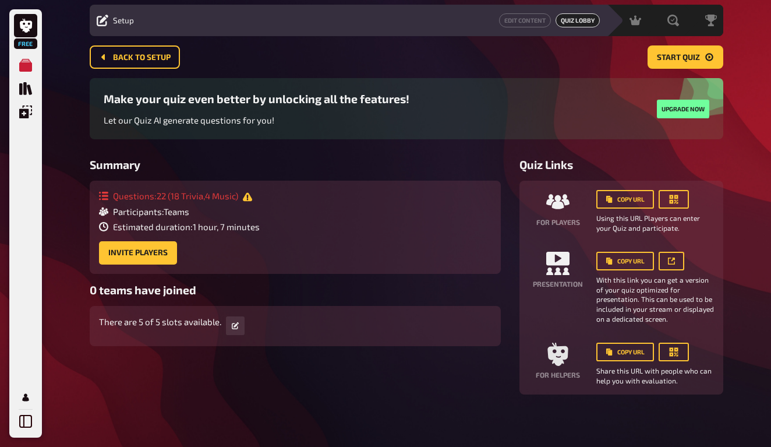
scroll to position [34, 0]
click at [251, 203] on div "Questions : 22 ( 18 Trivia , 4 Music ) Participants : Teams Estimated duration …" at bounding box center [179, 210] width 161 height 41
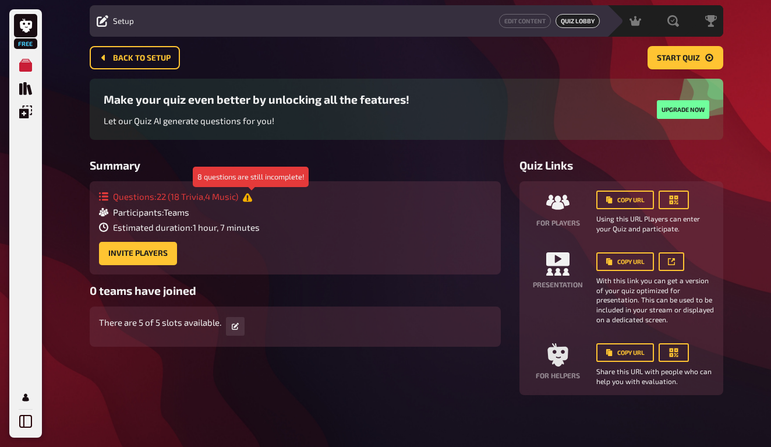
click at [251, 198] on icon at bounding box center [247, 197] width 9 height 9
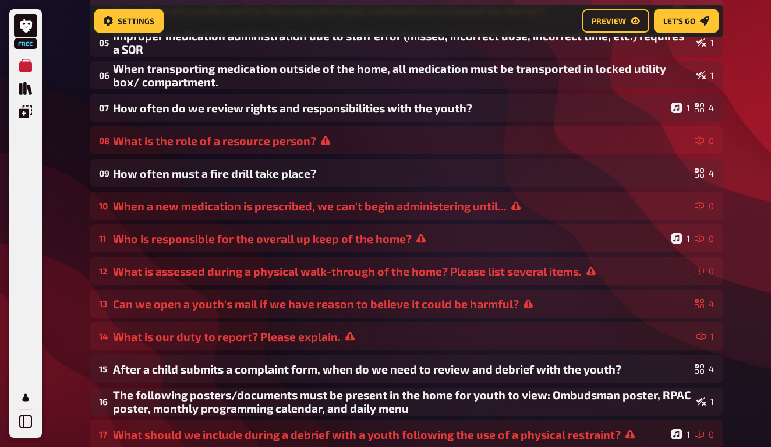
scroll to position [381, 0]
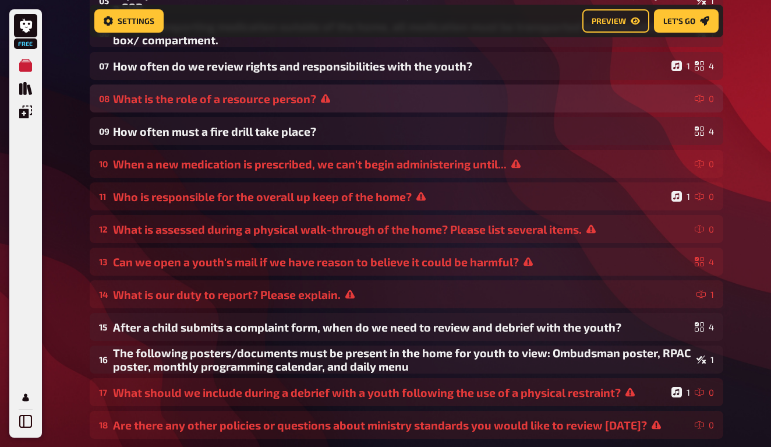
click at [357, 104] on div "What is the role of a resource person?" at bounding box center [401, 98] width 577 height 13
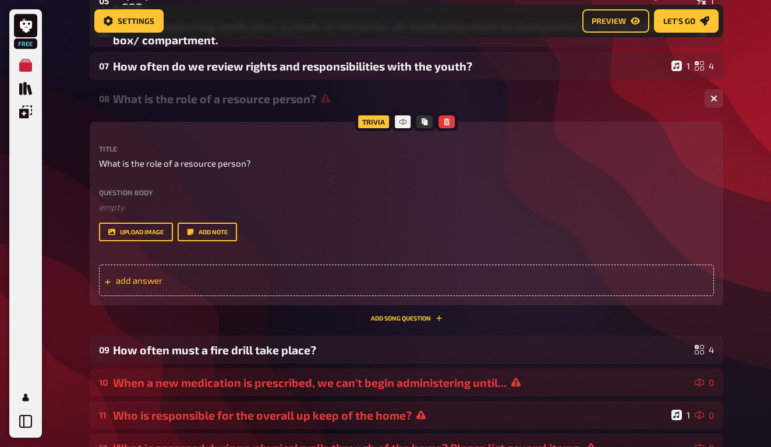
click at [164, 279] on span "add answer" at bounding box center [206, 280] width 181 height 10
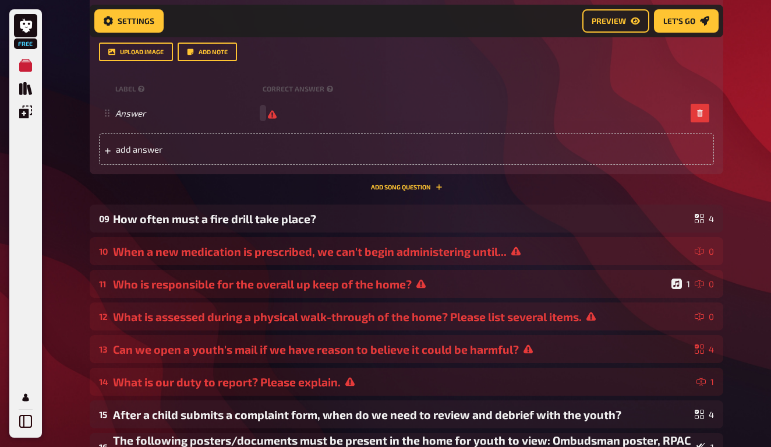
scroll to position [567, 0]
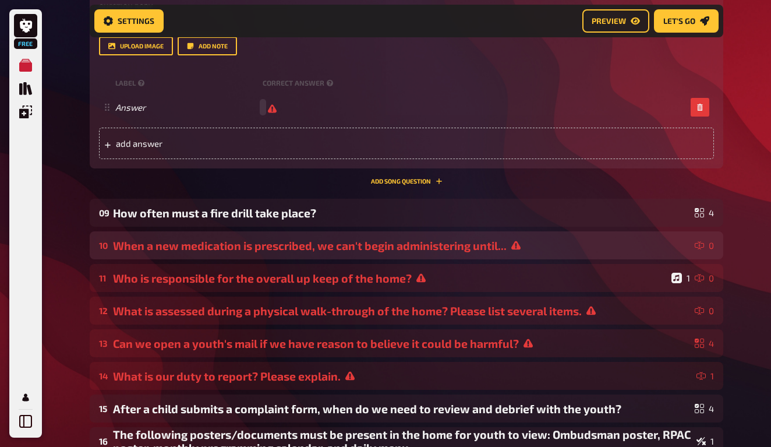
click at [399, 247] on div "When a new medication is prescribed, we can't begin administering until..." at bounding box center [401, 245] width 577 height 13
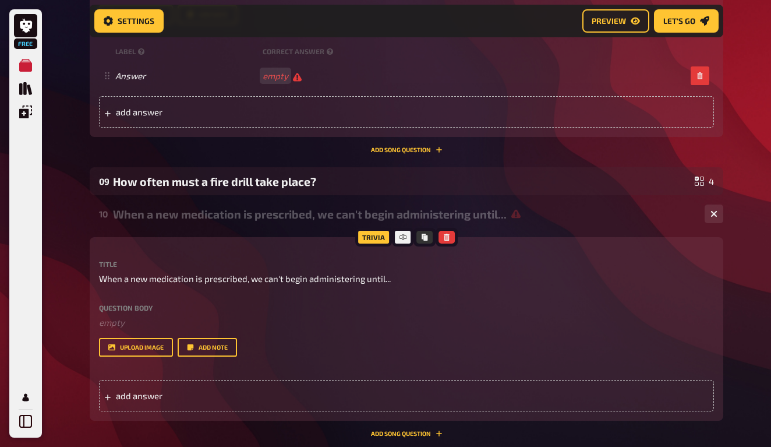
scroll to position [609, 0]
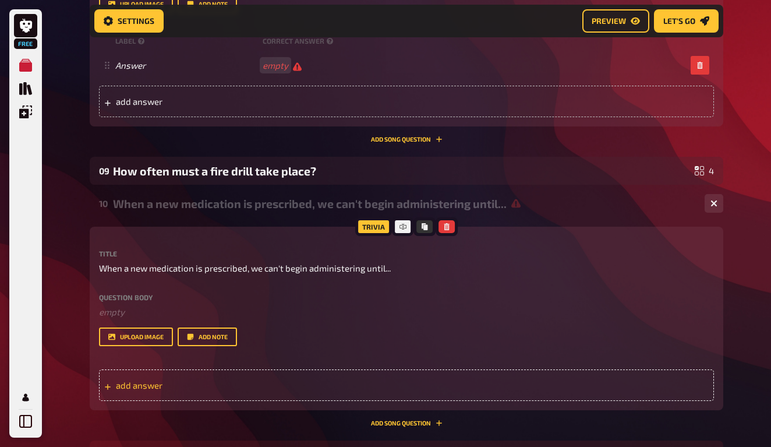
click at [140, 387] on span "add answer" at bounding box center [206, 385] width 181 height 10
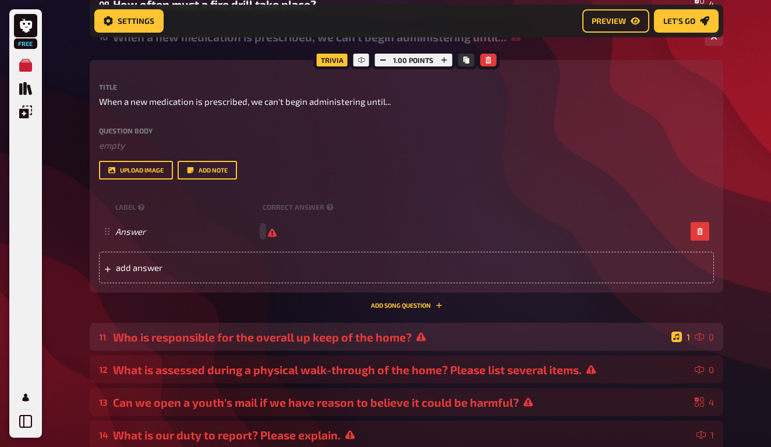
scroll to position [801, 0]
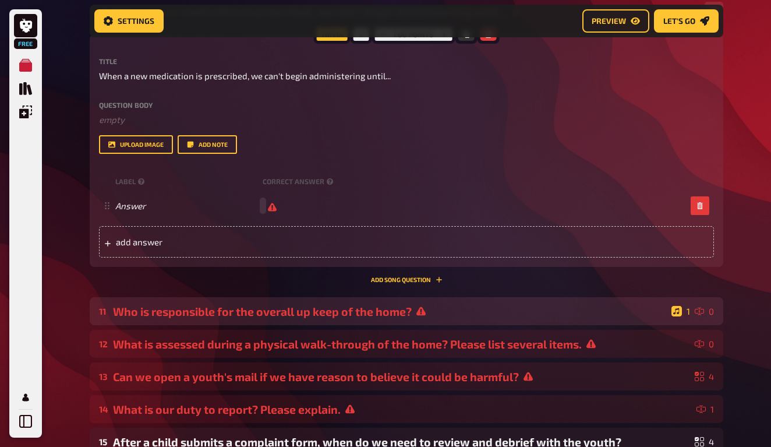
click at [180, 314] on div "Who is responsible for the overall up keep of the home?" at bounding box center [390, 311] width 554 height 13
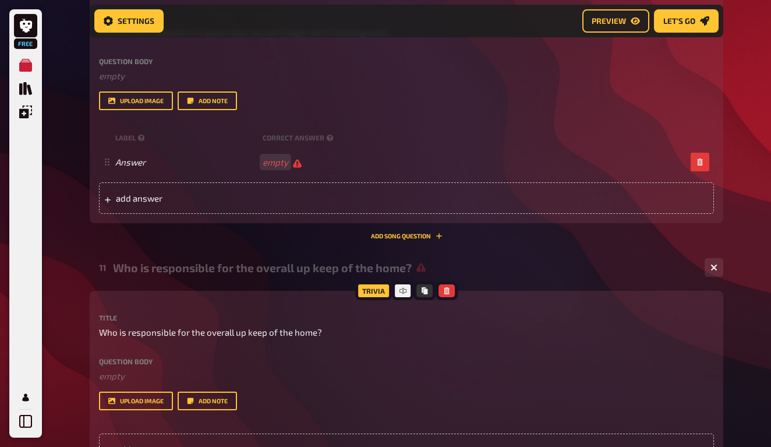
scroll to position [925, 0]
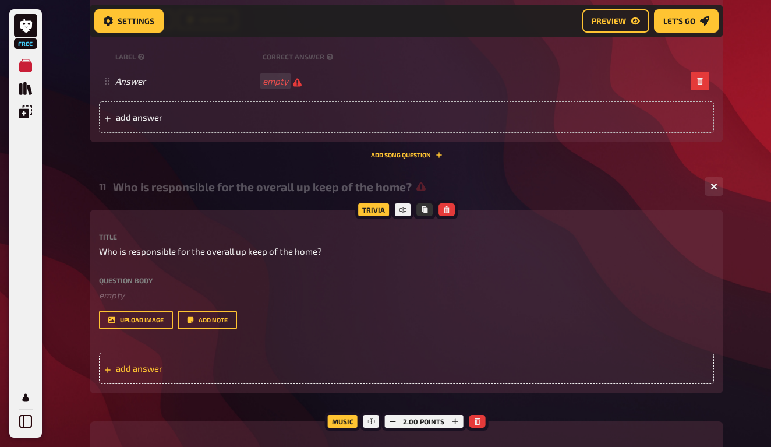
click at [135, 366] on span "add answer" at bounding box center [206, 368] width 181 height 10
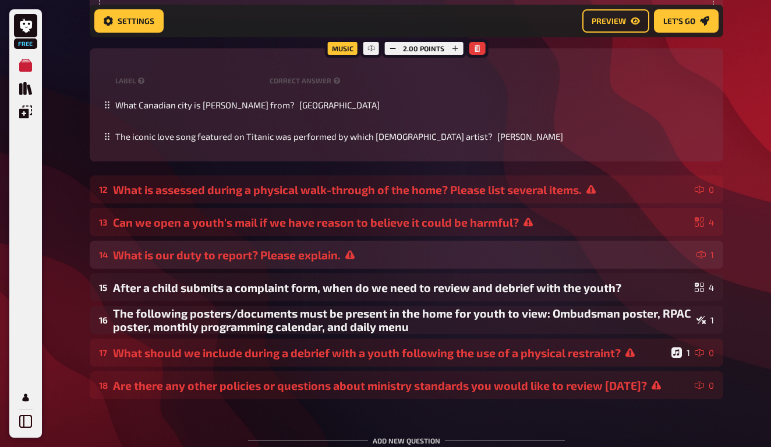
scroll to position [1417, 0]
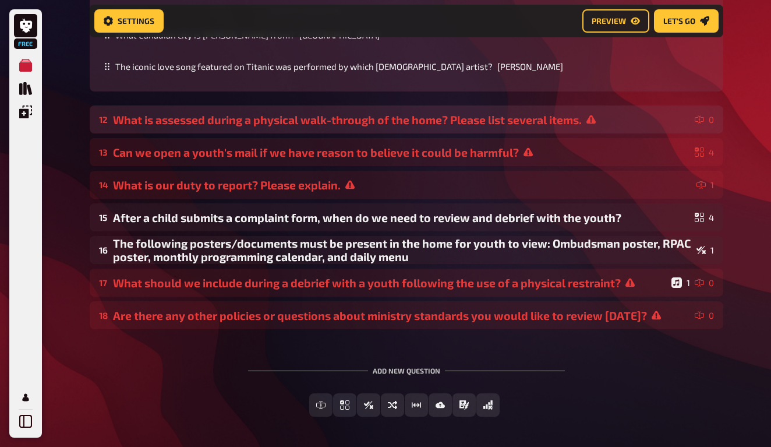
click at [169, 113] on div "What is assessed during a physical walk-through of the home? Please list severa…" at bounding box center [401, 119] width 577 height 13
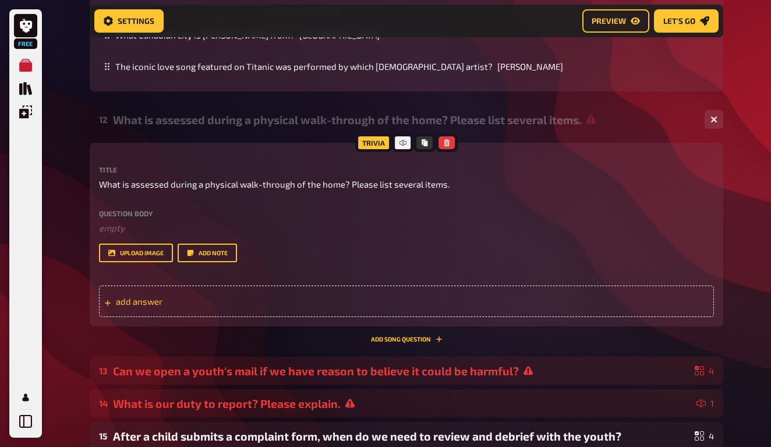
click at [118, 302] on span "add answer" at bounding box center [206, 301] width 181 height 10
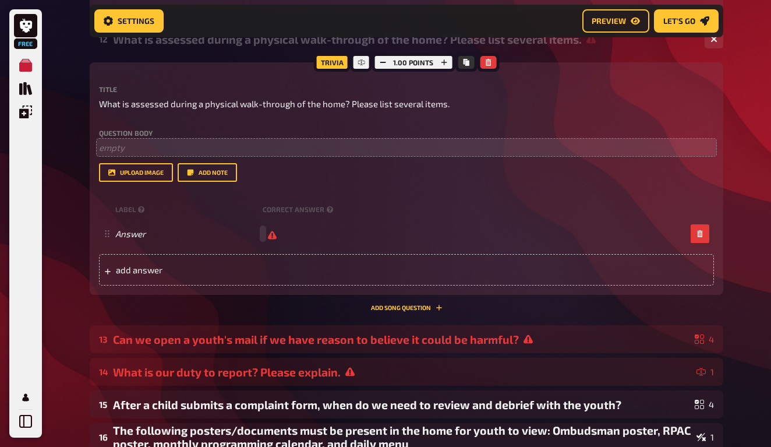
scroll to position [1545, 0]
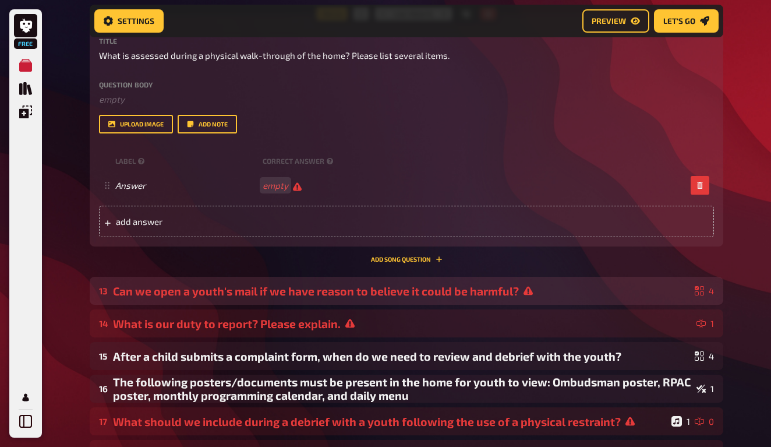
click at [142, 289] on div "Can we open a youth's mail if we have reason to believe it could be harmful?" at bounding box center [401, 290] width 577 height 13
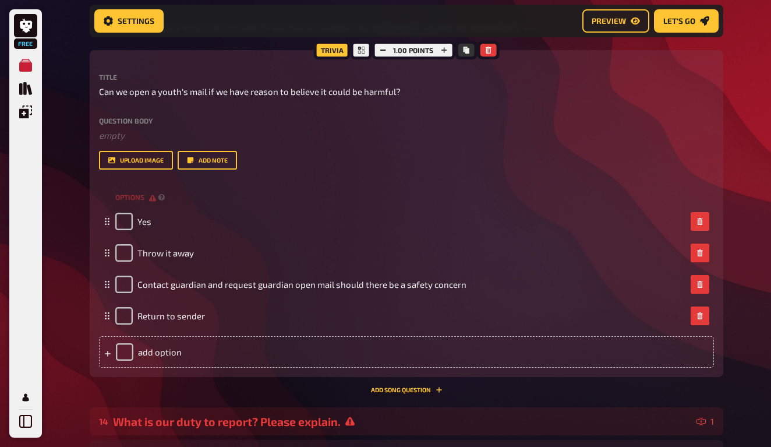
scroll to position [1851, 0]
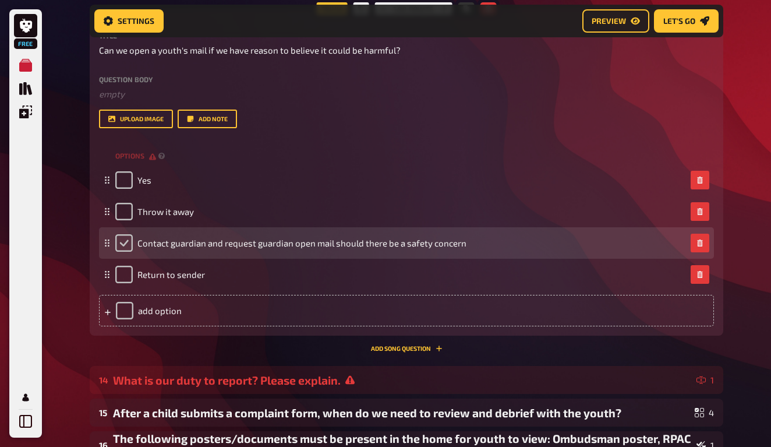
click at [120, 243] on input "checkbox" at bounding box center [123, 242] width 17 height 17
checkbox input "true"
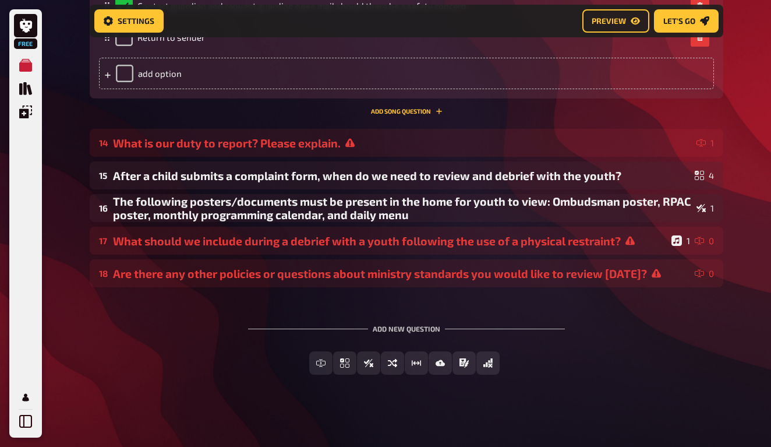
scroll to position [2087, 0]
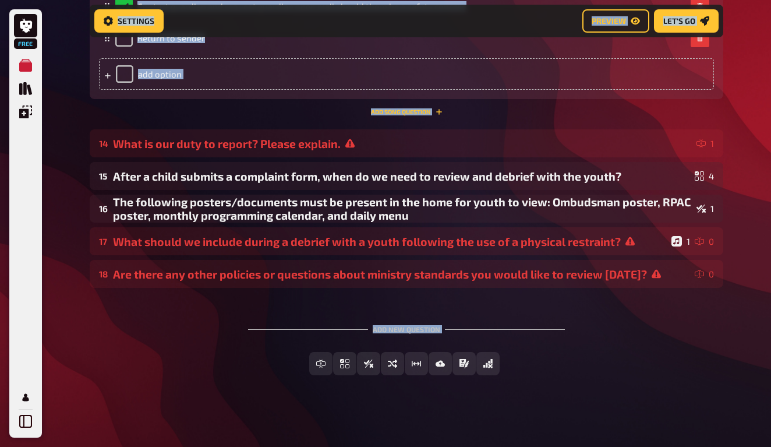
drag, startPoint x: 9, startPoint y: 291, endPoint x: -85, endPoint y: 291, distance: 94.3
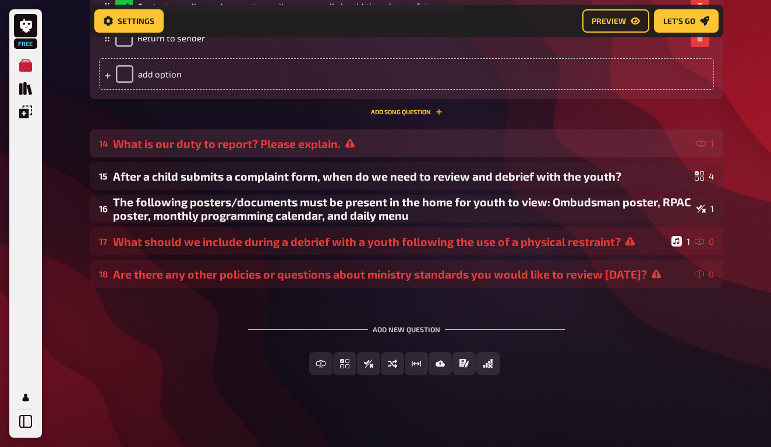
click at [179, 137] on div "What is our duty to report? Please explain." at bounding box center [402, 143] width 579 height 13
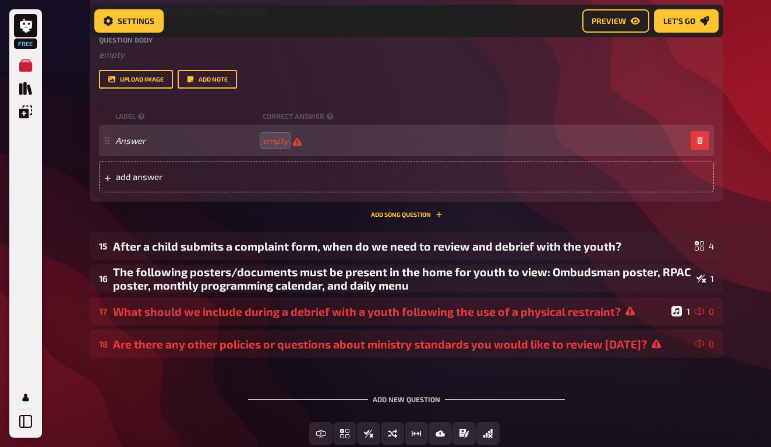
scroll to position [2286, 0]
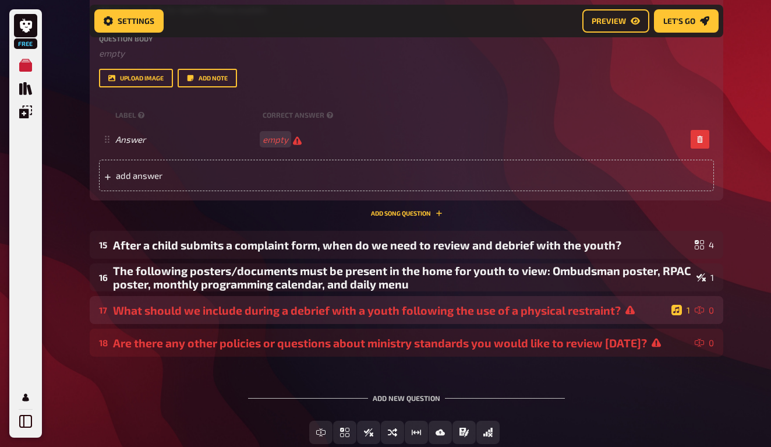
click at [225, 303] on div "What should we include during a debrief with a youth following the use of a phy…" at bounding box center [390, 309] width 554 height 13
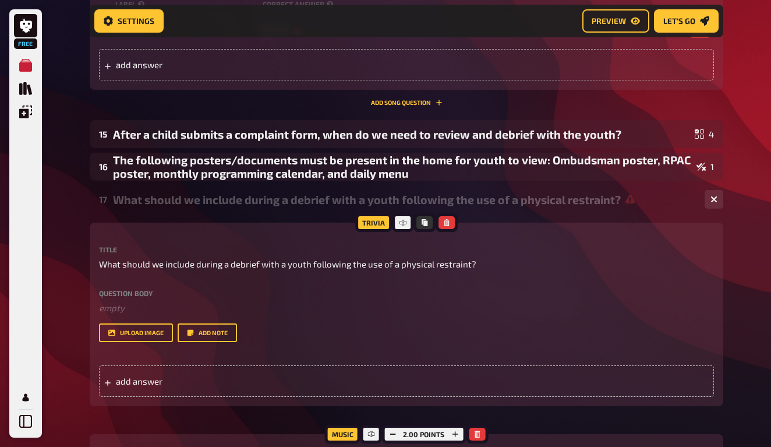
scroll to position [2399, 0]
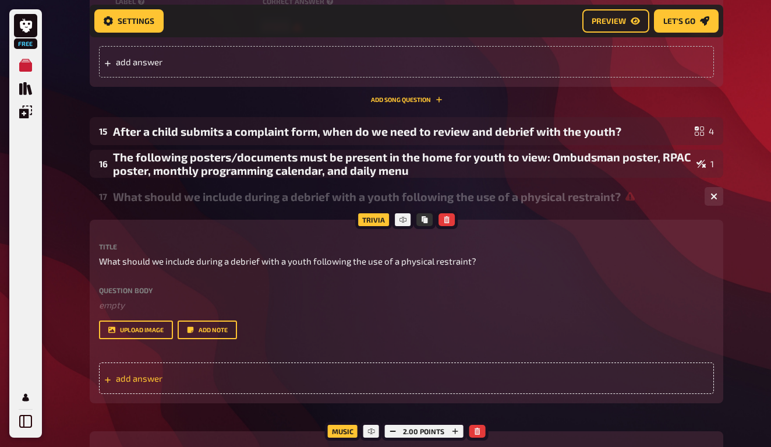
click at [134, 377] on span "add answer" at bounding box center [206, 378] width 181 height 10
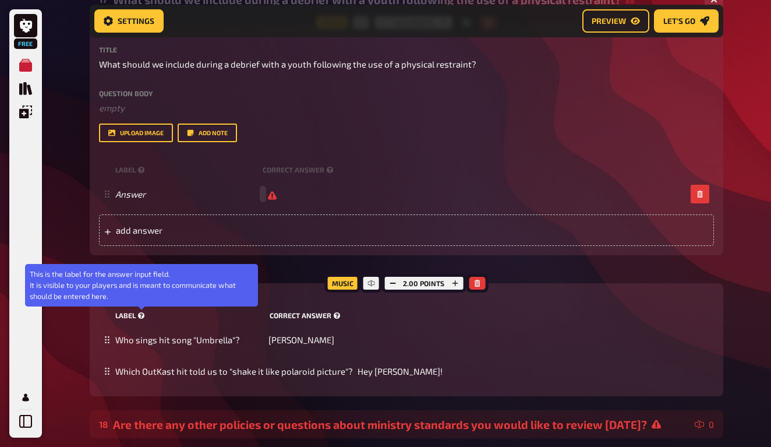
scroll to position [2671, 0]
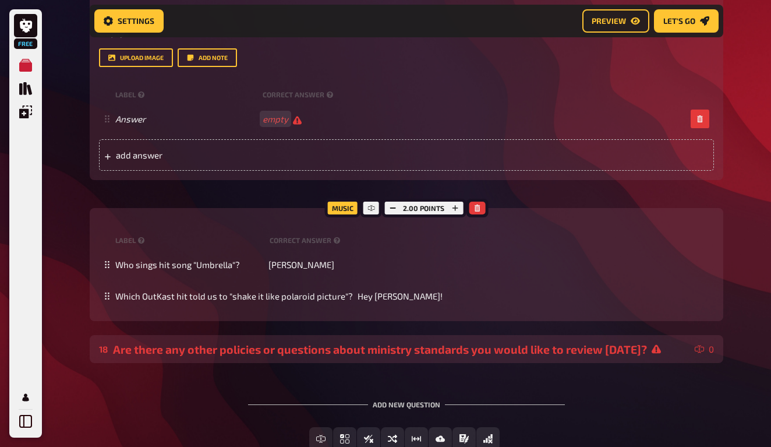
click at [149, 356] on div "18 Are there any other policies or questions about ministry standards you would…" at bounding box center [407, 349] width 634 height 28
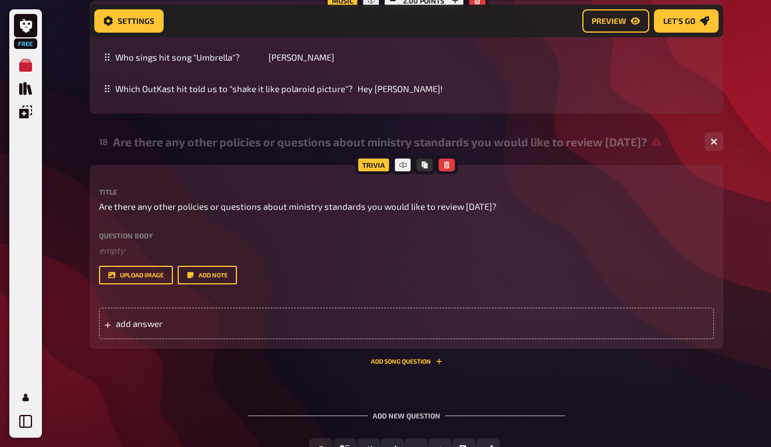
scroll to position [2937, 0]
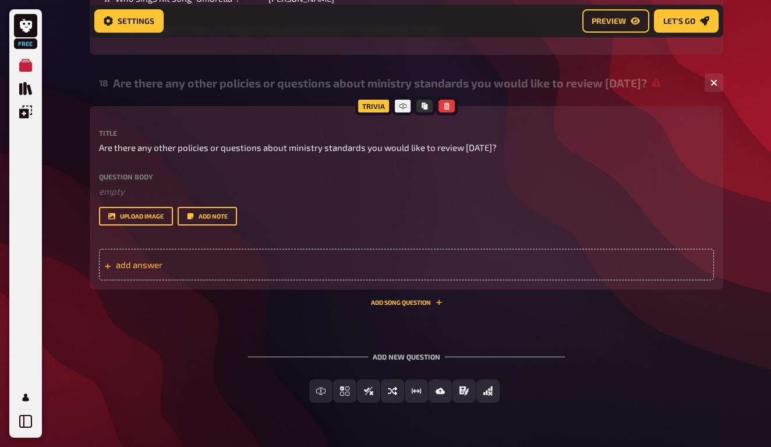
click at [134, 267] on div "add answer" at bounding box center [406, 264] width 615 height 31
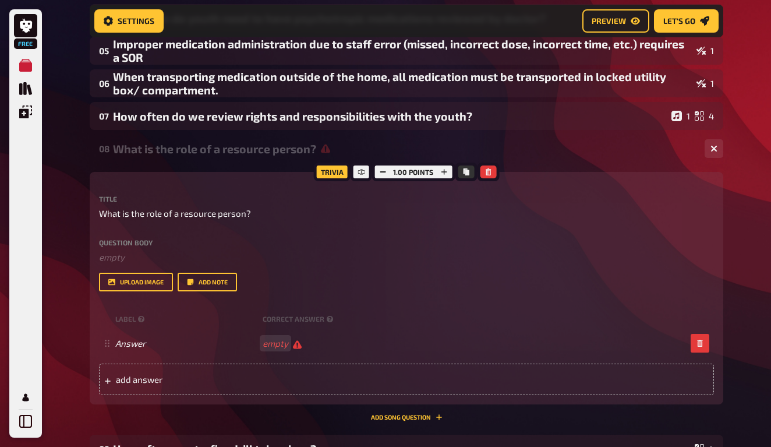
scroll to position [0, 0]
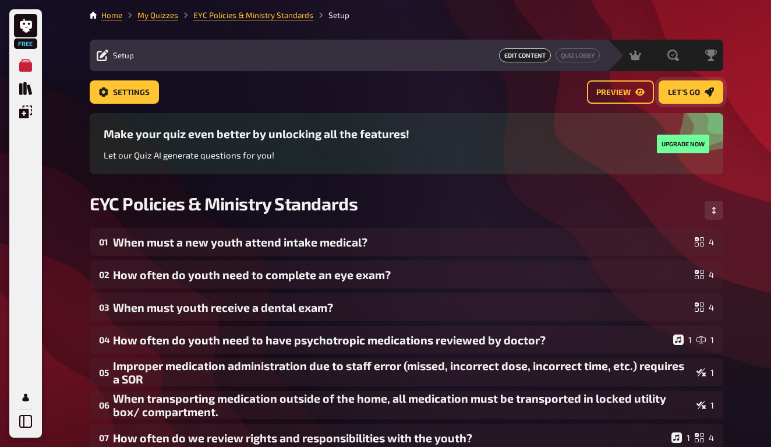
click at [691, 92] on span "Let's go" at bounding box center [684, 93] width 32 height 8
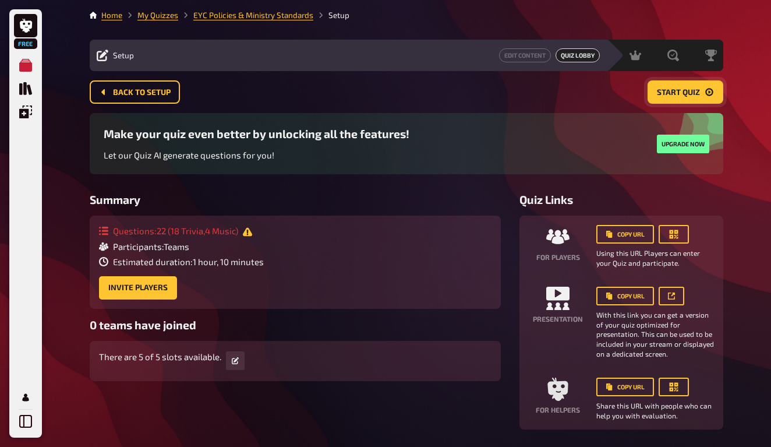
click at [670, 92] on span "Start Quiz" at bounding box center [678, 93] width 43 height 8
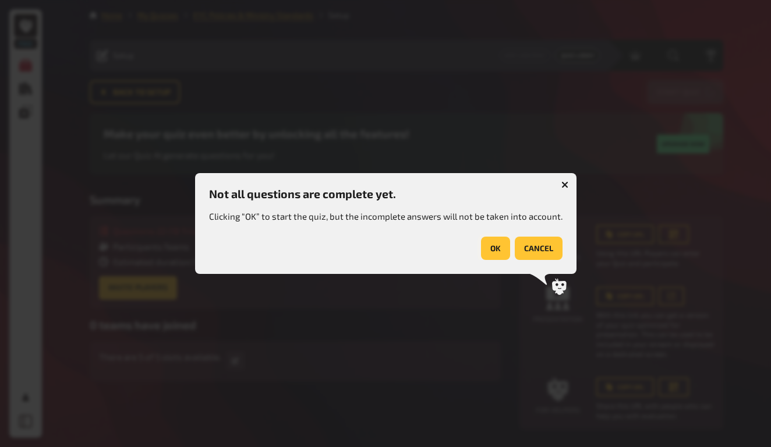
click at [489, 251] on button "OK" at bounding box center [495, 247] width 29 height 23
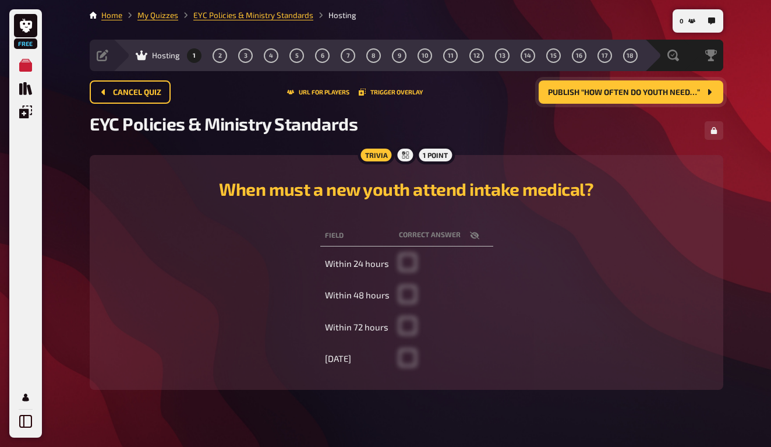
click at [378, 335] on td "Within 72 hours" at bounding box center [357, 327] width 74 height 30
click at [327, 88] on div "Cancel Quiz URL for players Trigger Overlay Publish “How often do youth need…”" at bounding box center [407, 91] width 634 height 23
click at [328, 92] on button "URL for players" at bounding box center [318, 92] width 62 height 7
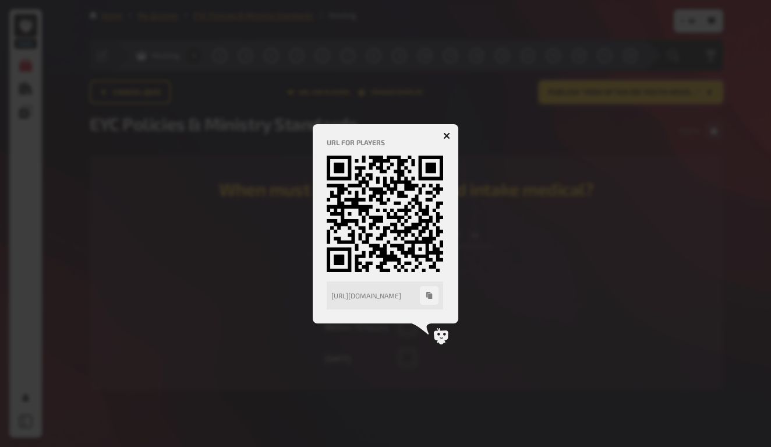
click at [495, 166] on div at bounding box center [385, 223] width 771 height 447
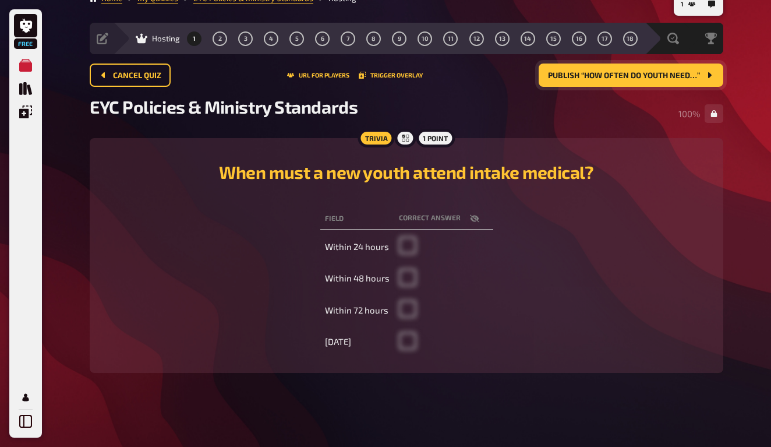
scroll to position [16, 0]
click at [628, 72] on span "Publish “How often do youth need…”" at bounding box center [624, 76] width 152 height 8
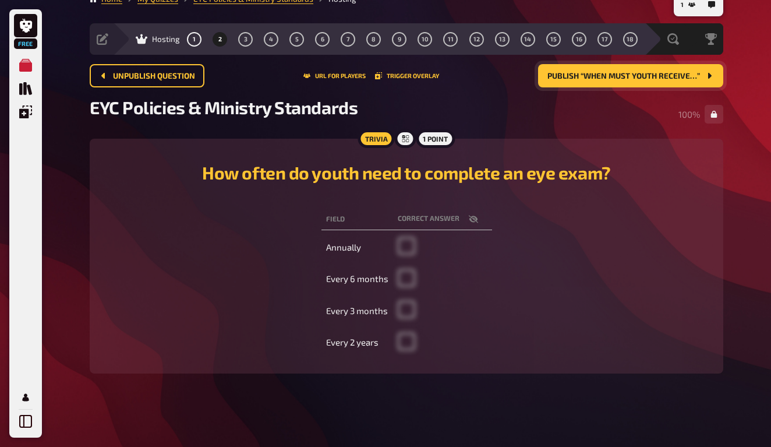
click at [616, 85] on button "Publish “When must youth receive…”" at bounding box center [630, 75] width 185 height 23
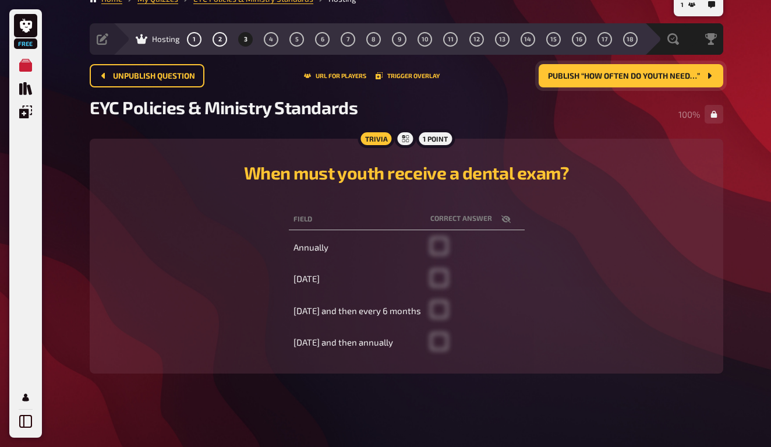
click at [621, 80] on button "Publish “How often do youth need…”" at bounding box center [631, 75] width 185 height 23
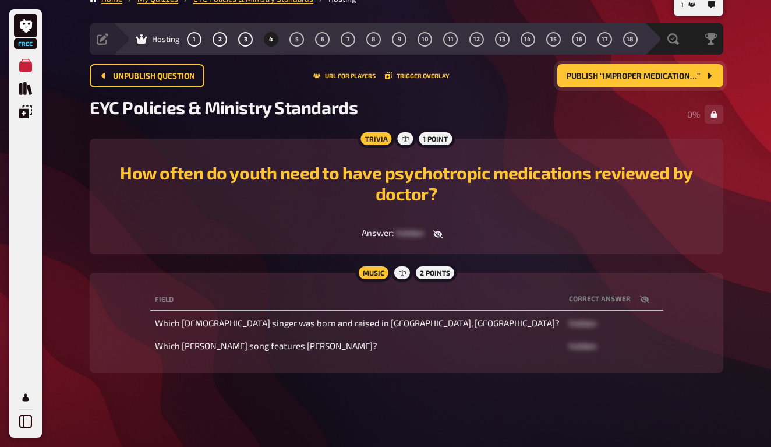
scroll to position [16, 0]
click at [637, 78] on span "Publish “Improper medication…”" at bounding box center [633, 77] width 133 height 8
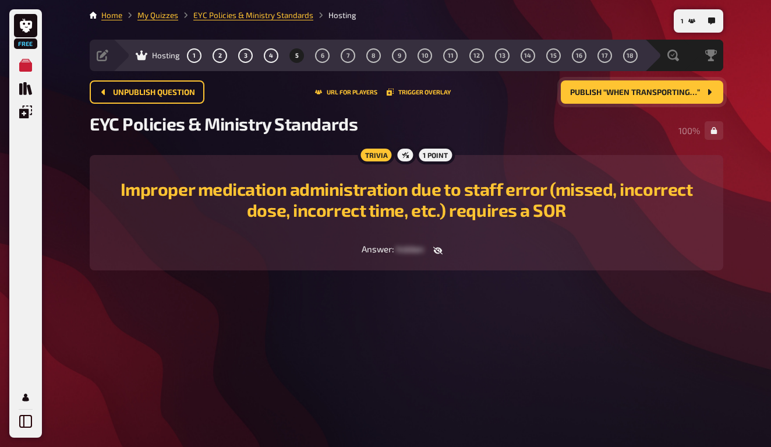
click at [637, 89] on span "Publish “When transporting…”" at bounding box center [635, 93] width 130 height 8
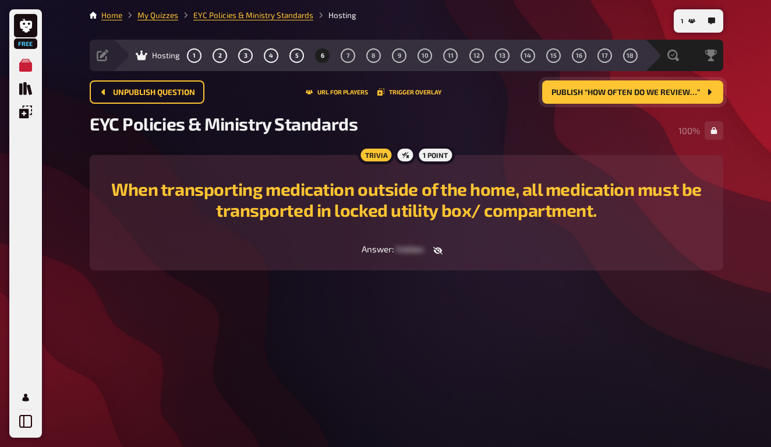
click at [674, 94] on span "Publish “How often do we review…”" at bounding box center [625, 93] width 148 height 8
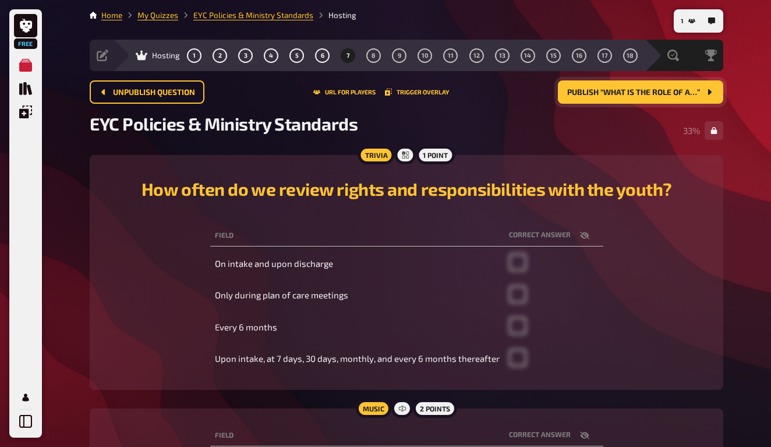
click at [627, 101] on button "Publish “What is the role of a…”" at bounding box center [640, 91] width 165 height 23
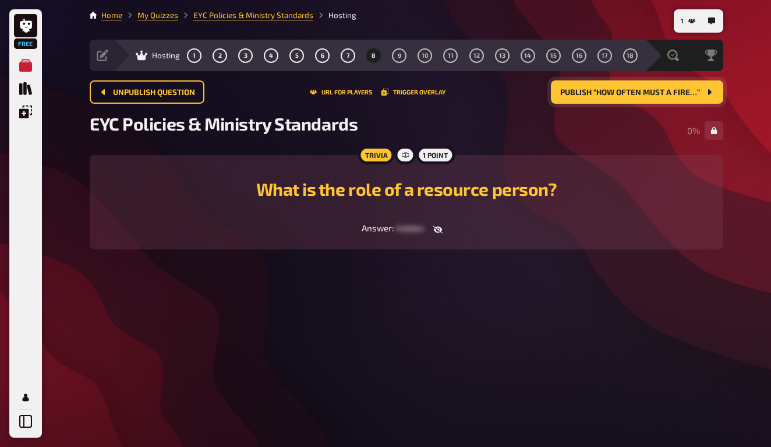
click at [650, 93] on span "Publish “How often must a fire…”" at bounding box center [630, 93] width 140 height 8
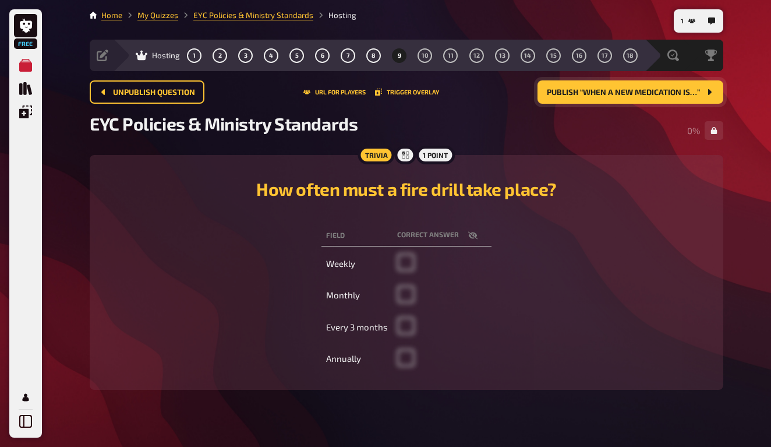
click at [650, 93] on span "Publish “When a new medication is…”" at bounding box center [623, 93] width 153 height 8
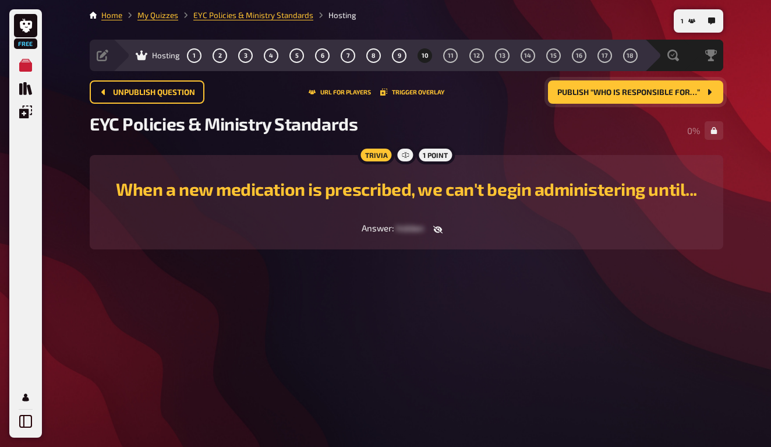
click at [650, 93] on span "Publish “Who is responsible for…”" at bounding box center [628, 93] width 143 height 8
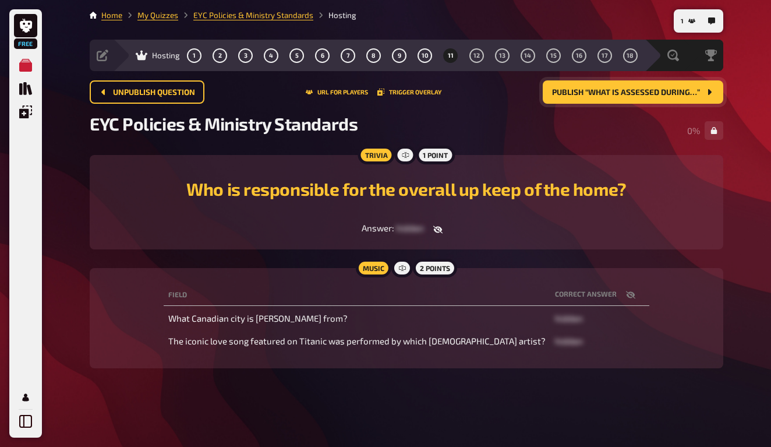
click at [650, 93] on span "Publish “What is assessed during…”" at bounding box center [626, 93] width 148 height 8
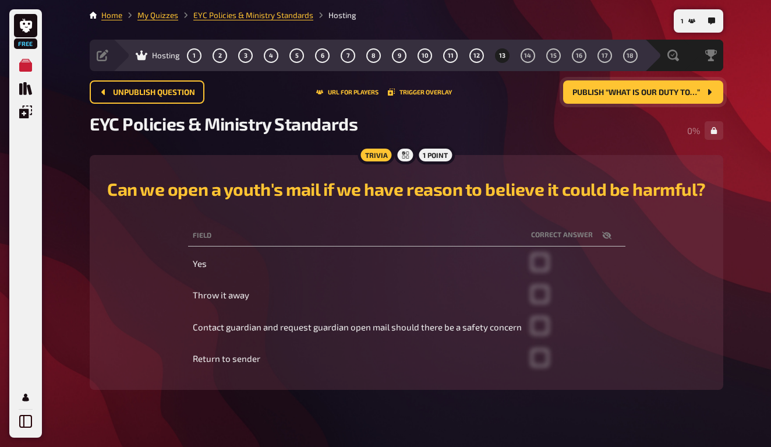
click at [650, 93] on span "Publish “What is our duty to…”" at bounding box center [636, 93] width 128 height 8
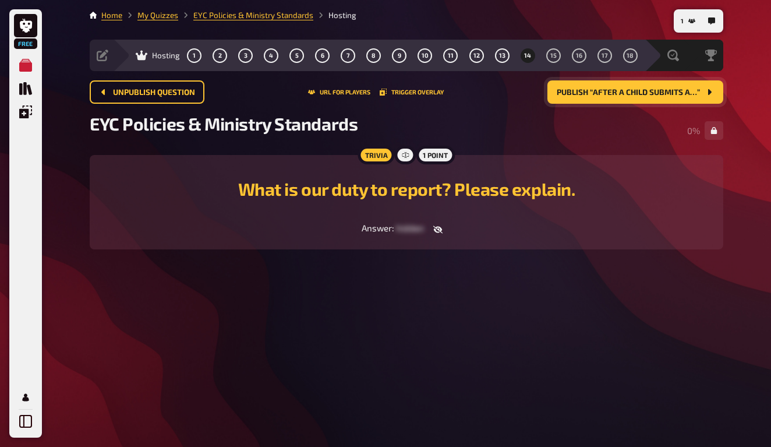
click at [650, 93] on span "Publish “After a child submits a…”" at bounding box center [628, 93] width 143 height 8
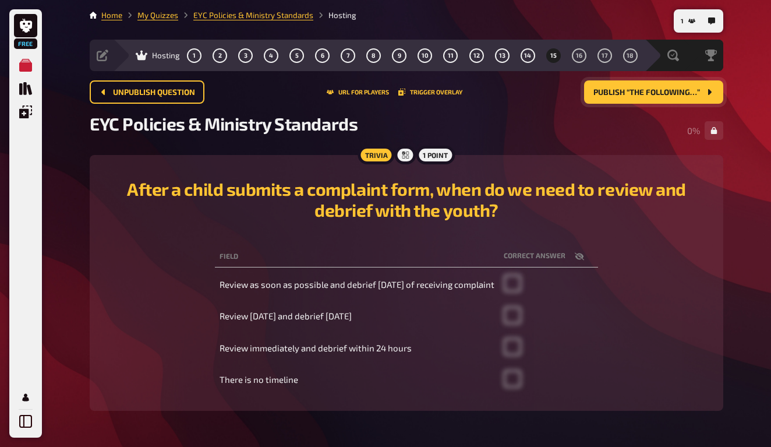
click at [650, 93] on span "Publish “The following…”" at bounding box center [646, 93] width 107 height 8
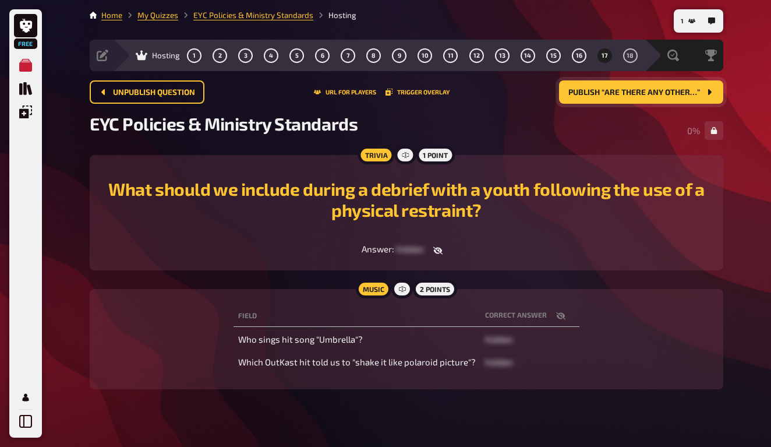
click at [649, 93] on span "Publish “Are there any other…”" at bounding box center [634, 93] width 132 height 8
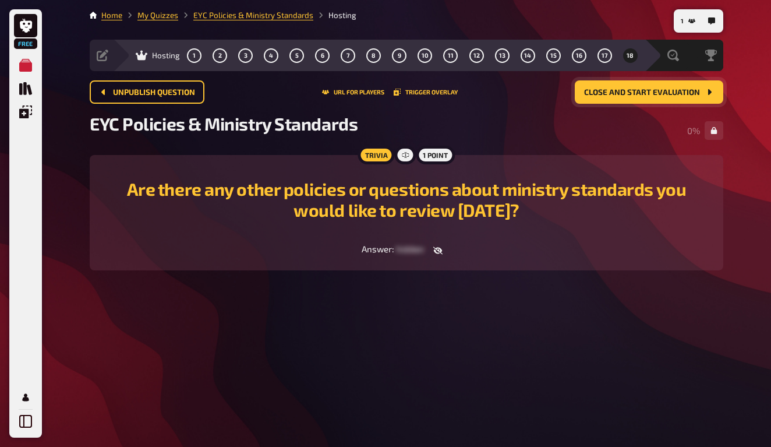
click at [649, 93] on span "Close and start evaluation" at bounding box center [642, 93] width 116 height 8
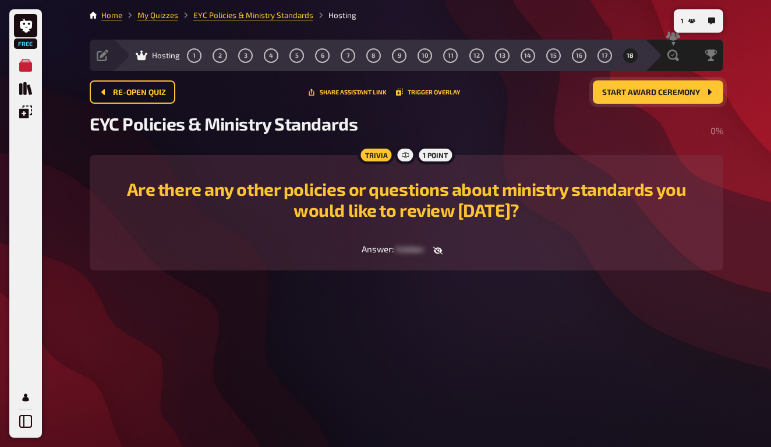
click at [649, 93] on span "Start award ceremony" at bounding box center [651, 93] width 98 height 8
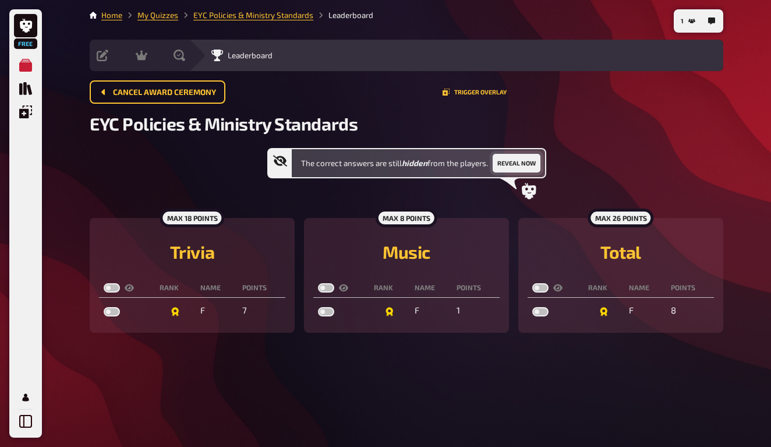
click at [527, 160] on button "Reveal now" at bounding box center [517, 163] width 48 height 19
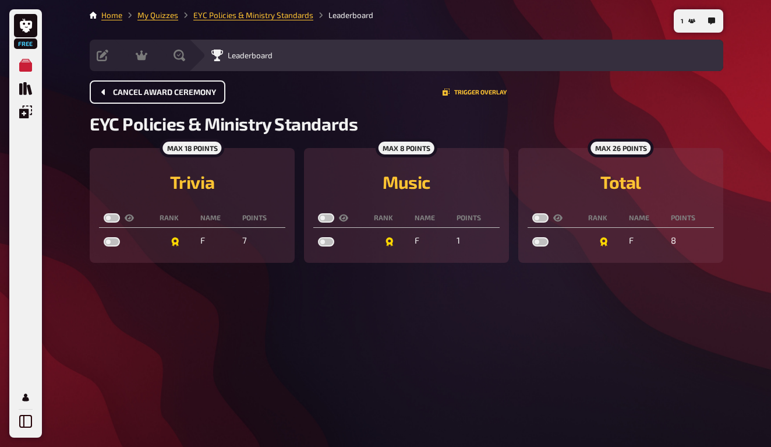
click at [121, 98] on button "Cancel award ceremony" at bounding box center [158, 91] width 136 height 23
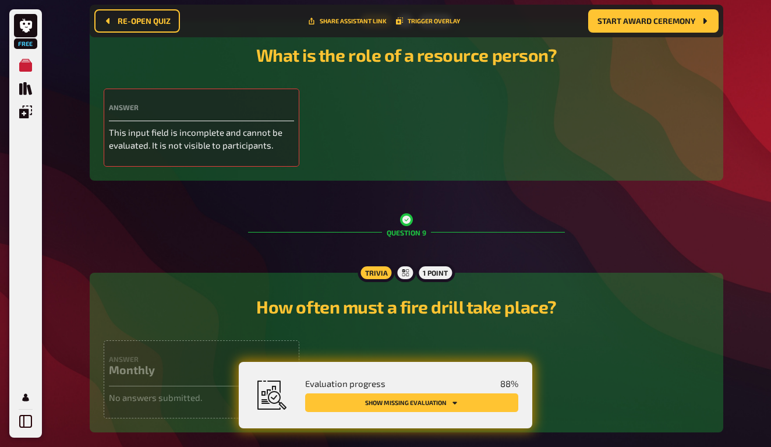
scroll to position [2421, 0]
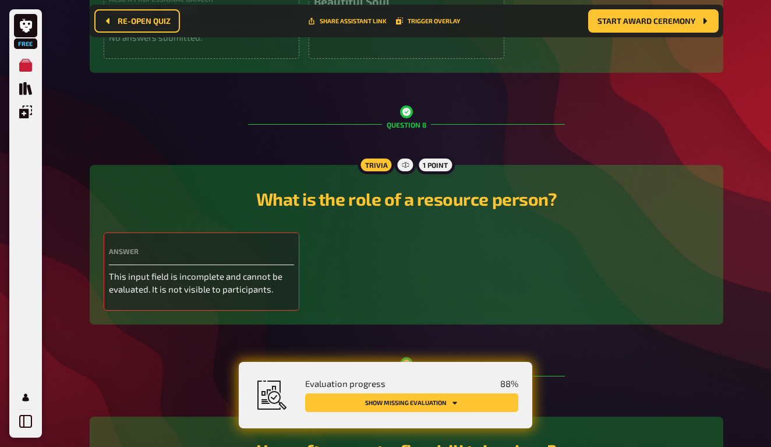
click at [172, 251] on div "Answer This input field is incomplete and cannot be evaluated. It is not visibl…" at bounding box center [202, 271] width 196 height 78
drag, startPoint x: 108, startPoint y: 279, endPoint x: 122, endPoint y: 268, distance: 17.4
click at [113, 272] on div "Answer This input field is incomplete and cannot be evaluated. It is not visibl…" at bounding box center [202, 271] width 196 height 78
click at [122, 265] on div "Answer" at bounding box center [201, 256] width 185 height 18
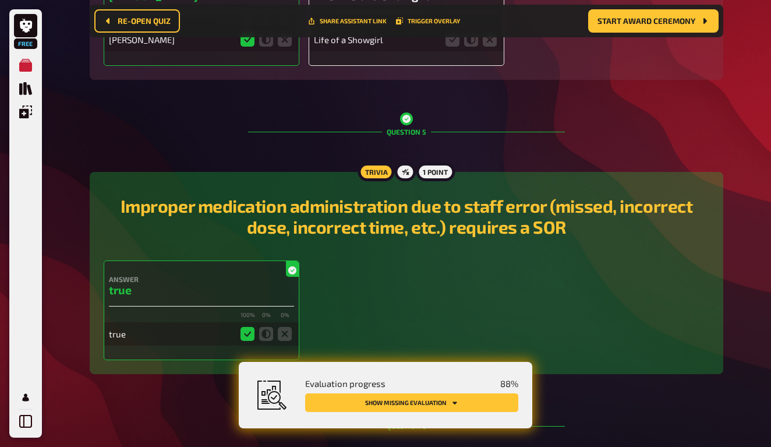
scroll to position [741, 0]
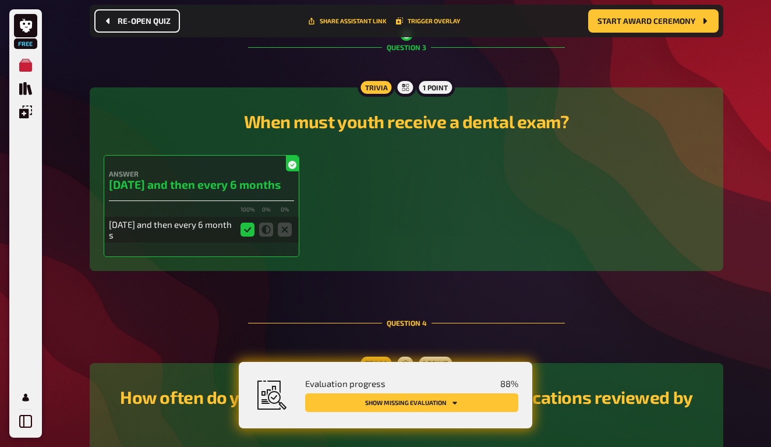
click at [145, 20] on span "Re-open Quiz" at bounding box center [144, 21] width 53 height 8
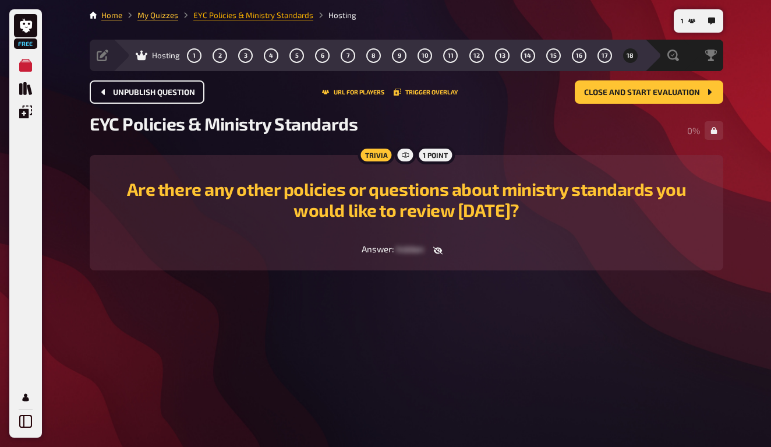
click at [224, 19] on link "EYC Policies & Ministry Standards" at bounding box center [253, 14] width 120 height 9
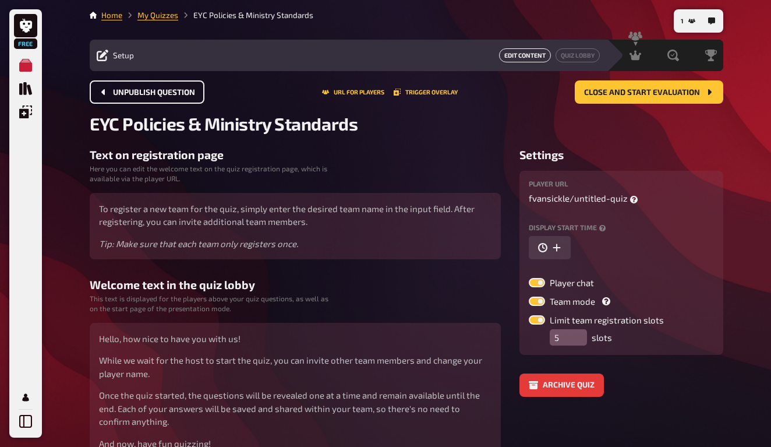
click at [517, 55] on link "Edit Content" at bounding box center [525, 55] width 52 height 14
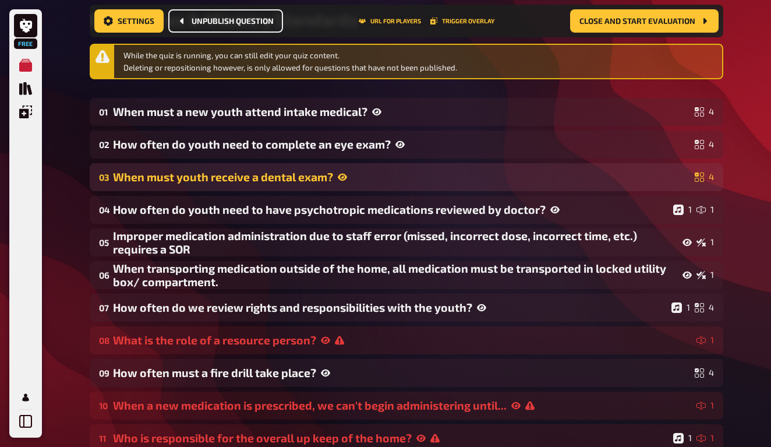
scroll to position [125, 0]
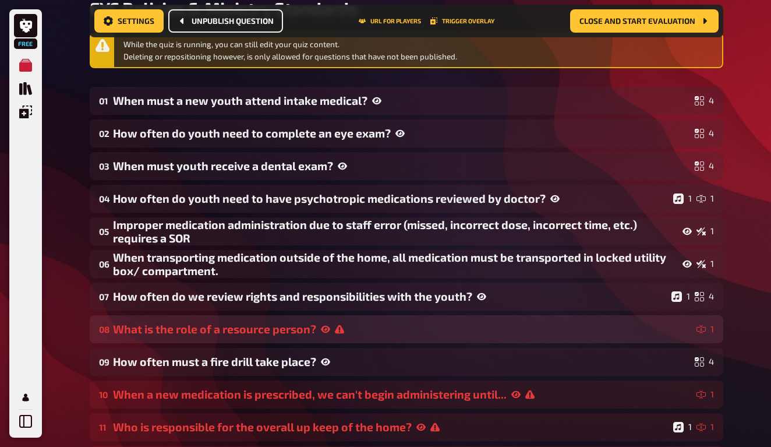
click at [313, 330] on div "What is the role of a resource person?" at bounding box center [402, 328] width 579 height 13
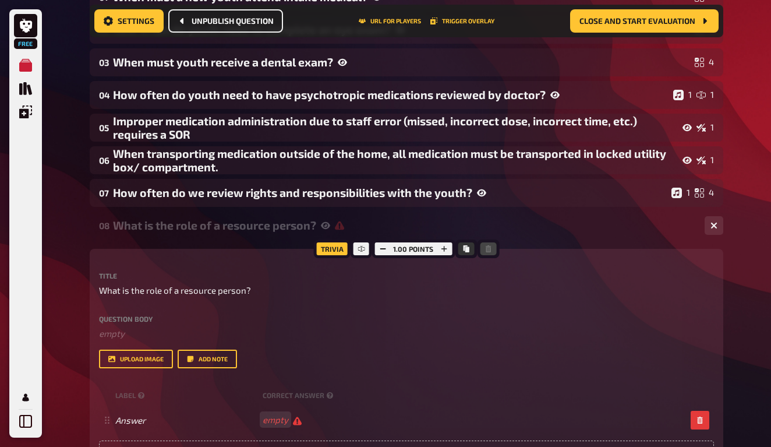
scroll to position [278, 0]
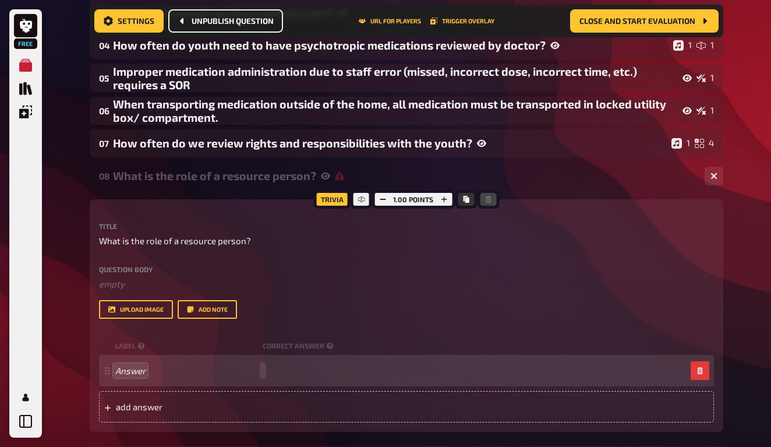
paste span
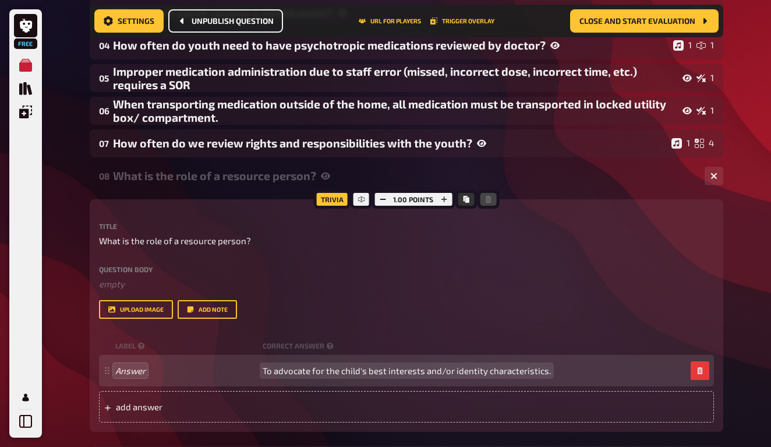
click at [267, 370] on span "To advocate for the child's best interests and/or identity characteristics." at bounding box center [407, 370] width 288 height 10
click at [362, 369] on span "To advocate for the child's best interests and/or identity characteristics." at bounding box center [407, 370] width 288 height 10
click at [544, 371] on span "To advocate for the child's best interests and/or identity characteristics." at bounding box center [407, 370] width 288 height 10
click at [559, 369] on div "Answer To advocate for the child's best interests and/or identity characteristi…" at bounding box center [400, 370] width 571 height 10
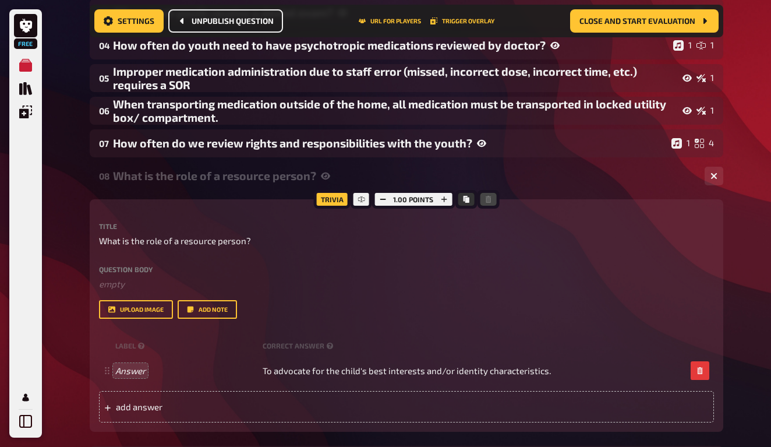
click at [740, 273] on div "Free My Quizzes Quiz Library Overlays My Account 0 Home My Quizzes EYC Policies…" at bounding box center [385, 325] width 771 height 1207
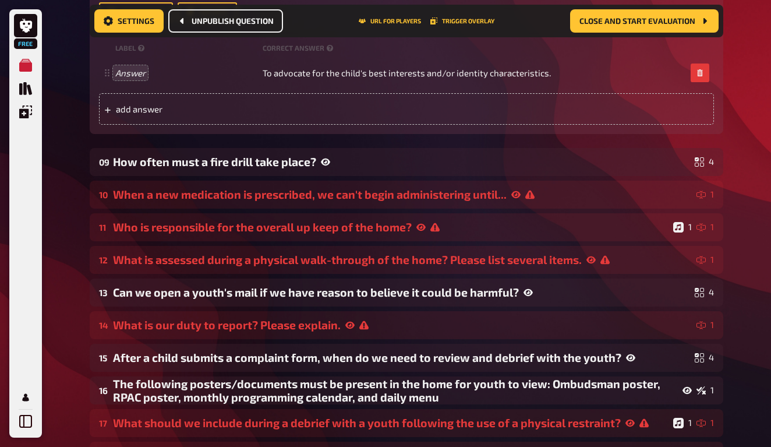
scroll to position [661, 0]
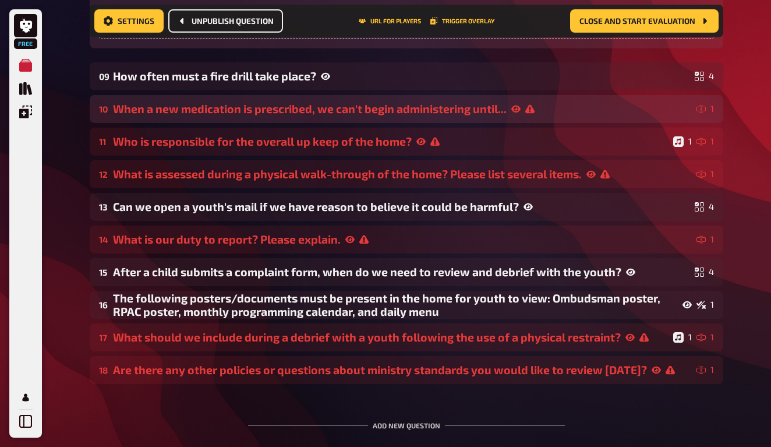
click at [424, 114] on div "When a new medication is prescribed, we can't begin administering until..." at bounding box center [402, 108] width 579 height 13
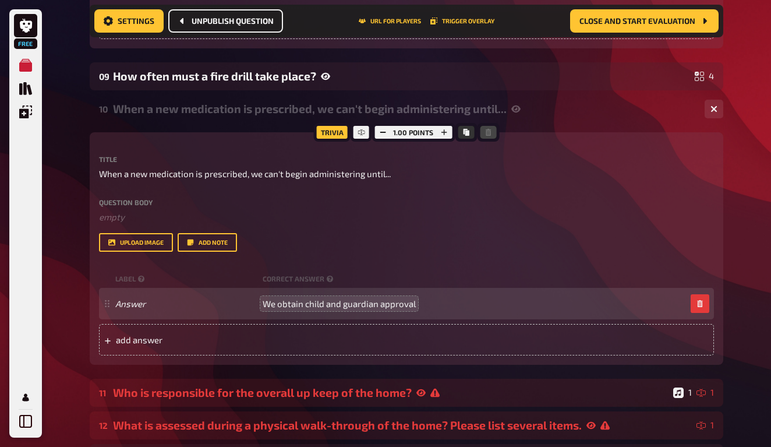
click at [75, 314] on div "Free My Quizzes Quiz Library Overlays My Account 0 Home My Quizzes EYC Policies…" at bounding box center [385, 68] width 771 height 1458
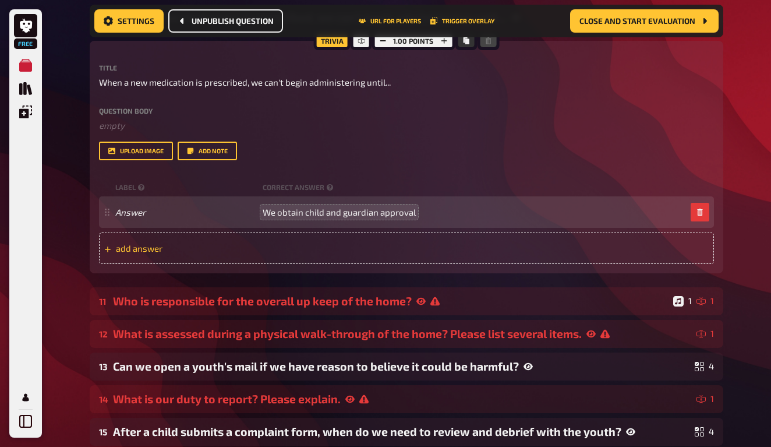
scroll to position [767, 0]
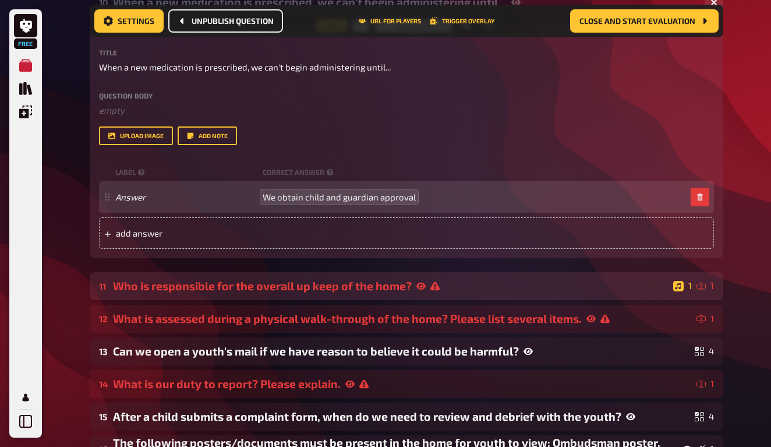
click at [298, 276] on div "11 Who is responsible for the overall up keep of the home? 1 1" at bounding box center [407, 286] width 634 height 28
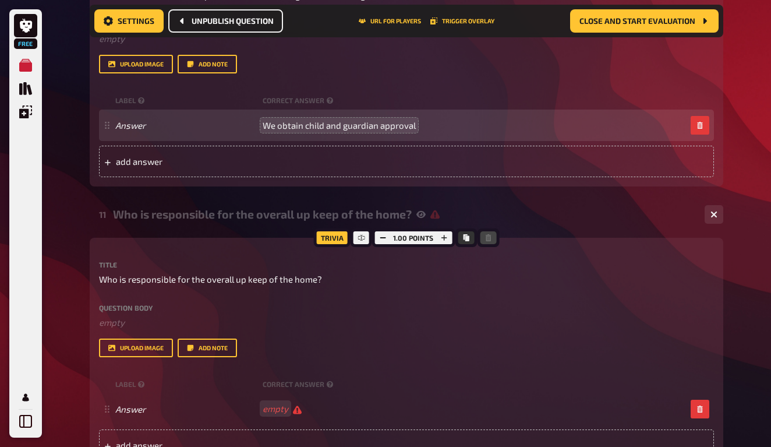
scroll to position [942, 0]
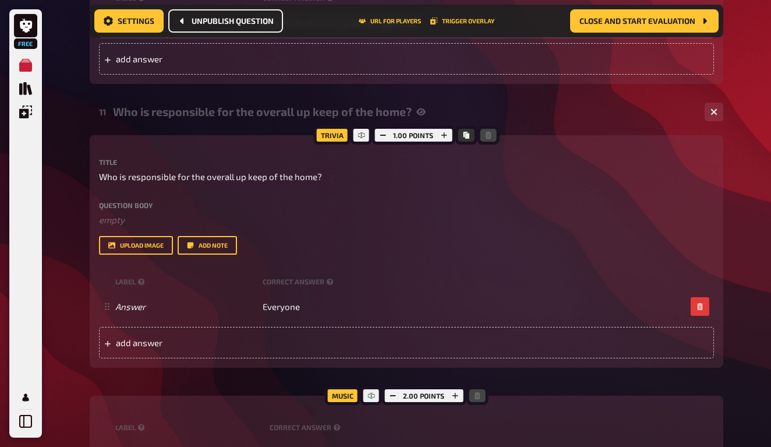
click at [136, 384] on div "Trivia 1.00 points Title Who is responsible for the overall up keep of the home…" at bounding box center [407, 321] width 634 height 373
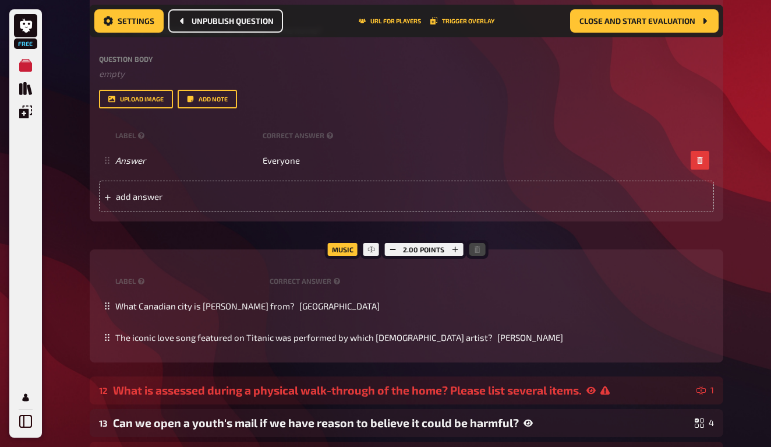
scroll to position [1153, 0]
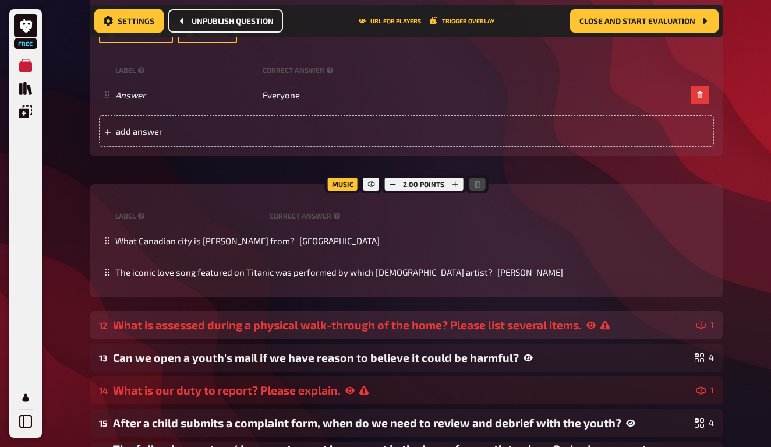
click at [256, 326] on div "What is assessed during a physical walk-through of the home? Please list severa…" at bounding box center [402, 324] width 579 height 13
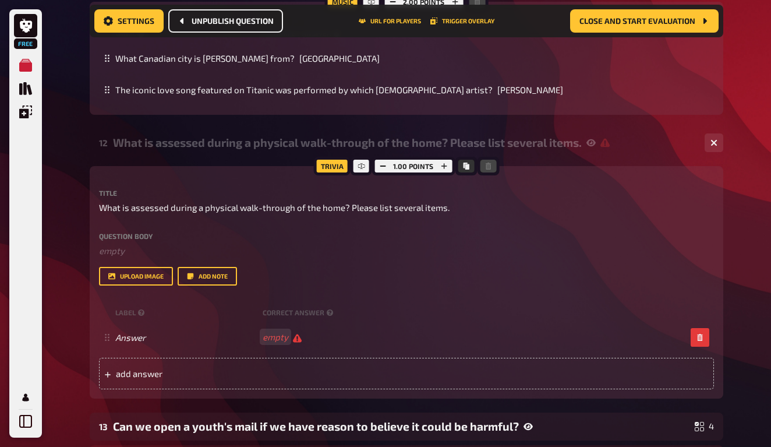
scroll to position [1383, 0]
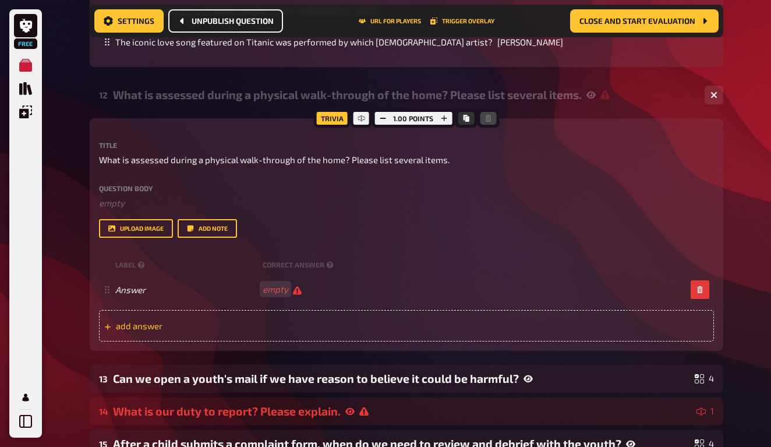
click at [138, 321] on span "add answer" at bounding box center [206, 325] width 181 height 10
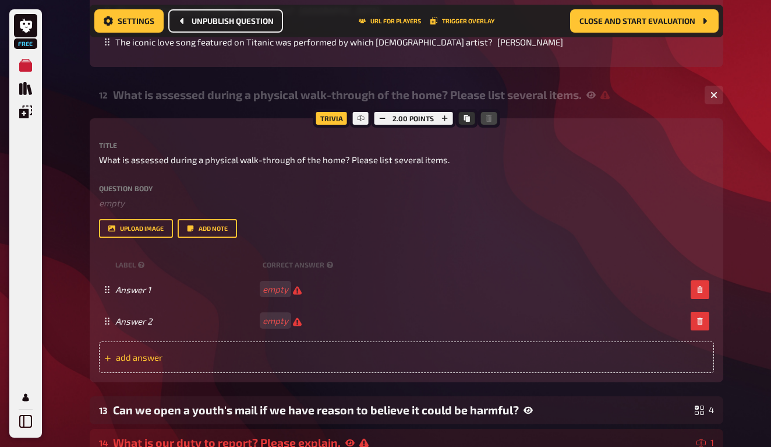
click at [142, 359] on div "add answer" at bounding box center [406, 356] width 615 height 31
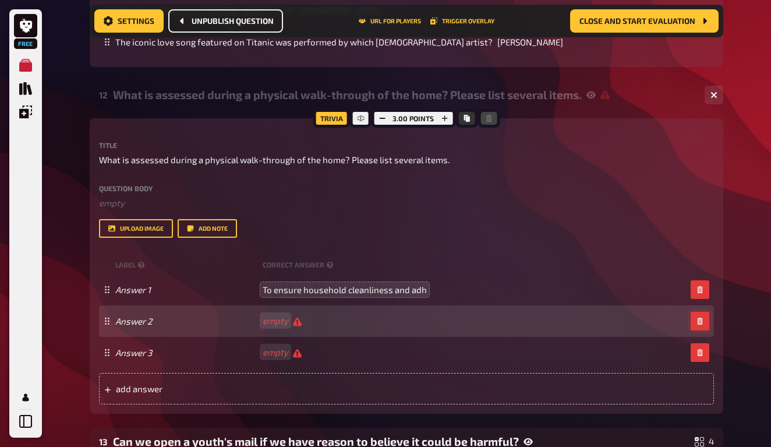
click at [705, 317] on button "button" at bounding box center [700, 321] width 19 height 19
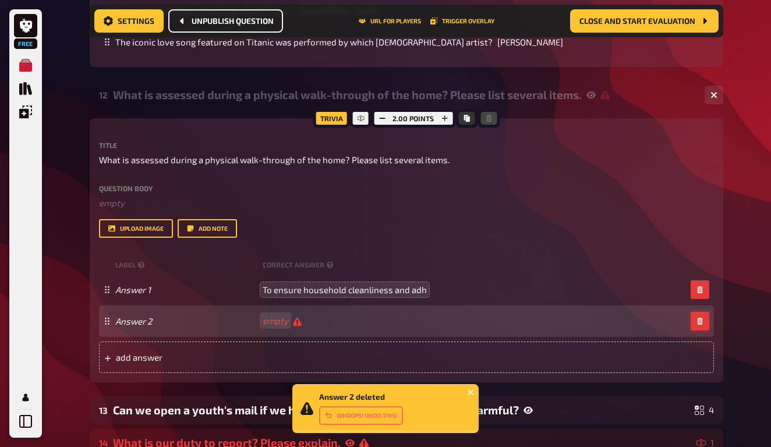
click at [698, 319] on icon "button" at bounding box center [699, 320] width 5 height 7
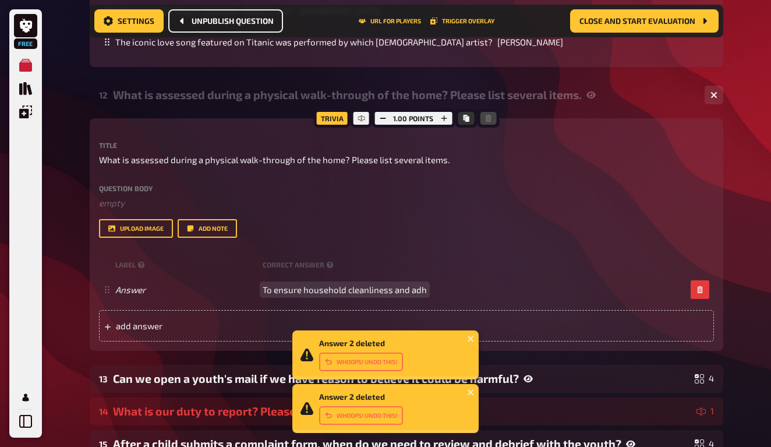
click at [329, 284] on span "To ensure household cleanliness and adh" at bounding box center [345, 289] width 164 height 10
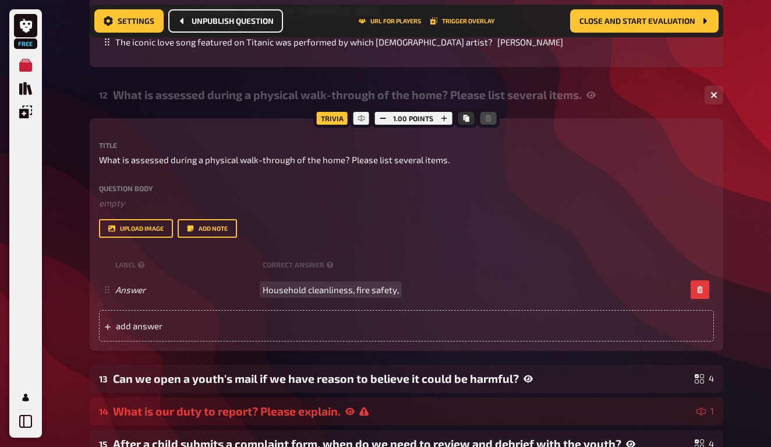
click at [364, 288] on span "Household cleanliness, fire safety," at bounding box center [331, 289] width 136 height 10
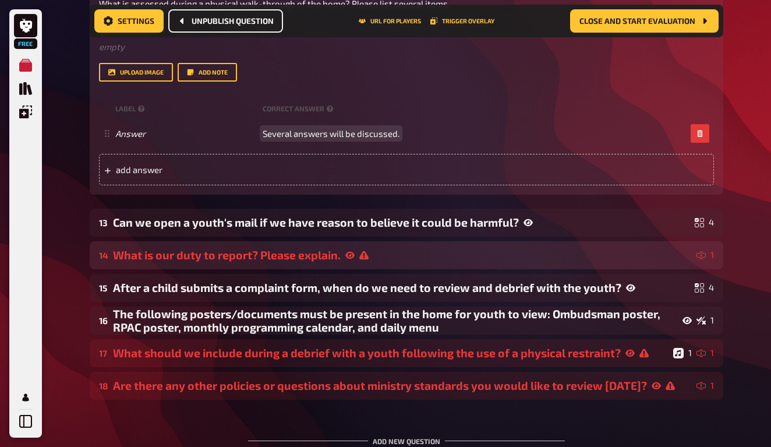
scroll to position [1559, 0]
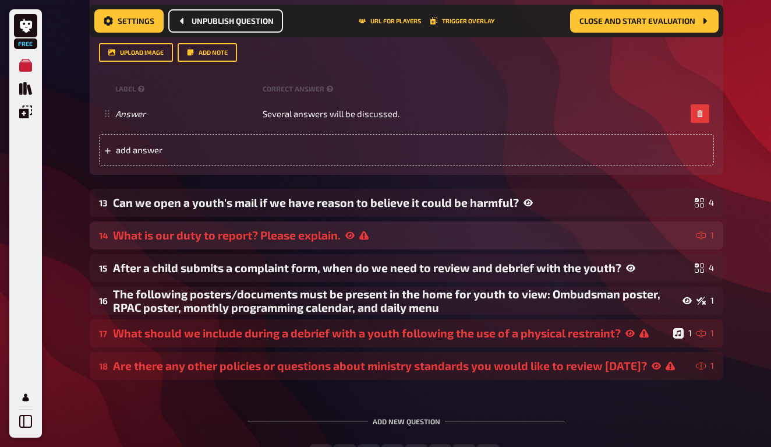
click at [319, 233] on div "What is our duty to report? Please explain." at bounding box center [402, 234] width 579 height 13
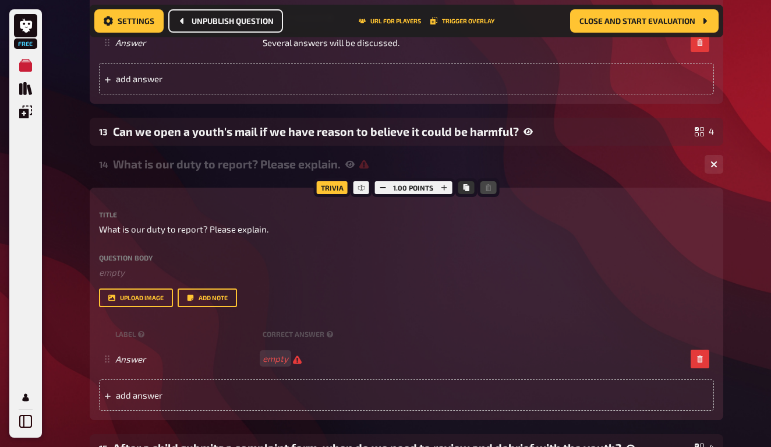
scroll to position [1650, 0]
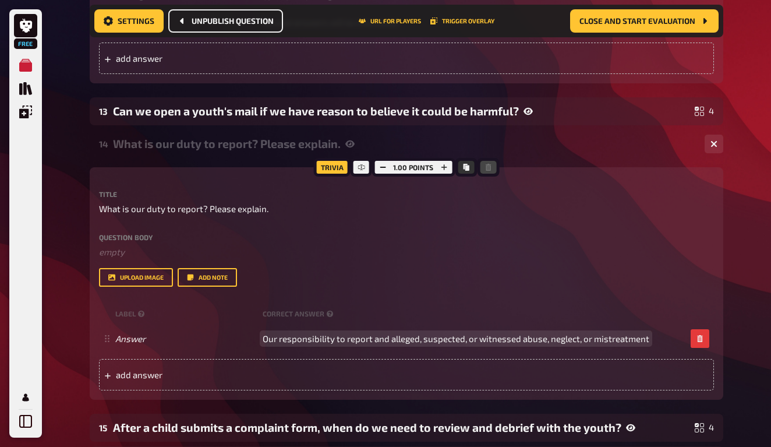
click at [420, 337] on span "Our responsibility to report and alleged, suspected, or witnessed abuse, neglec…" at bounding box center [456, 338] width 387 height 10
click at [480, 335] on span "Our responsibility to report and alleged/suspected, or witnessed abuse, neglect…" at bounding box center [457, 338] width 388 height 10
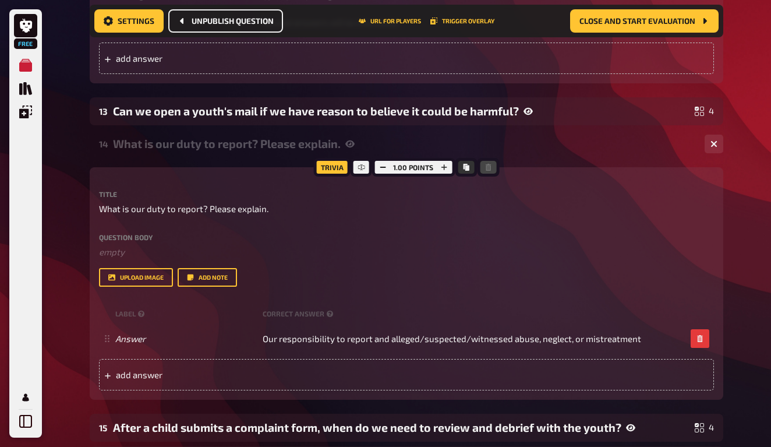
click at [641, 340] on div "Answer Our responsibility to report and alleged/suspected/witnessed abuse, negl…" at bounding box center [406, 338] width 615 height 31
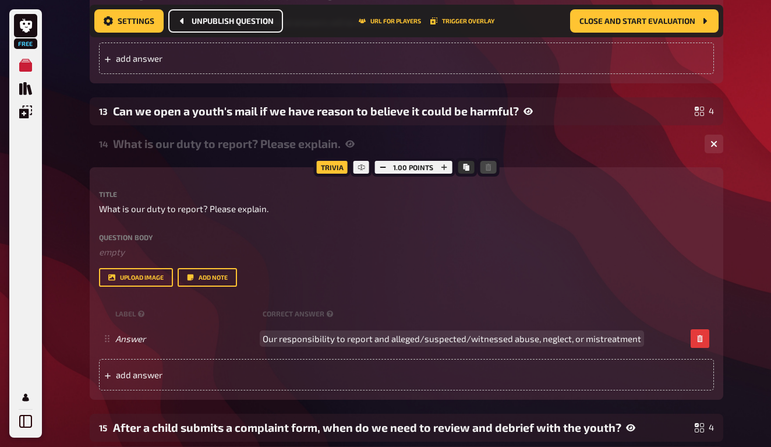
click at [631, 333] on span "Our responsibility to report and alleged/suspected/witnessed abuse, neglect, or…" at bounding box center [452, 338] width 379 height 10
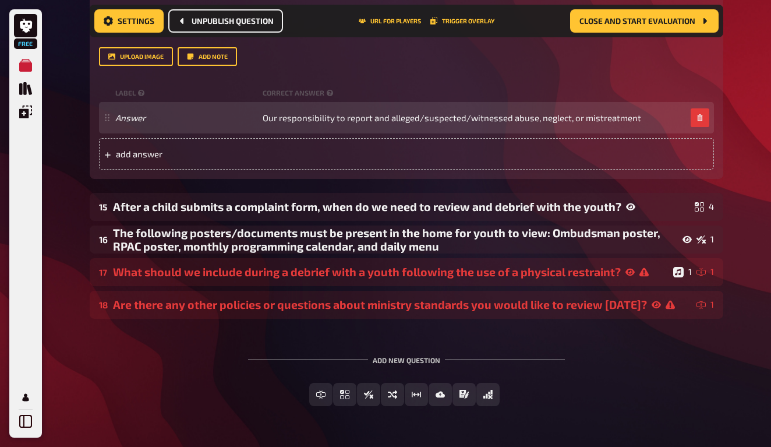
scroll to position [1870, 0]
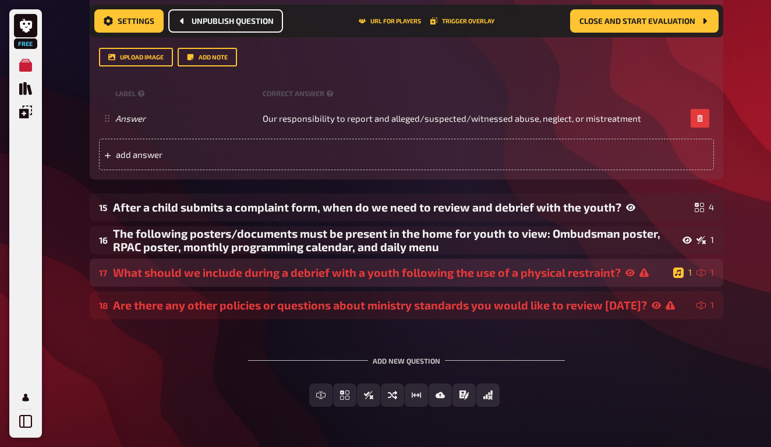
click at [278, 277] on div "17 What should we include during a debrief with a youth following the use of a …" at bounding box center [407, 273] width 634 height 28
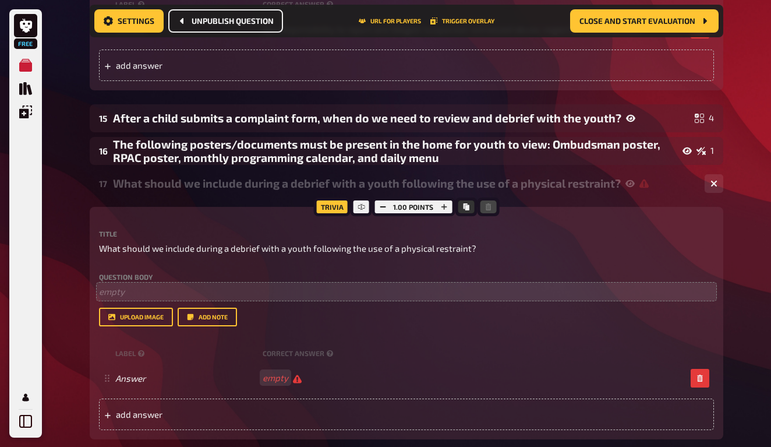
scroll to position [1966, 0]
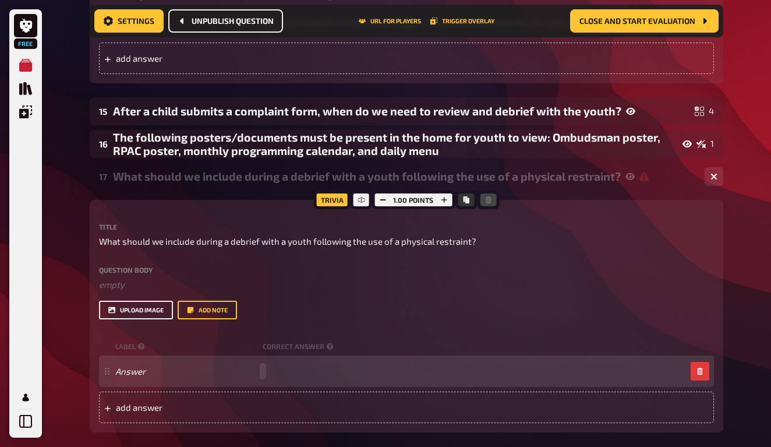
paste span
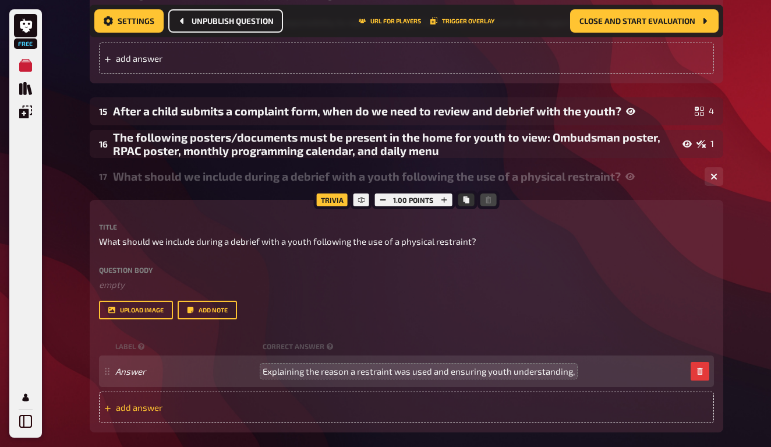
click at [304, 391] on div "add answer" at bounding box center [406, 406] width 615 height 31
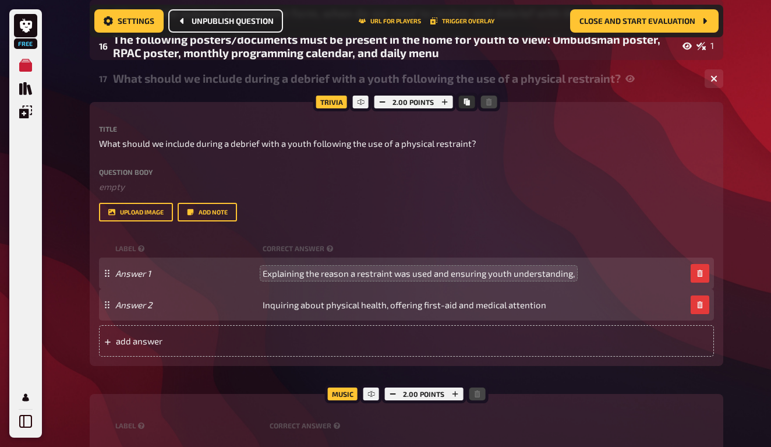
scroll to position [2065, 0]
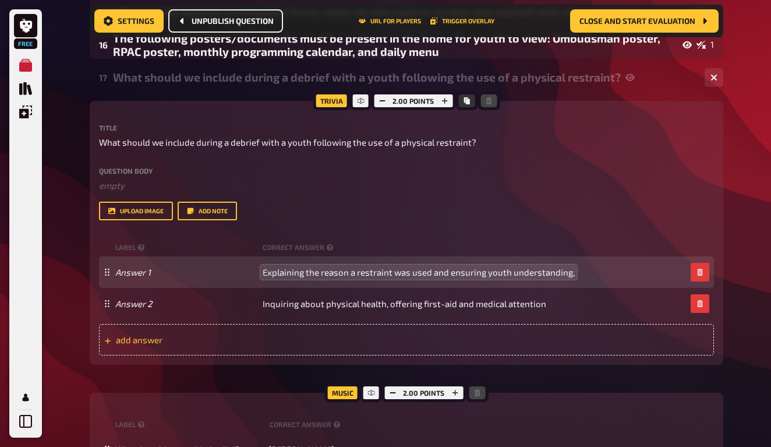
click at [257, 328] on div "add answer" at bounding box center [406, 339] width 615 height 31
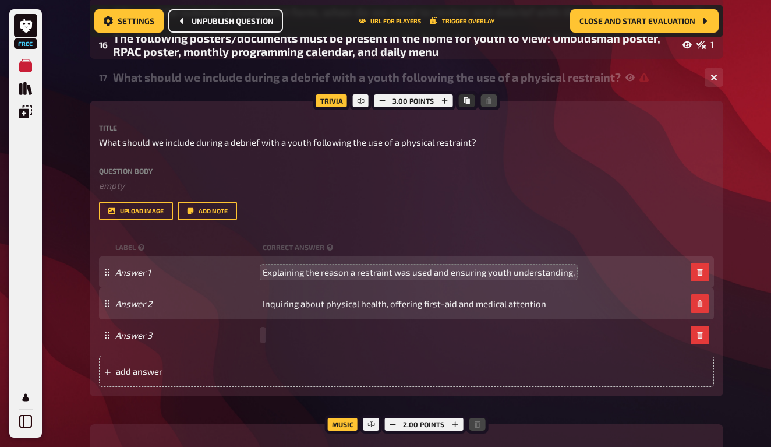
paste span
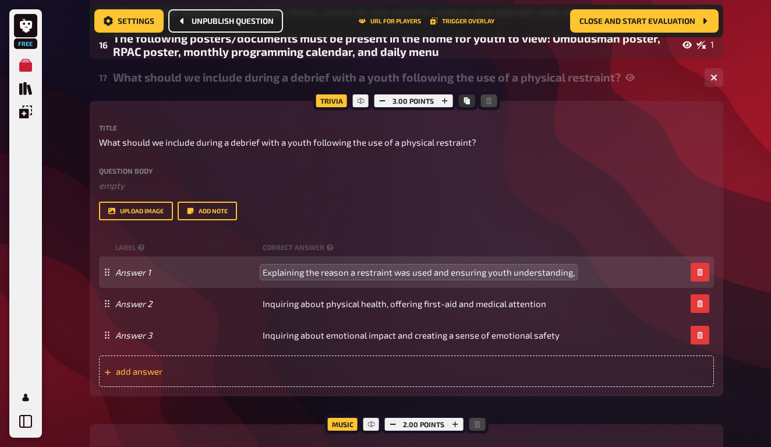
click at [135, 358] on div "add answer" at bounding box center [406, 370] width 615 height 31
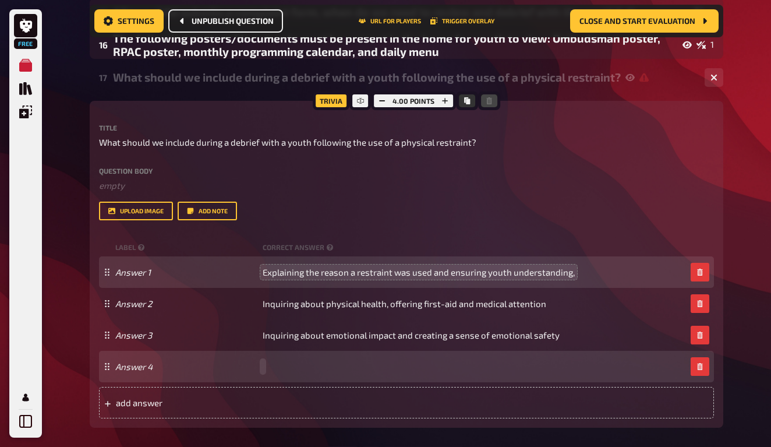
paste span
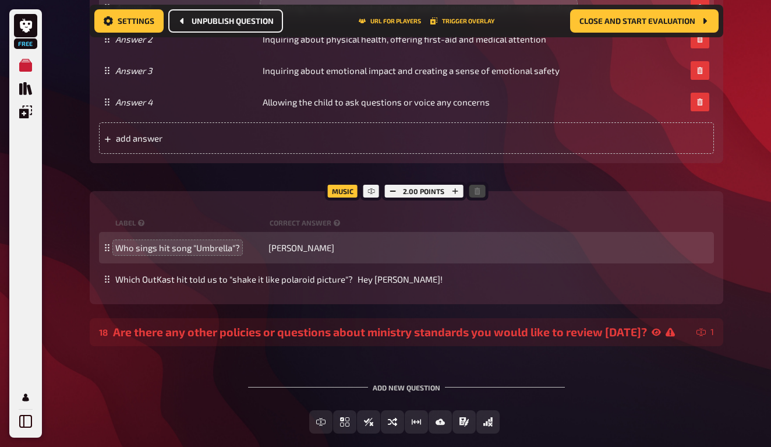
scroll to position [2333, 0]
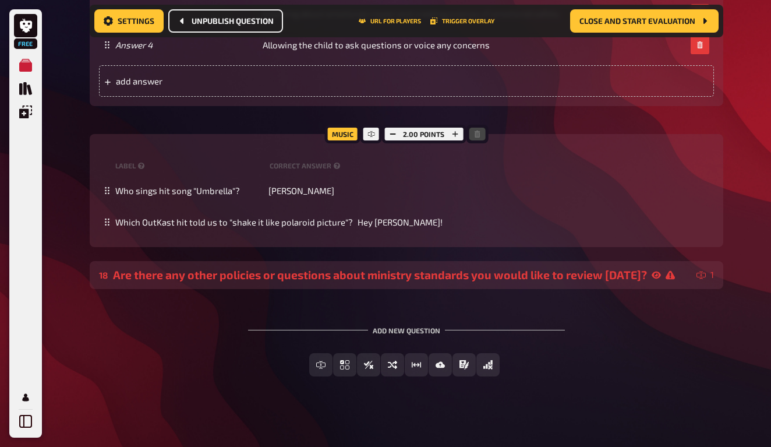
click at [373, 273] on div "Are there any other policies or questions about ministry standards you would li…" at bounding box center [402, 274] width 579 height 13
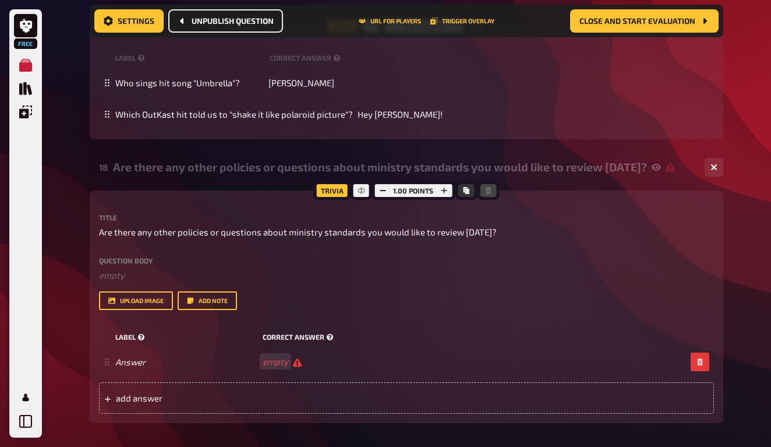
scroll to position [2521, 0]
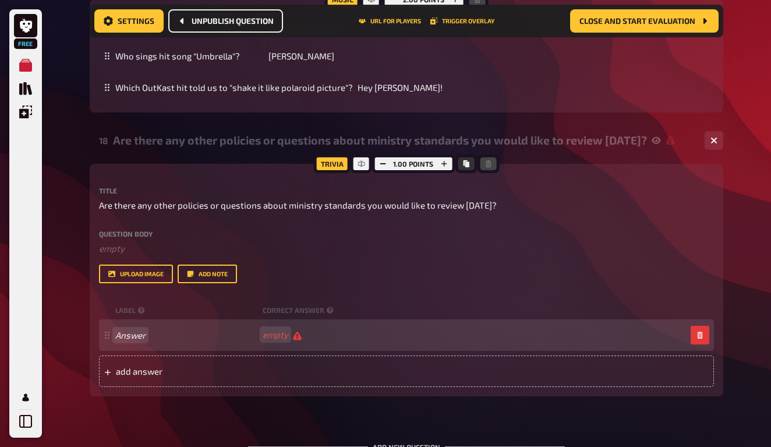
click at [259, 334] on div "Answer empty" at bounding box center [400, 334] width 571 height 11
click at [274, 331] on div "Answer" at bounding box center [400, 335] width 571 height 10
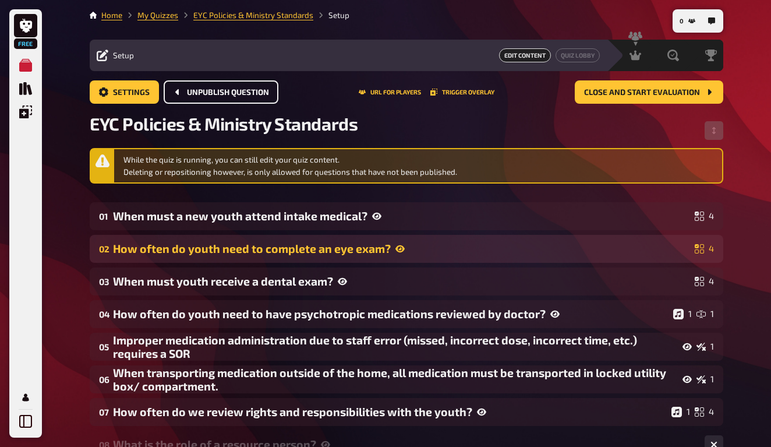
scroll to position [0, 0]
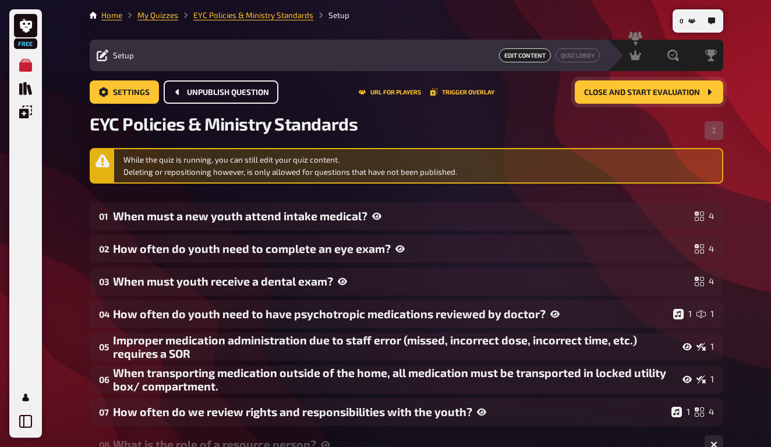
click at [602, 93] on span "Close and start evaluation" at bounding box center [642, 93] width 116 height 8
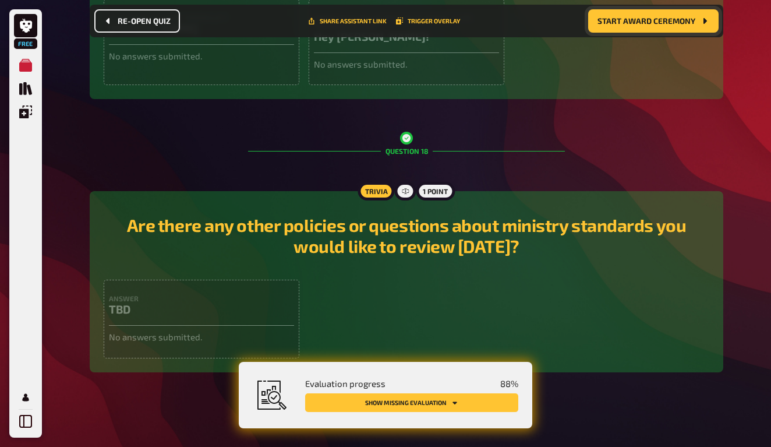
scroll to position [5555, 0]
click at [602, 26] on button "Start award ceremony" at bounding box center [653, 20] width 130 height 23
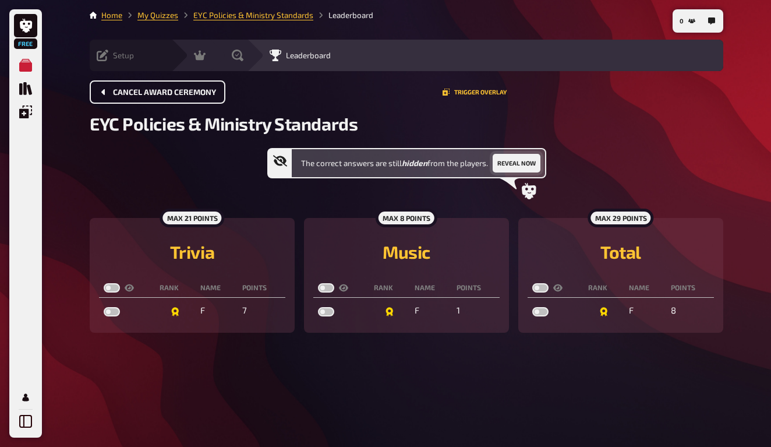
click at [518, 154] on button "Reveal now" at bounding box center [517, 163] width 48 height 19
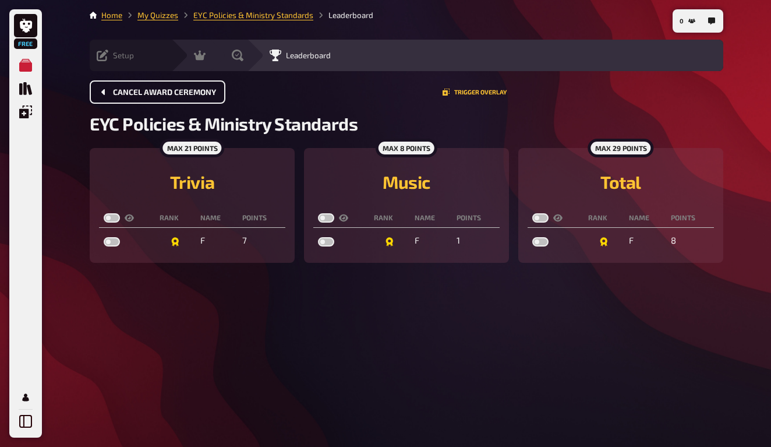
click at [164, 20] on li "My Quizzes" at bounding box center [150, 15] width 56 height 12
click at [163, 15] on link "My Quizzes" at bounding box center [157, 14] width 41 height 9
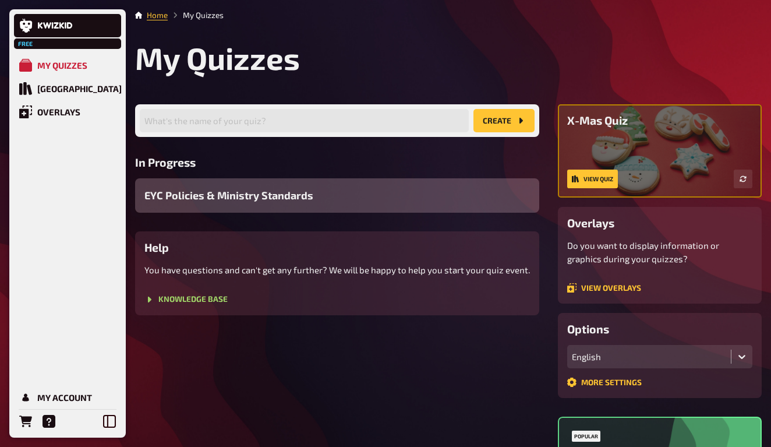
click at [215, 185] on div "EYC Policies & Ministry Standards" at bounding box center [337, 195] width 404 height 34
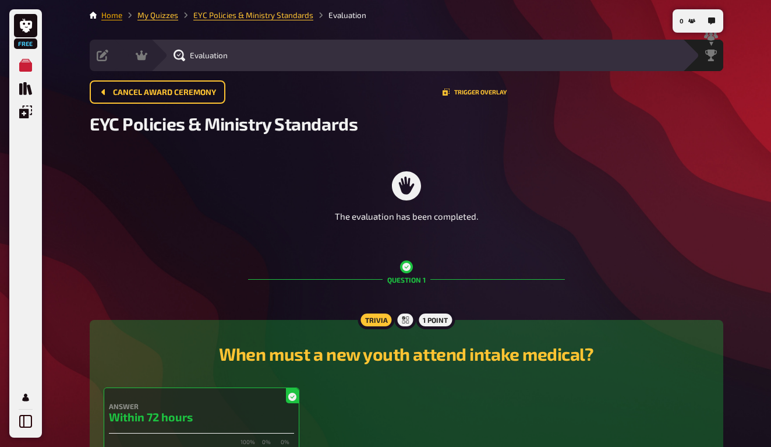
click at [111, 17] on link "Home" at bounding box center [111, 14] width 21 height 9
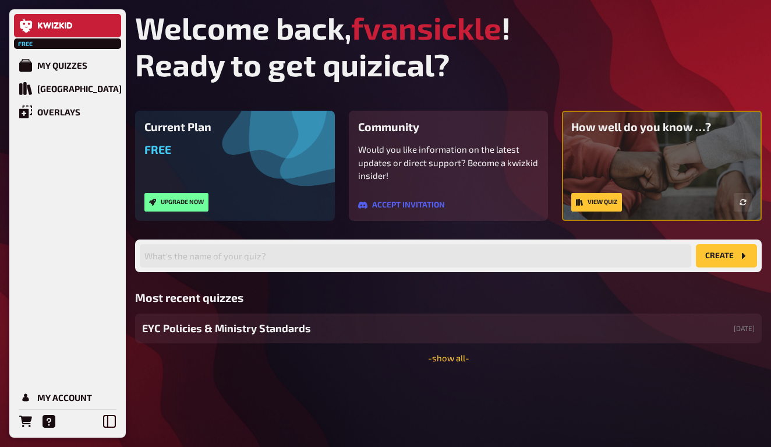
click at [245, 323] on span "EYC Policies & Ministry Standards" at bounding box center [226, 328] width 169 height 16
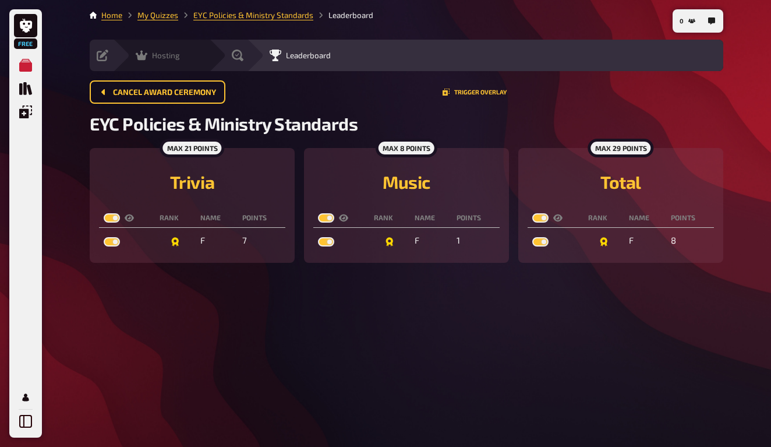
click at [167, 57] on span "Hosting" at bounding box center [166, 55] width 28 height 9
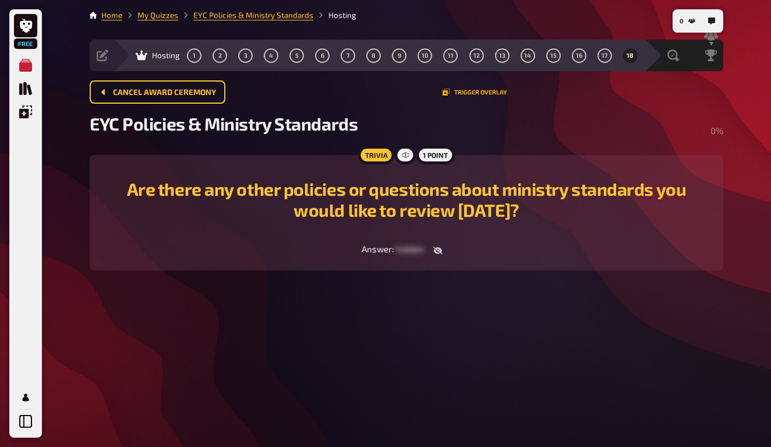
click at [464, 93] on button "Trigger Overlay" at bounding box center [475, 92] width 64 height 7
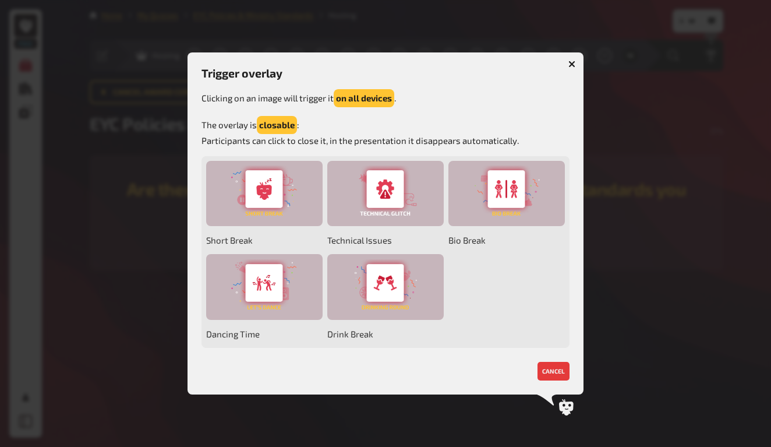
click at [571, 67] on icon "button" at bounding box center [571, 64] width 7 height 7
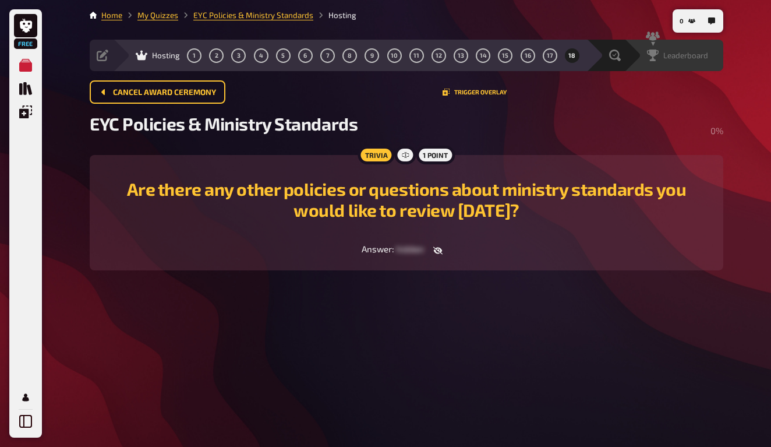
click at [703, 58] on span "Leaderboard" at bounding box center [685, 55] width 45 height 9
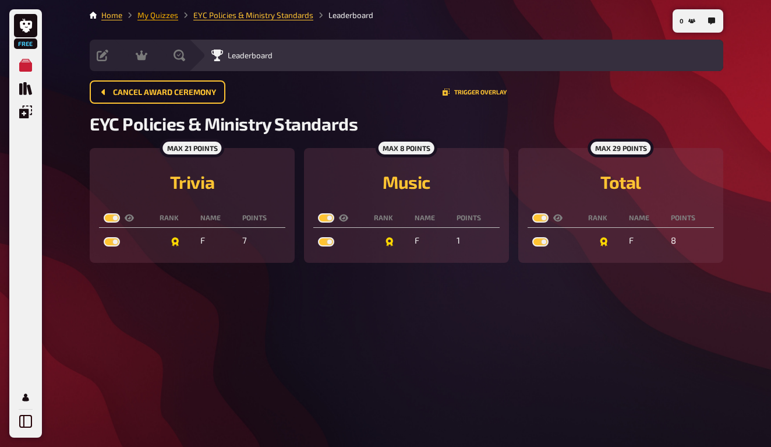
click at [164, 15] on link "My Quizzes" at bounding box center [157, 14] width 41 height 9
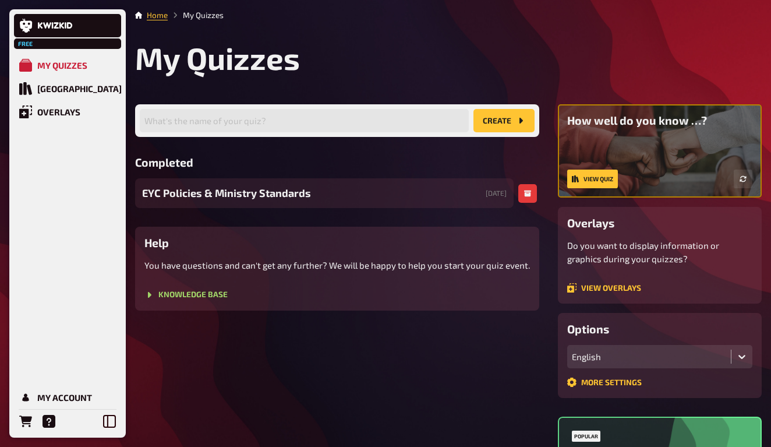
click at [183, 185] on div "EYC Policies & Ministry Standards [DATE]" at bounding box center [324, 193] width 379 height 30
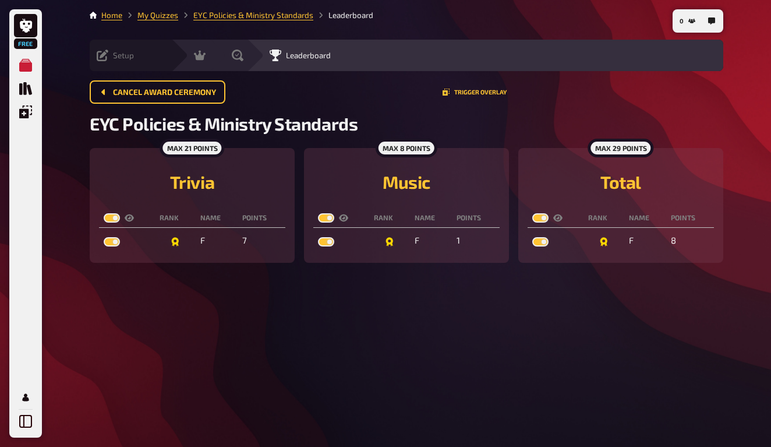
click at [101, 56] on icon at bounding box center [103, 55] width 12 height 12
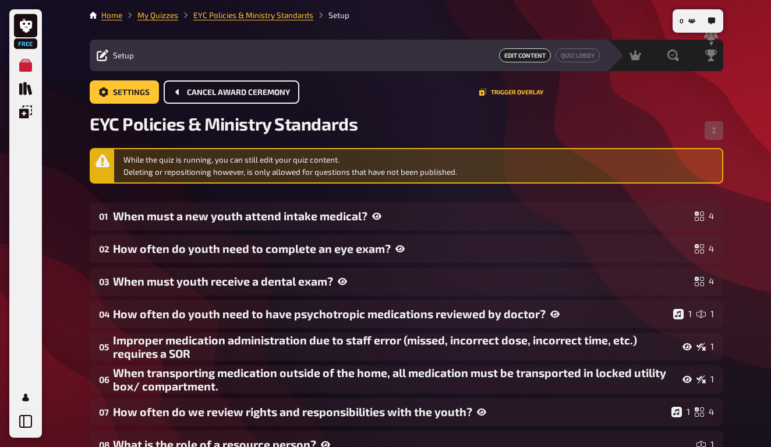
click at [257, 80] on button "Cancel award ceremony" at bounding box center [232, 91] width 136 height 23
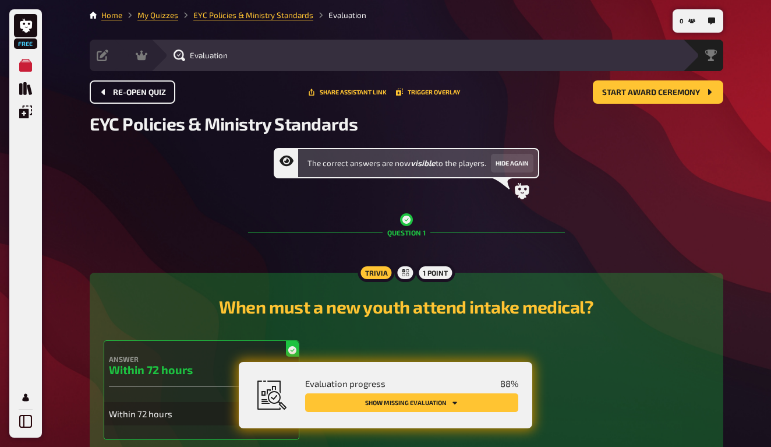
click at [158, 93] on span "Re-open Quiz" at bounding box center [139, 93] width 53 height 8
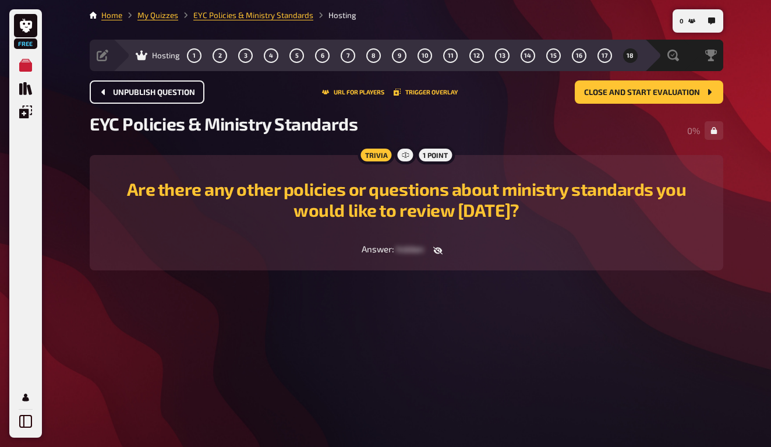
click at [360, 98] on div "Unpublish question URL for players Trigger Overlay Close and start evaluation" at bounding box center [407, 91] width 634 height 23
click at [366, 90] on button "URL for players" at bounding box center [353, 92] width 62 height 7
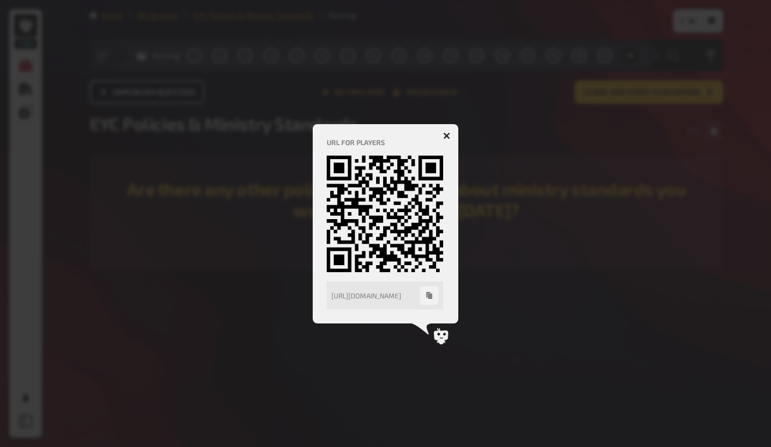
click at [449, 134] on icon "button" at bounding box center [446, 135] width 11 height 11
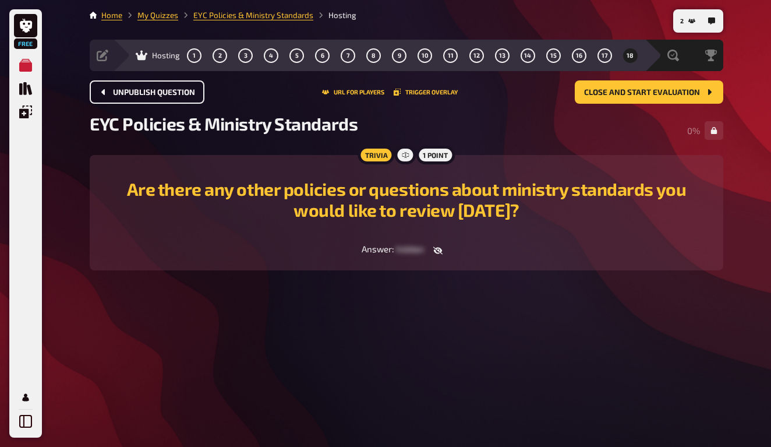
click at [338, 53] on div "1 2 3 4 5 6 7 8 9 10 11 12 13 14 15 16 17 18" at bounding box center [412, 55] width 451 height 15
click at [345, 55] on button "7" at bounding box center [348, 55] width 19 height 19
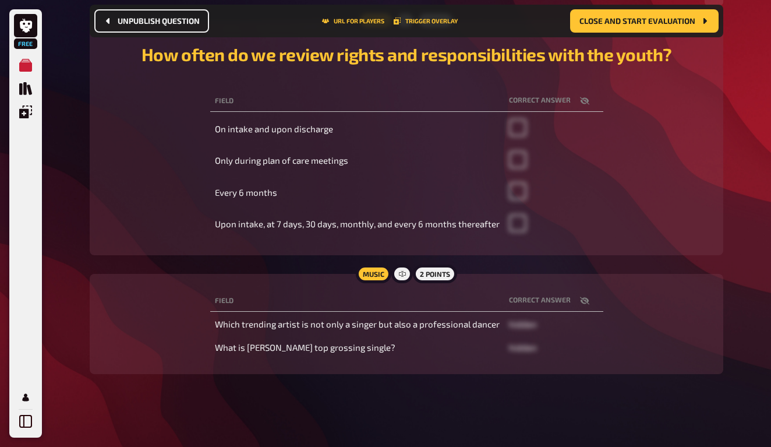
scroll to position [143, 0]
click at [499, 322] on td "Which trending artist is not only a singer but also a professional dancer" at bounding box center [357, 324] width 294 height 21
click at [470, 324] on td "Which trending artist is not only a singer but also a professional dancer" at bounding box center [357, 324] width 294 height 21
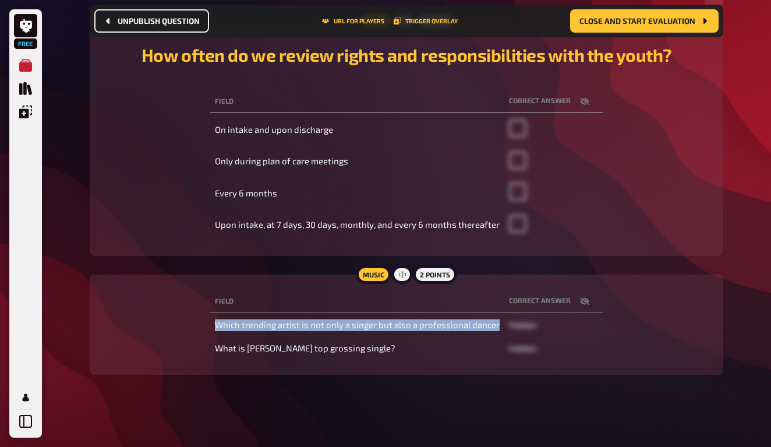
click at [470, 324] on td "Which trending artist is not only a singer but also a professional dancer" at bounding box center [357, 324] width 294 height 21
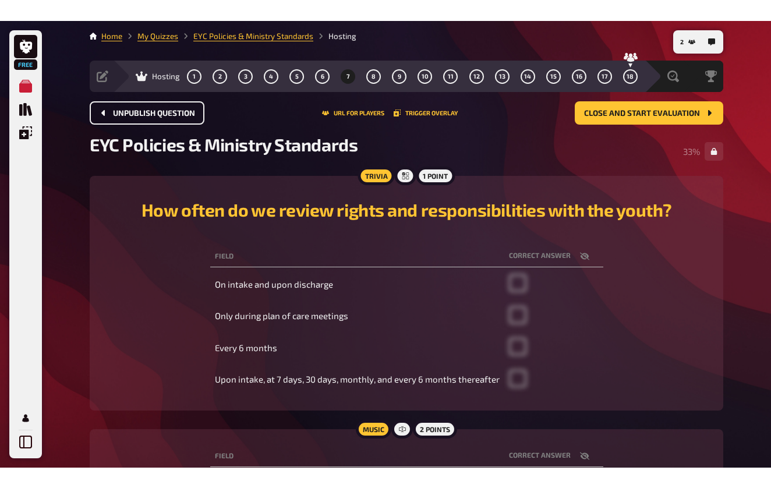
scroll to position [0, 0]
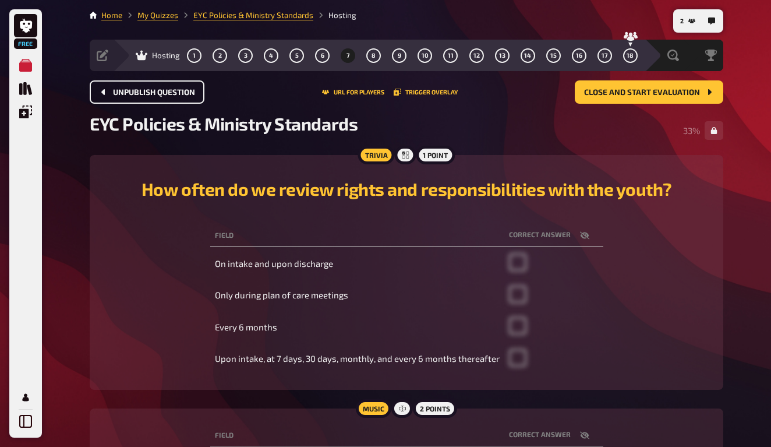
click at [624, 127] on div "EYC Policies & Ministry Standards 33 %" at bounding box center [407, 130] width 634 height 35
click at [567, 142] on div "EYC Policies & Ministry Standards 33 %" at bounding box center [407, 130] width 634 height 35
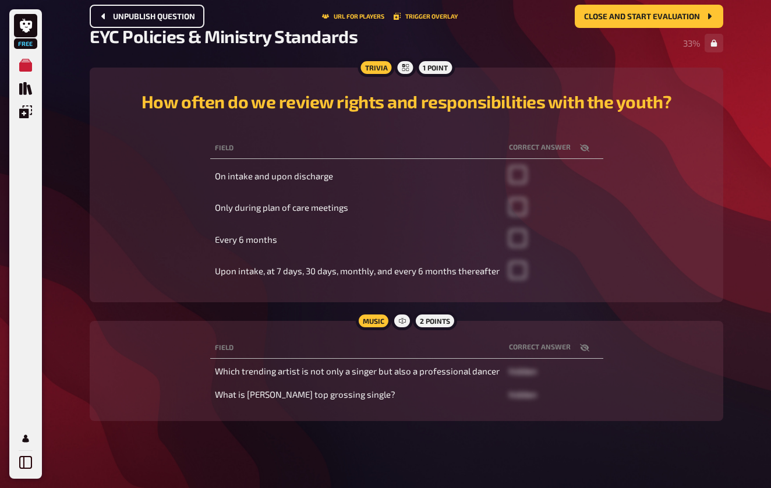
scroll to position [100, 0]
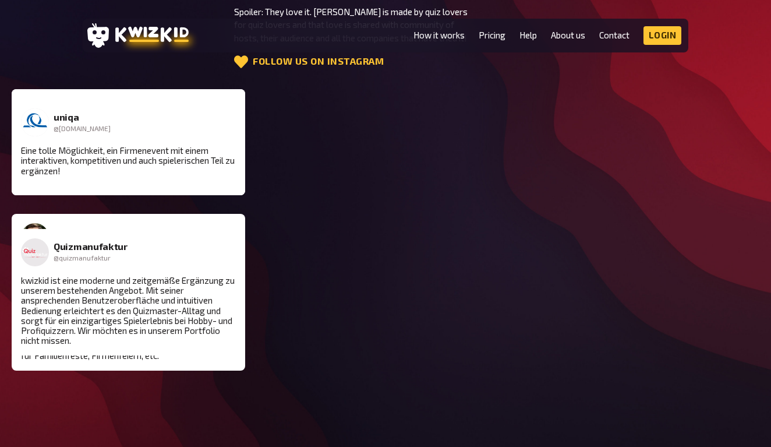
scroll to position [3288, 0]
